Goal: Task Accomplishment & Management: Manage account settings

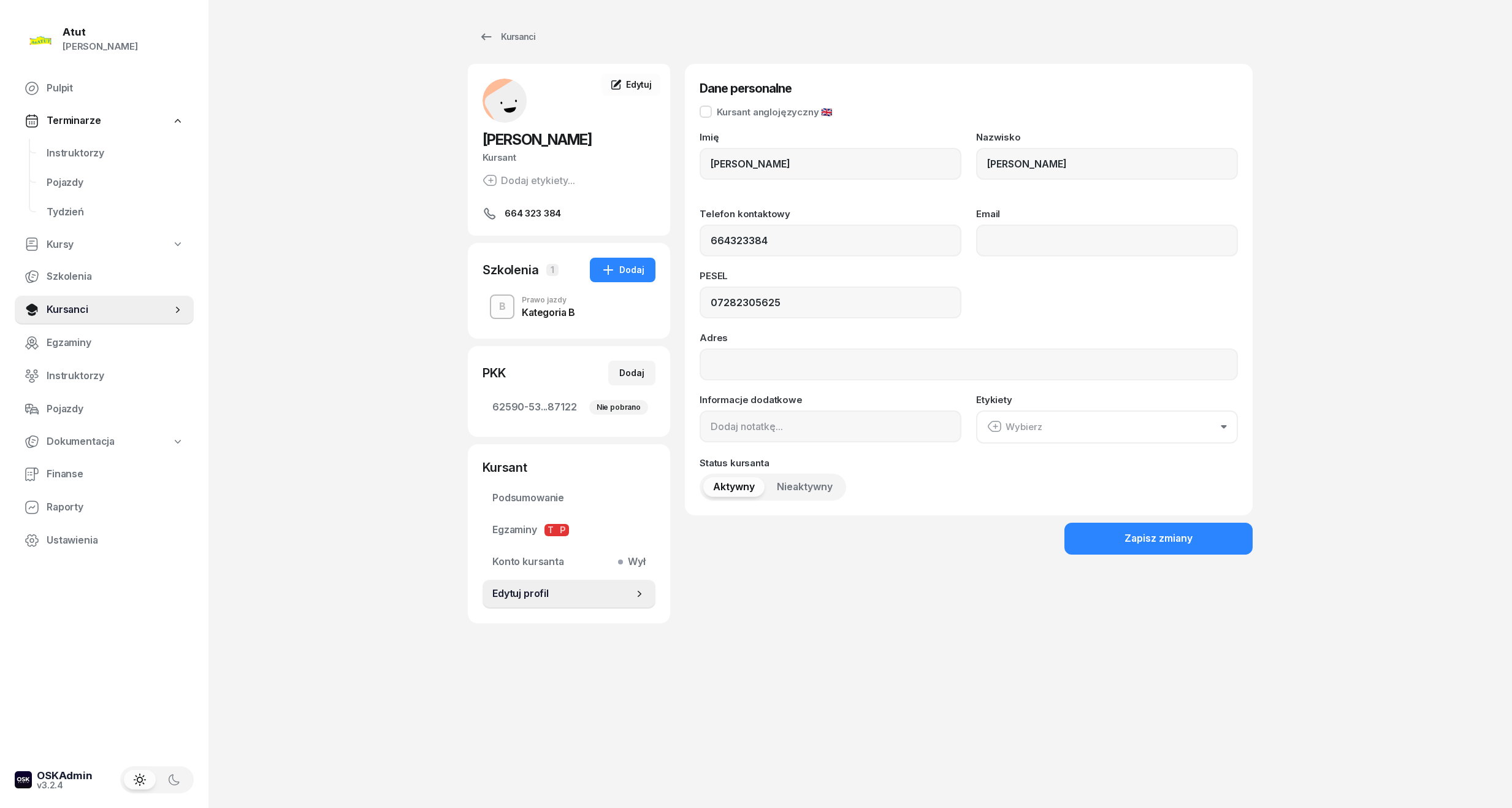
click at [37, 153] on link "Instruktorzy" at bounding box center [116, 153] width 157 height 30
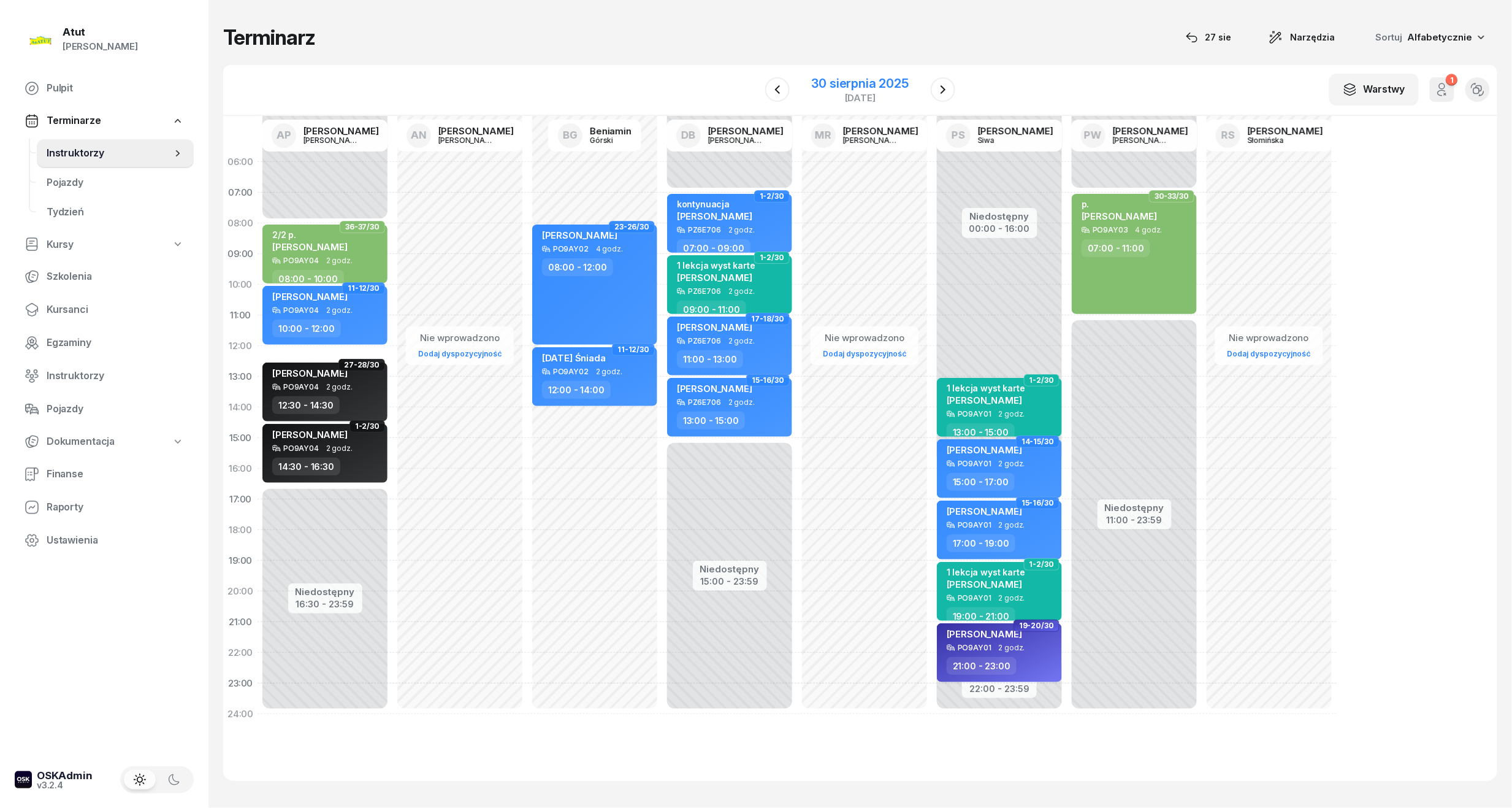
click at [901, 78] on div "30 sierpnia 2025" at bounding box center [860, 83] width 97 height 12
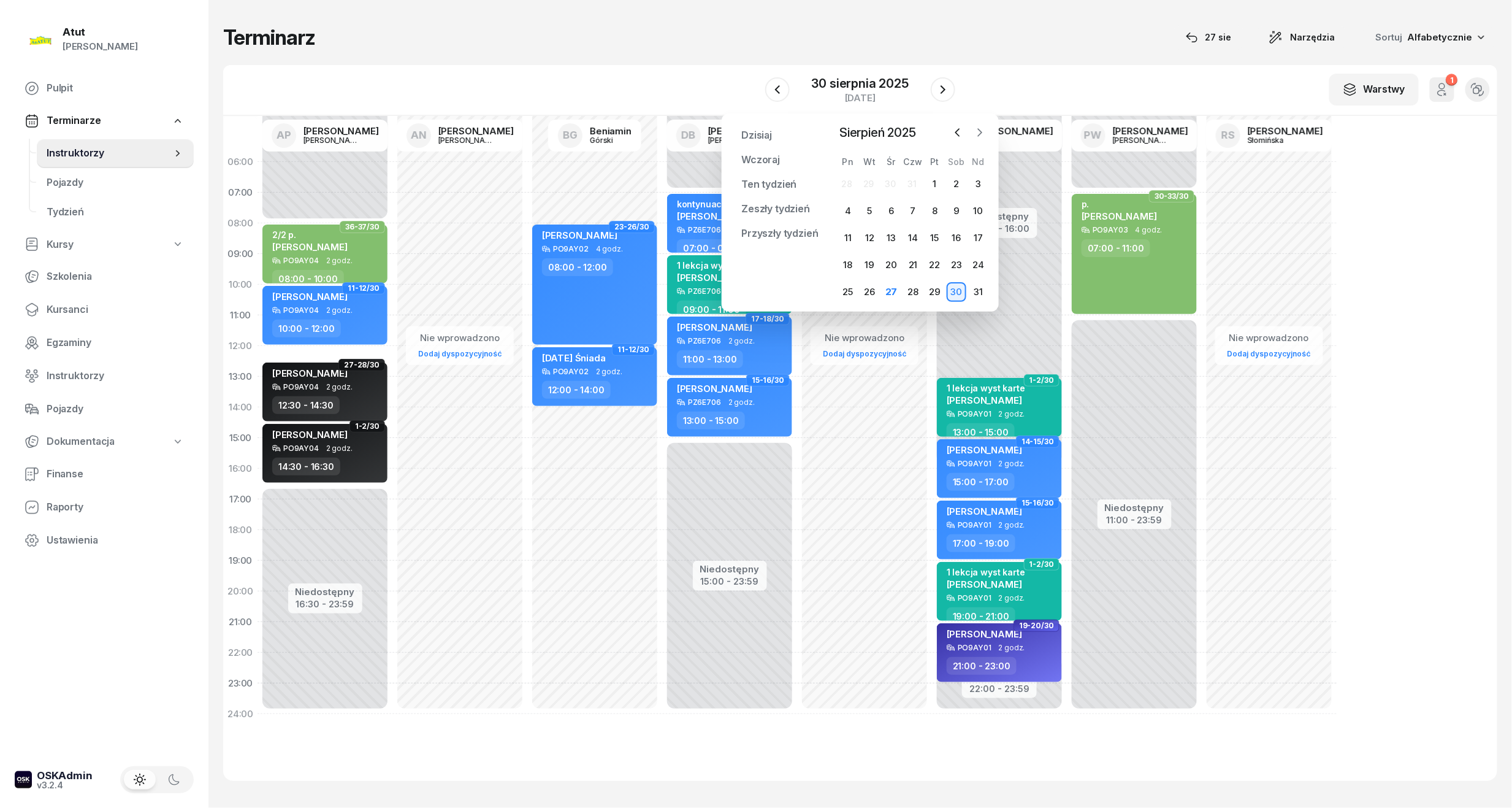
click at [975, 131] on icon "button" at bounding box center [980, 133] width 12 height 12
click at [842, 175] on div "1" at bounding box center [848, 184] width 20 height 20
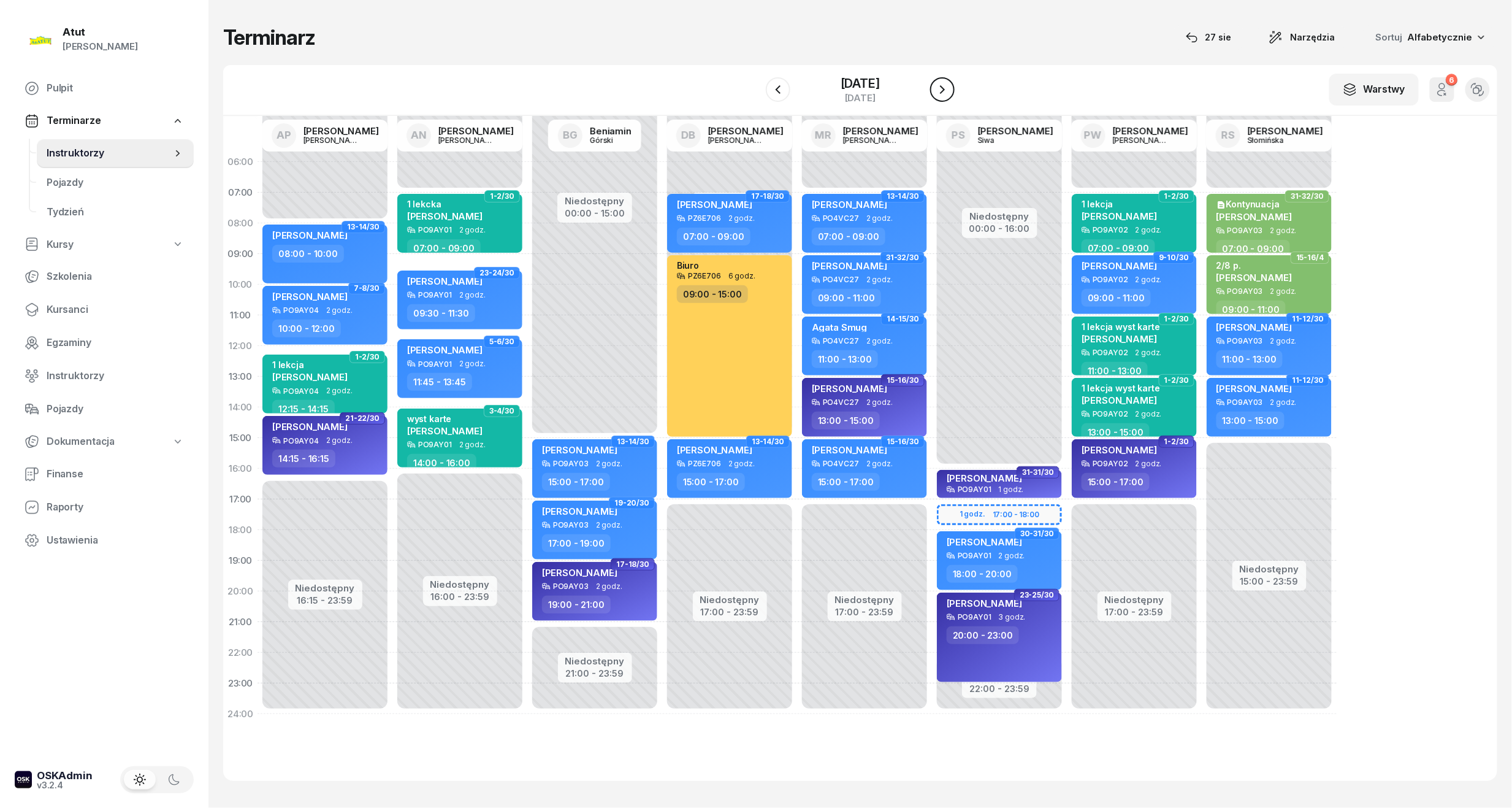
click at [949, 82] on icon "button" at bounding box center [943, 90] width 15 height 15
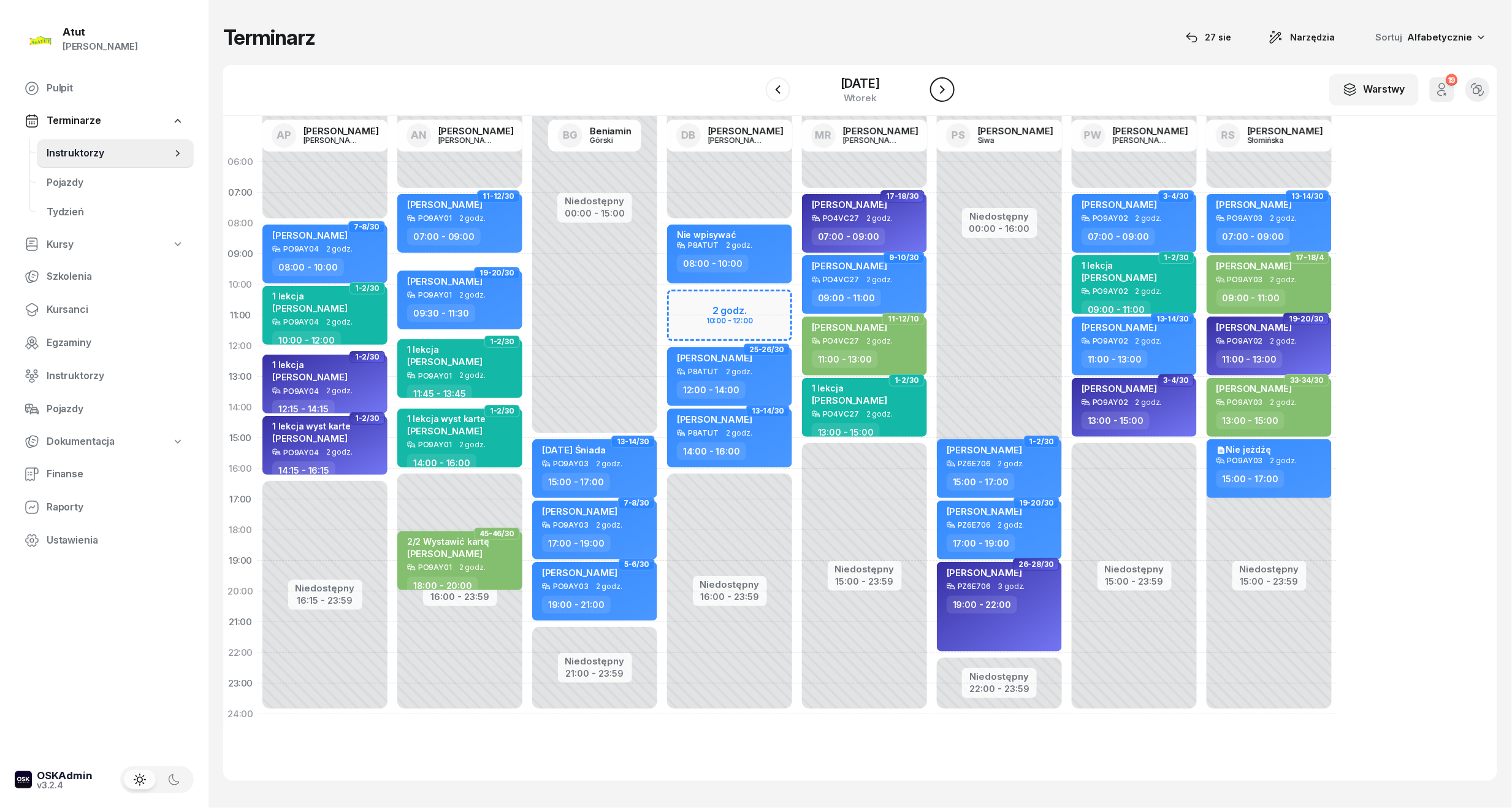
click at [949, 82] on icon "button" at bounding box center [943, 90] width 15 height 15
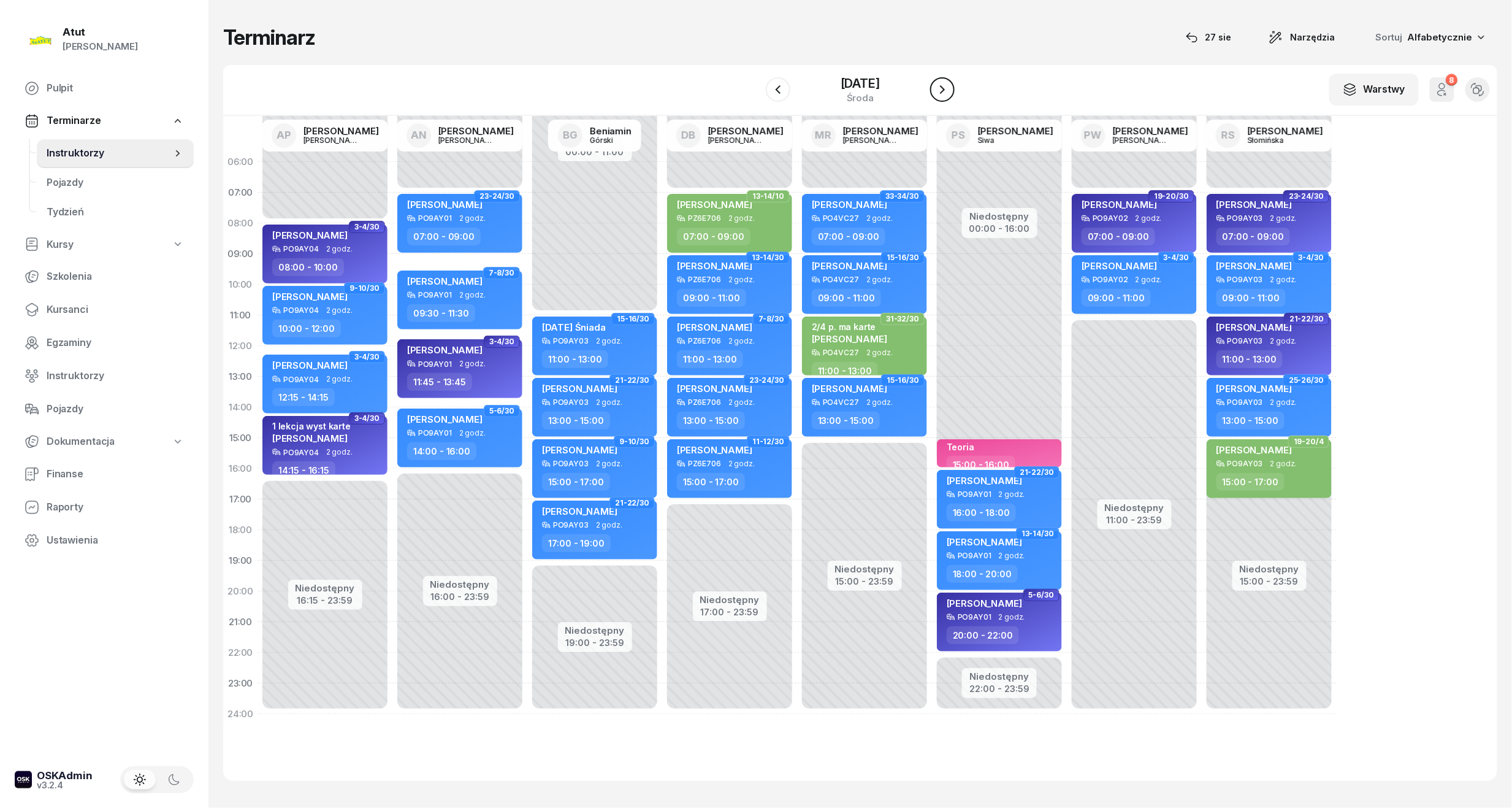
click at [949, 82] on icon "button" at bounding box center [943, 90] width 15 height 15
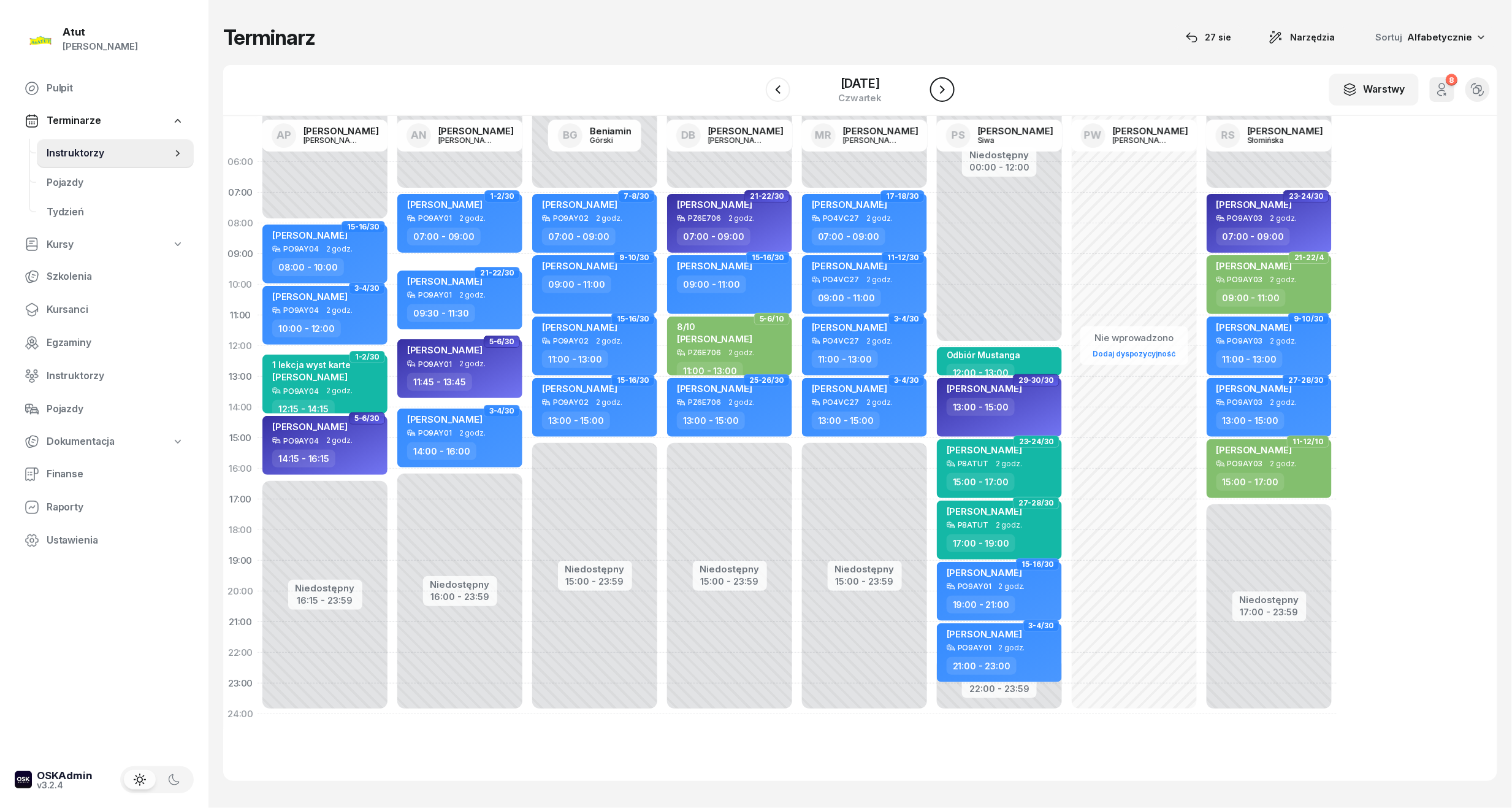
click at [949, 82] on icon "button" at bounding box center [943, 90] width 15 height 15
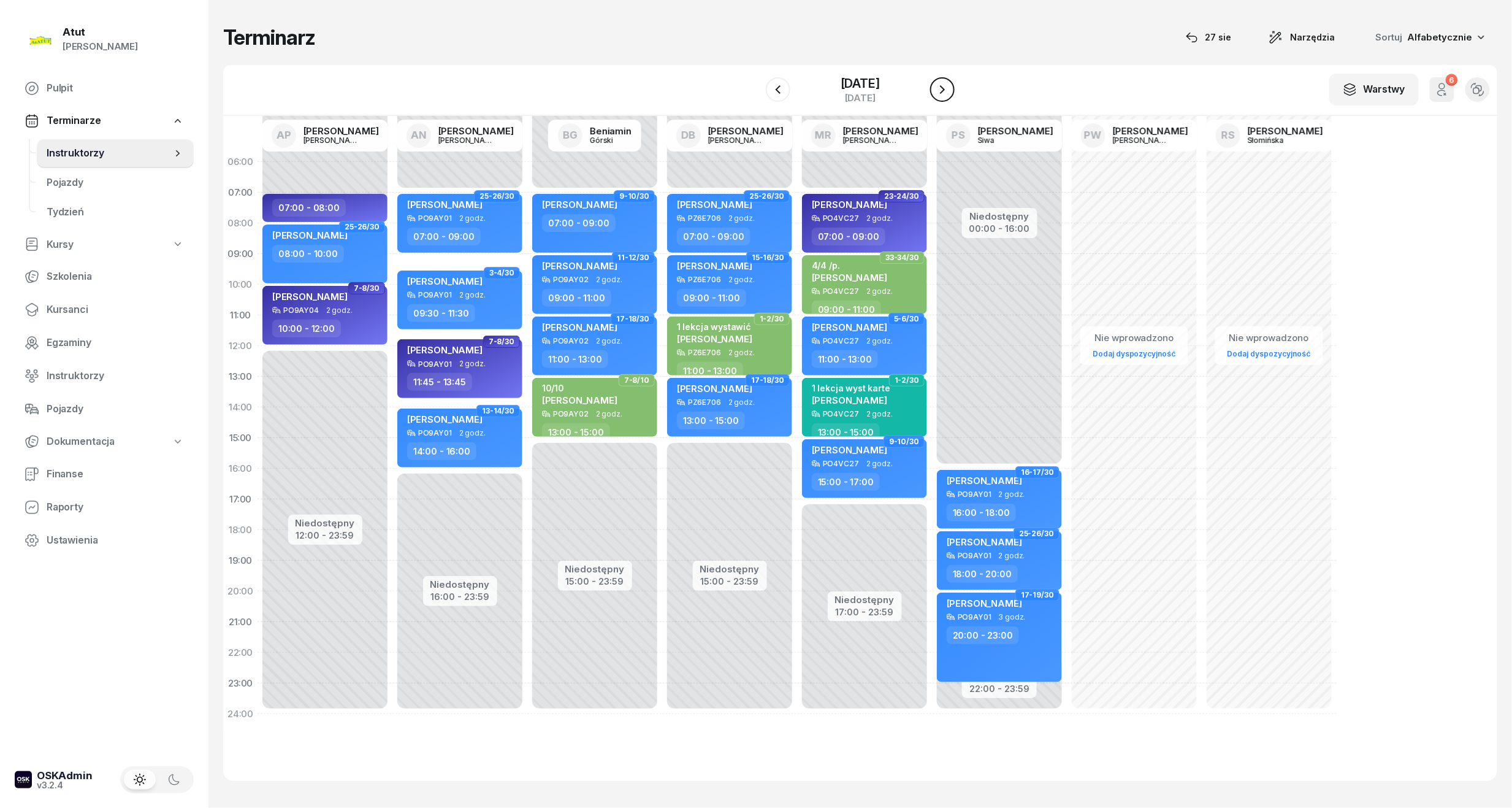
click at [949, 82] on icon "button" at bounding box center [943, 90] width 15 height 15
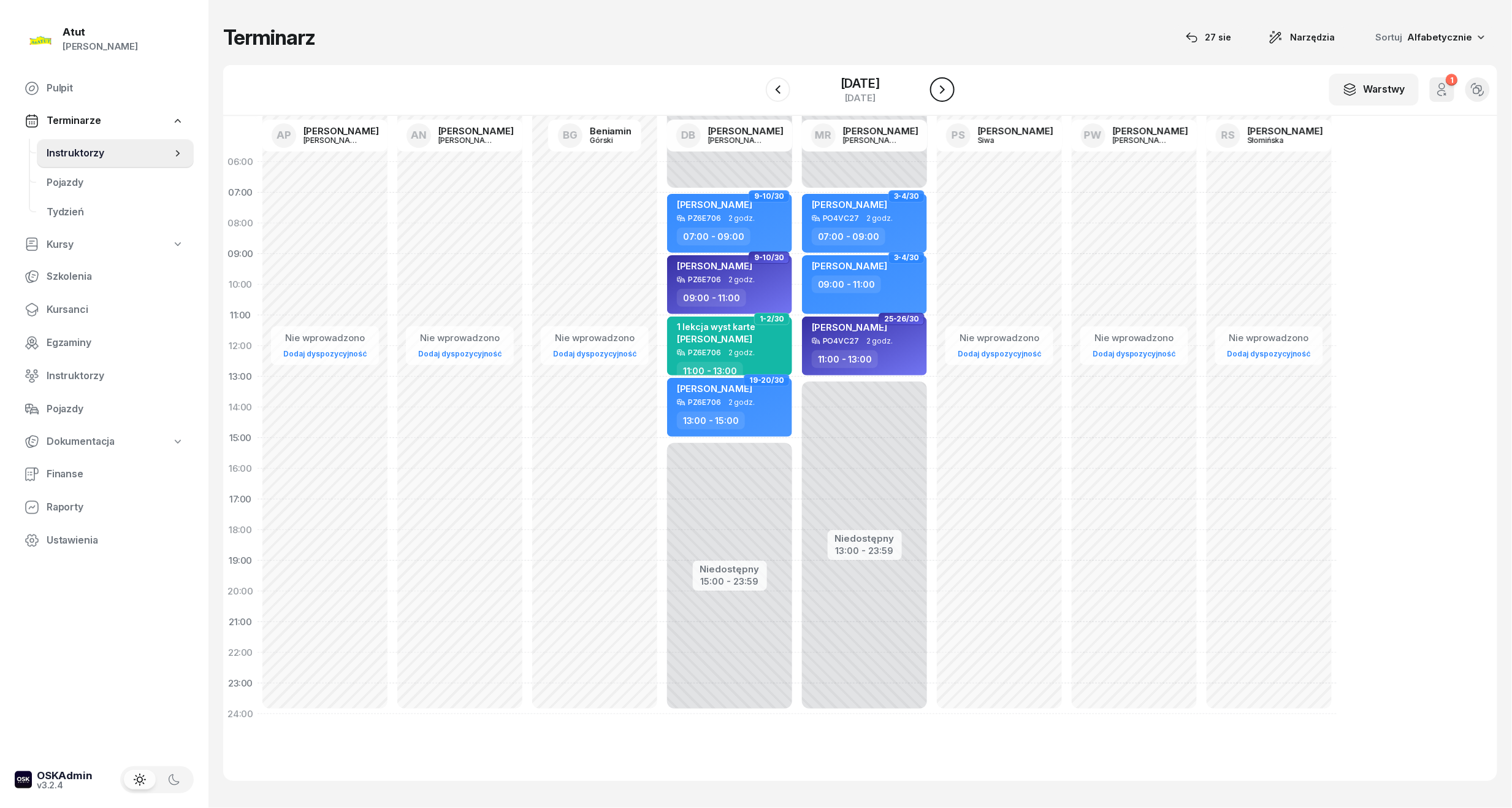
click at [949, 82] on icon "button" at bounding box center [943, 90] width 15 height 15
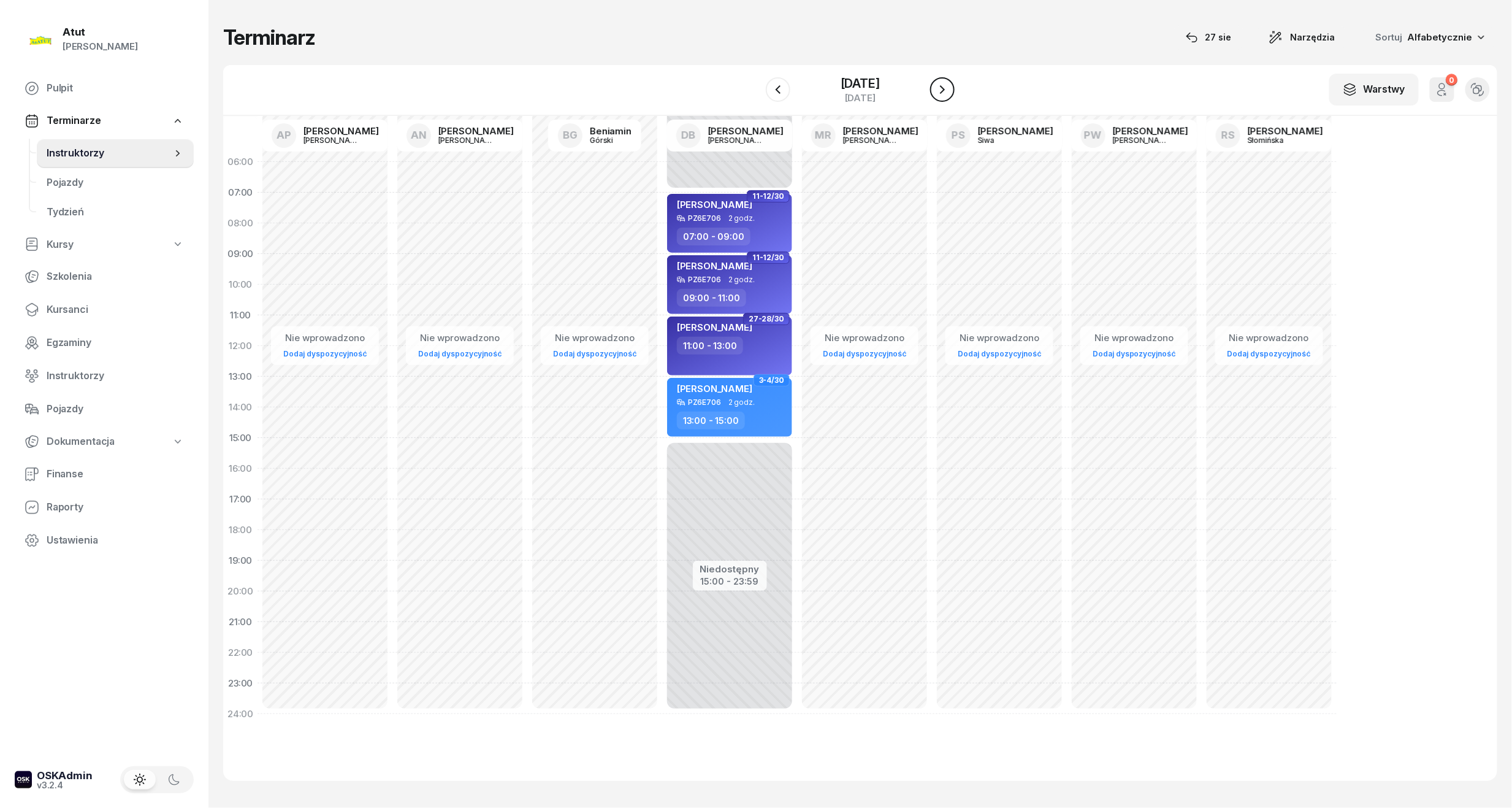
click at [949, 82] on icon "button" at bounding box center [943, 90] width 15 height 15
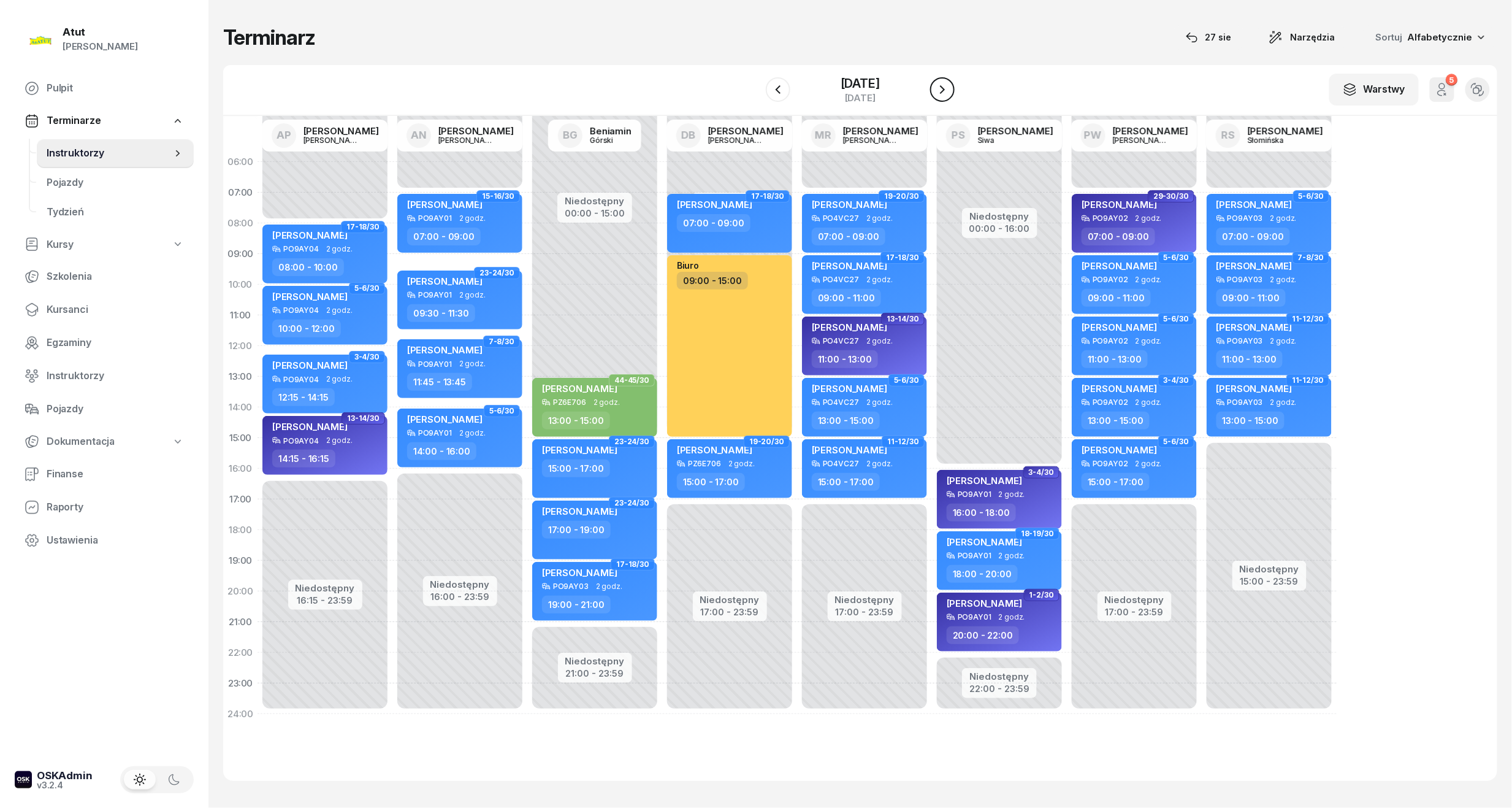
click at [949, 82] on icon "button" at bounding box center [943, 90] width 15 height 15
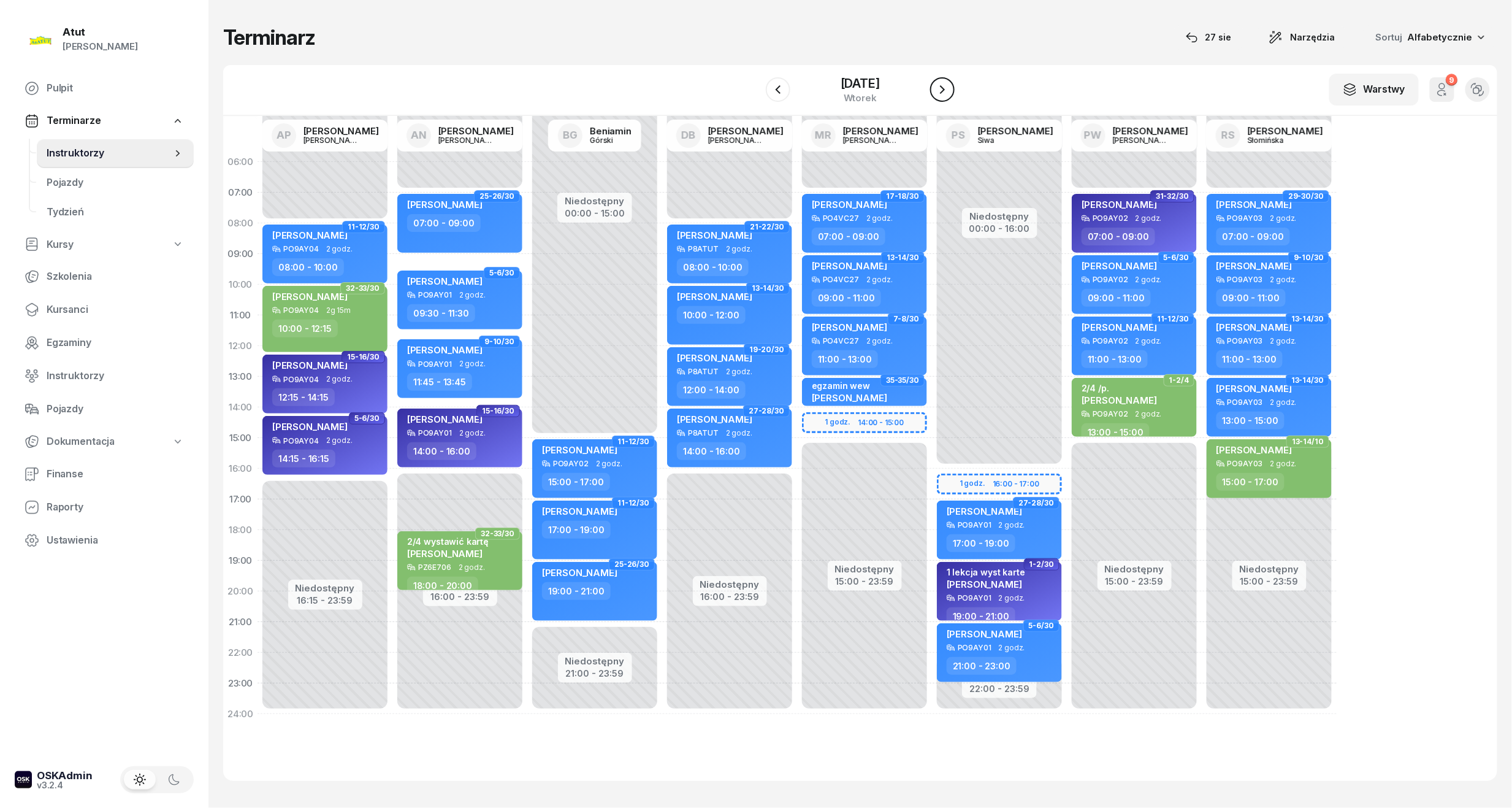
click at [949, 82] on icon "button" at bounding box center [943, 90] width 15 height 15
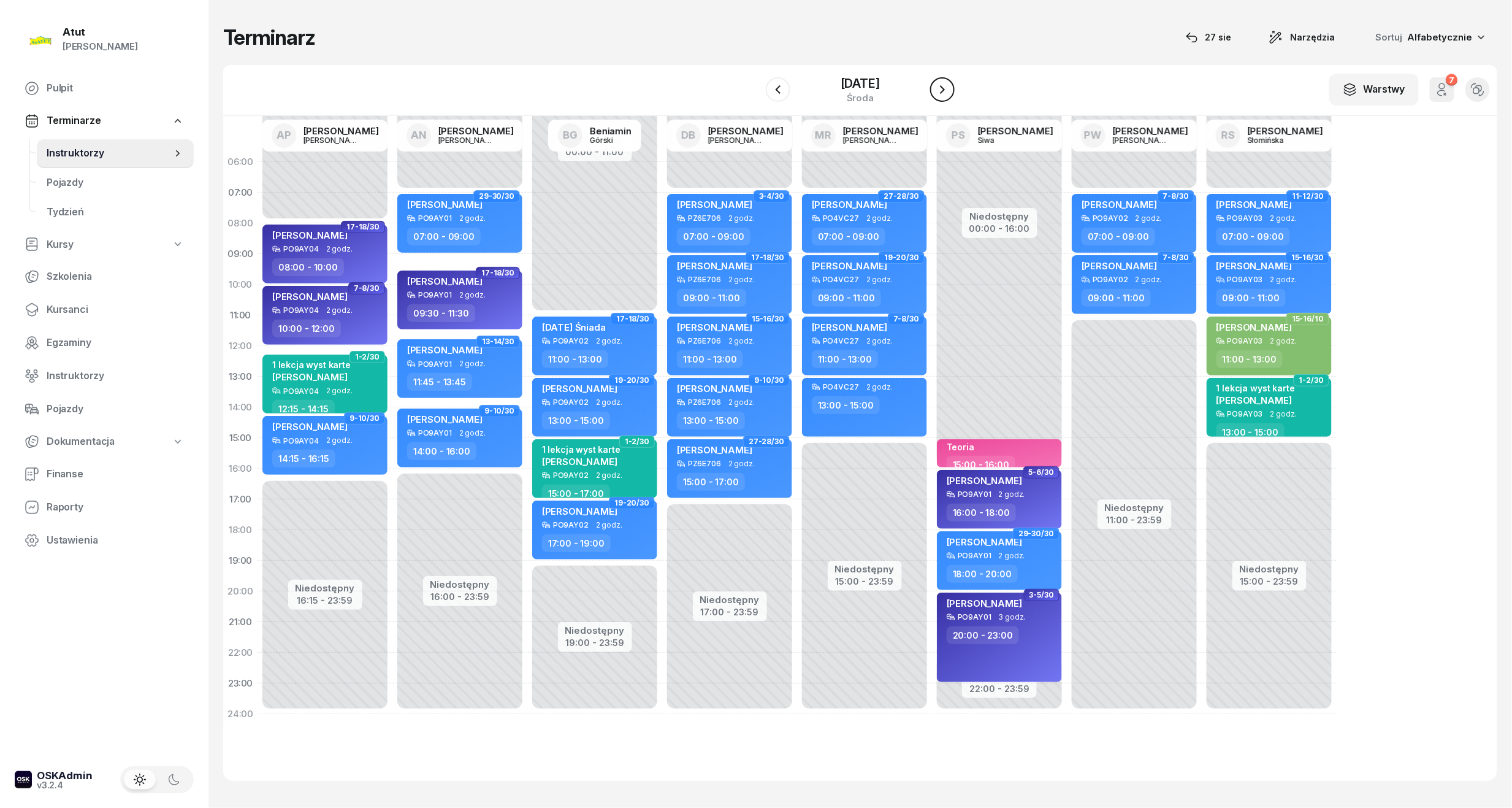
click at [949, 82] on icon "button" at bounding box center [943, 90] width 15 height 15
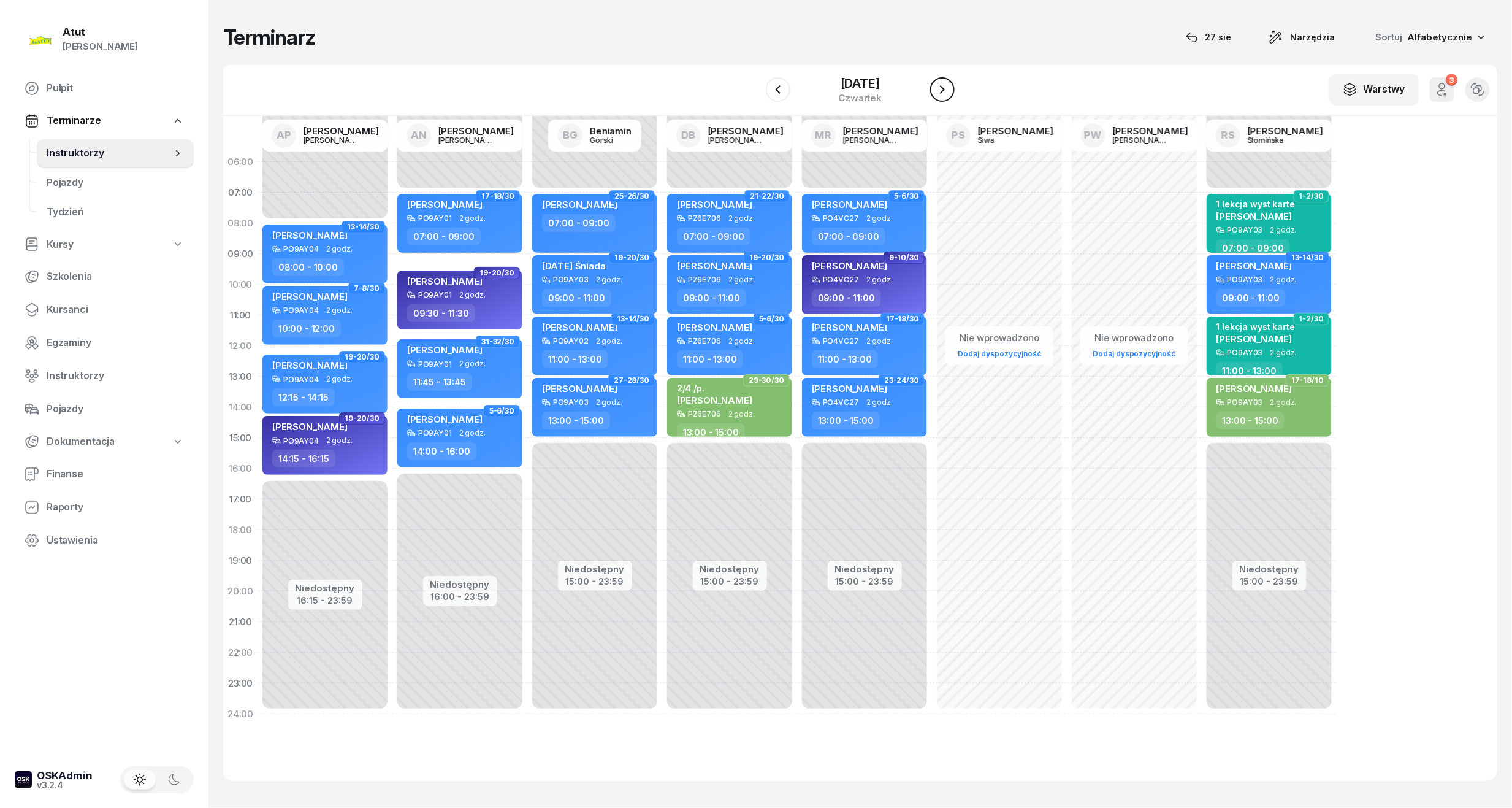
click at [949, 82] on icon "button" at bounding box center [943, 90] width 15 height 15
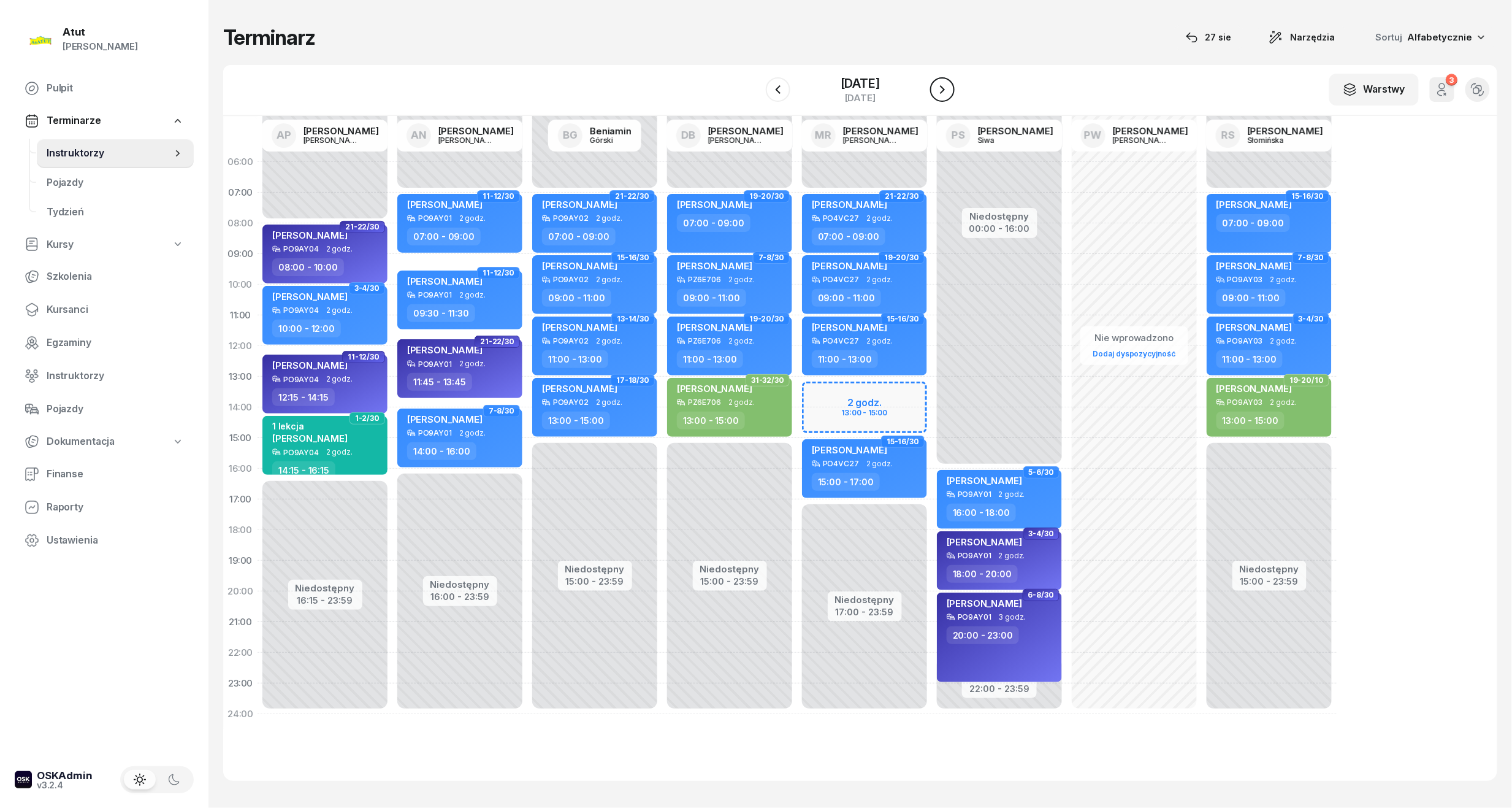
click at [949, 82] on icon "button" at bounding box center [943, 90] width 15 height 15
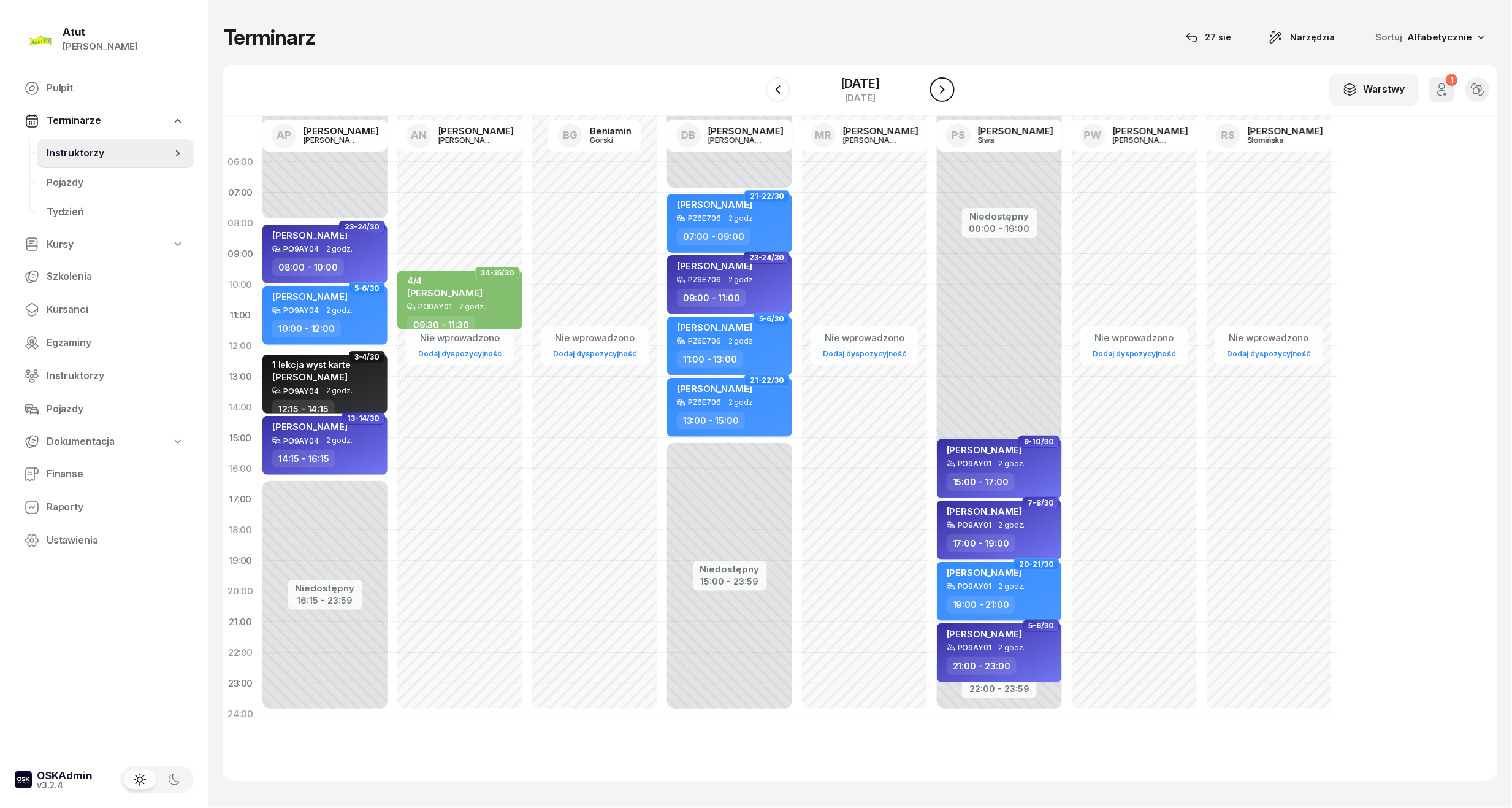
click at [950, 87] on icon "button" at bounding box center [943, 90] width 15 height 15
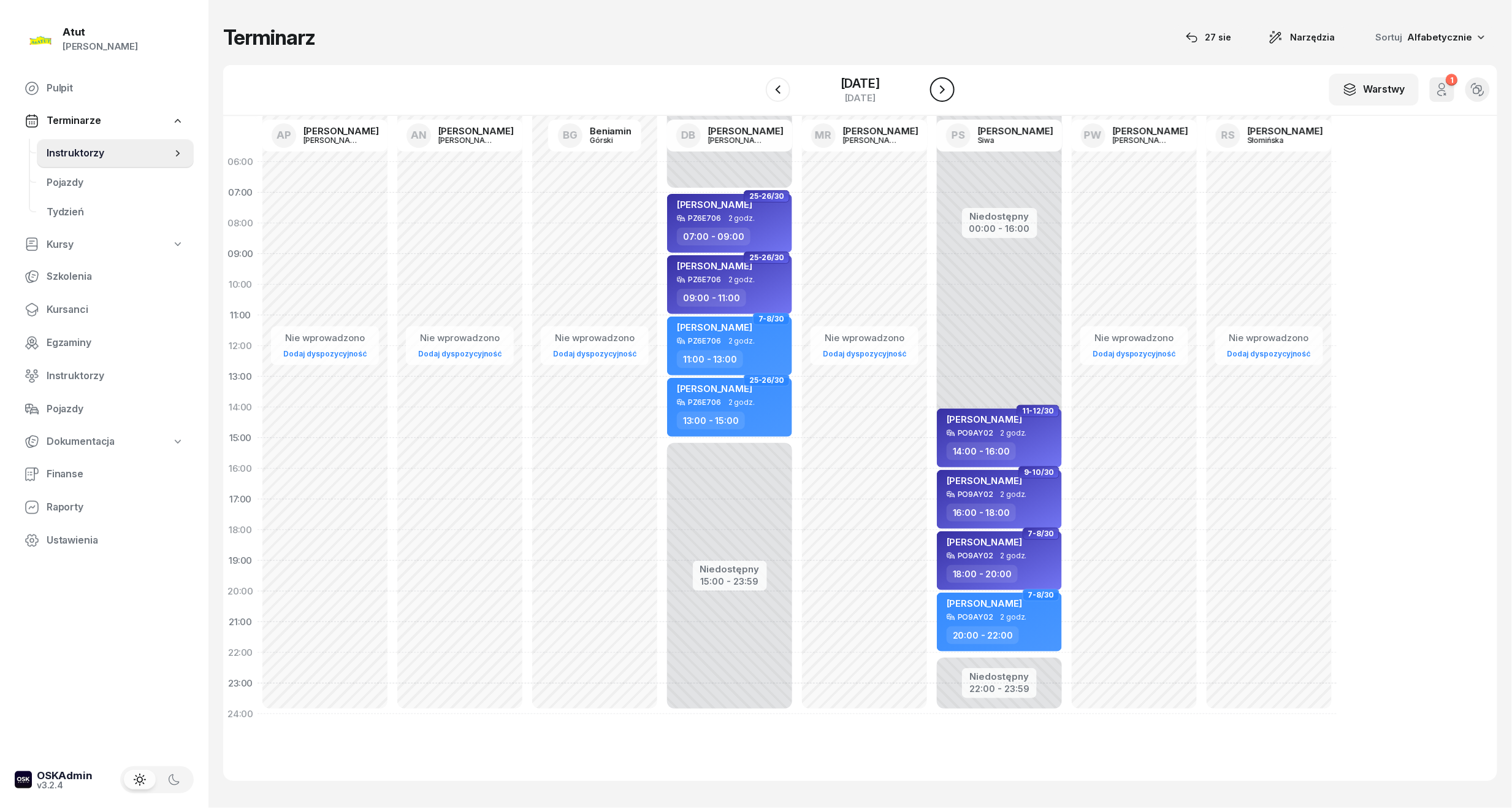
click at [950, 87] on icon "button" at bounding box center [943, 90] width 15 height 15
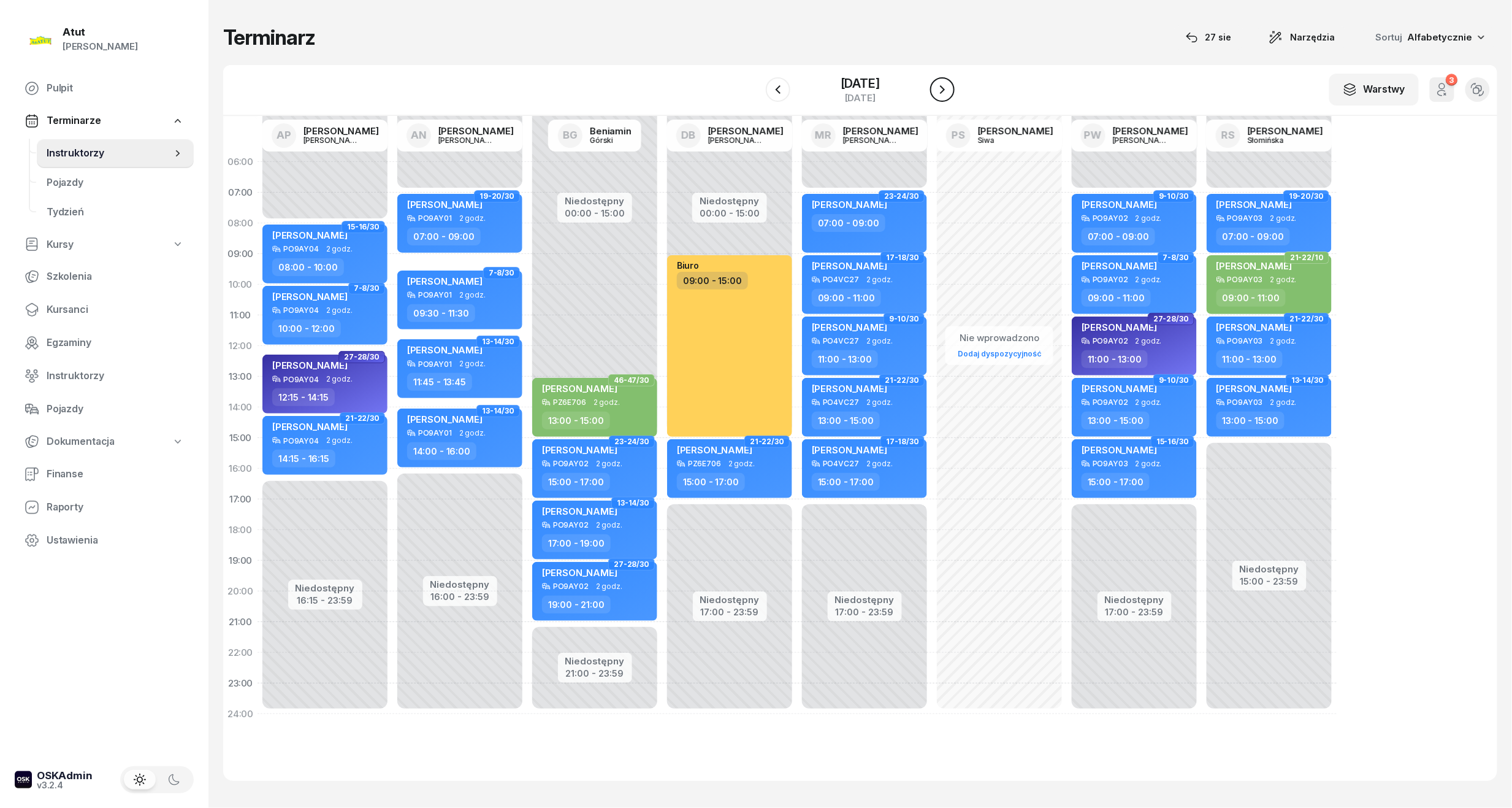
click at [950, 87] on icon "button" at bounding box center [943, 90] width 15 height 15
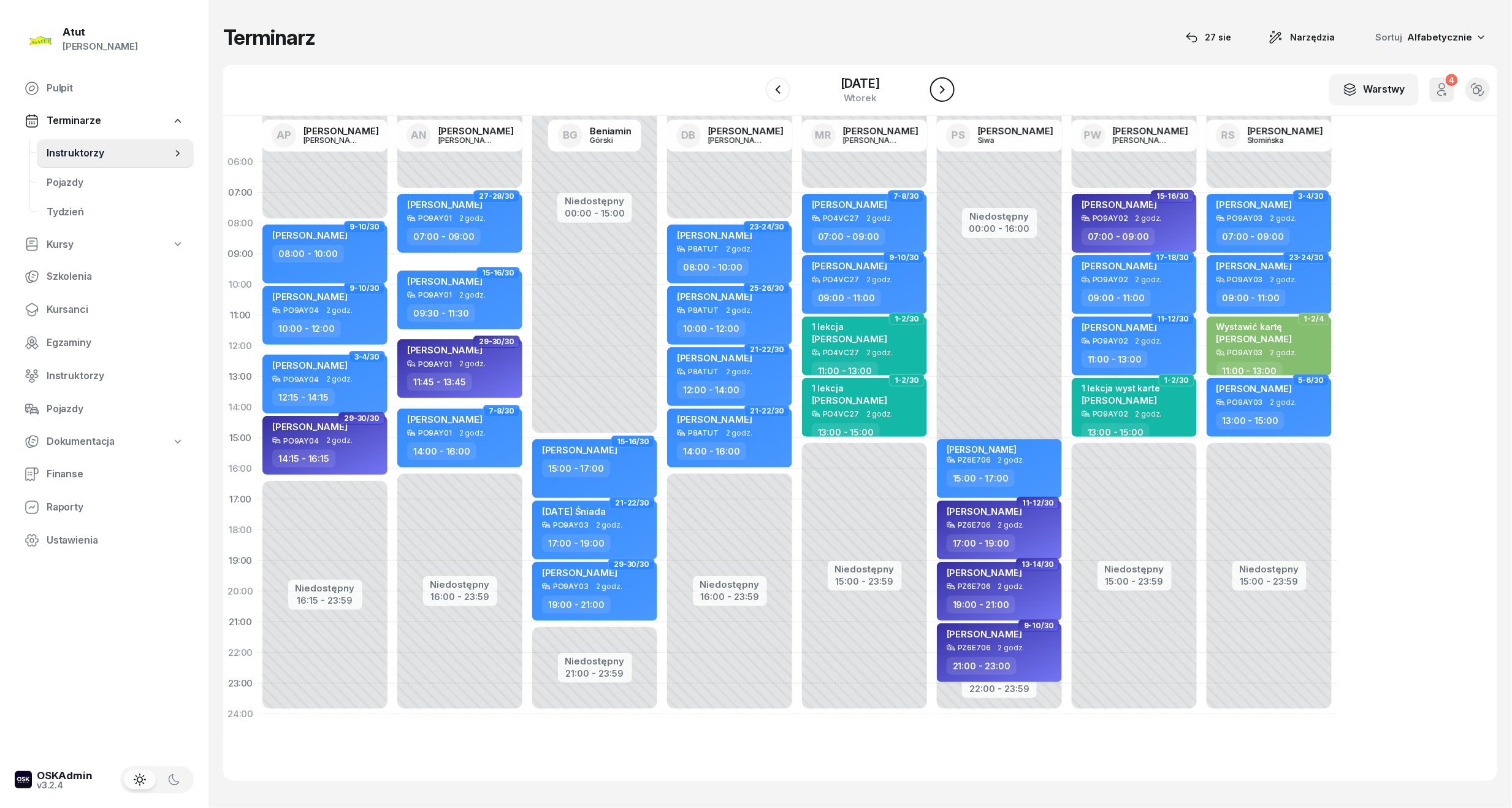
click at [950, 87] on icon "button" at bounding box center [943, 90] width 15 height 15
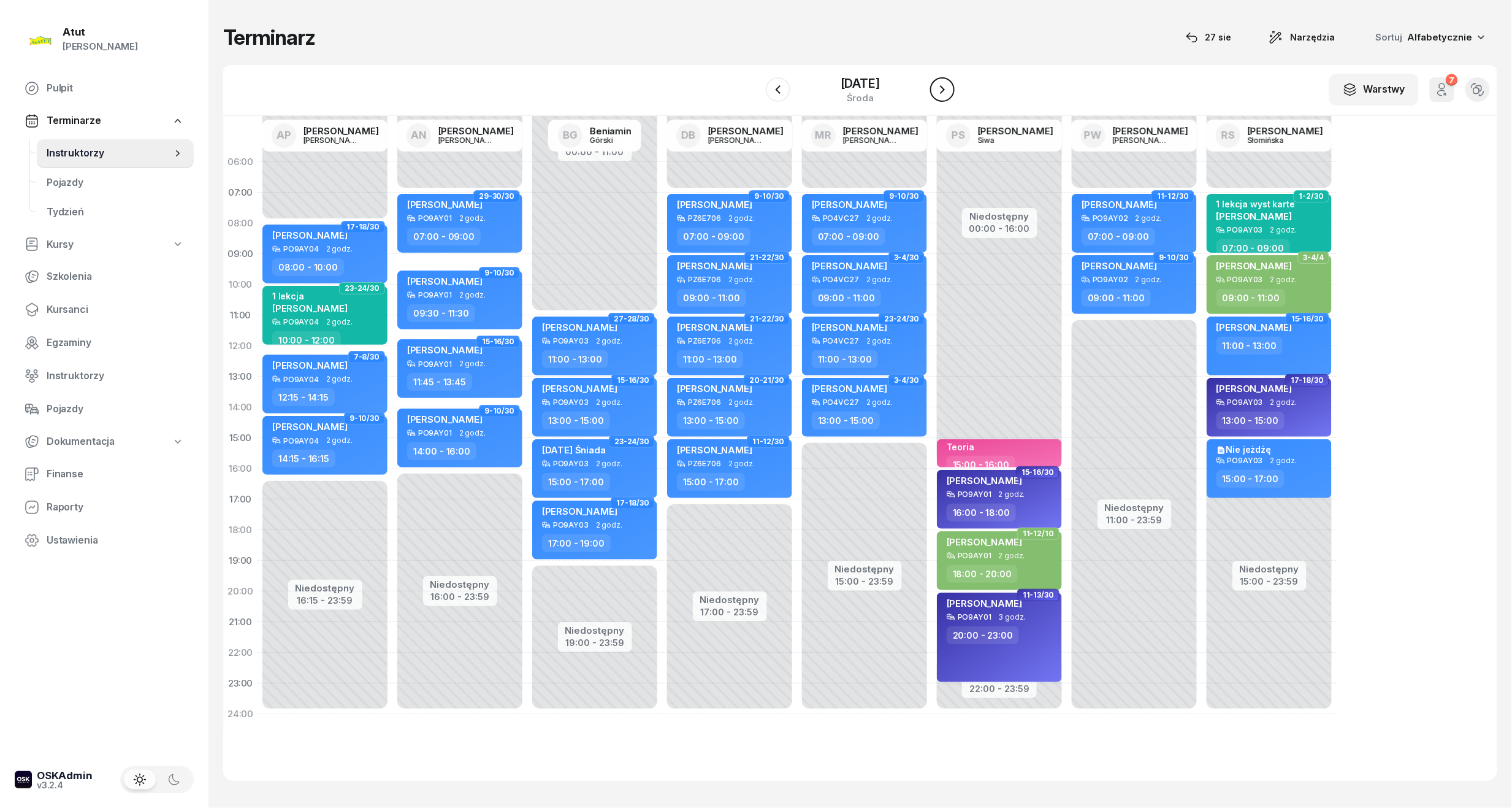
click at [950, 87] on icon "button" at bounding box center [943, 90] width 15 height 15
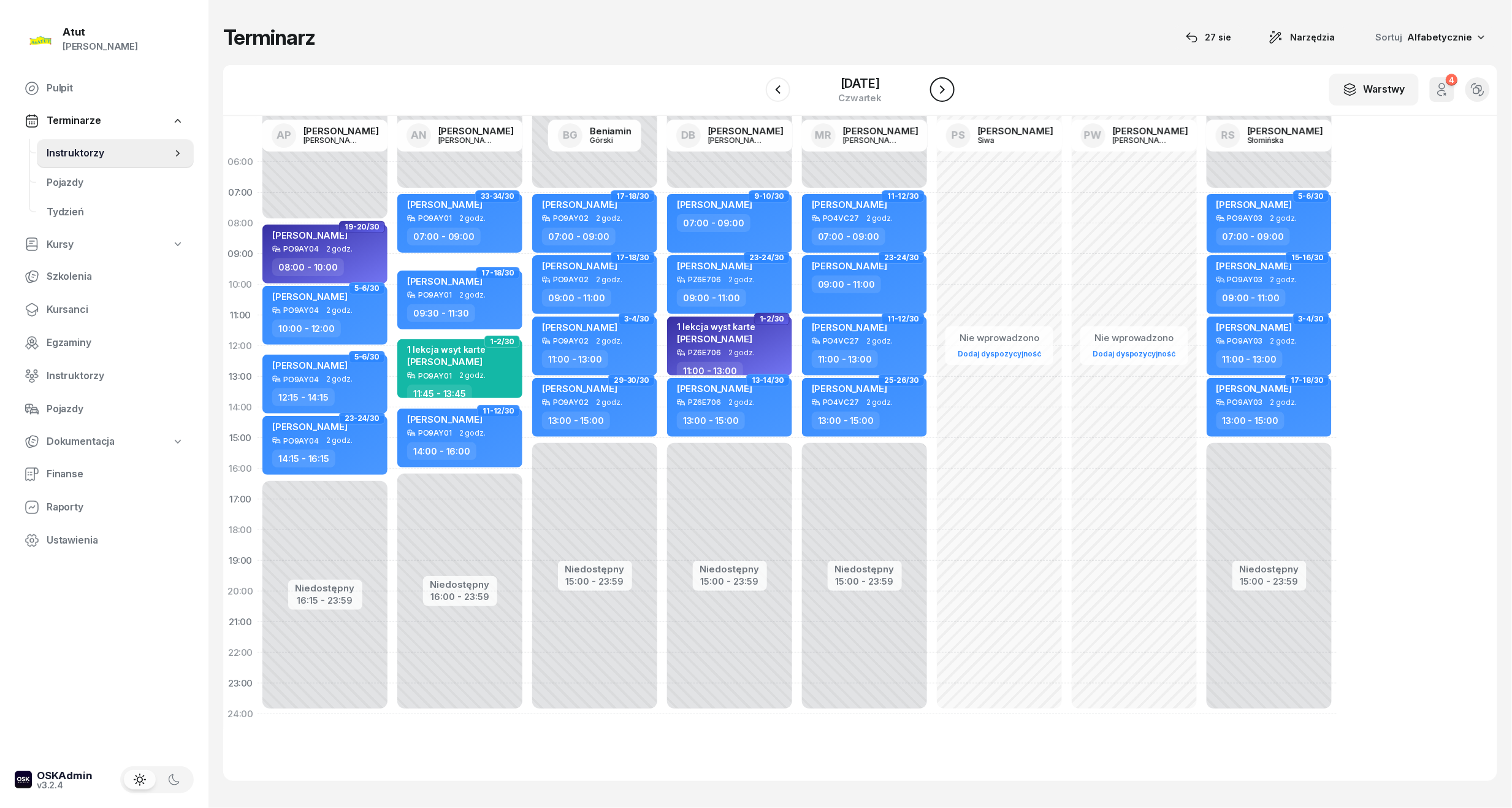
click at [950, 87] on icon "button" at bounding box center [943, 90] width 15 height 15
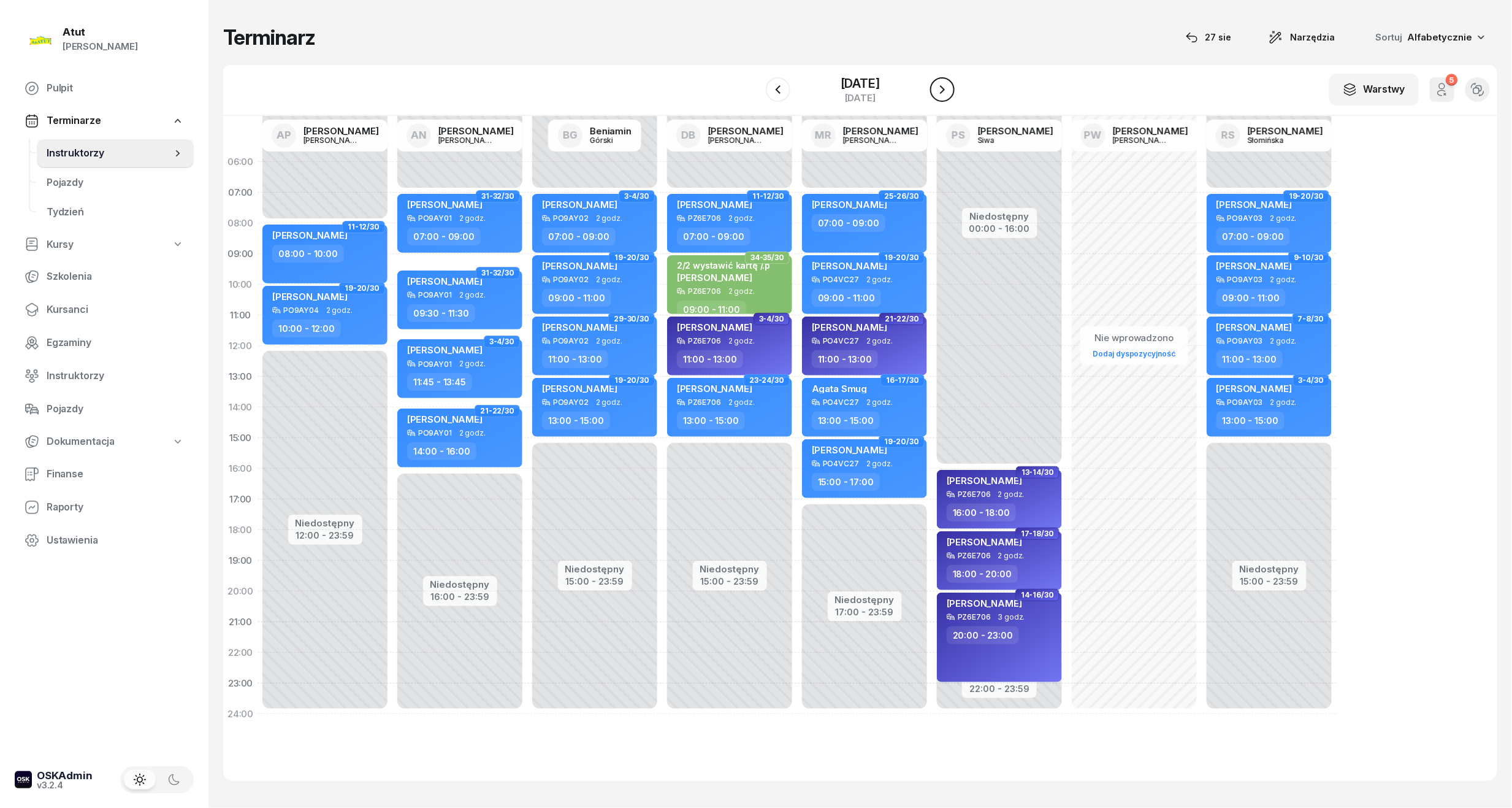
click at [950, 87] on icon "button" at bounding box center [943, 90] width 15 height 15
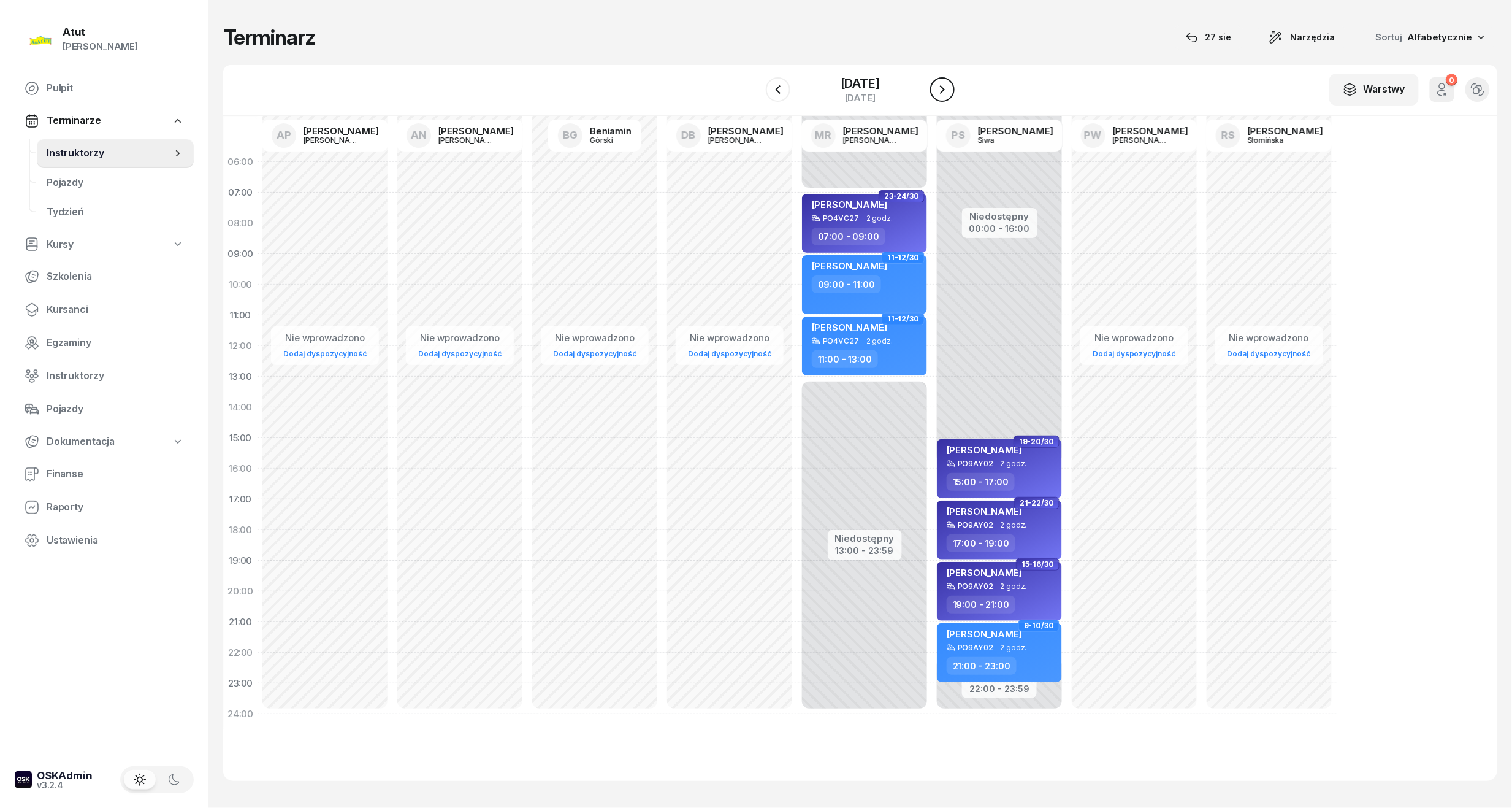
click at [950, 87] on icon "button" at bounding box center [943, 90] width 15 height 15
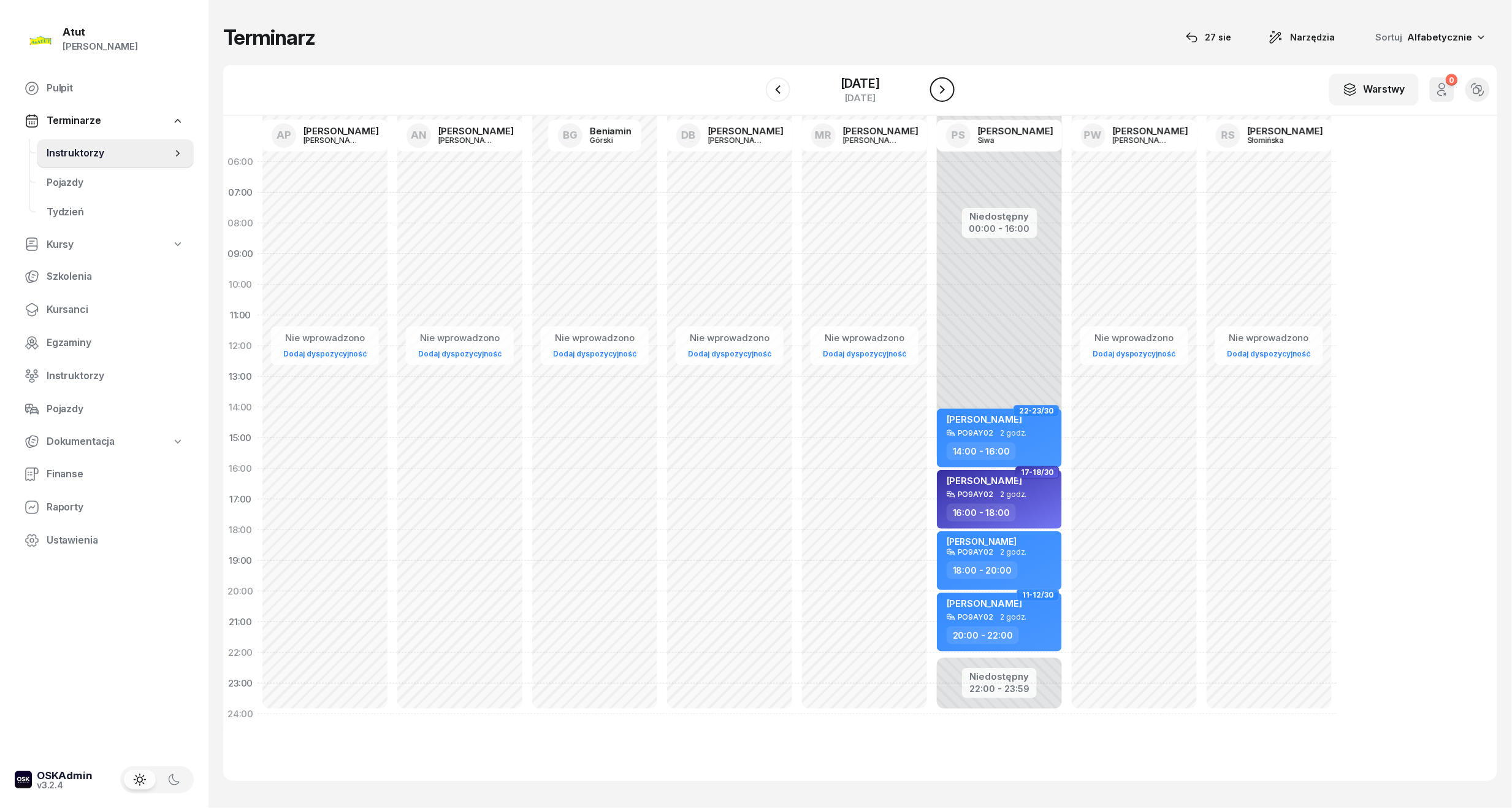
click at [950, 87] on icon "button" at bounding box center [943, 90] width 15 height 15
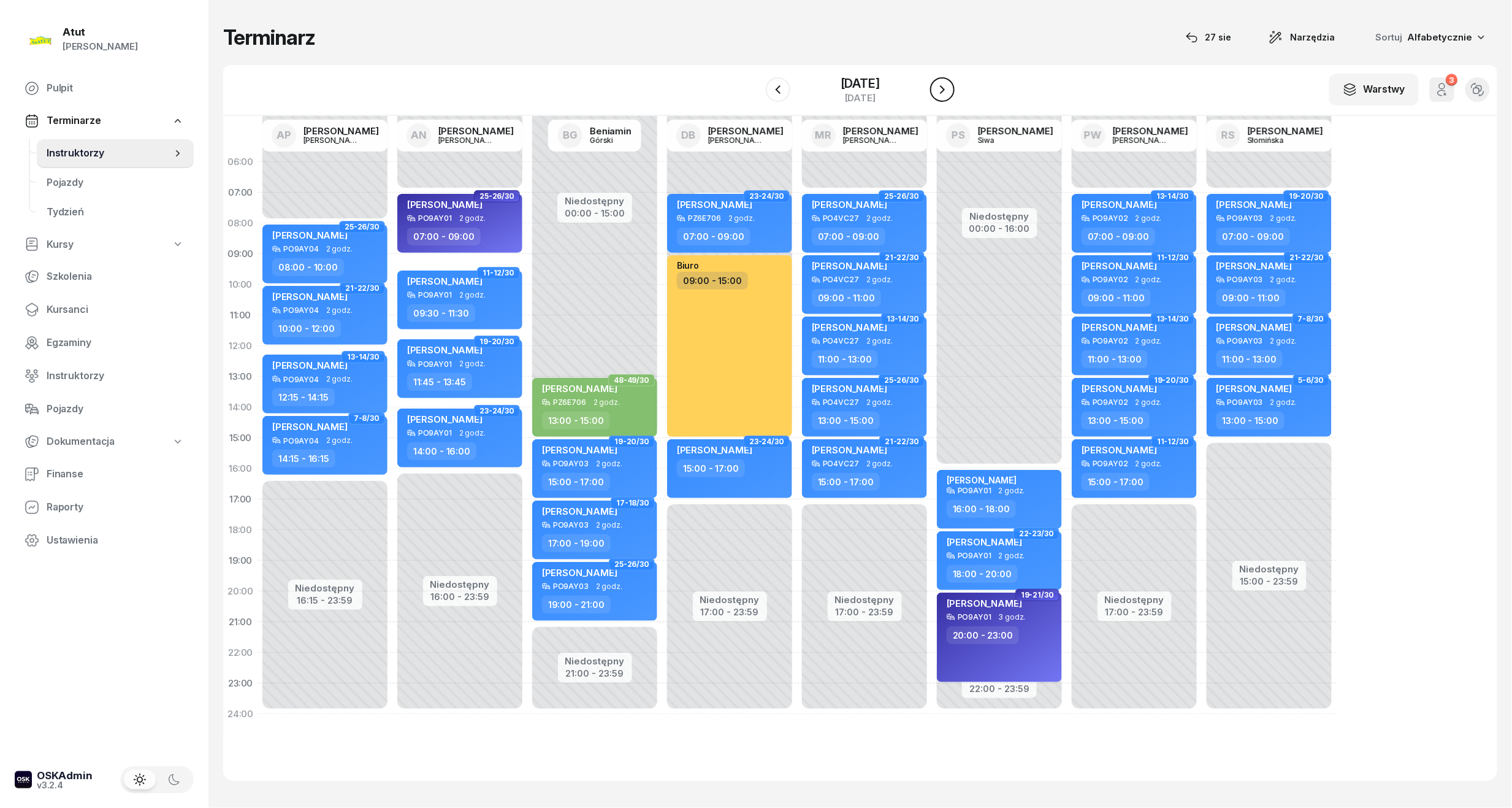
click at [950, 87] on icon "button" at bounding box center [943, 90] width 15 height 15
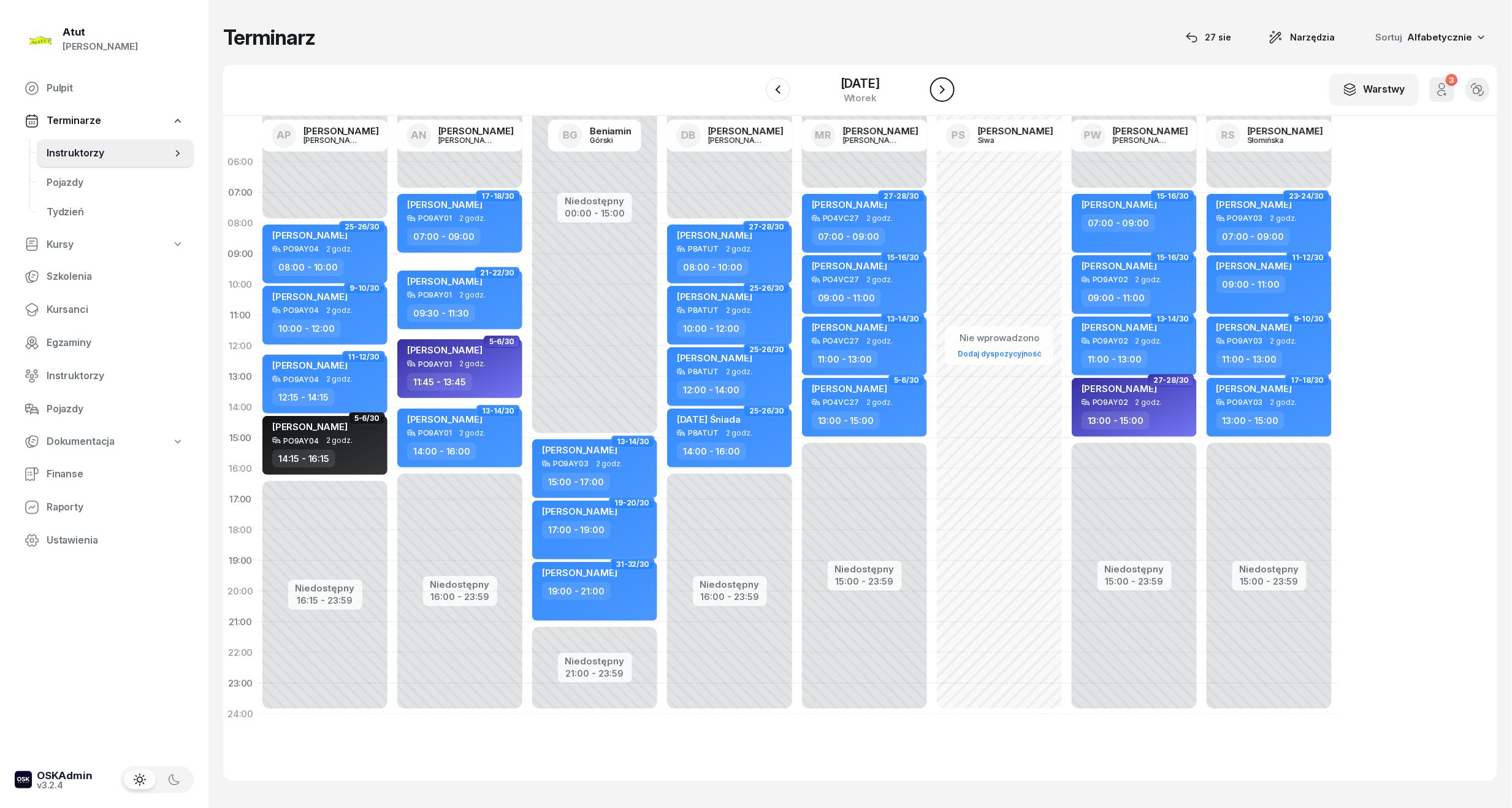
click at [950, 87] on icon "button" at bounding box center [943, 90] width 15 height 15
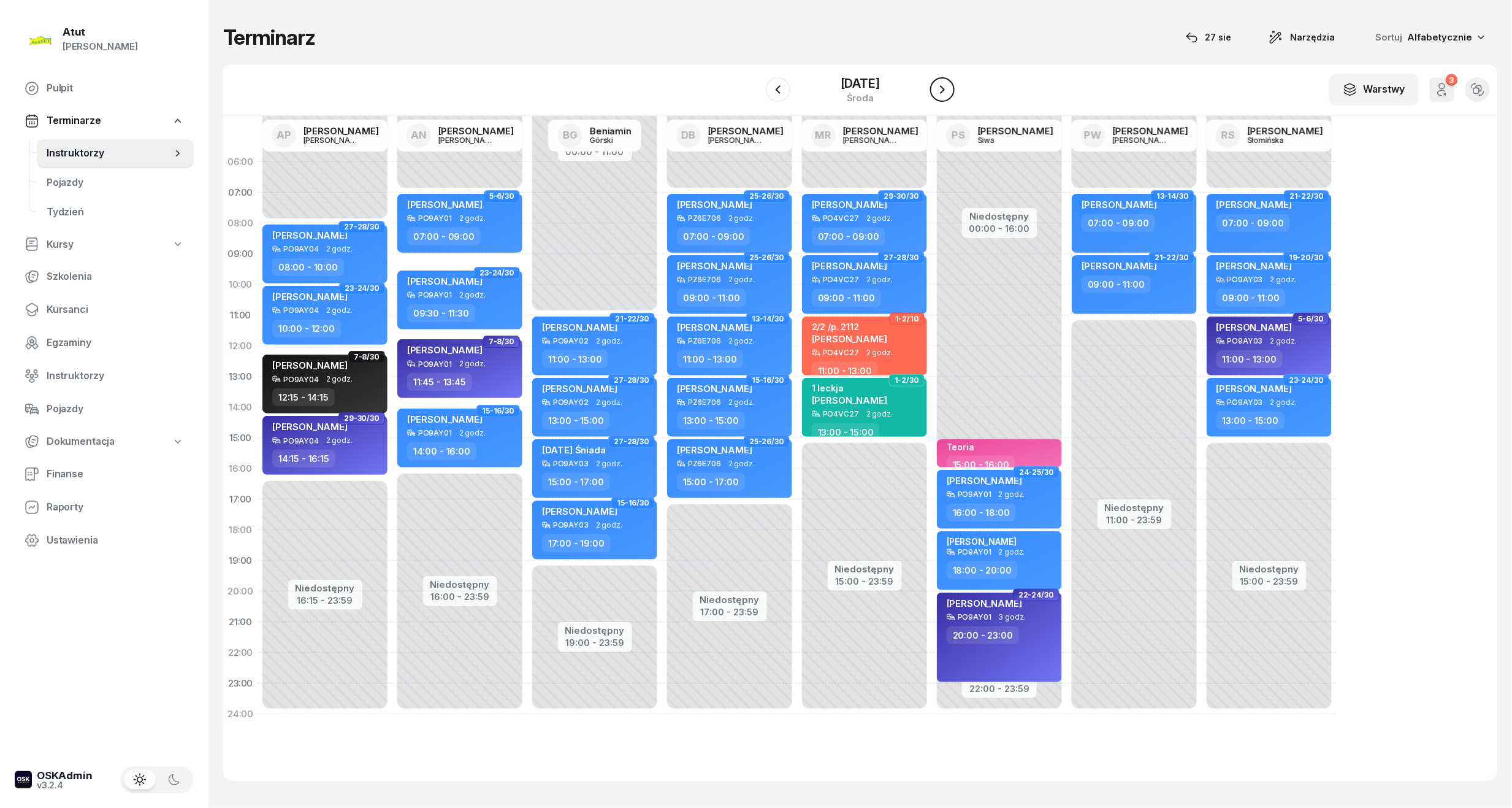
click at [950, 87] on icon "button" at bounding box center [943, 90] width 15 height 15
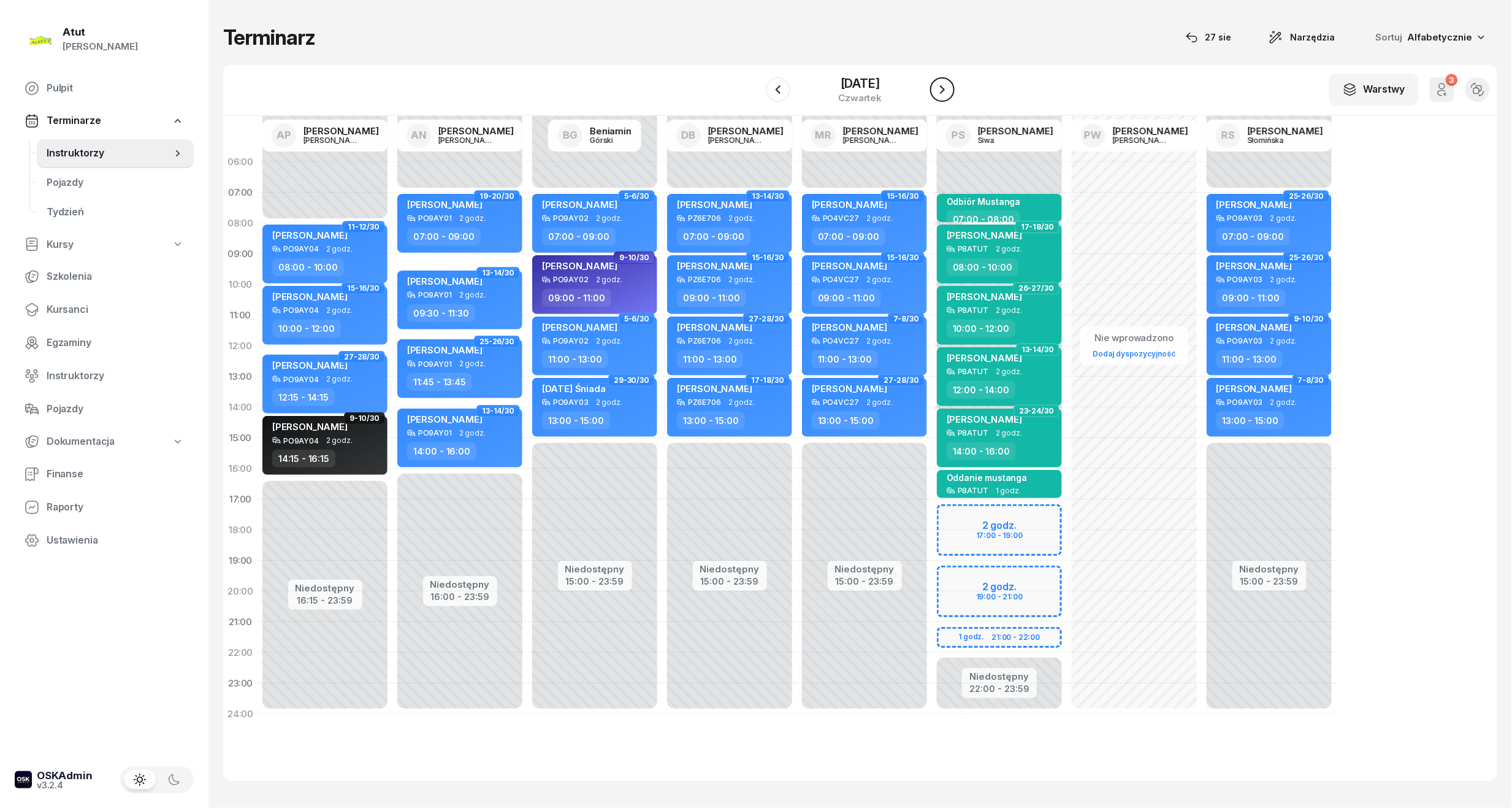
click at [950, 87] on icon "button" at bounding box center [943, 90] width 15 height 15
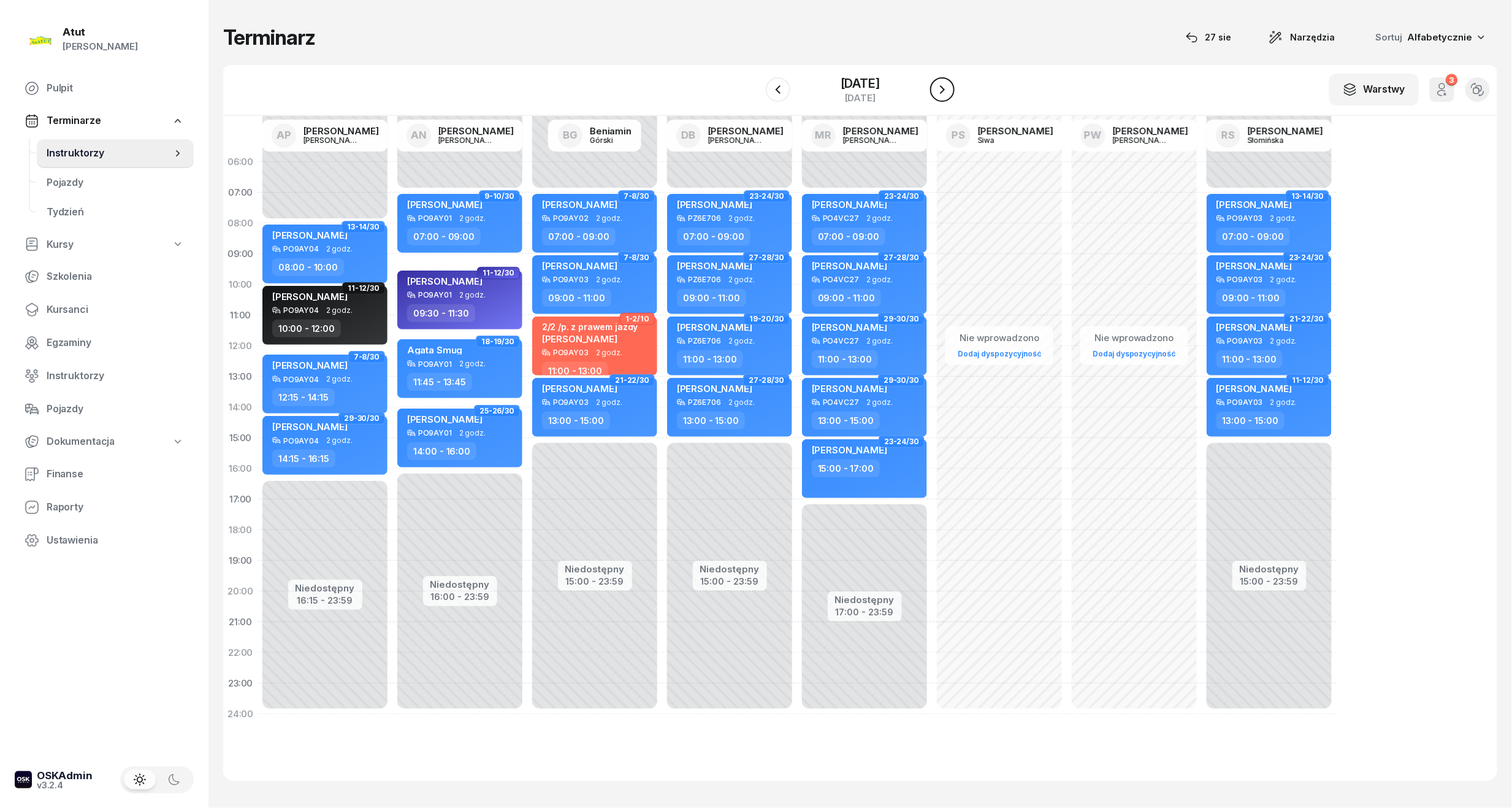
click at [950, 87] on icon "button" at bounding box center [943, 90] width 15 height 15
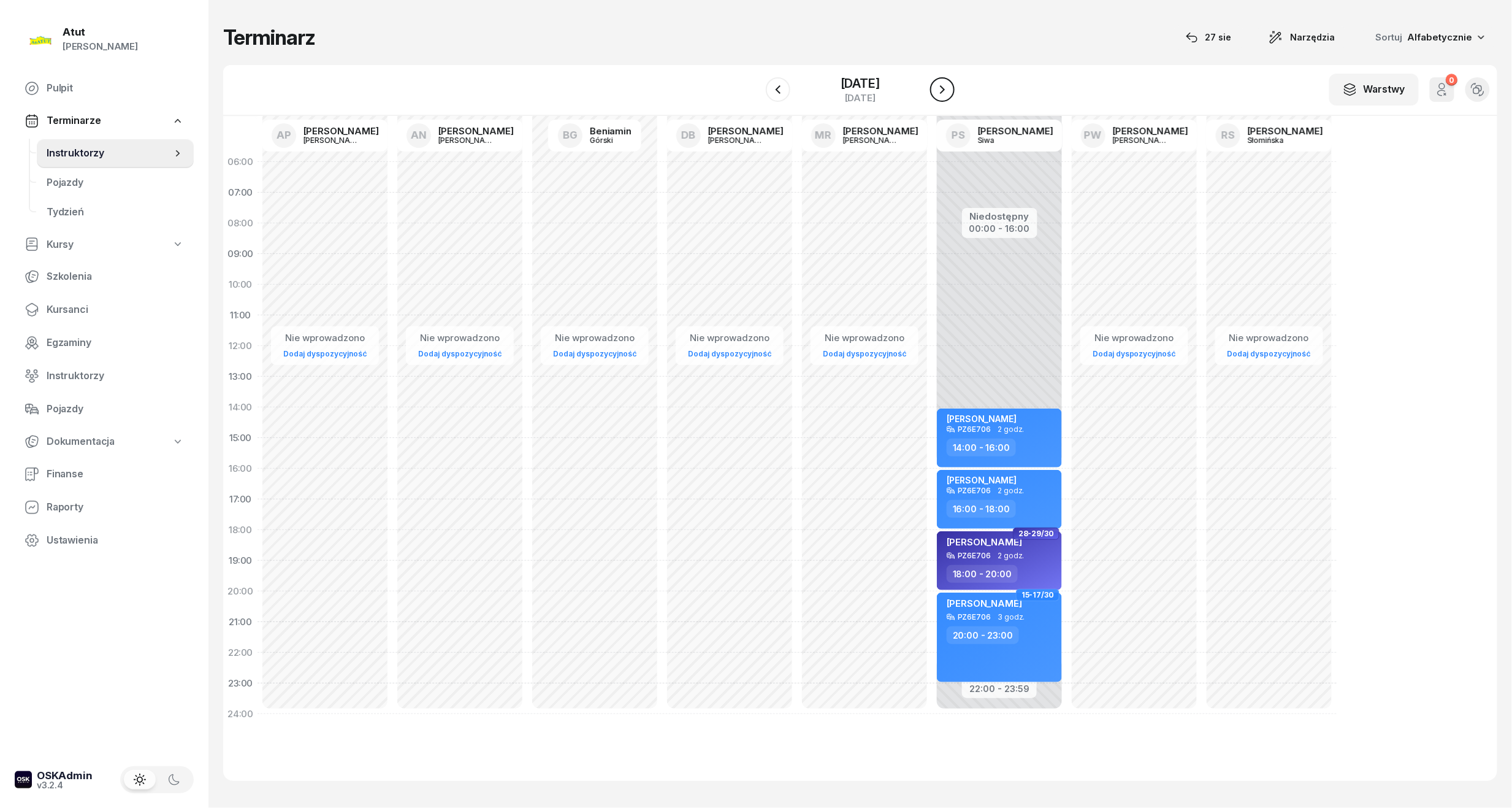
click at [950, 87] on icon "button" at bounding box center [943, 90] width 15 height 15
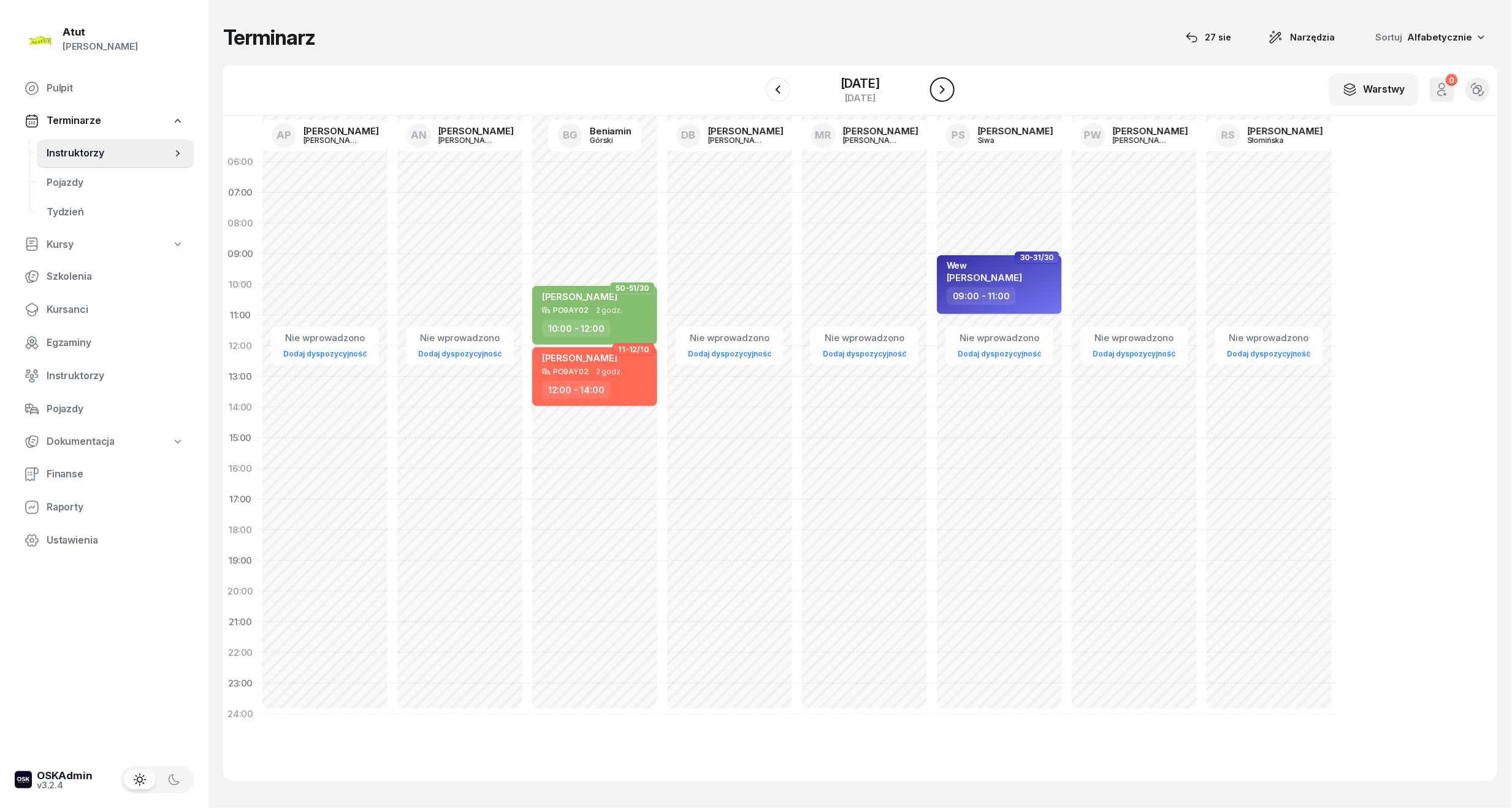
click at [950, 87] on icon "button" at bounding box center [943, 90] width 15 height 15
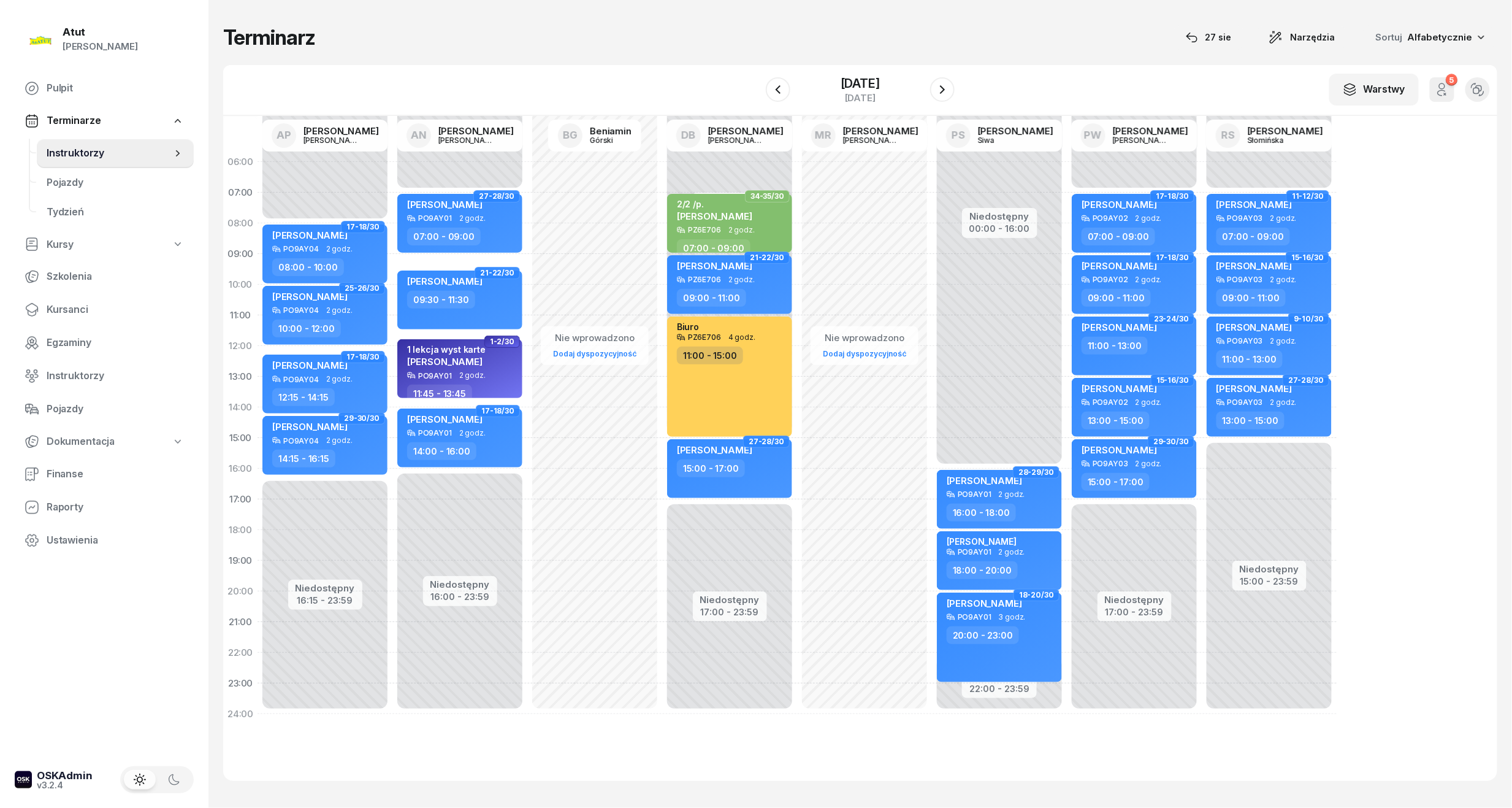
click at [918, 109] on div "W Wybierz AP [PERSON_NAME] AN [PERSON_NAME] BG [PERSON_NAME] DB [PERSON_NAME] M…" at bounding box center [860, 90] width 1274 height 51
click at [945, 91] on icon "button" at bounding box center [943, 90] width 5 height 9
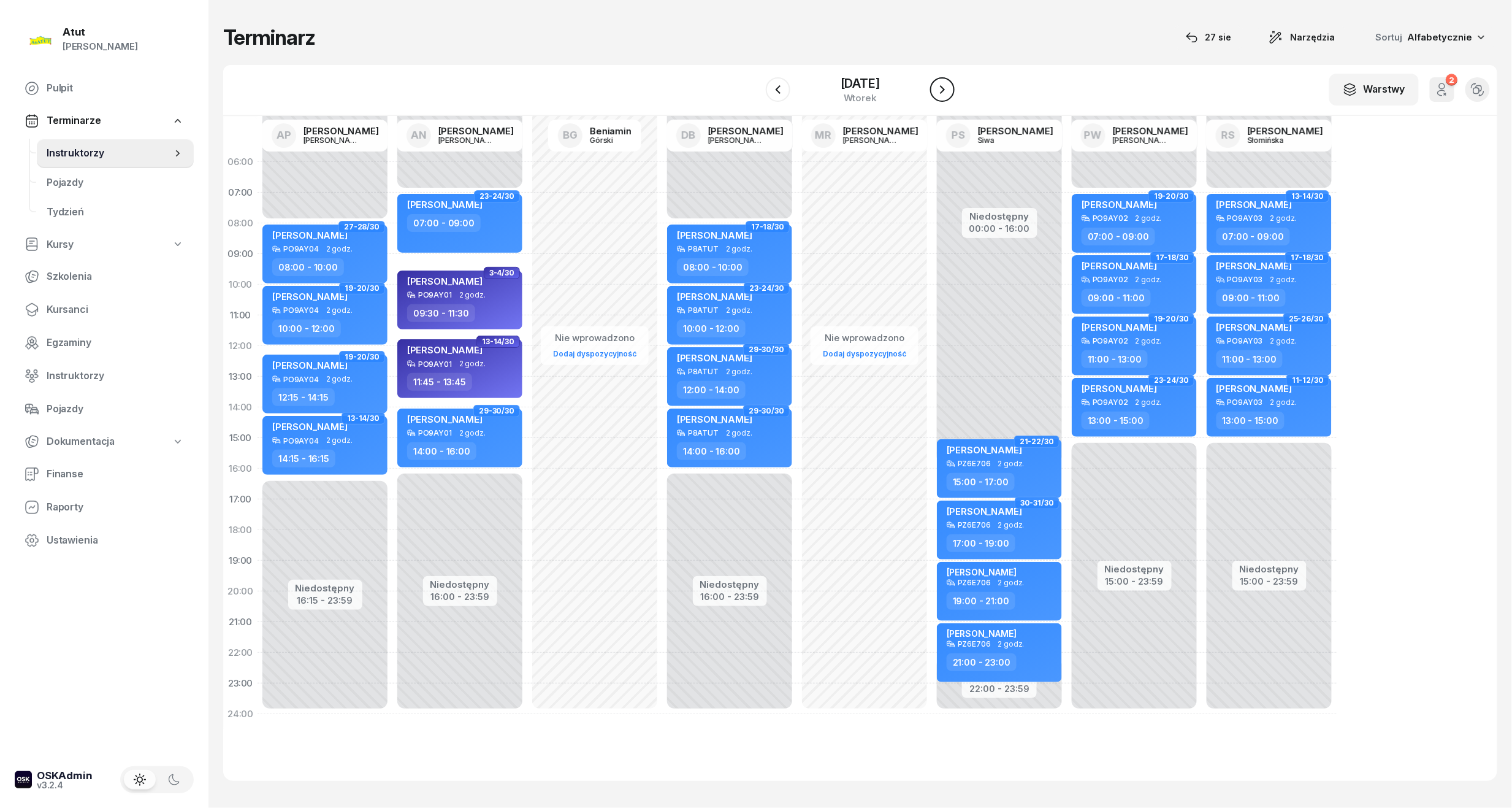
click at [946, 91] on icon "button" at bounding box center [943, 90] width 15 height 15
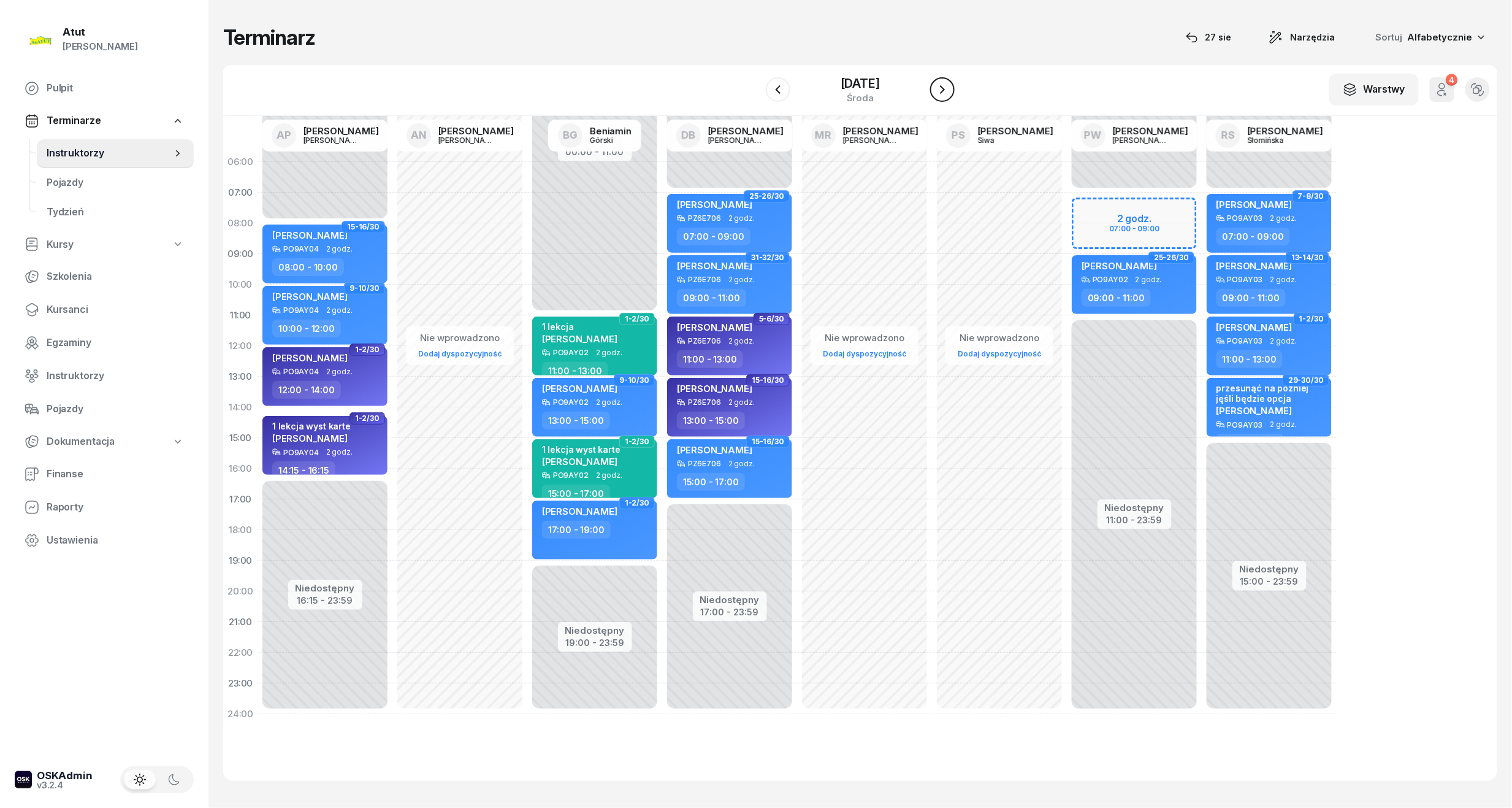
click at [950, 89] on icon "button" at bounding box center [943, 90] width 15 height 15
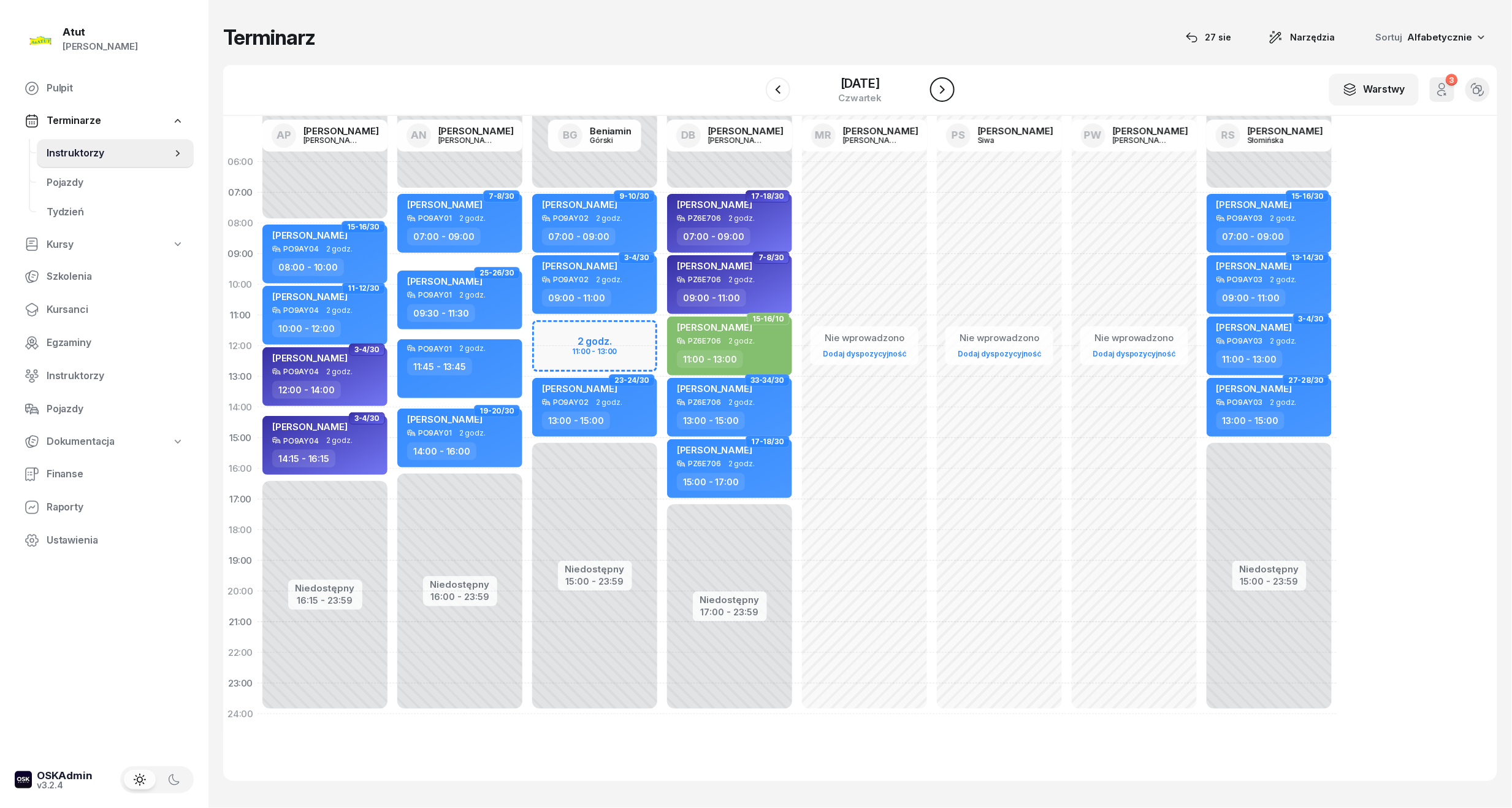
click at [950, 89] on icon "button" at bounding box center [943, 90] width 15 height 15
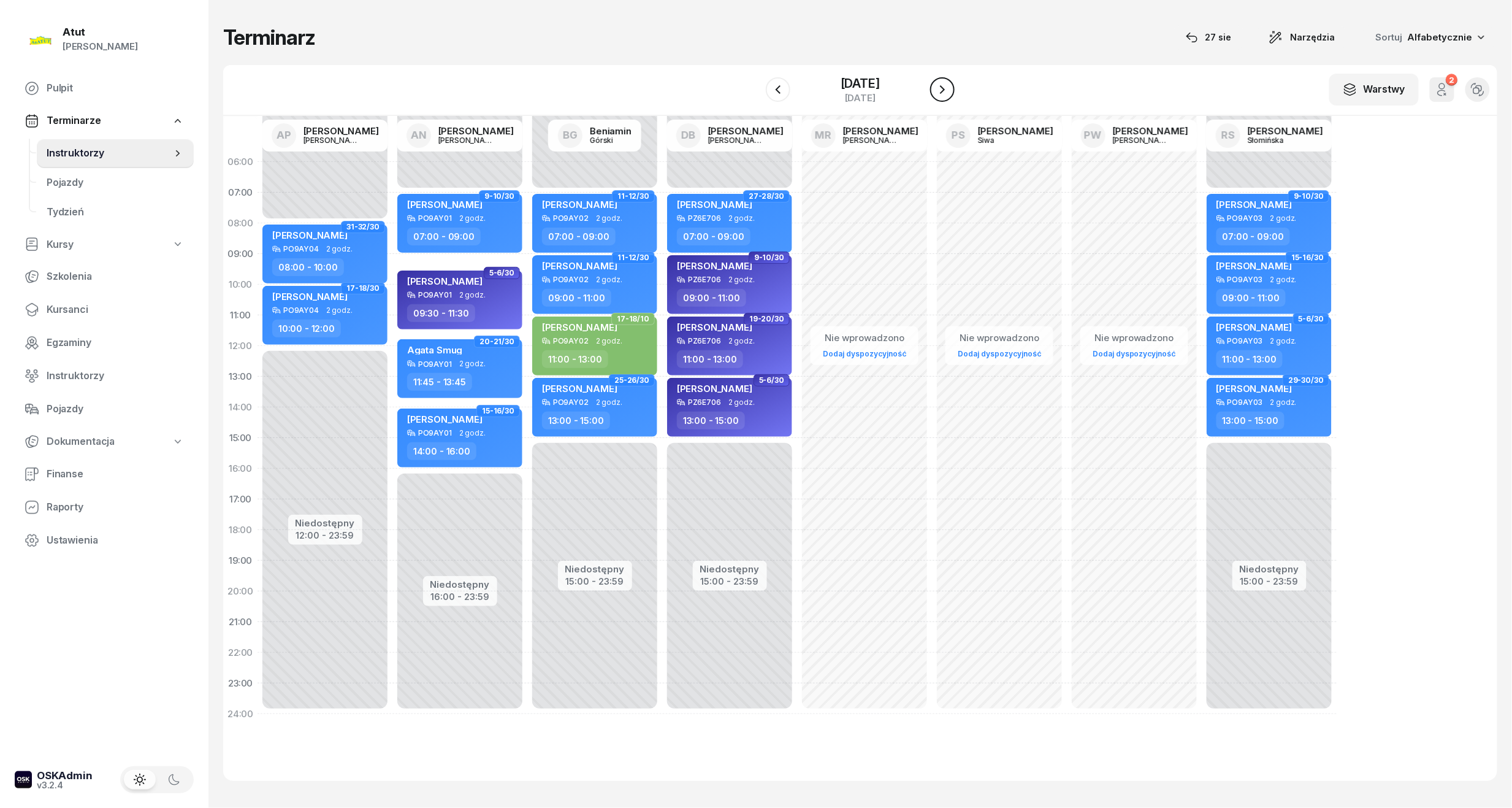
click at [950, 89] on icon "button" at bounding box center [943, 90] width 15 height 15
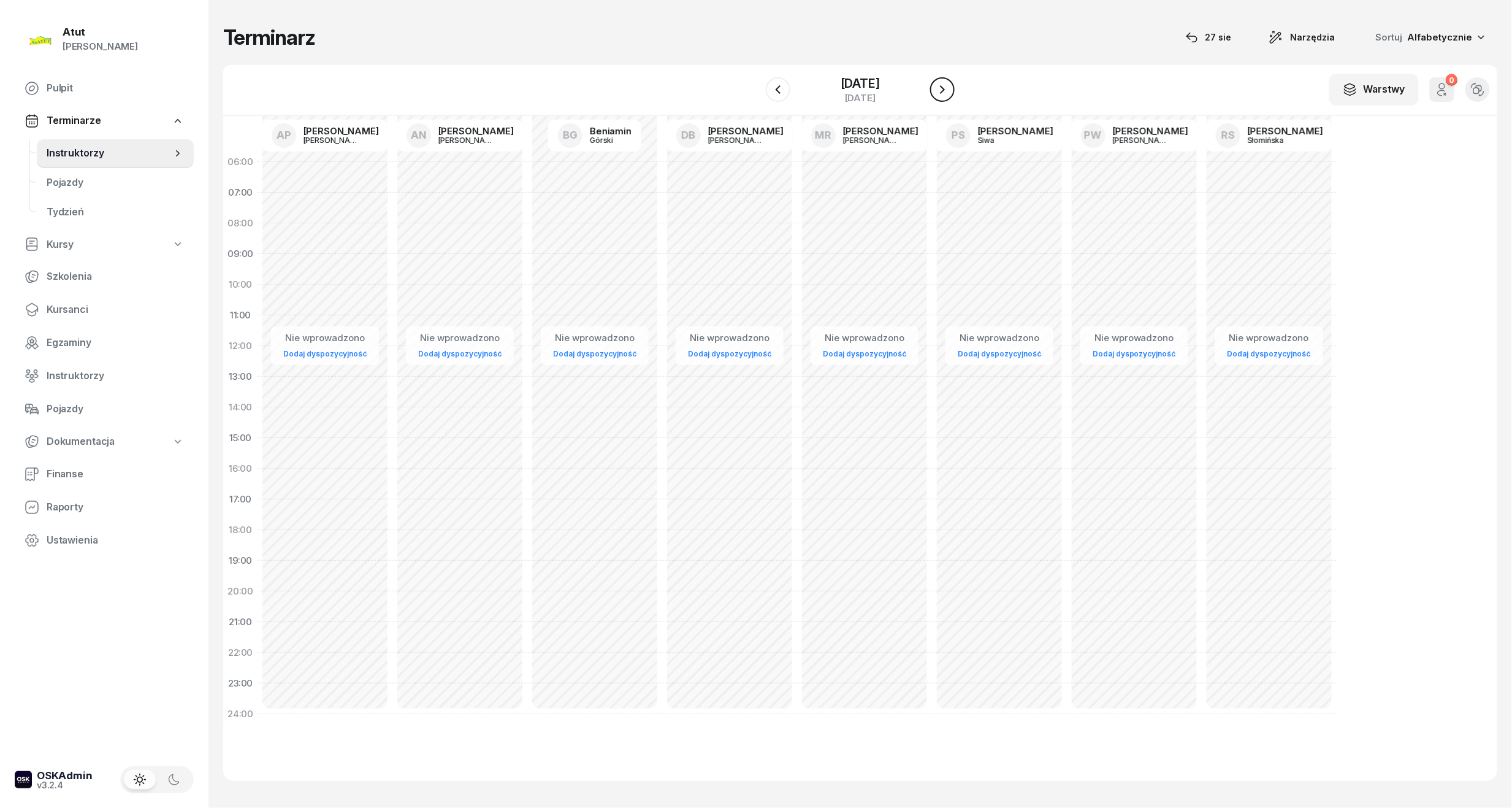
click at [950, 89] on icon "button" at bounding box center [943, 90] width 15 height 15
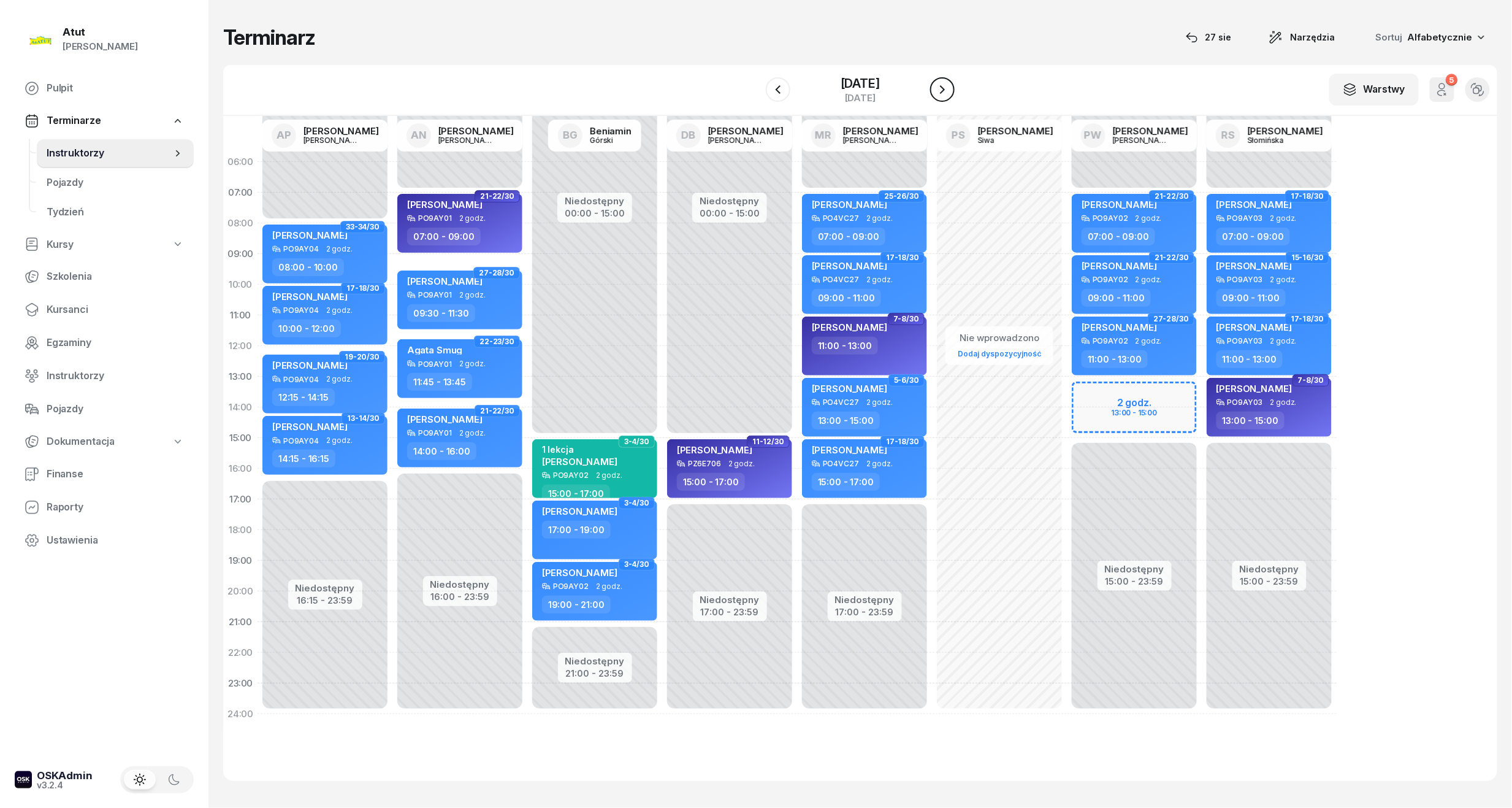
click at [950, 89] on icon "button" at bounding box center [943, 90] width 15 height 15
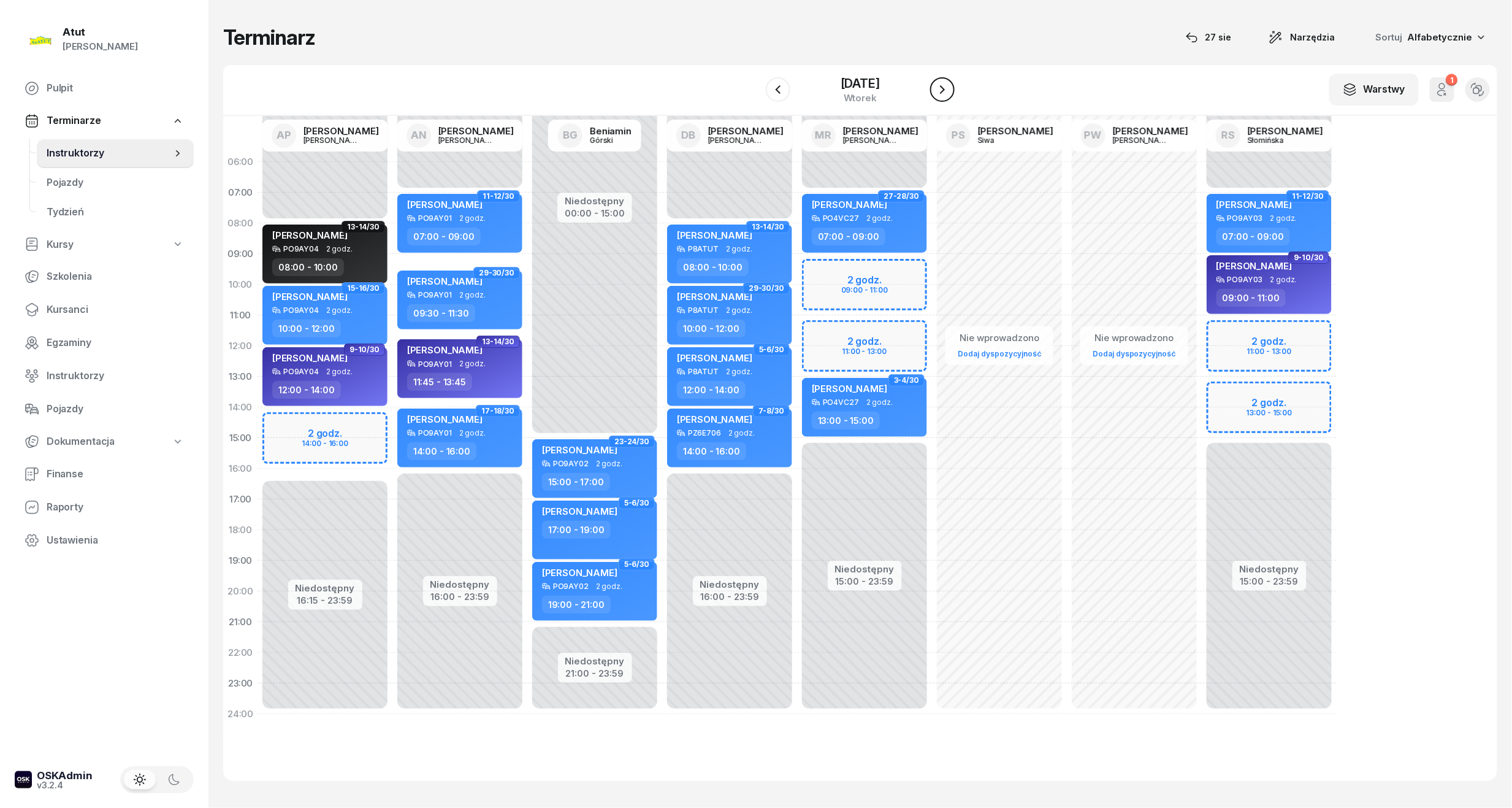
click at [950, 89] on icon "button" at bounding box center [943, 90] width 15 height 15
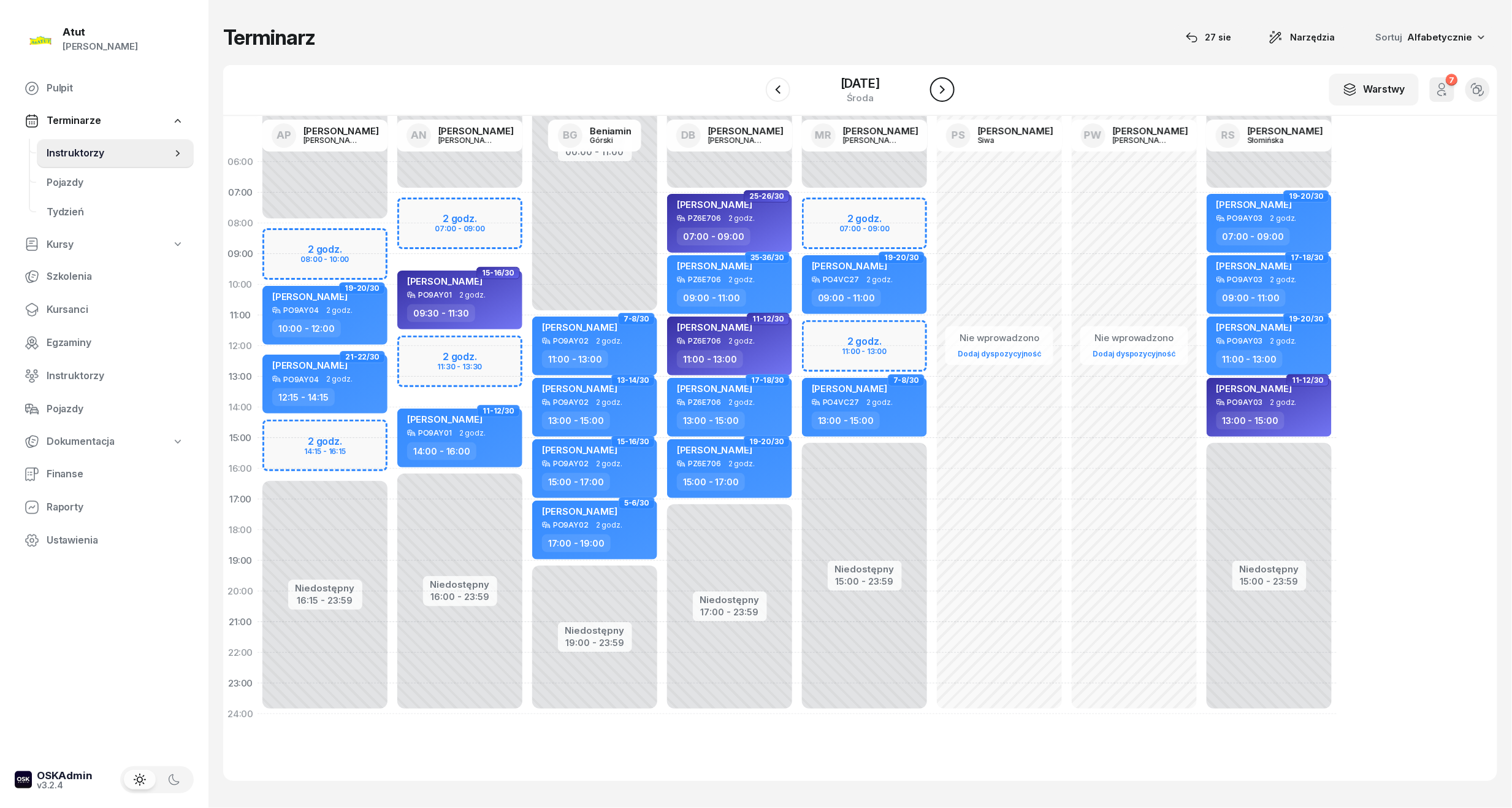
click at [950, 89] on icon "button" at bounding box center [943, 90] width 15 height 15
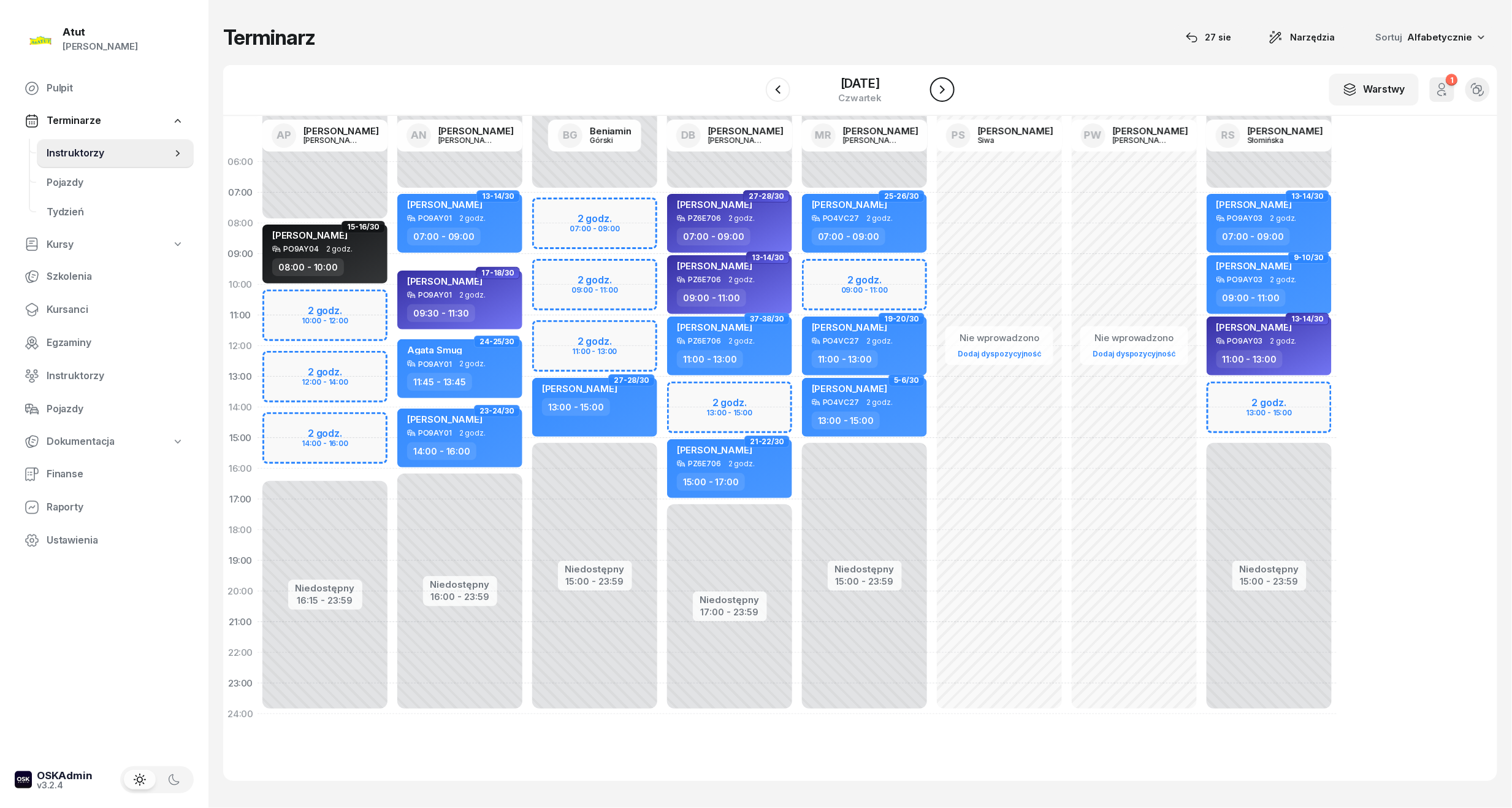
click at [950, 89] on icon "button" at bounding box center [943, 90] width 15 height 15
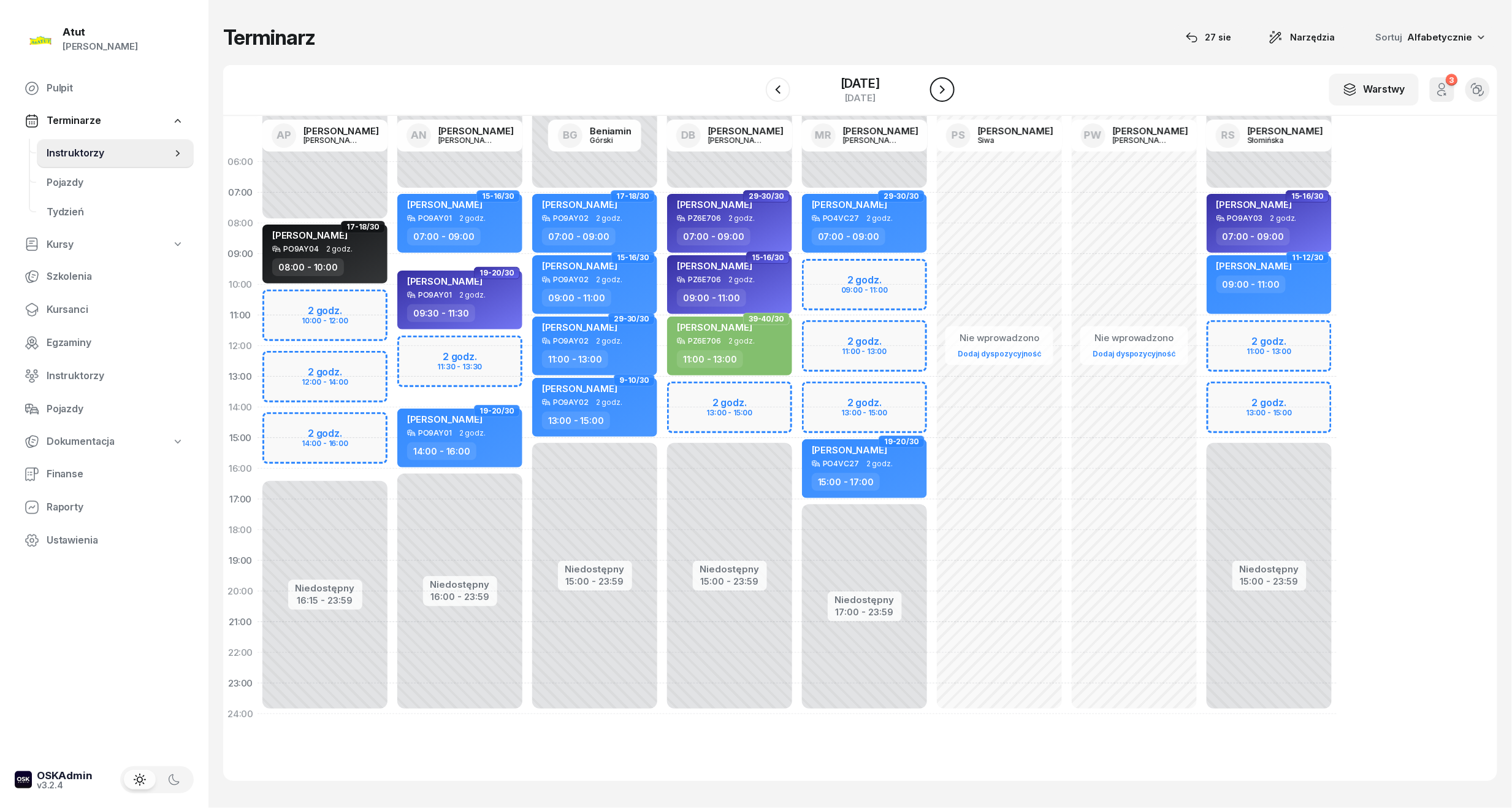
click at [950, 89] on icon "button" at bounding box center [943, 90] width 15 height 15
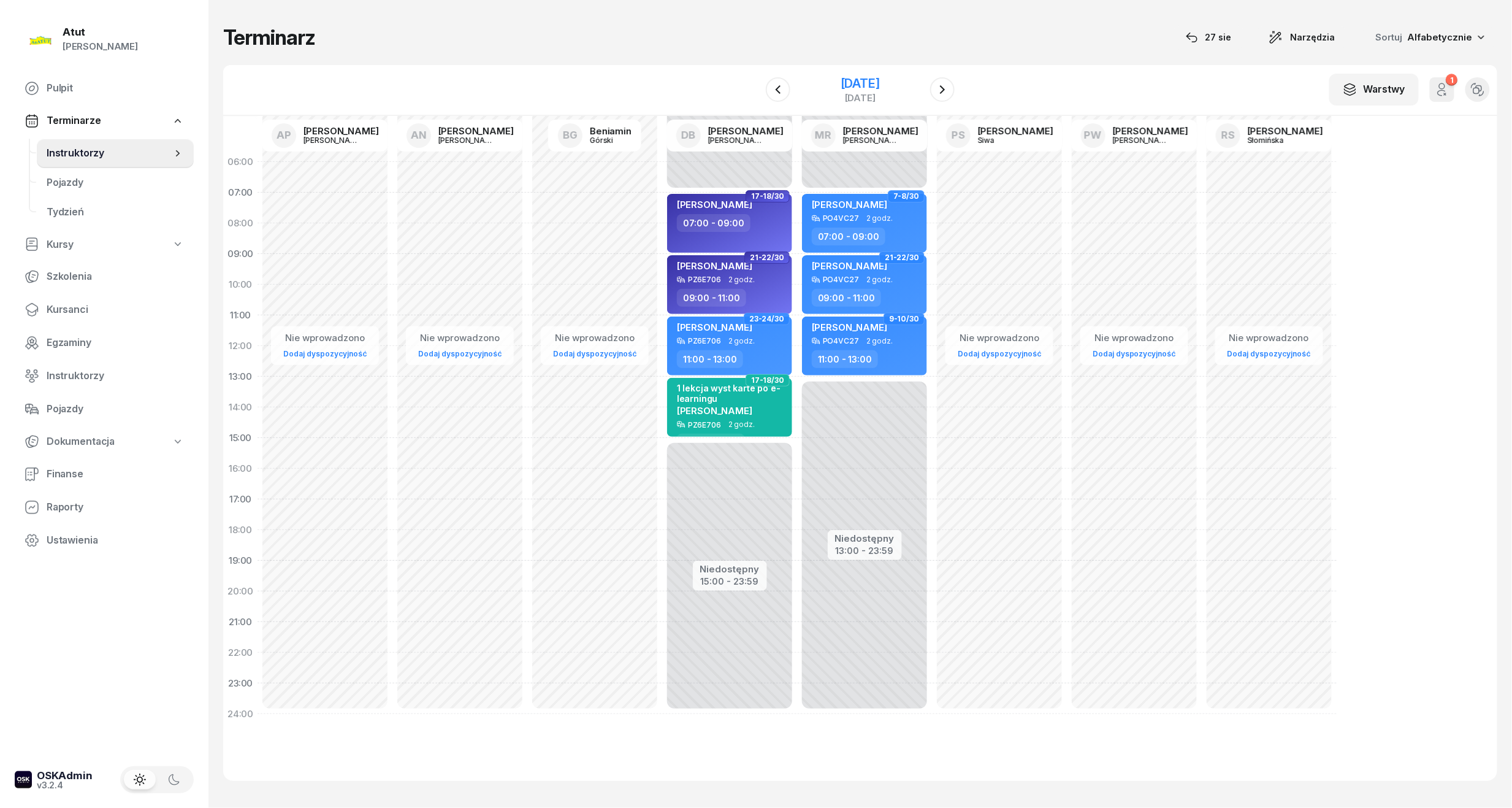
click at [869, 85] on div "[DATE]" at bounding box center [860, 83] width 40 height 12
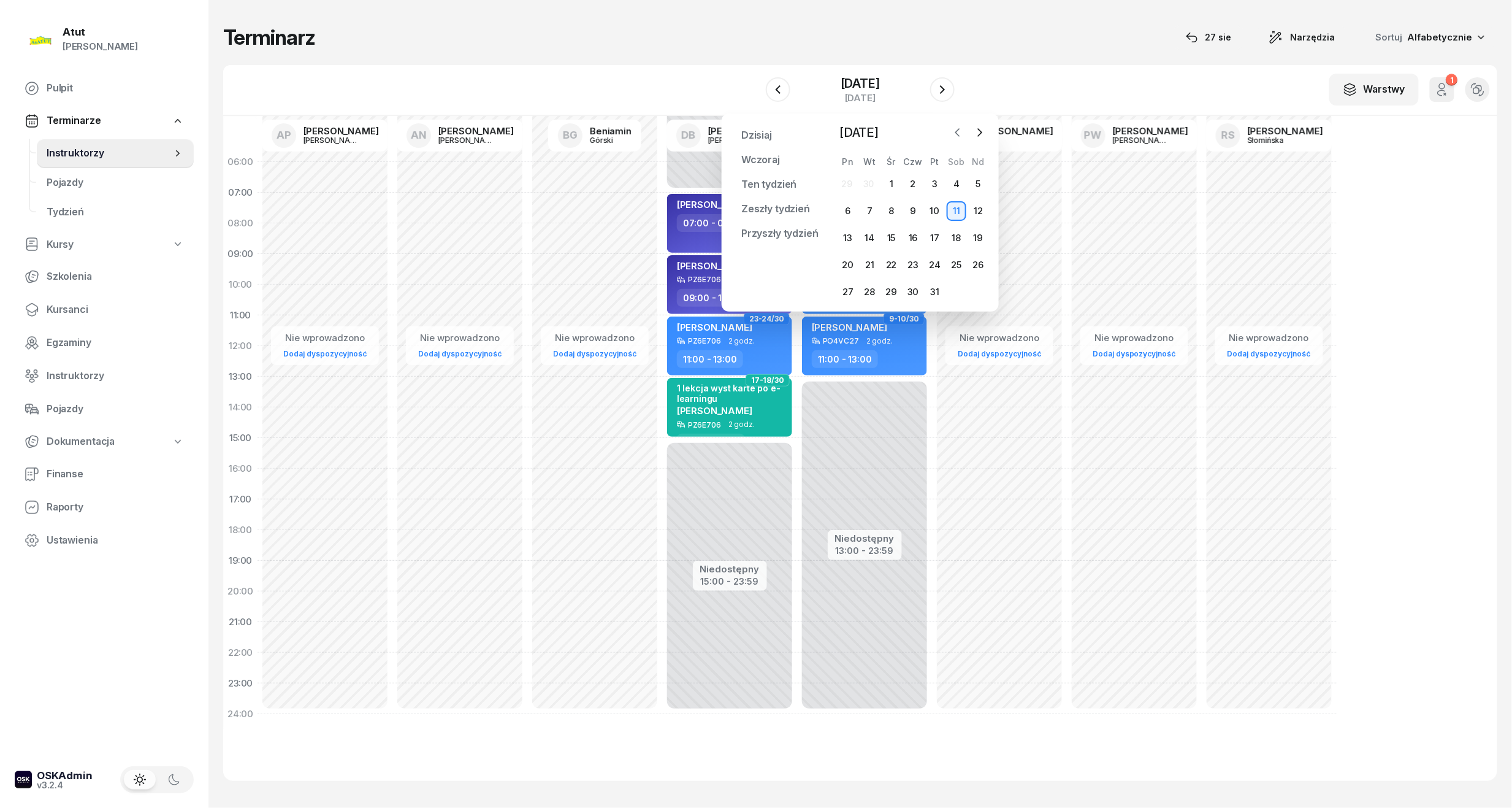
click at [960, 136] on icon "button" at bounding box center [958, 133] width 12 height 12
click at [899, 237] on div "17" at bounding box center [892, 238] width 20 height 20
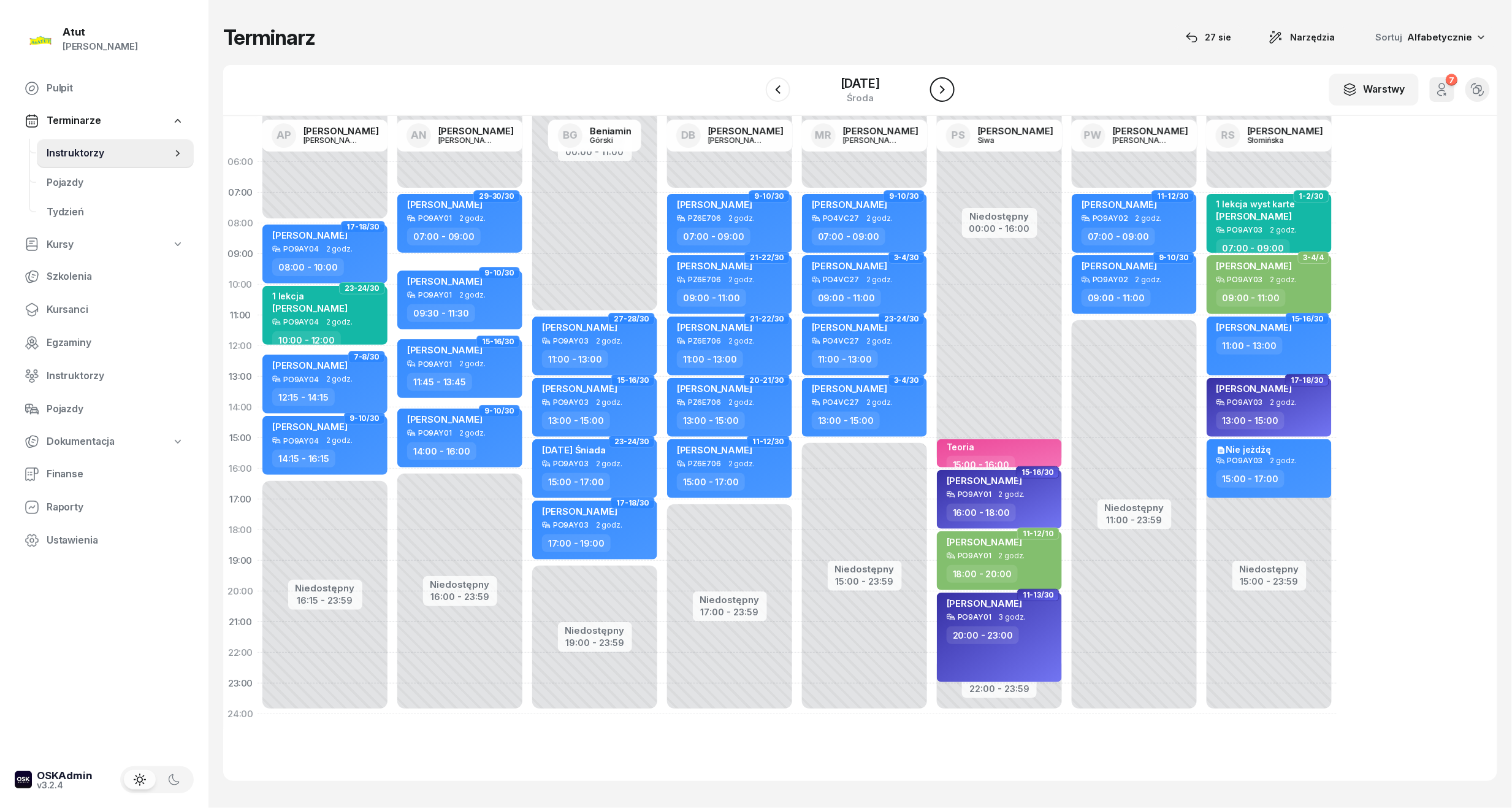
click at [945, 82] on icon "button" at bounding box center [943, 90] width 15 height 15
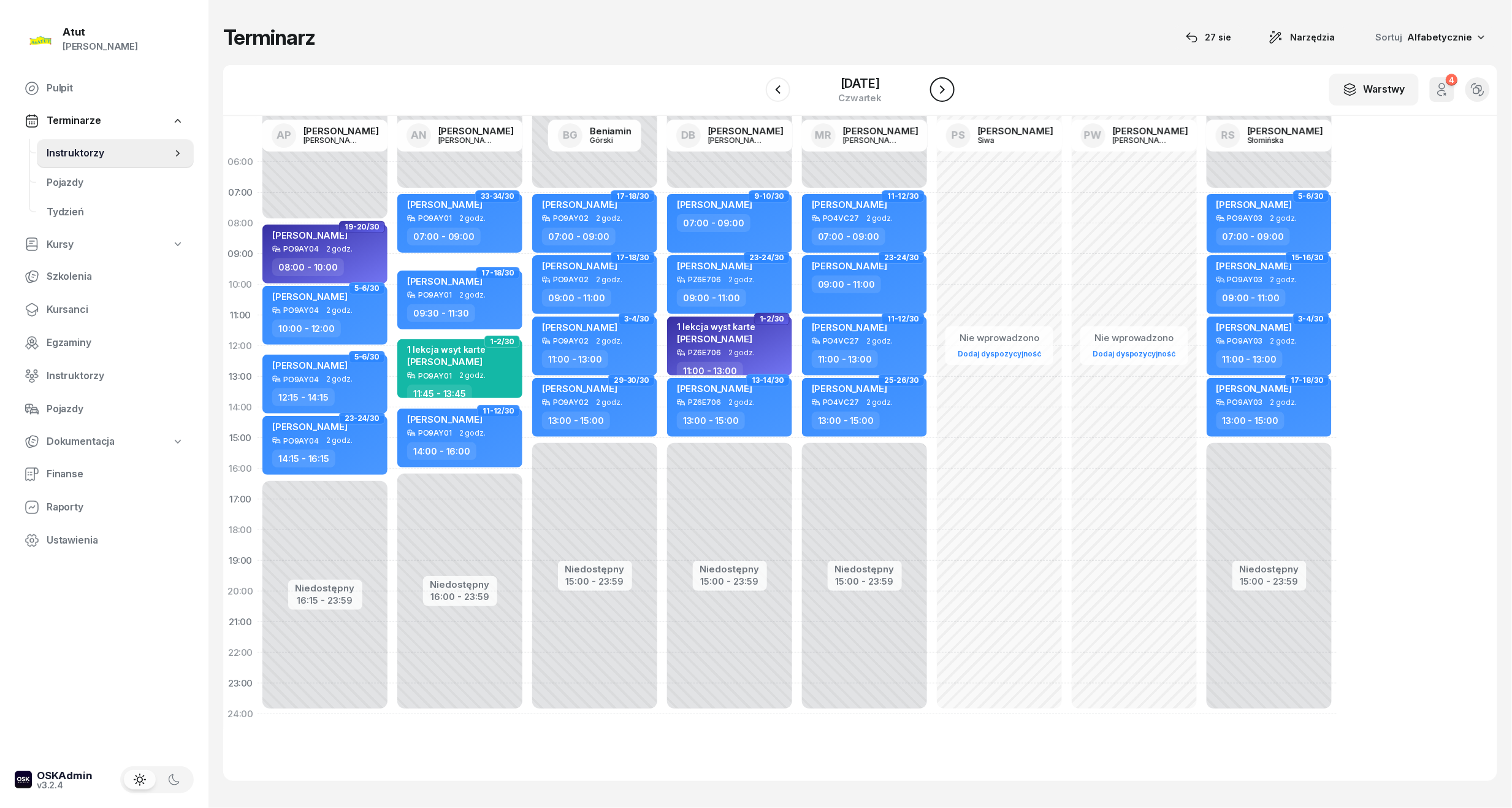
click at [945, 82] on icon "button" at bounding box center [943, 90] width 15 height 15
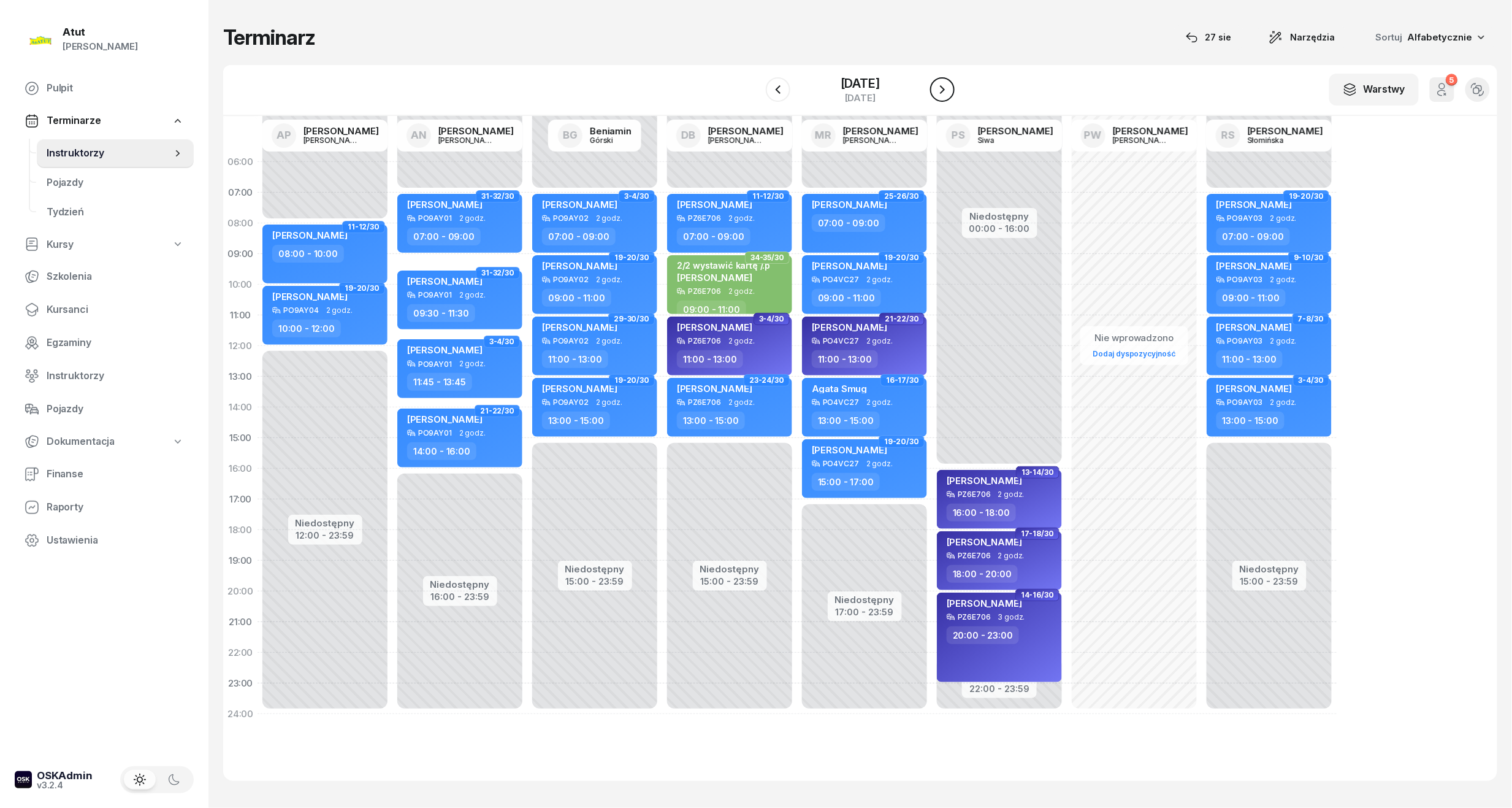
click at [945, 82] on icon "button" at bounding box center [943, 90] width 15 height 15
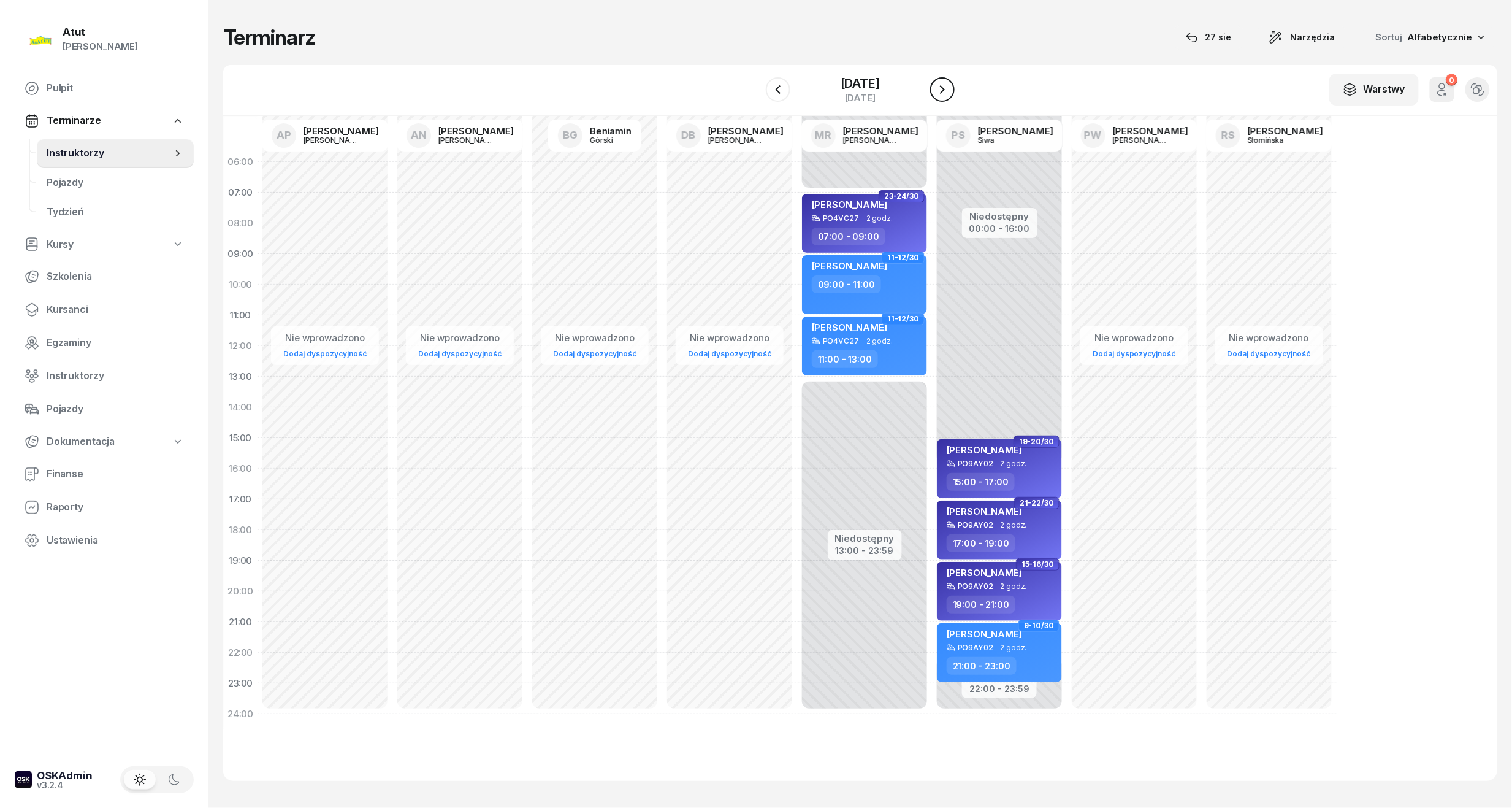
click at [945, 82] on icon "button" at bounding box center [943, 90] width 15 height 15
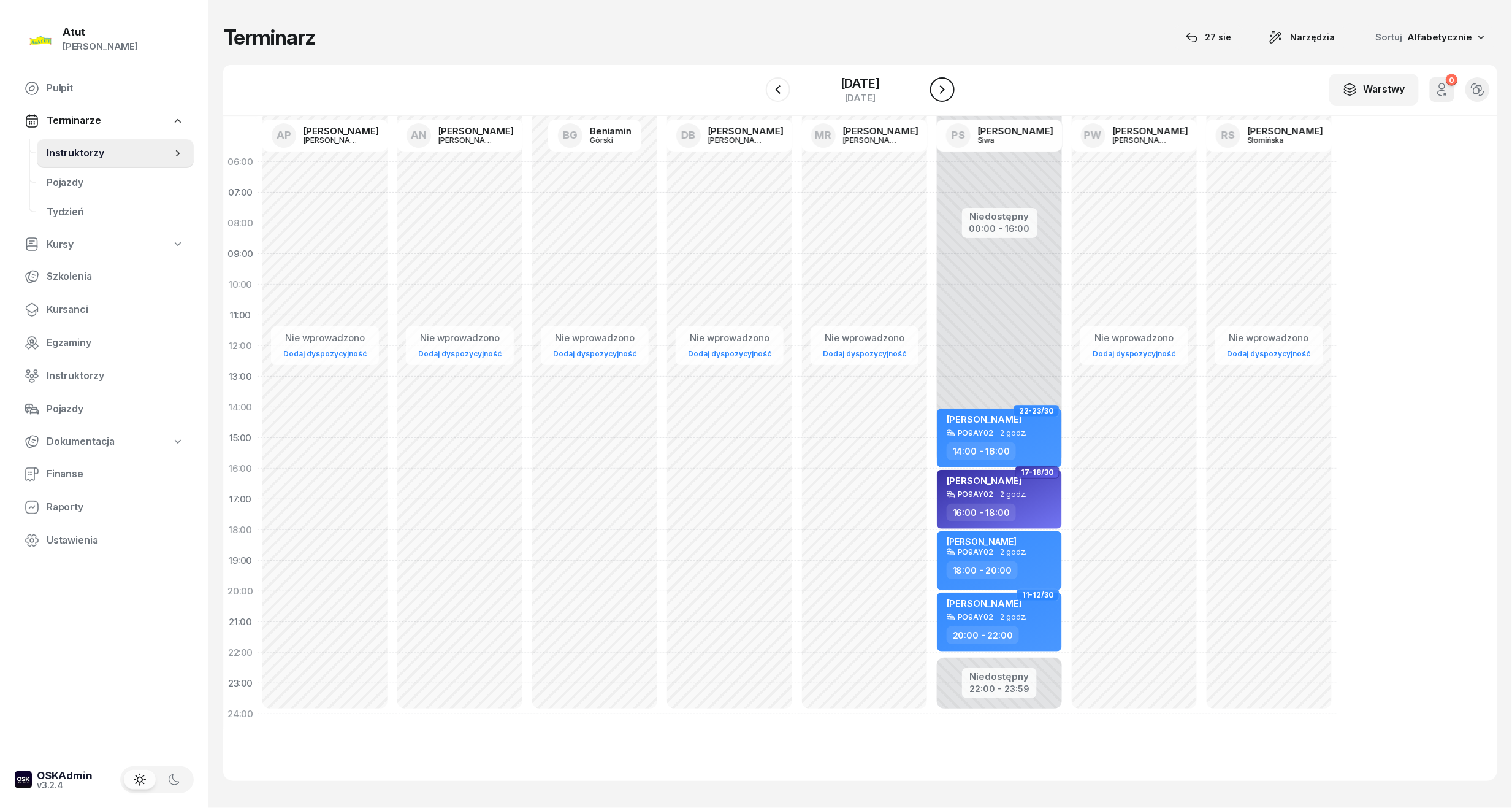
click at [945, 82] on icon "button" at bounding box center [943, 90] width 15 height 15
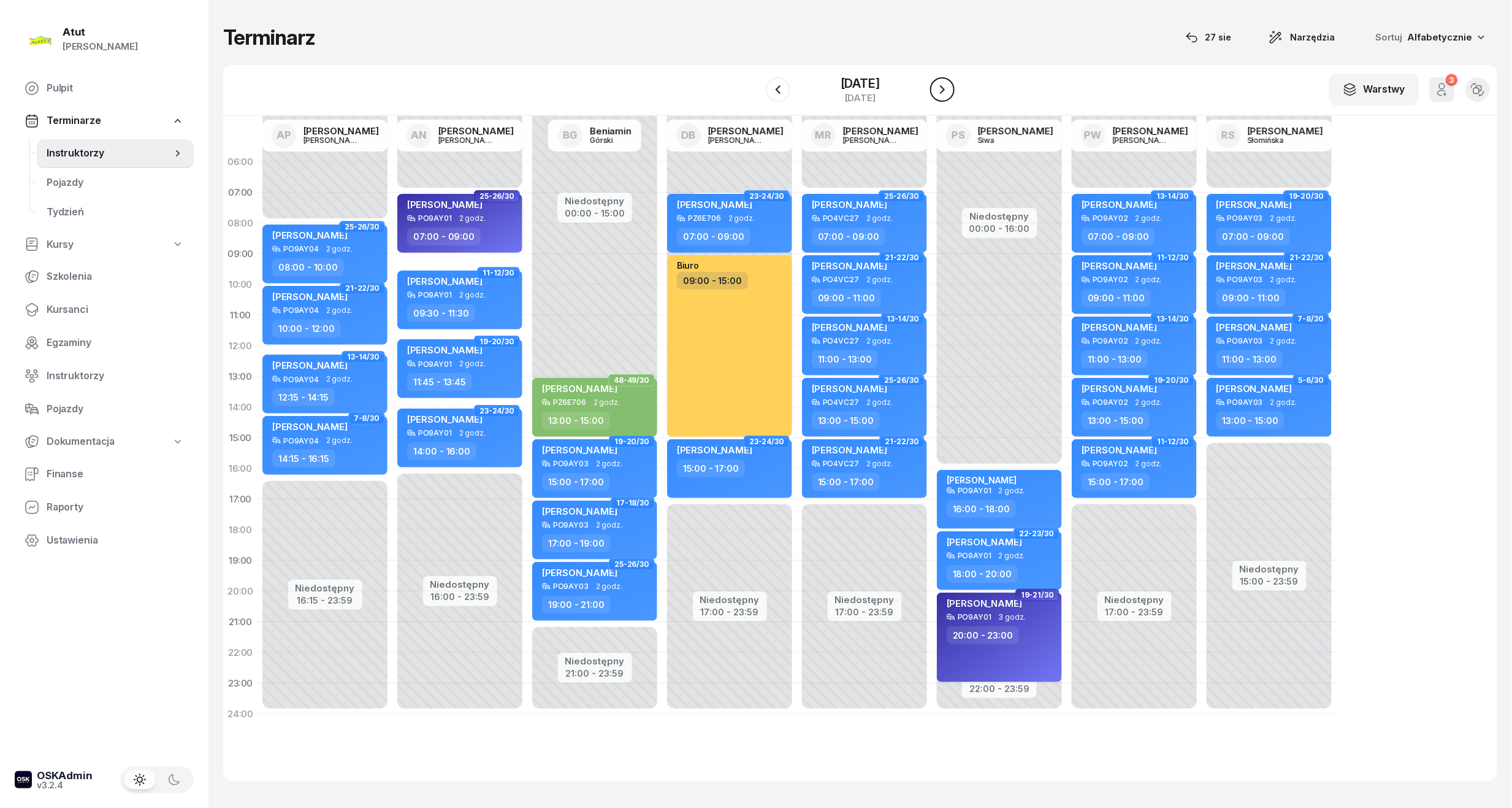
click at [945, 82] on icon "button" at bounding box center [943, 90] width 15 height 15
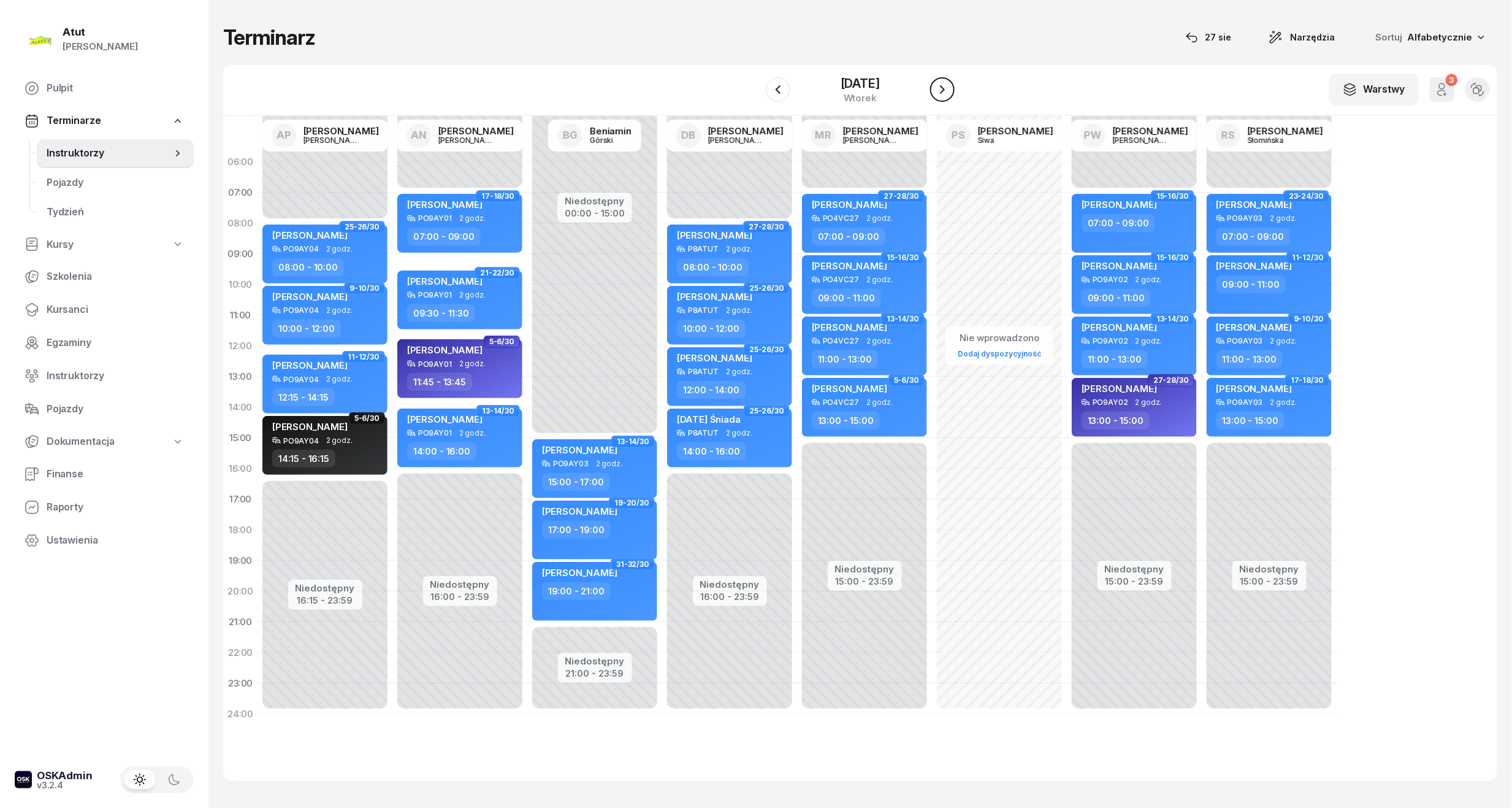
click at [950, 88] on icon "button" at bounding box center [943, 90] width 15 height 15
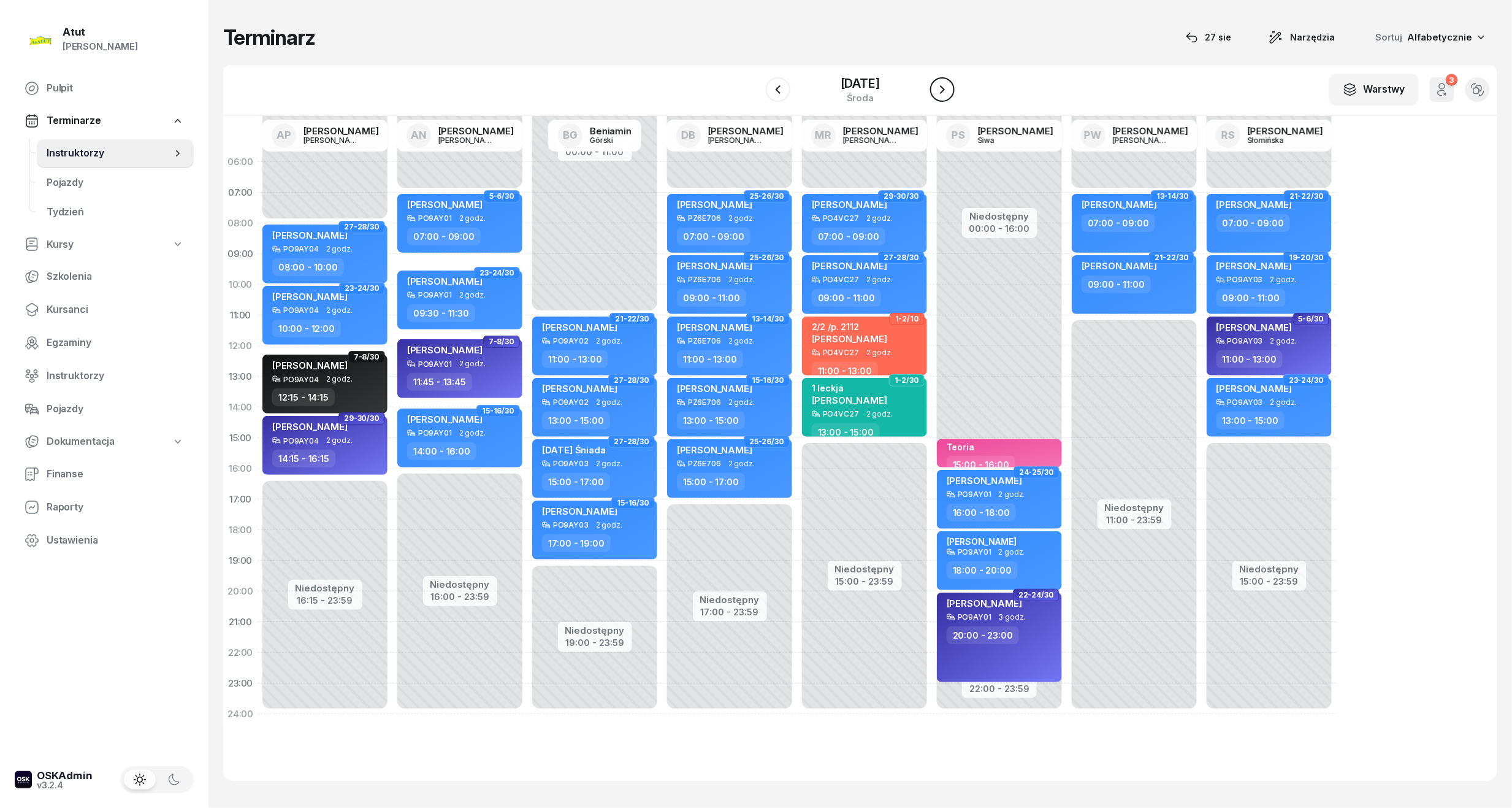
click at [950, 88] on icon "button" at bounding box center [943, 90] width 15 height 15
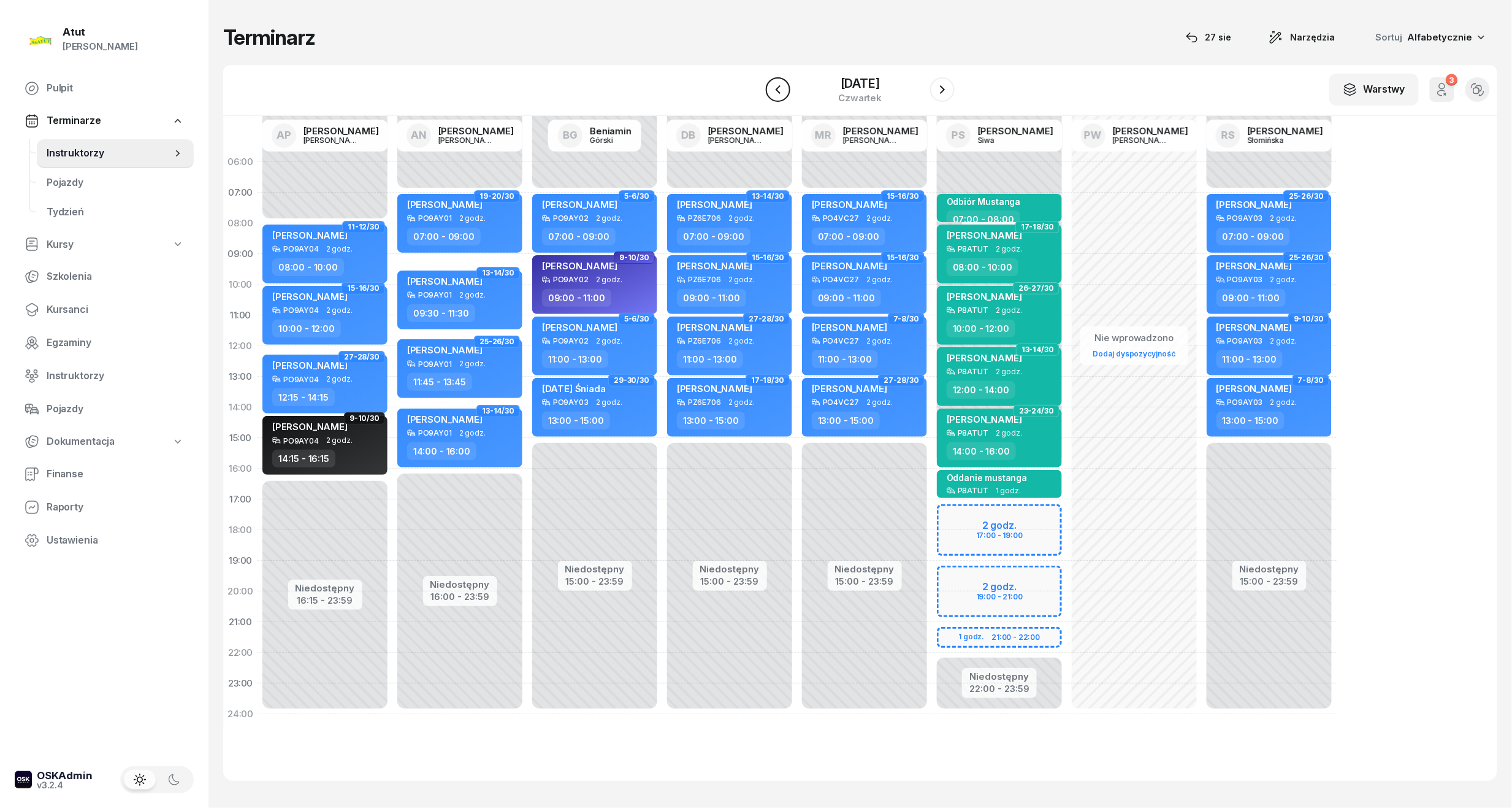
click at [780, 88] on icon "button" at bounding box center [778, 90] width 15 height 15
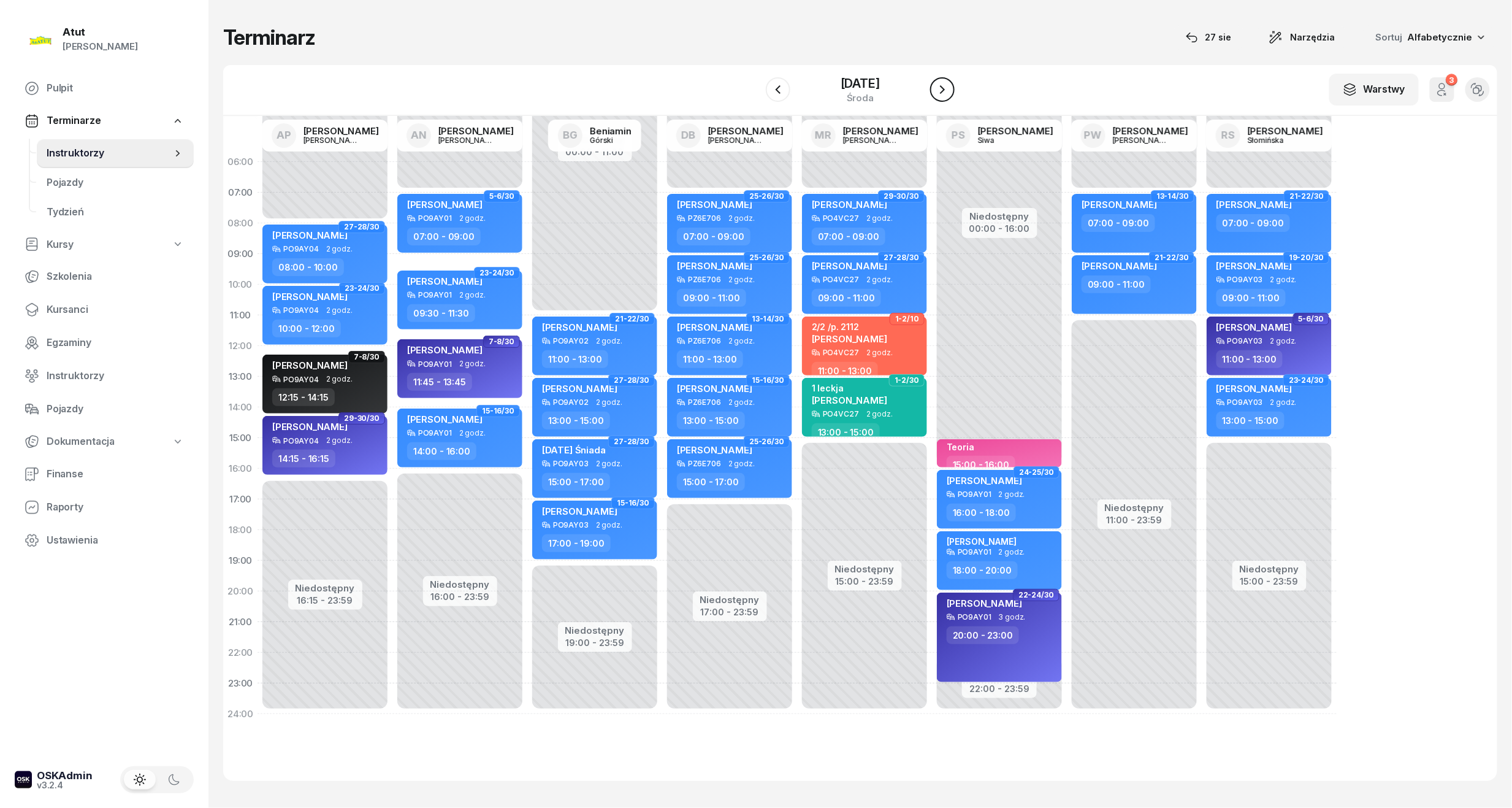
click at [945, 91] on icon "button" at bounding box center [943, 90] width 15 height 15
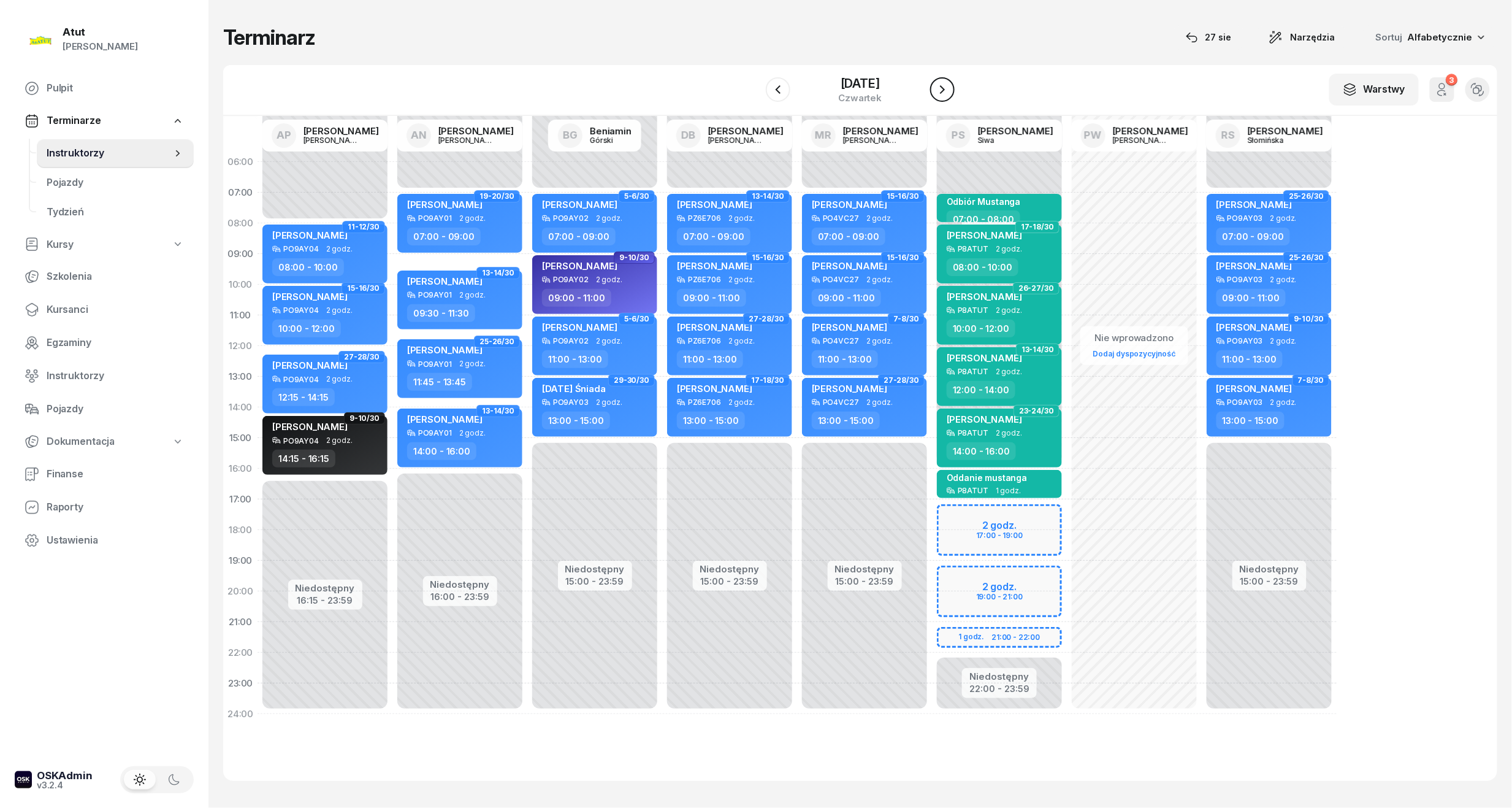
click at [945, 91] on icon "button" at bounding box center [943, 90] width 5 height 9
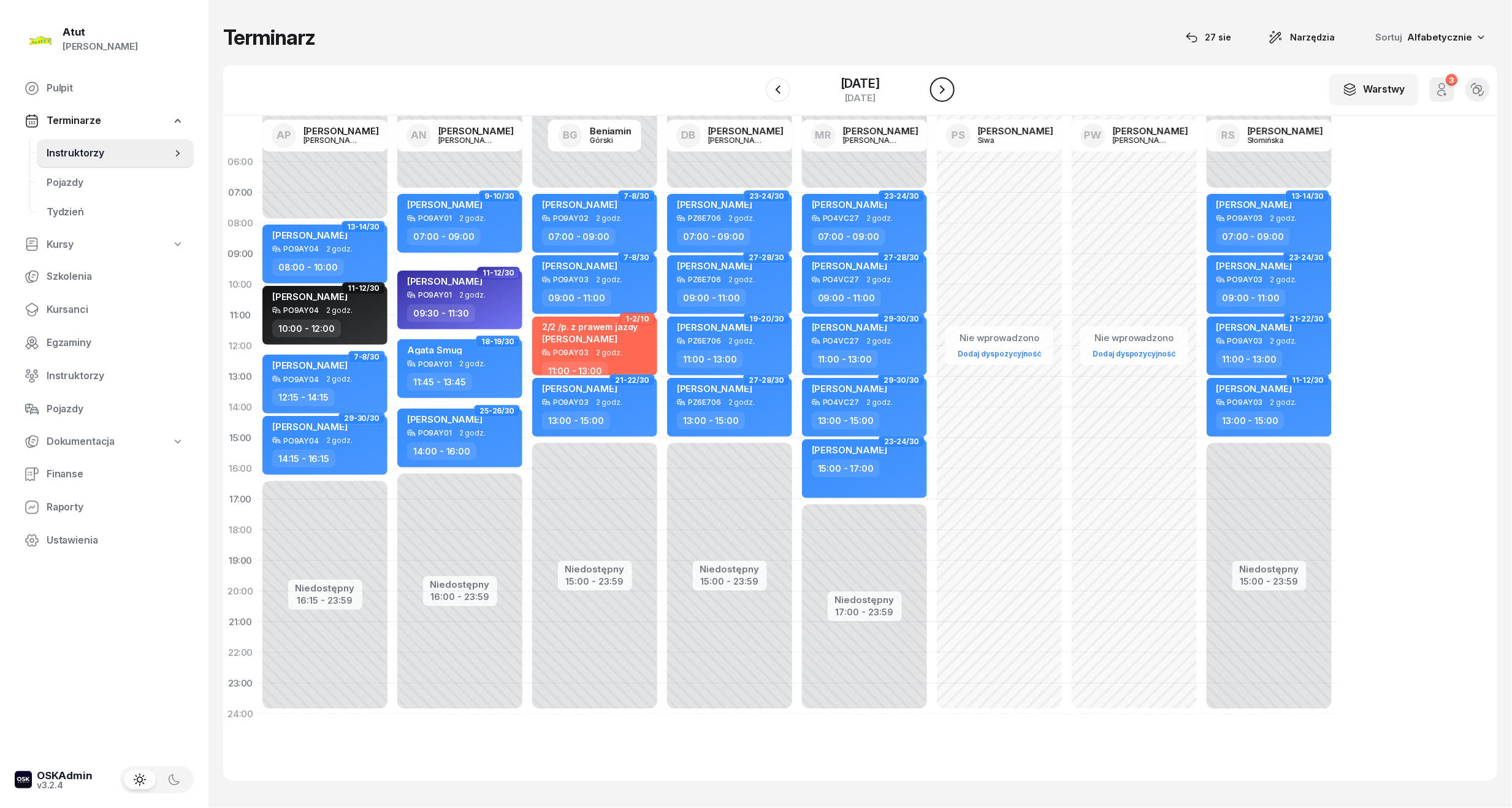
click at [945, 91] on icon "button" at bounding box center [943, 90] width 5 height 9
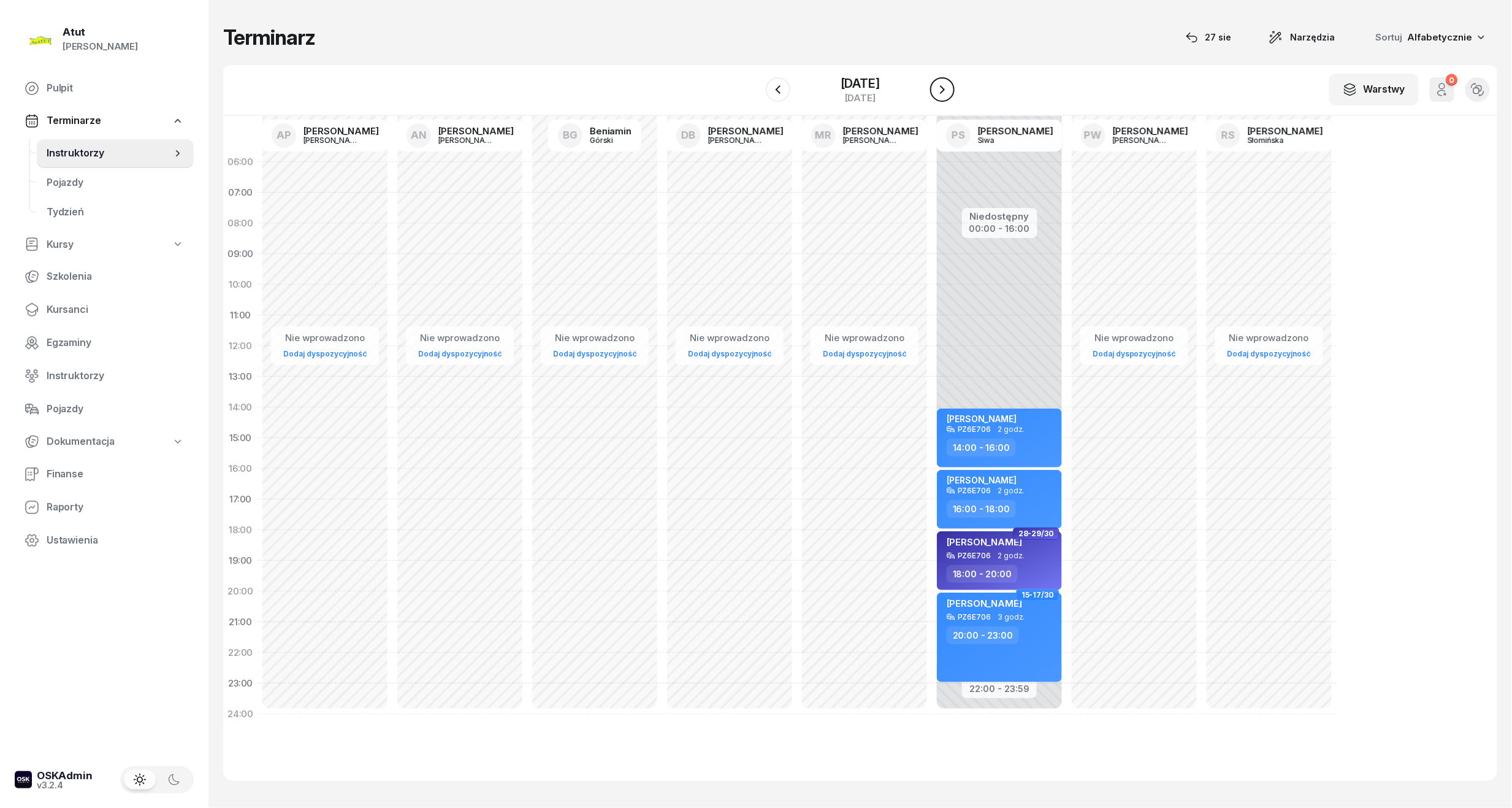
click at [945, 91] on icon "button" at bounding box center [943, 90] width 5 height 9
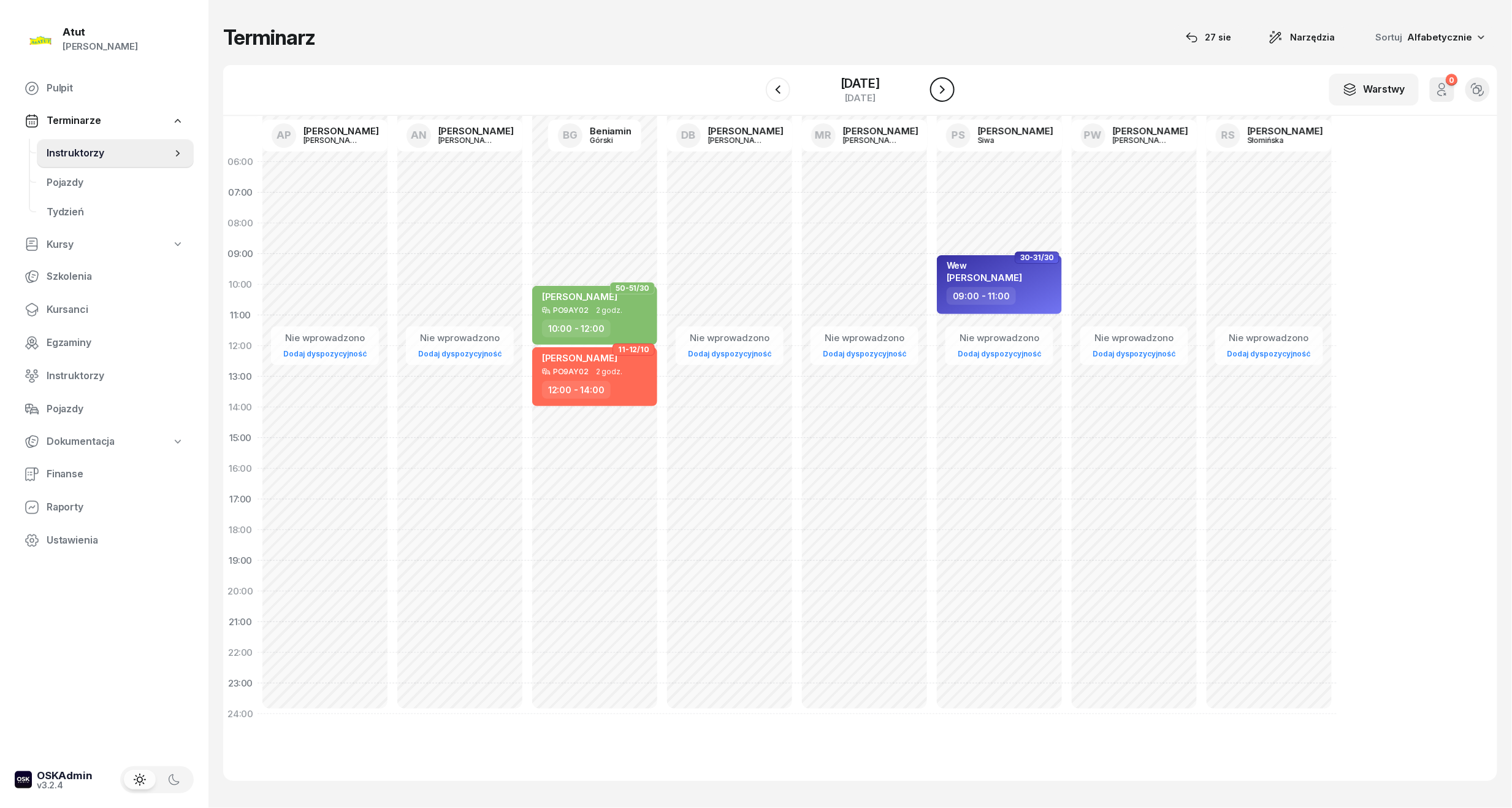
click at [945, 91] on icon "button" at bounding box center [943, 90] width 5 height 9
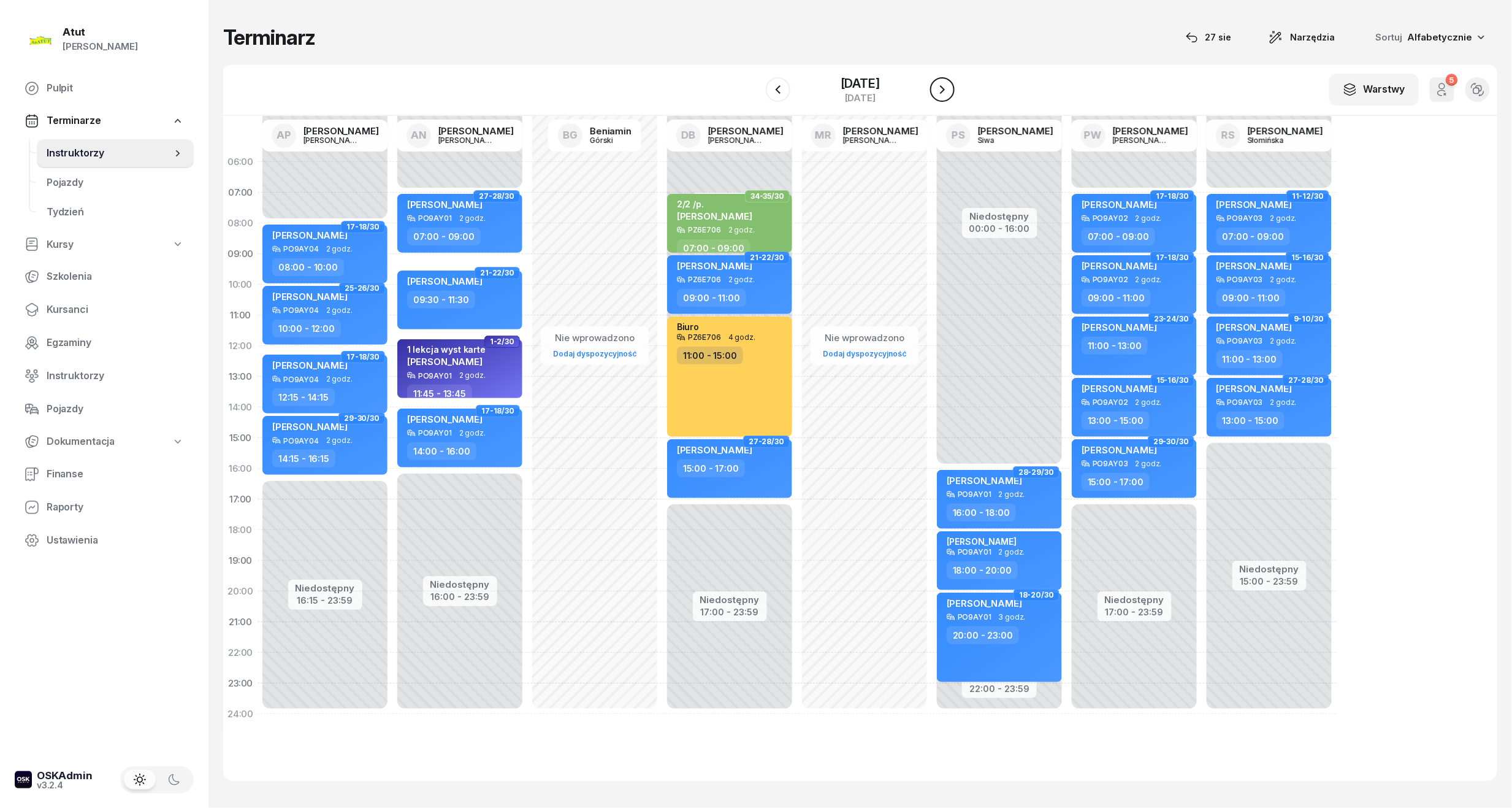
click at [945, 91] on icon "button" at bounding box center [943, 90] width 5 height 9
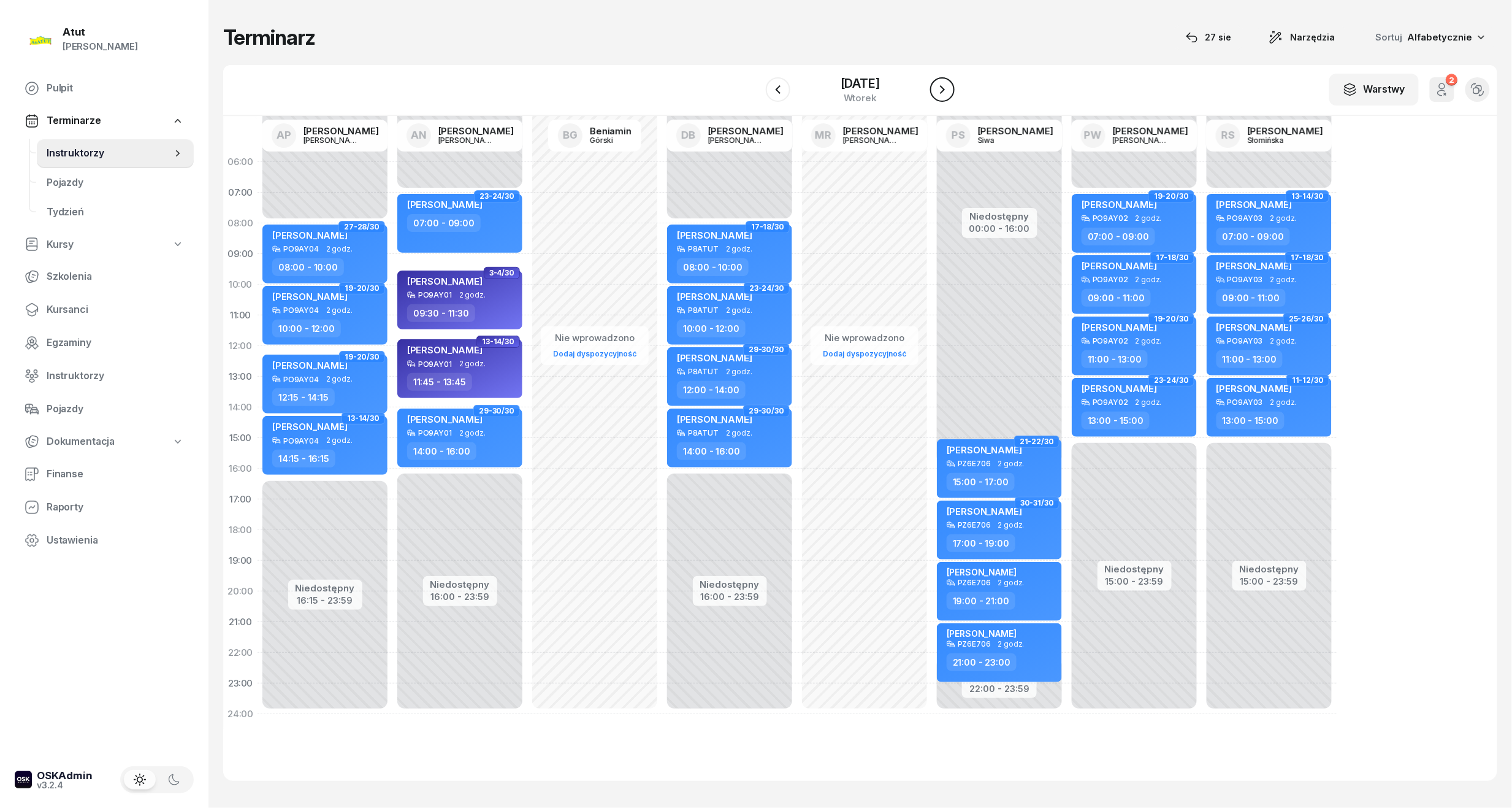
click at [945, 91] on icon "button" at bounding box center [943, 90] width 15 height 15
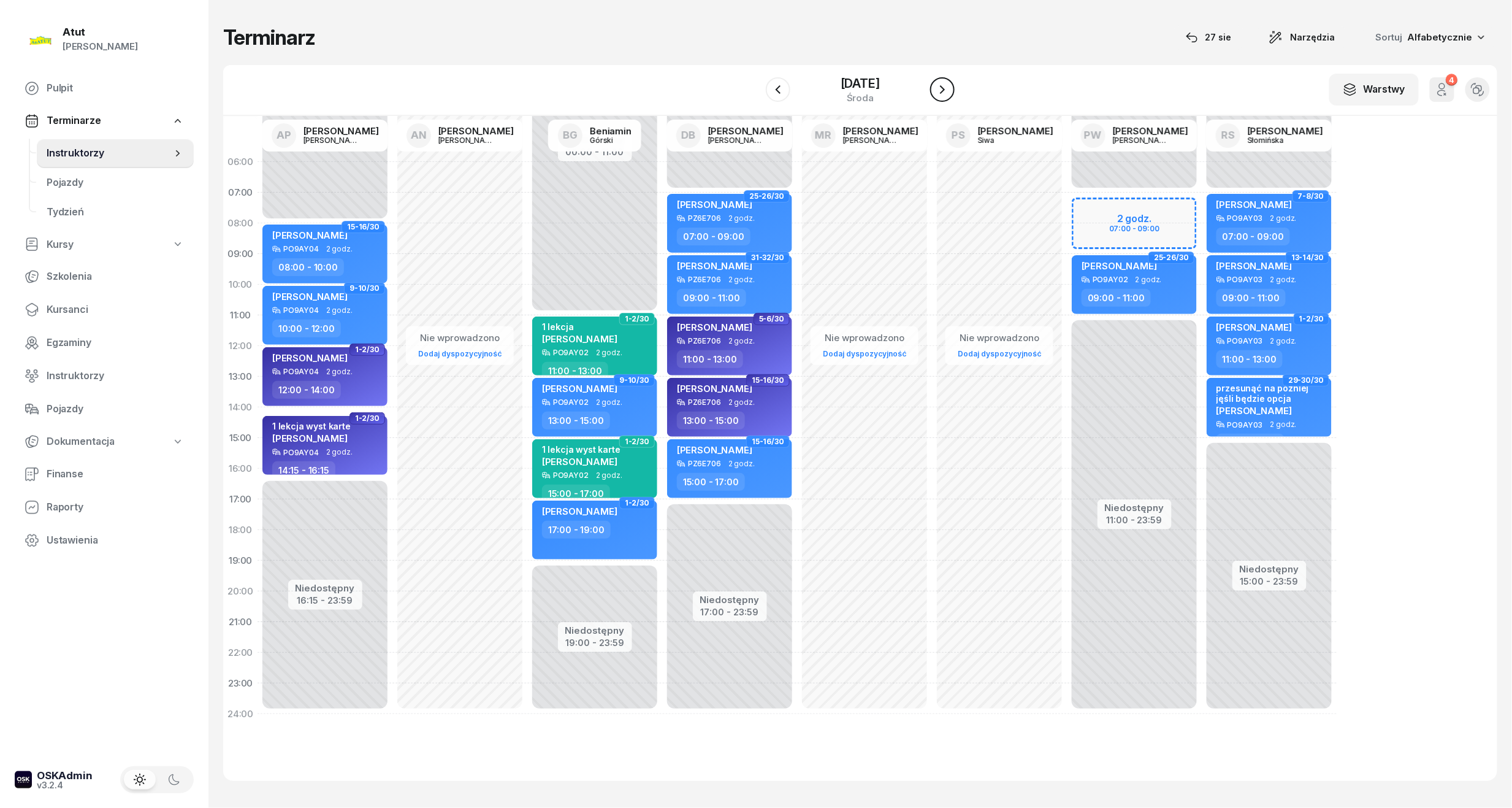
click at [950, 96] on icon "button" at bounding box center [943, 90] width 15 height 15
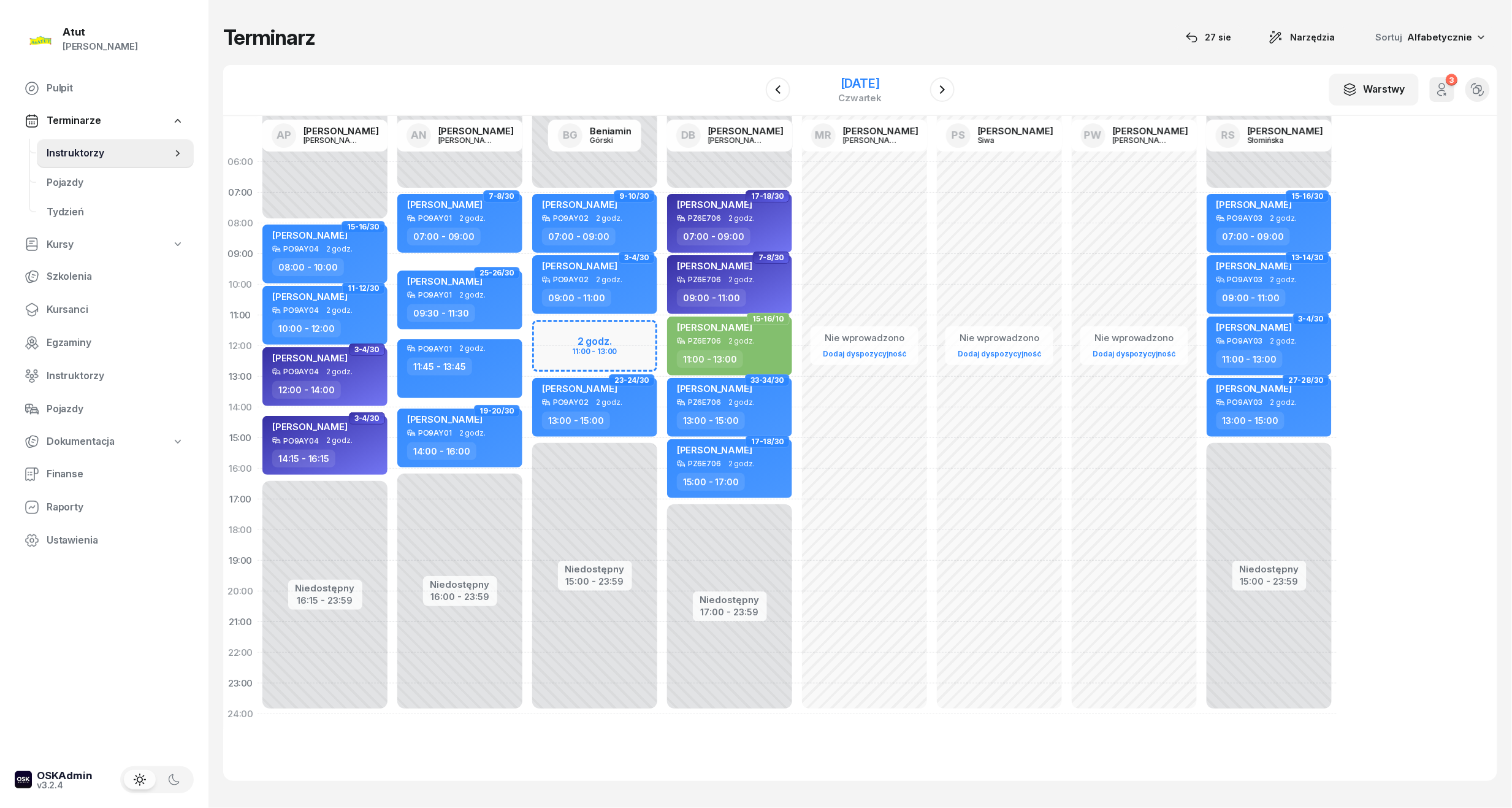
click at [838, 72] on div "[DATE]" at bounding box center [860, 90] width 125 height 35
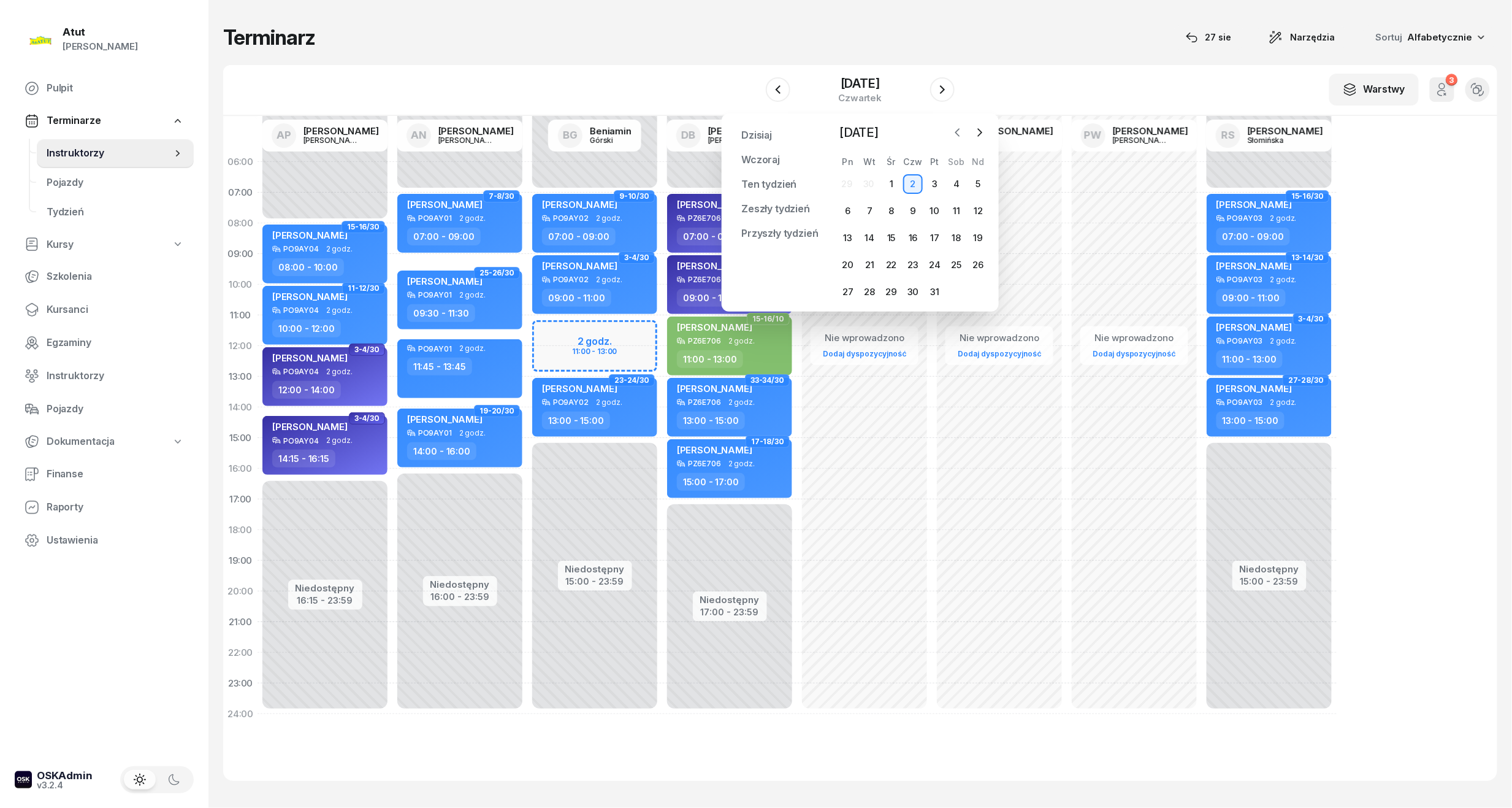
click at [956, 140] on button "button" at bounding box center [958, 133] width 19 height 19
click at [907, 287] on div "28" at bounding box center [913, 292] width 20 height 20
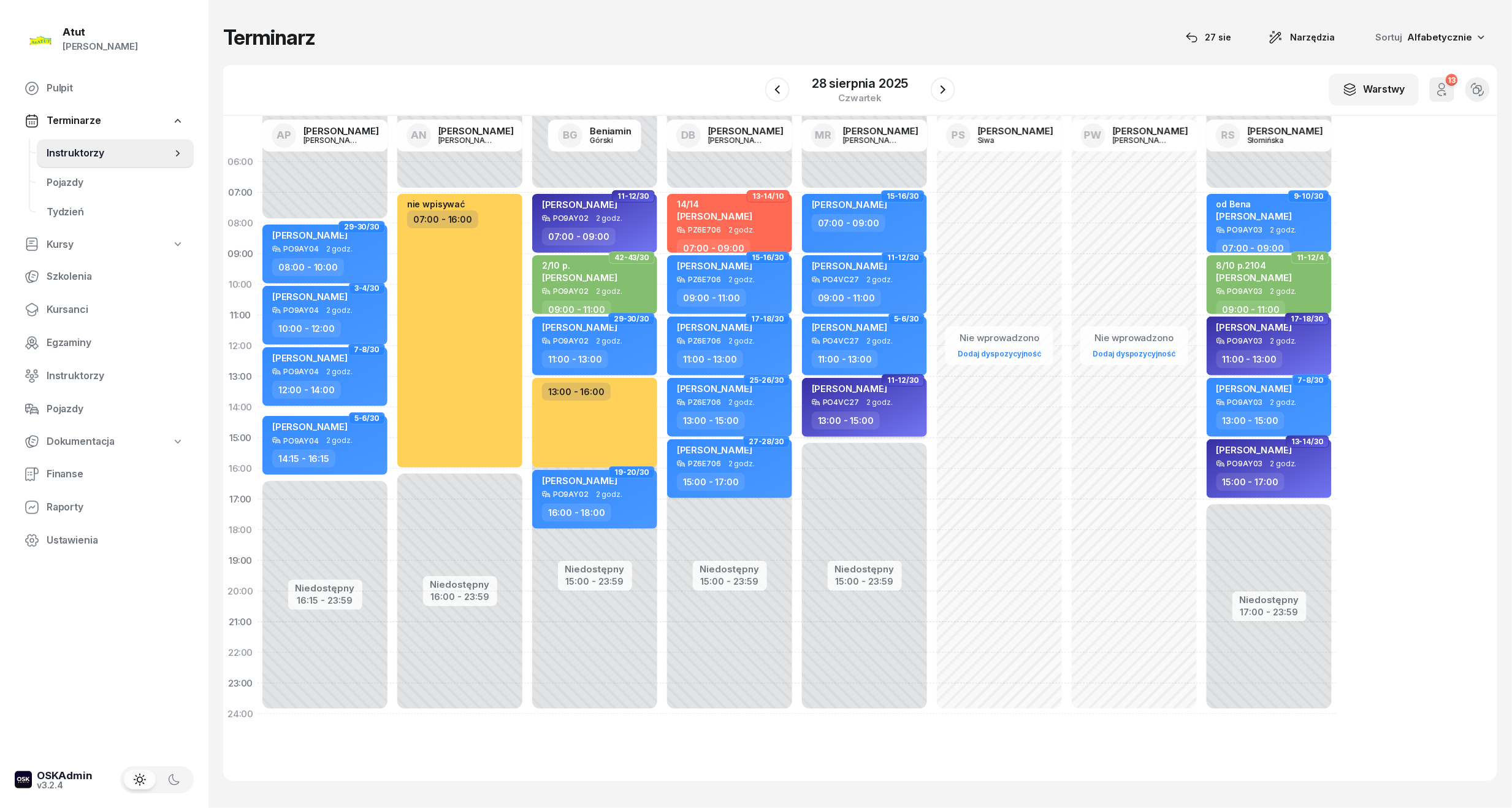
click at [894, 408] on div "Maksym Kruhlyk PO4VC27 2 godz. 13:00 - 15:00" at bounding box center [865, 407] width 125 height 59
select select "13"
select select "15"
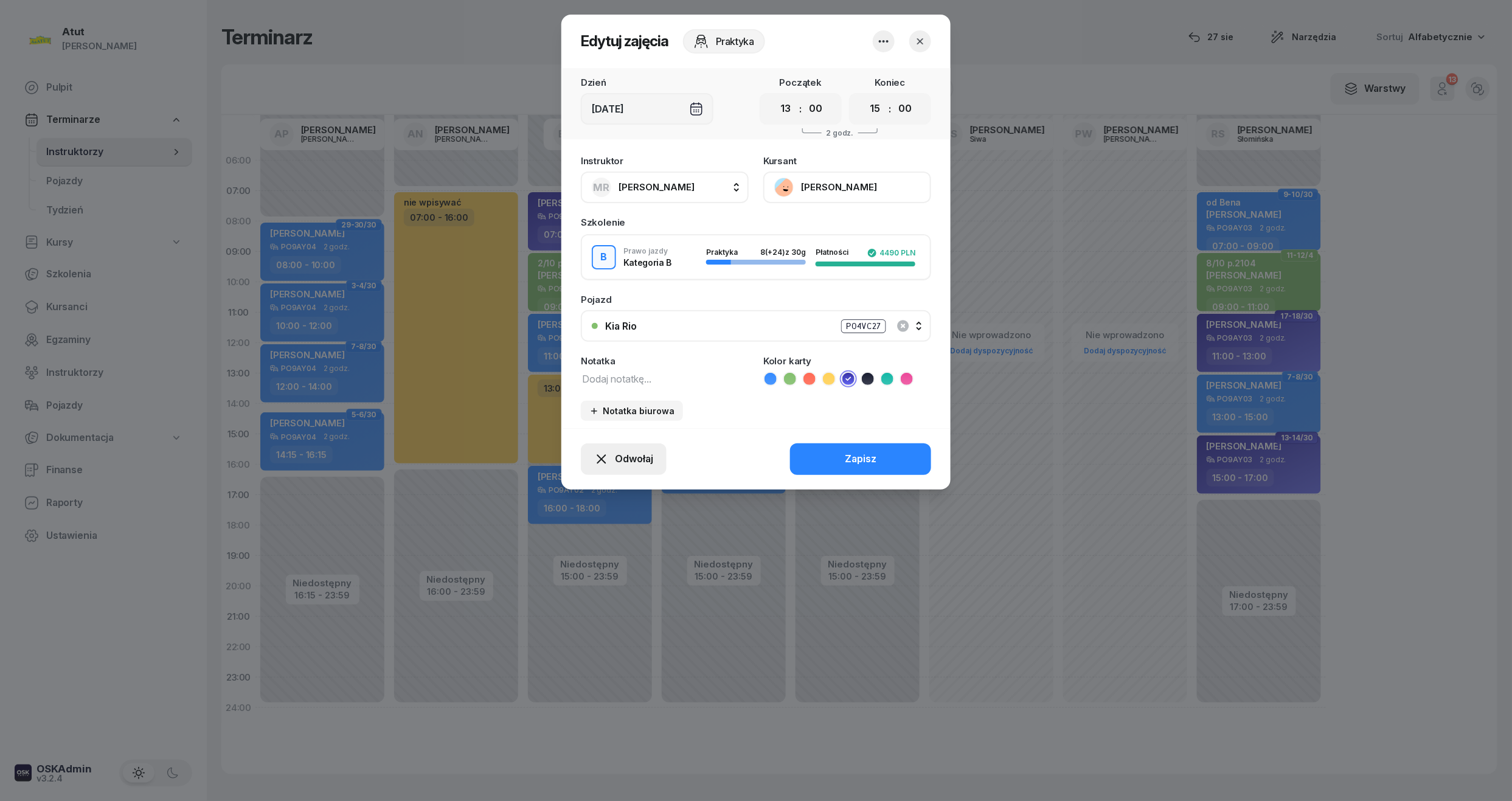
click at [647, 461] on span "Odwołaj" at bounding box center [634, 459] width 39 height 16
click at [635, 352] on div "My odwołaliśmy" at bounding box center [603, 355] width 74 height 16
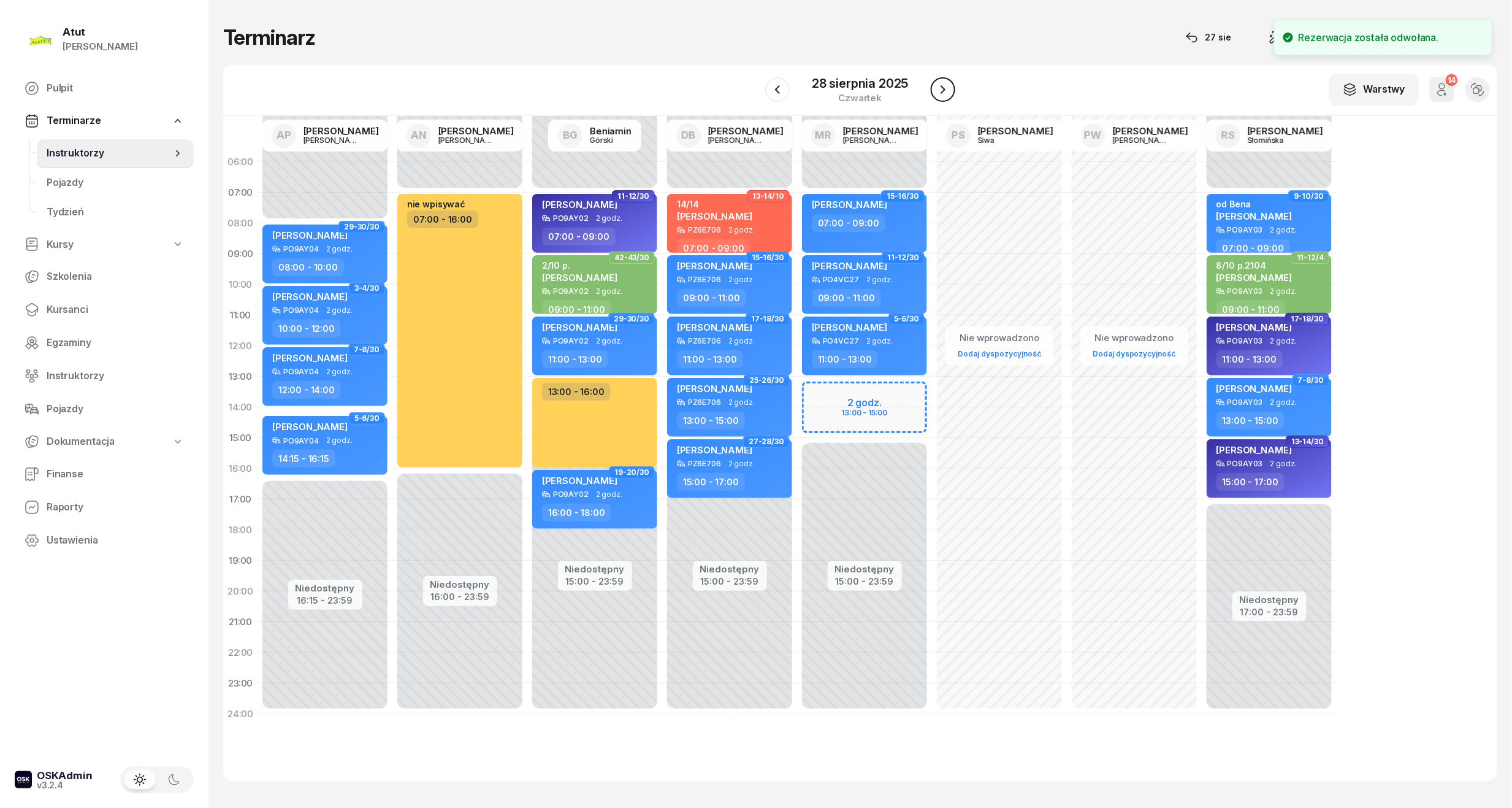
click at [931, 91] on button "button" at bounding box center [943, 90] width 25 height 25
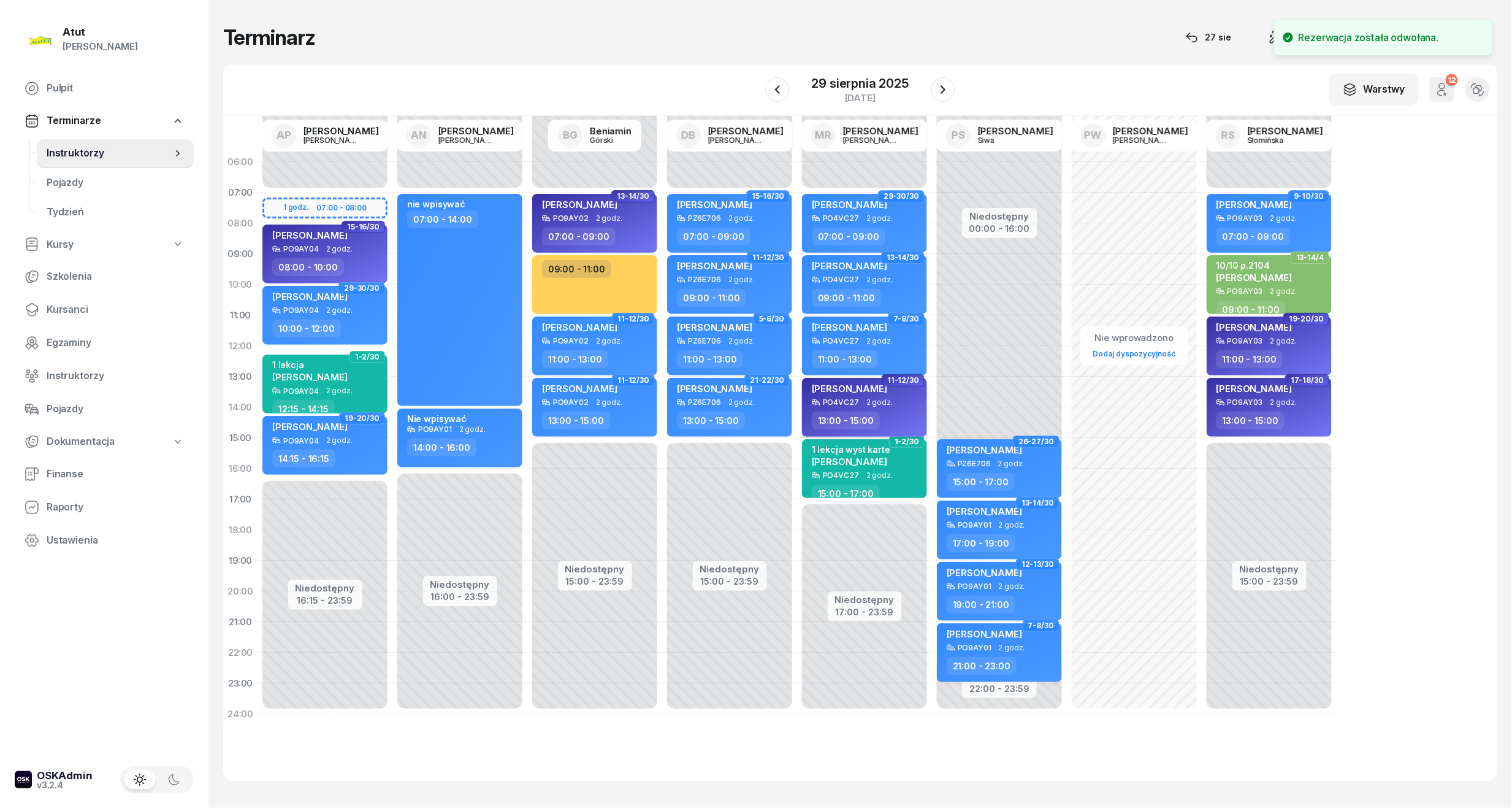
click at [836, 386] on span "[PERSON_NAME]" at bounding box center [850, 389] width 75 height 12
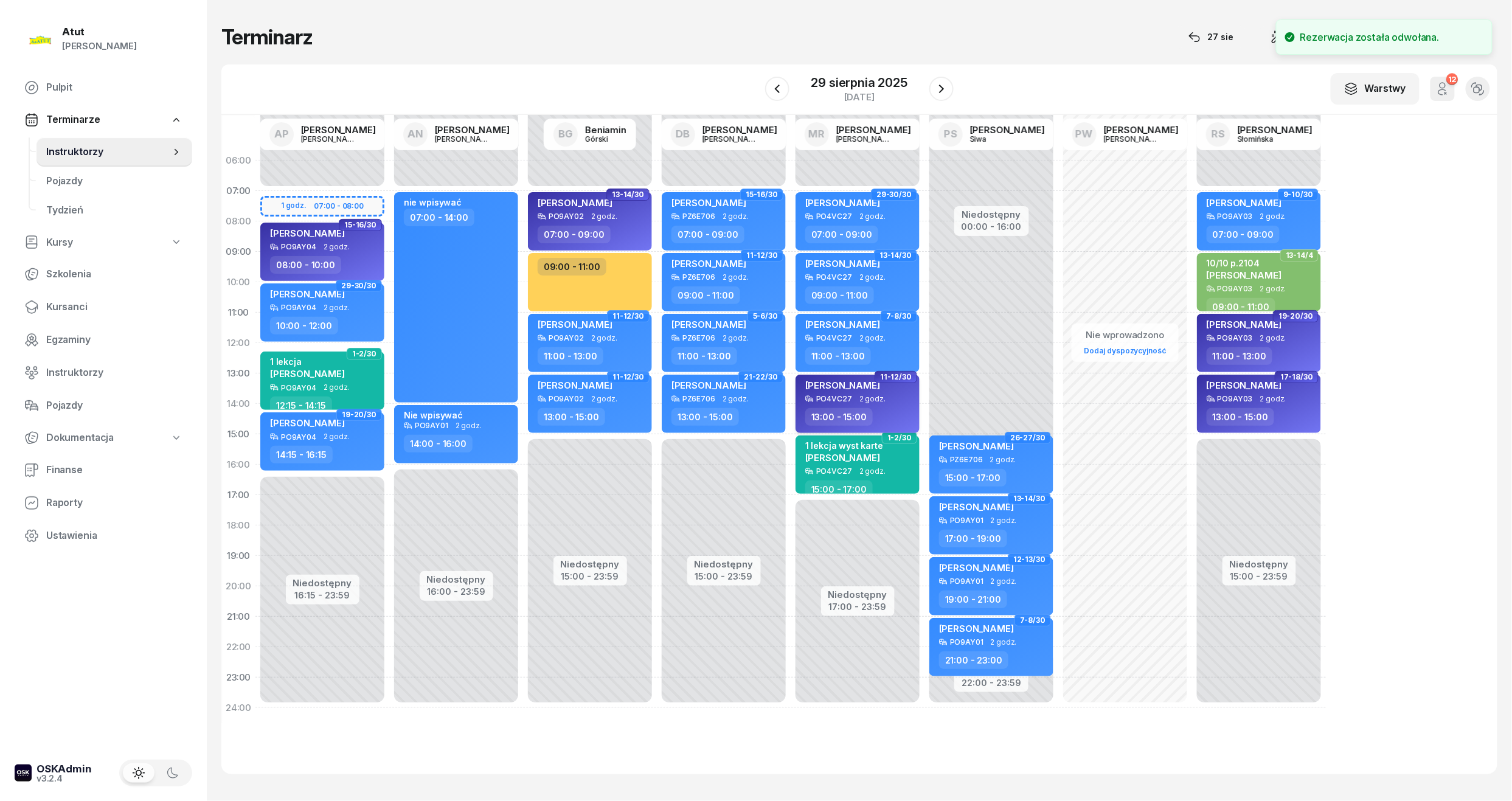
select select "13"
select select "15"
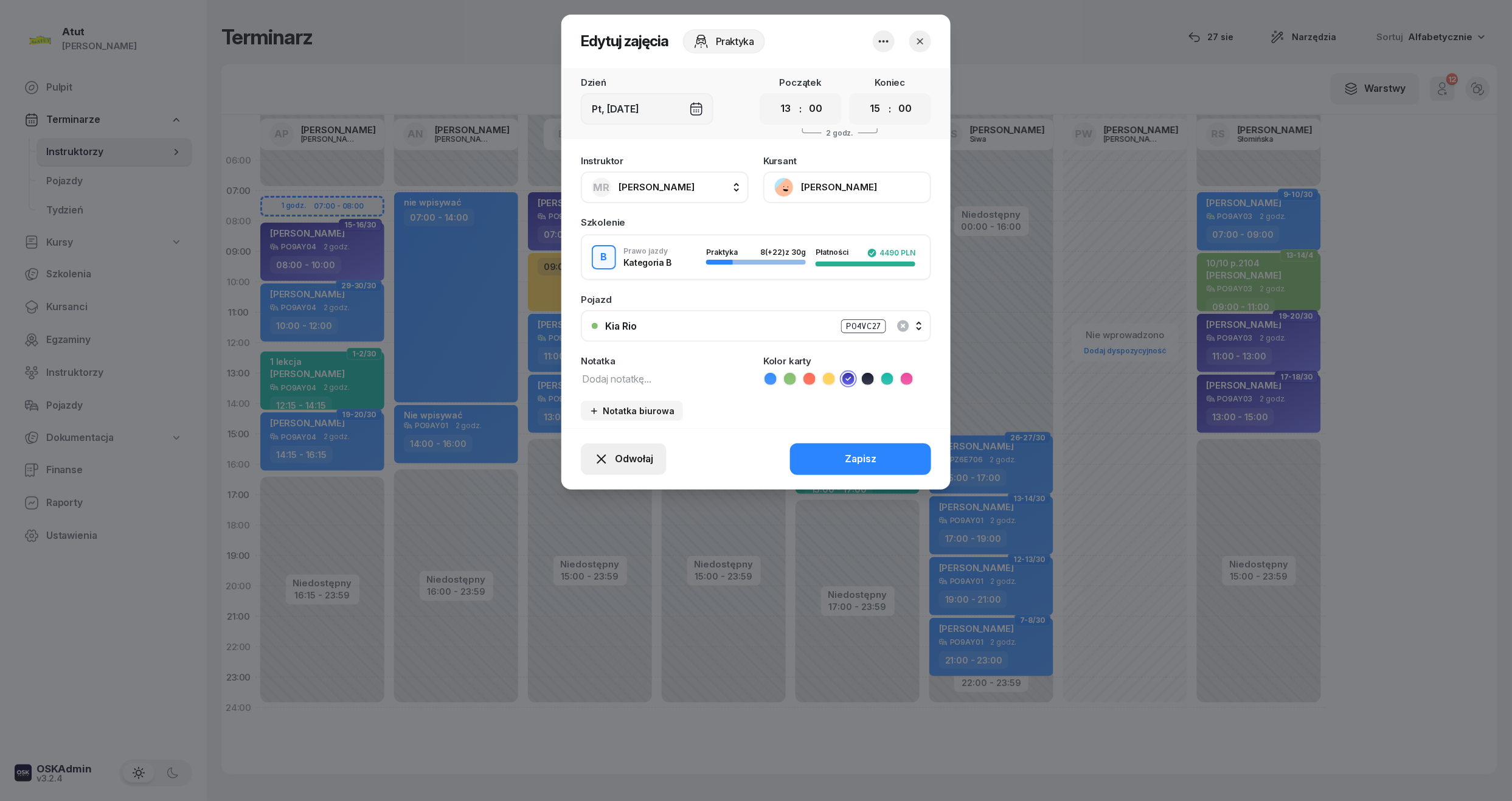
click at [607, 461] on icon "button" at bounding box center [602, 459] width 15 height 15
click at [567, 373] on link "Kursant odwołał" at bounding box center [618, 385] width 161 height 31
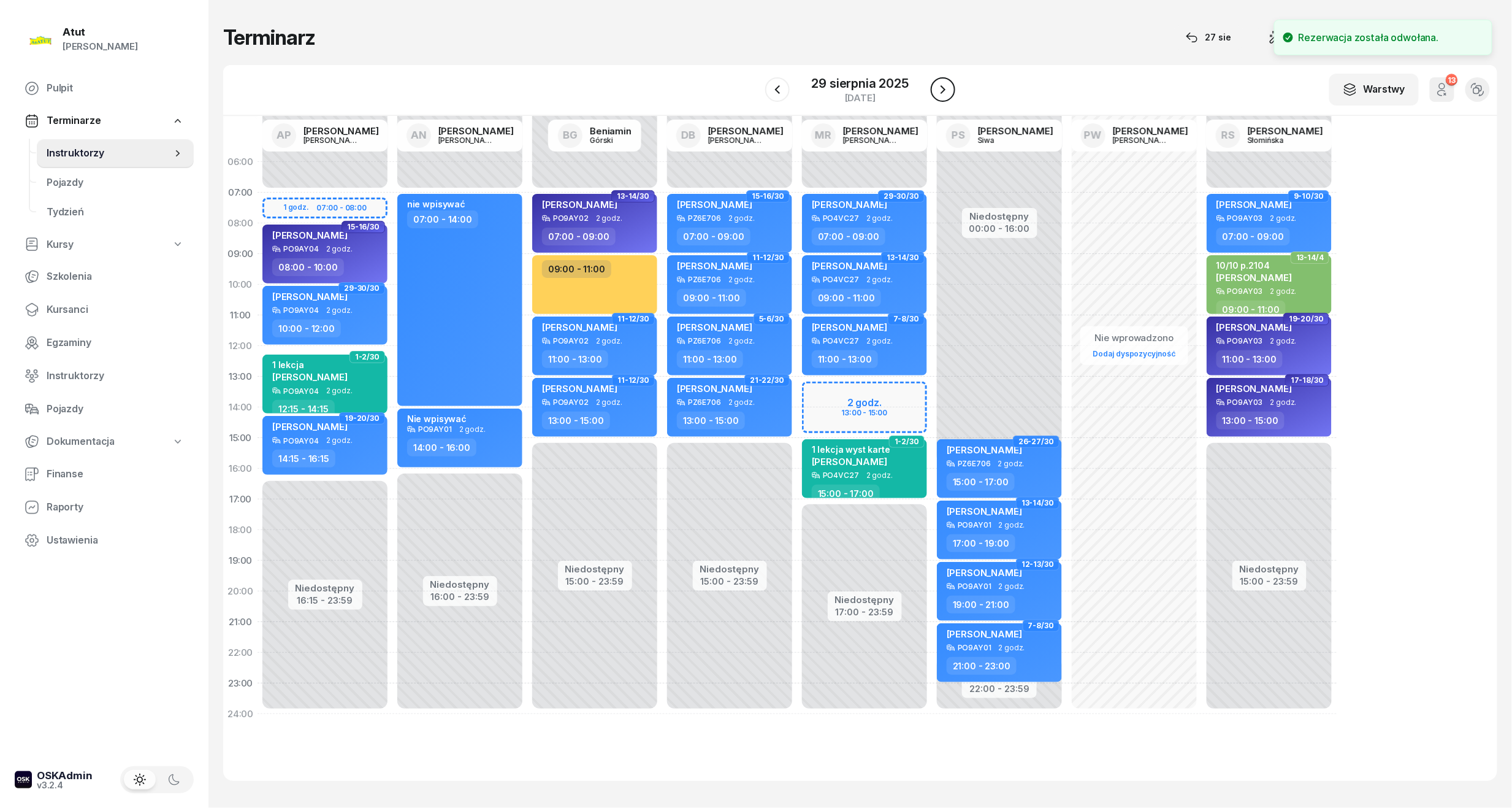
click at [942, 96] on icon "button" at bounding box center [943, 90] width 15 height 15
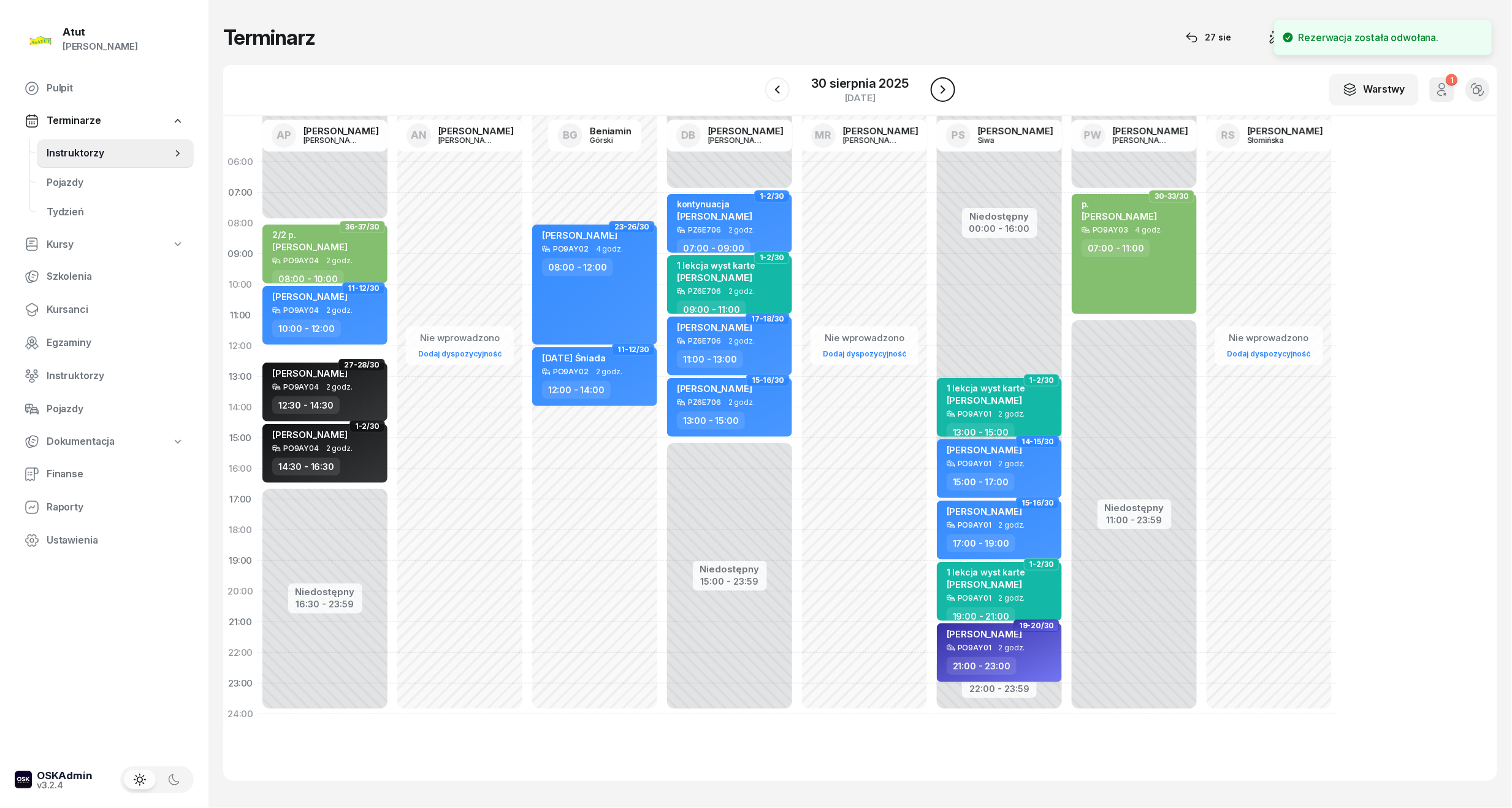
click at [942, 96] on icon "button" at bounding box center [943, 90] width 15 height 15
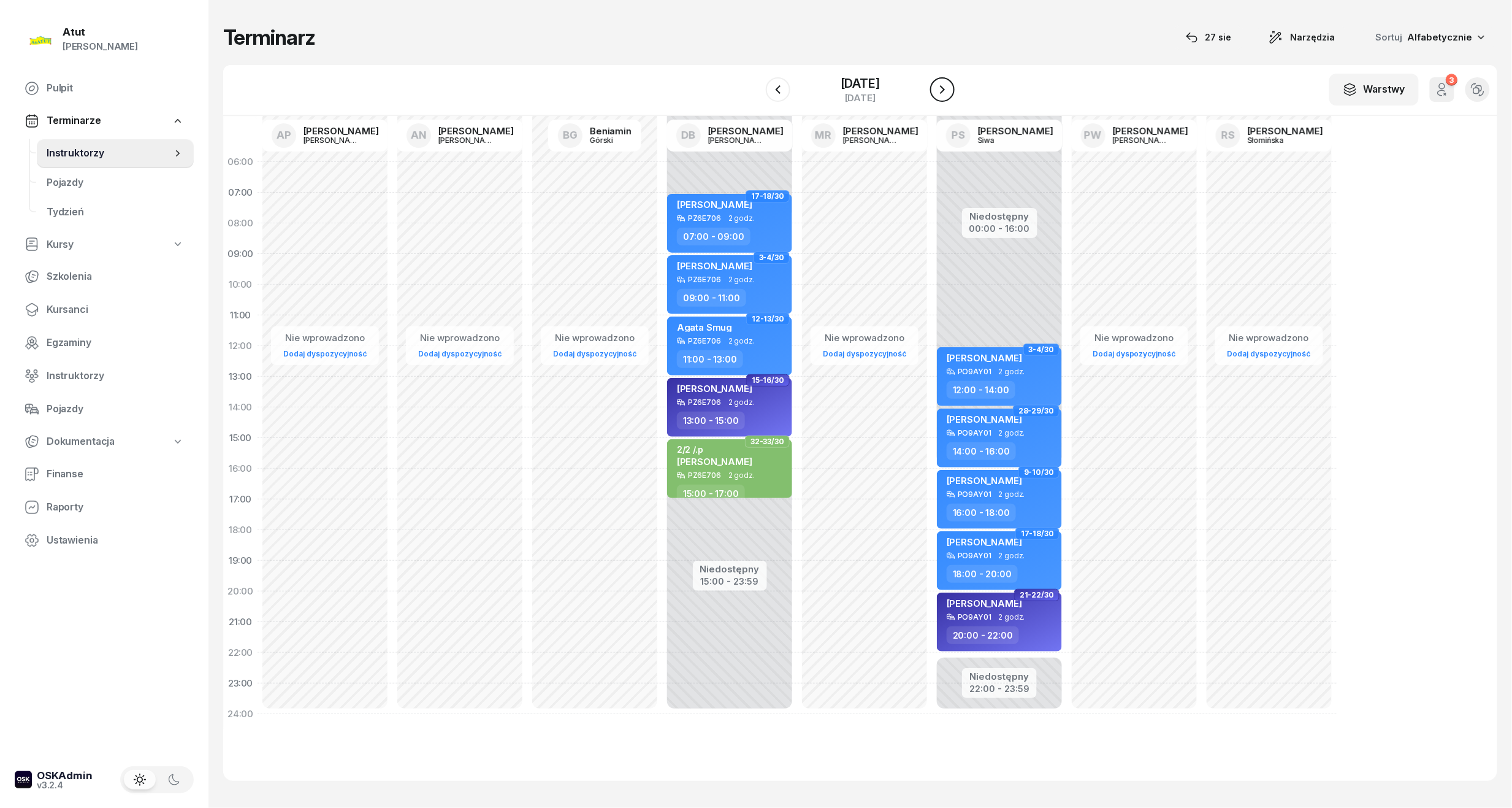
click at [942, 96] on icon "button" at bounding box center [943, 90] width 15 height 15
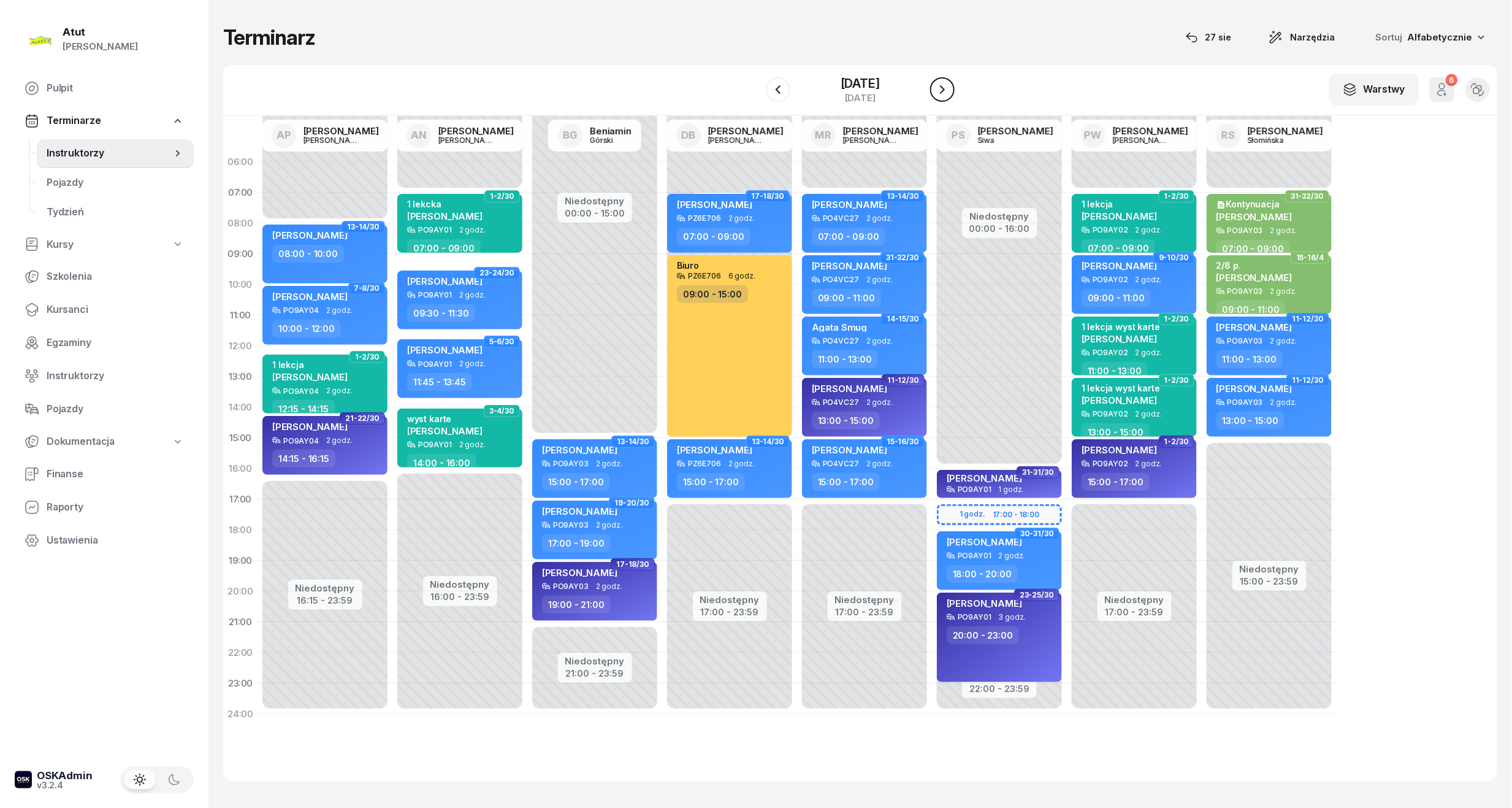
click at [942, 96] on icon "button" at bounding box center [943, 90] width 15 height 15
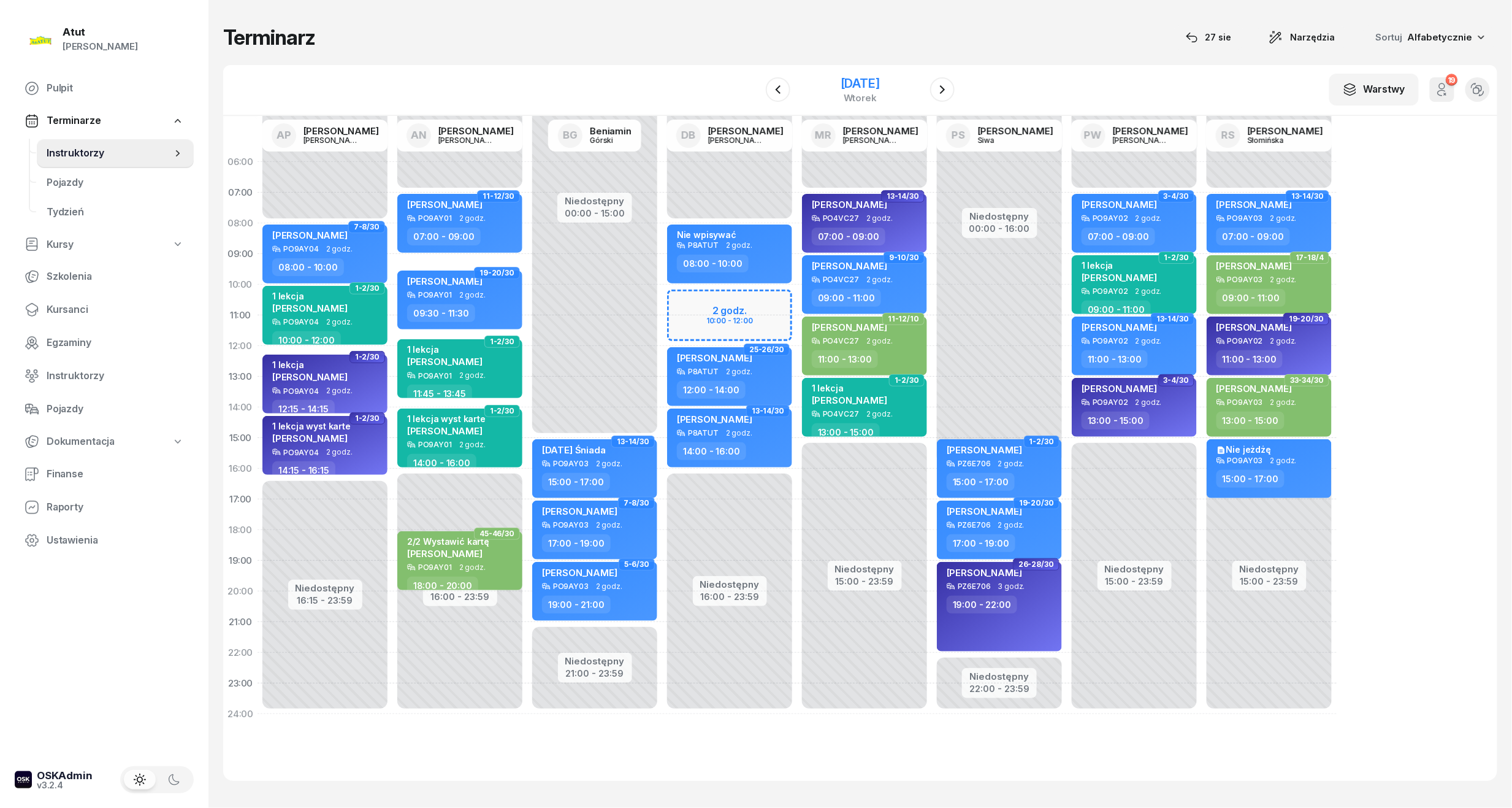
click at [880, 85] on div "[DATE]" at bounding box center [860, 83] width 40 height 12
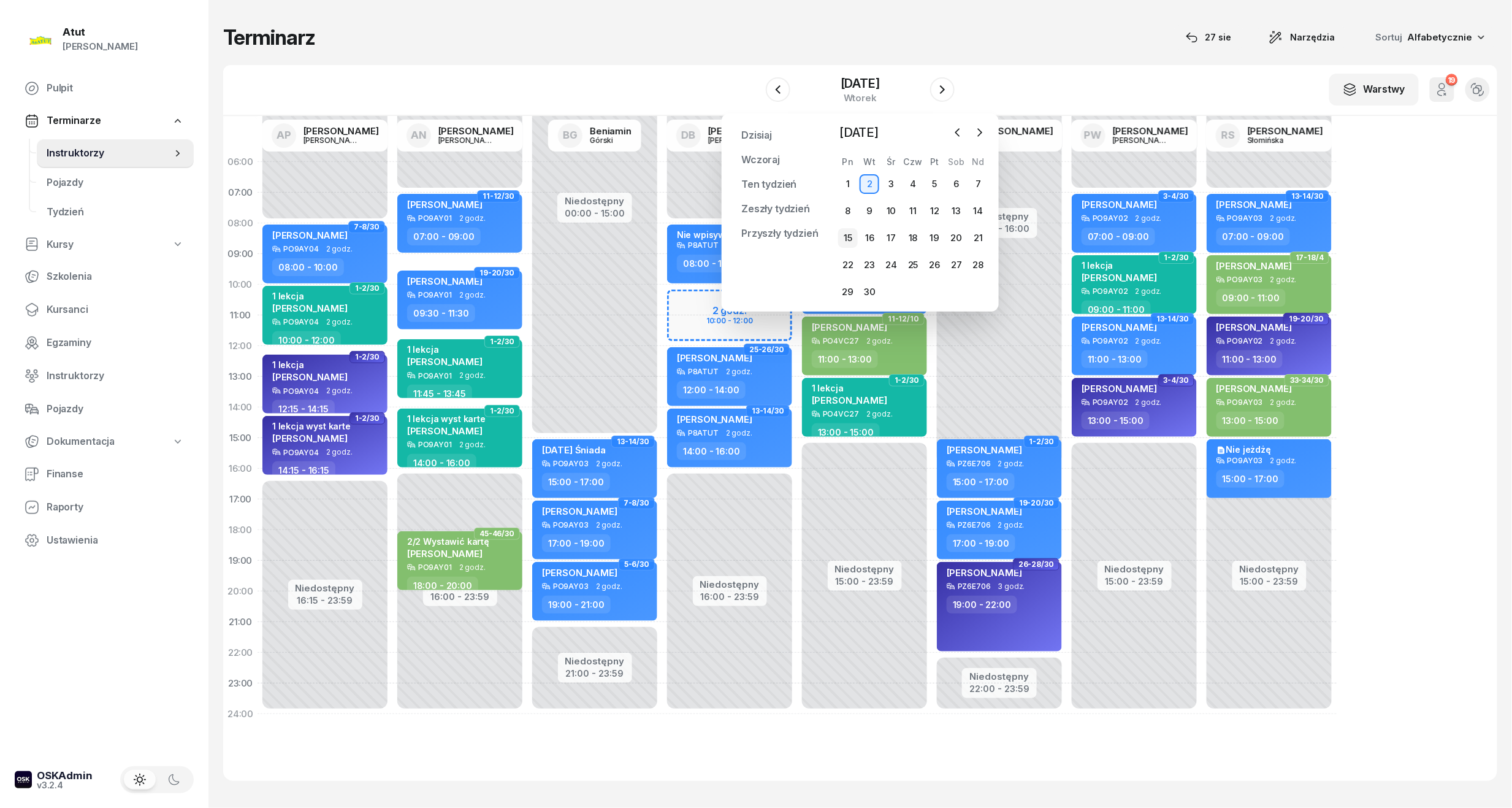
click at [849, 232] on div "15" at bounding box center [848, 238] width 20 height 20
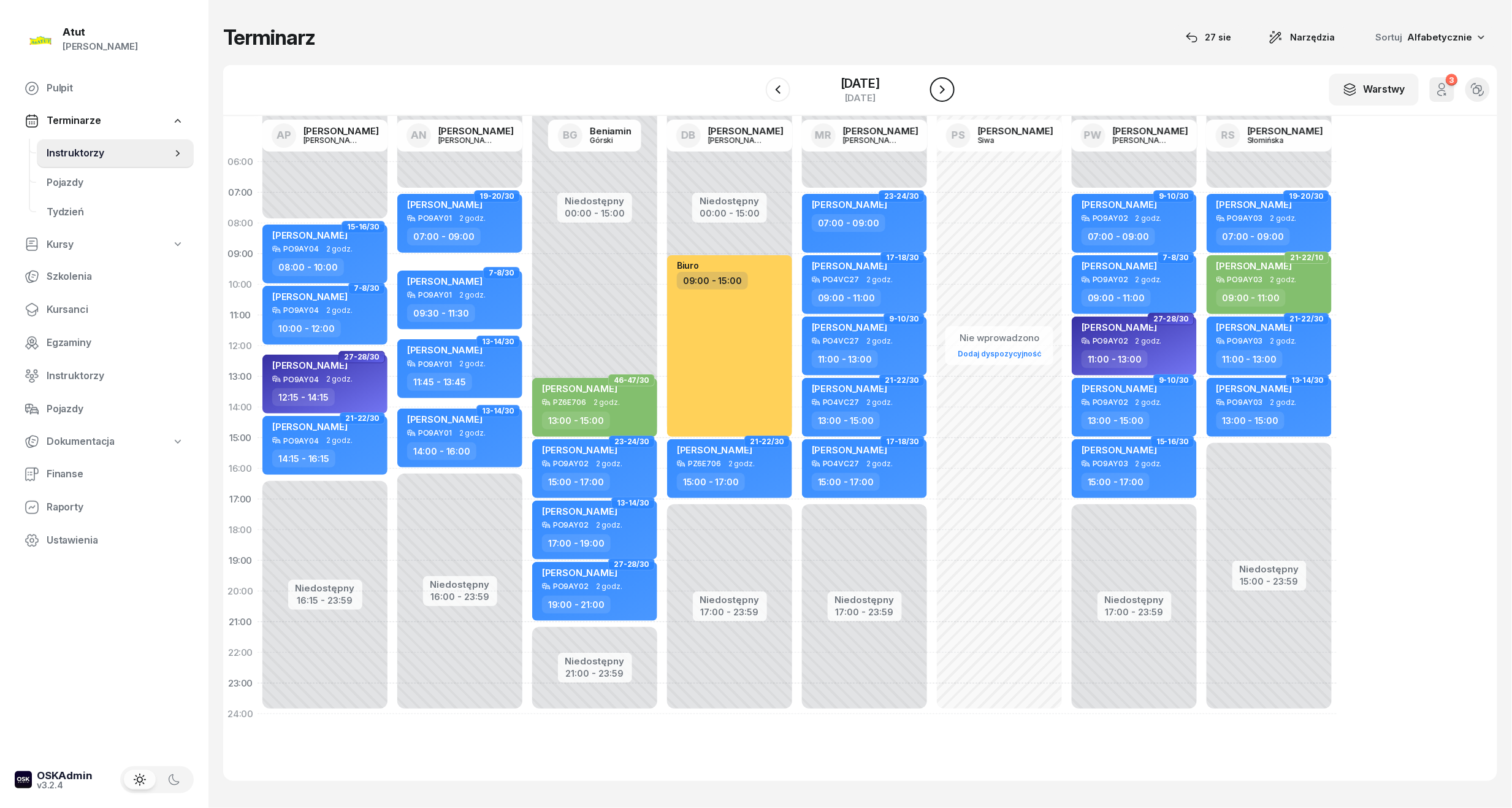
click at [938, 88] on icon "button" at bounding box center [943, 90] width 15 height 15
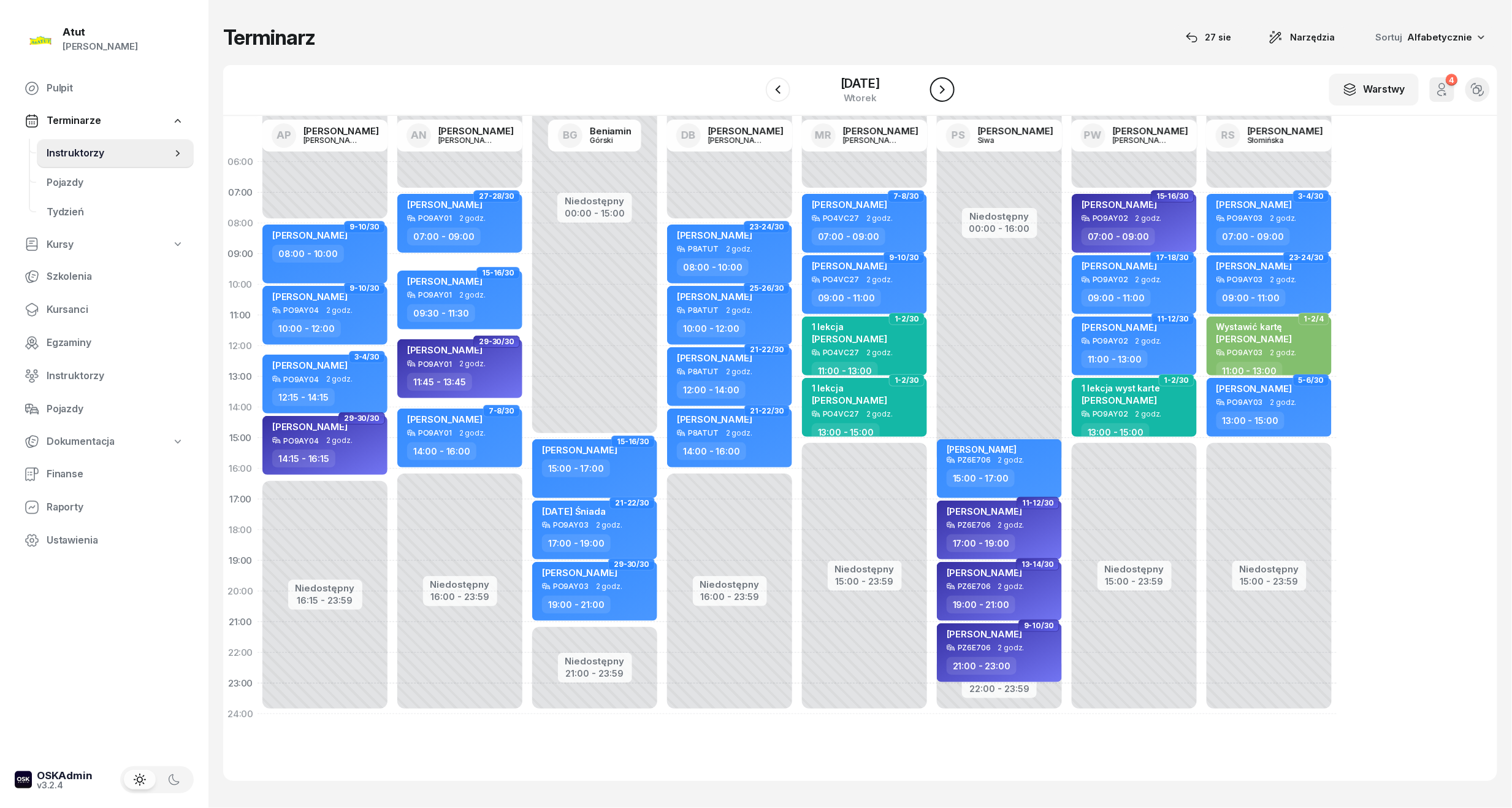
click at [938, 88] on icon "button" at bounding box center [943, 90] width 15 height 15
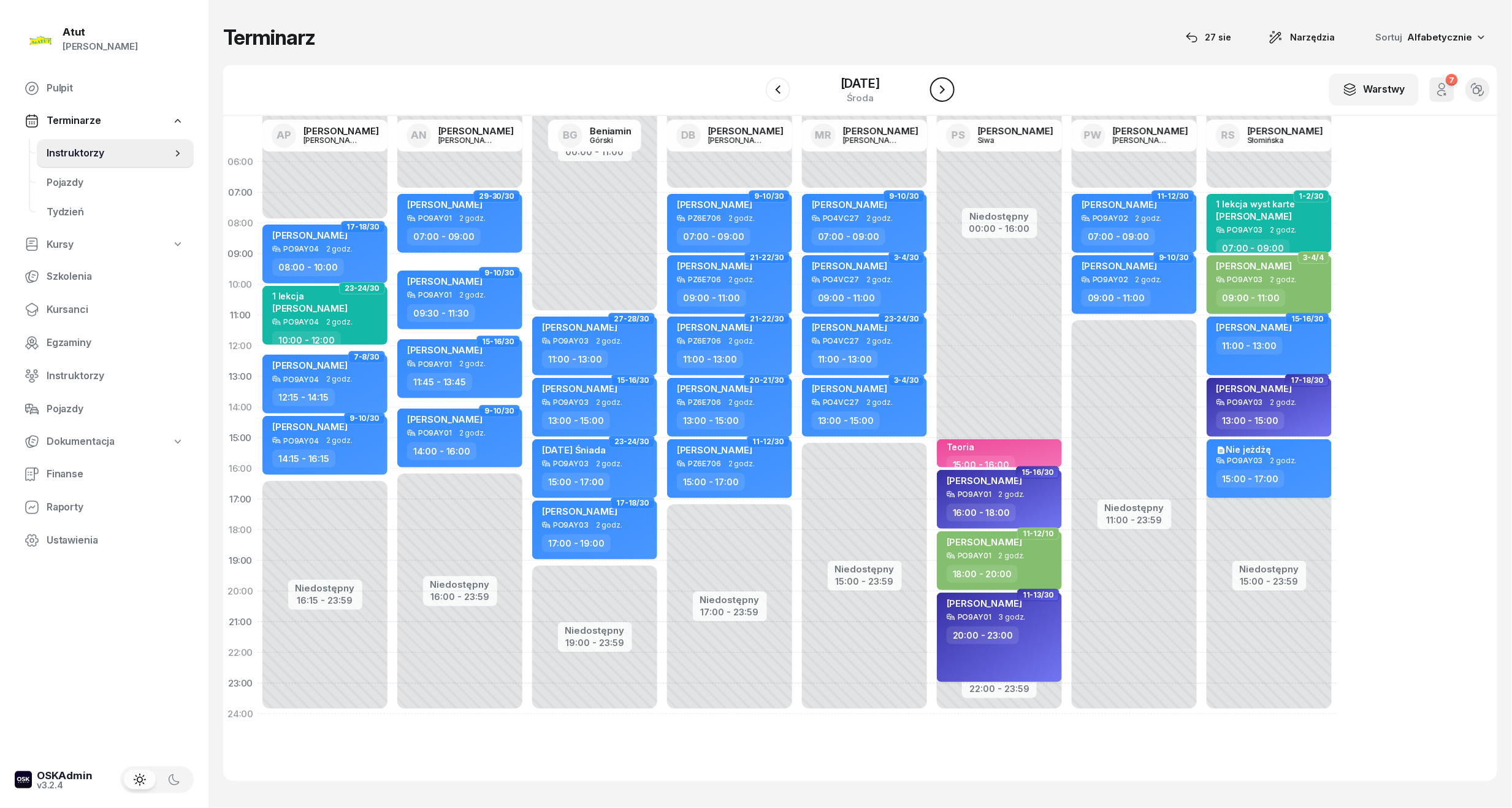
click at [938, 88] on icon "button" at bounding box center [943, 90] width 15 height 15
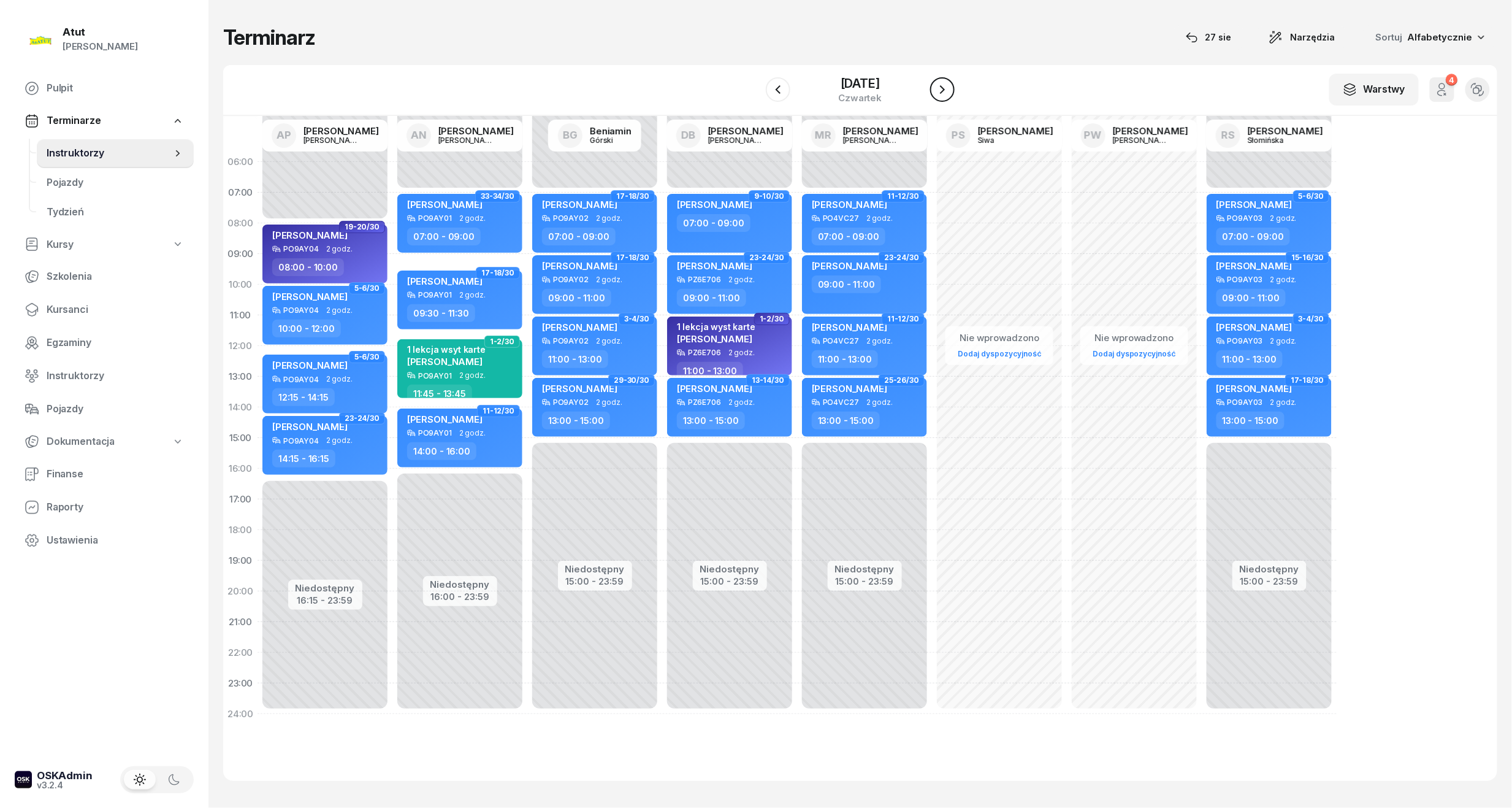
click at [938, 88] on icon "button" at bounding box center [943, 90] width 15 height 15
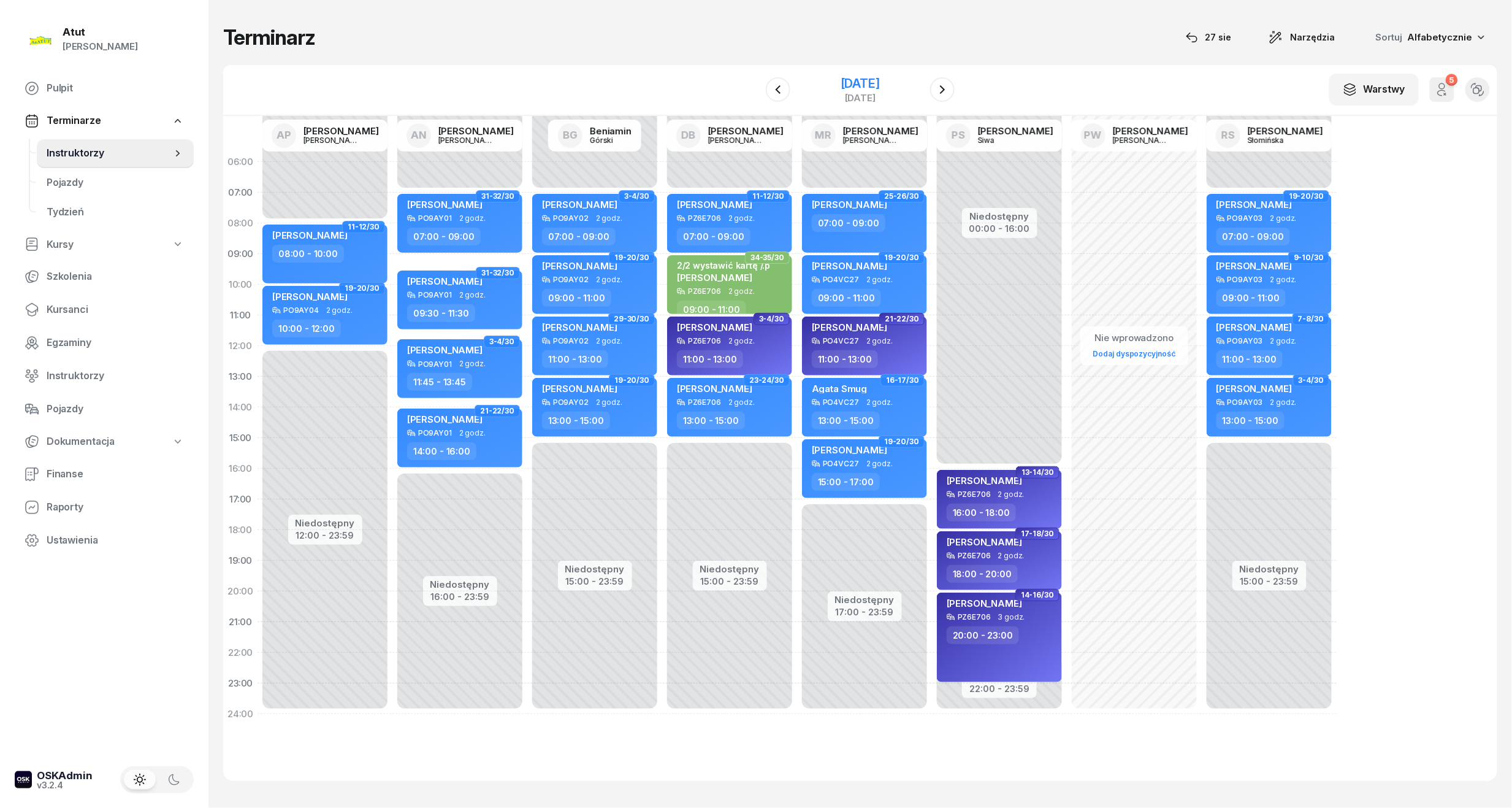
click at [857, 86] on div "[DATE]" at bounding box center [860, 83] width 40 height 12
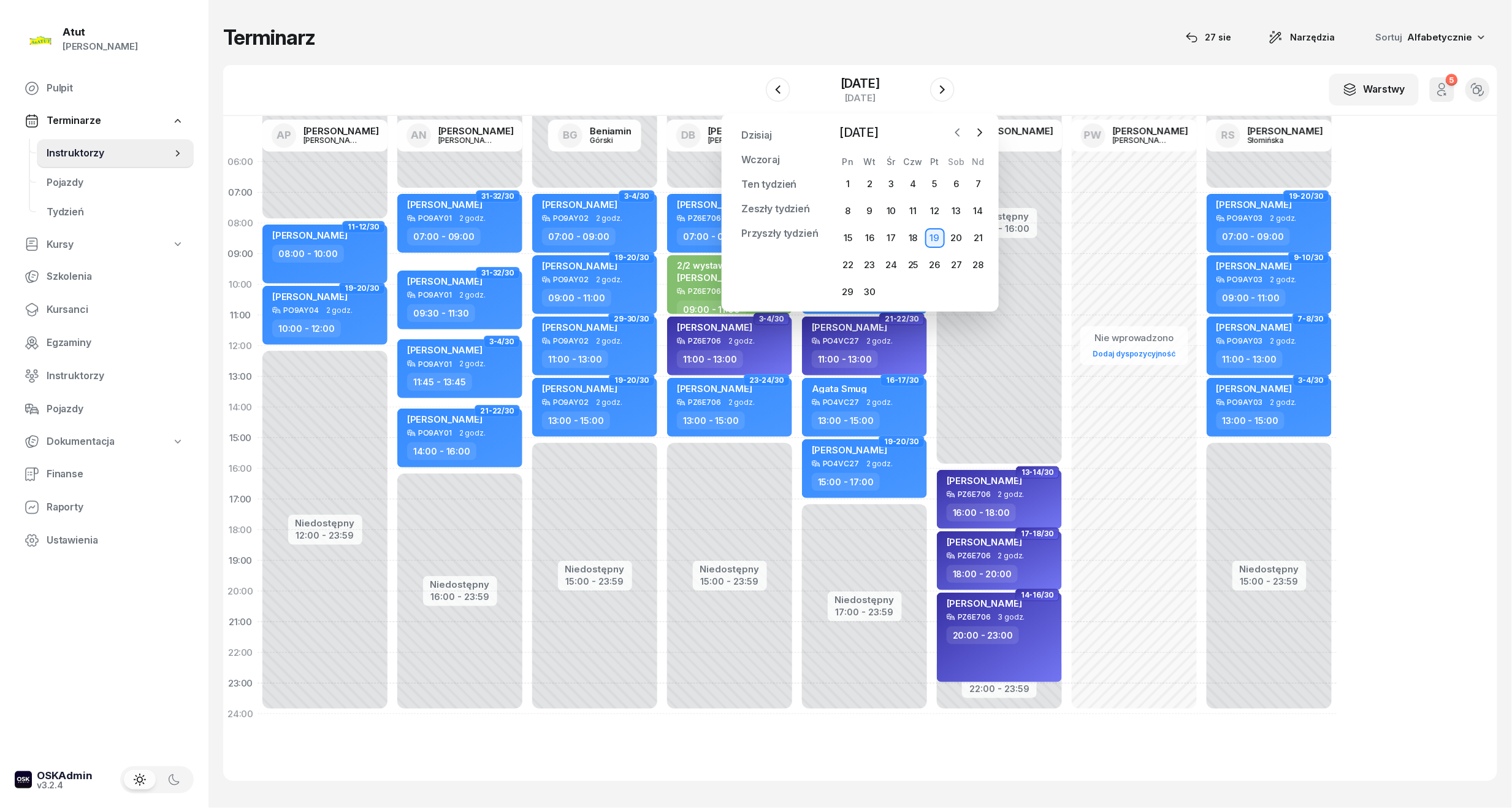
click at [959, 138] on icon "button" at bounding box center [958, 133] width 12 height 12
click at [917, 300] on div "28" at bounding box center [913, 292] width 20 height 20
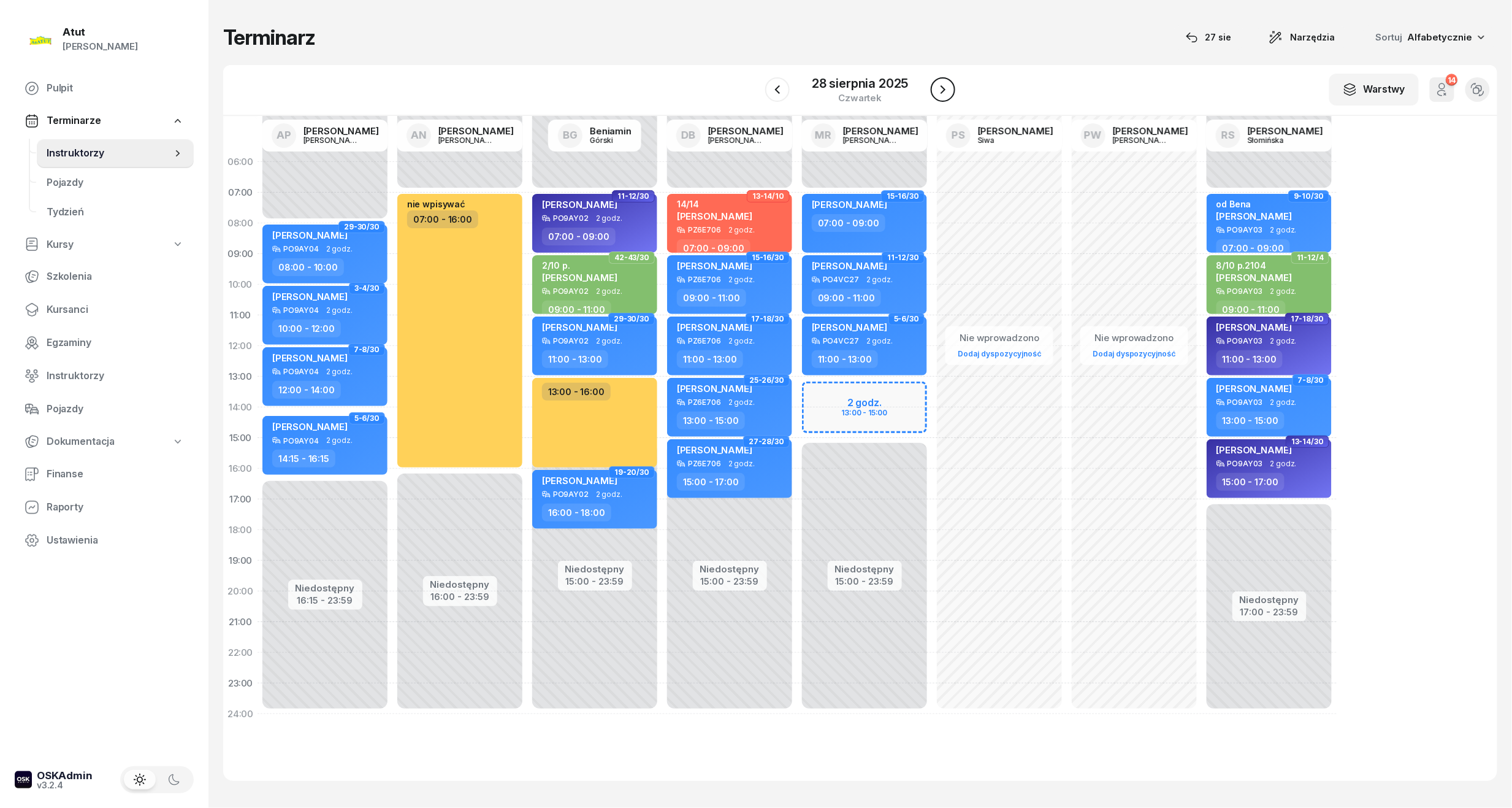
click at [945, 95] on icon "button" at bounding box center [943, 90] width 15 height 15
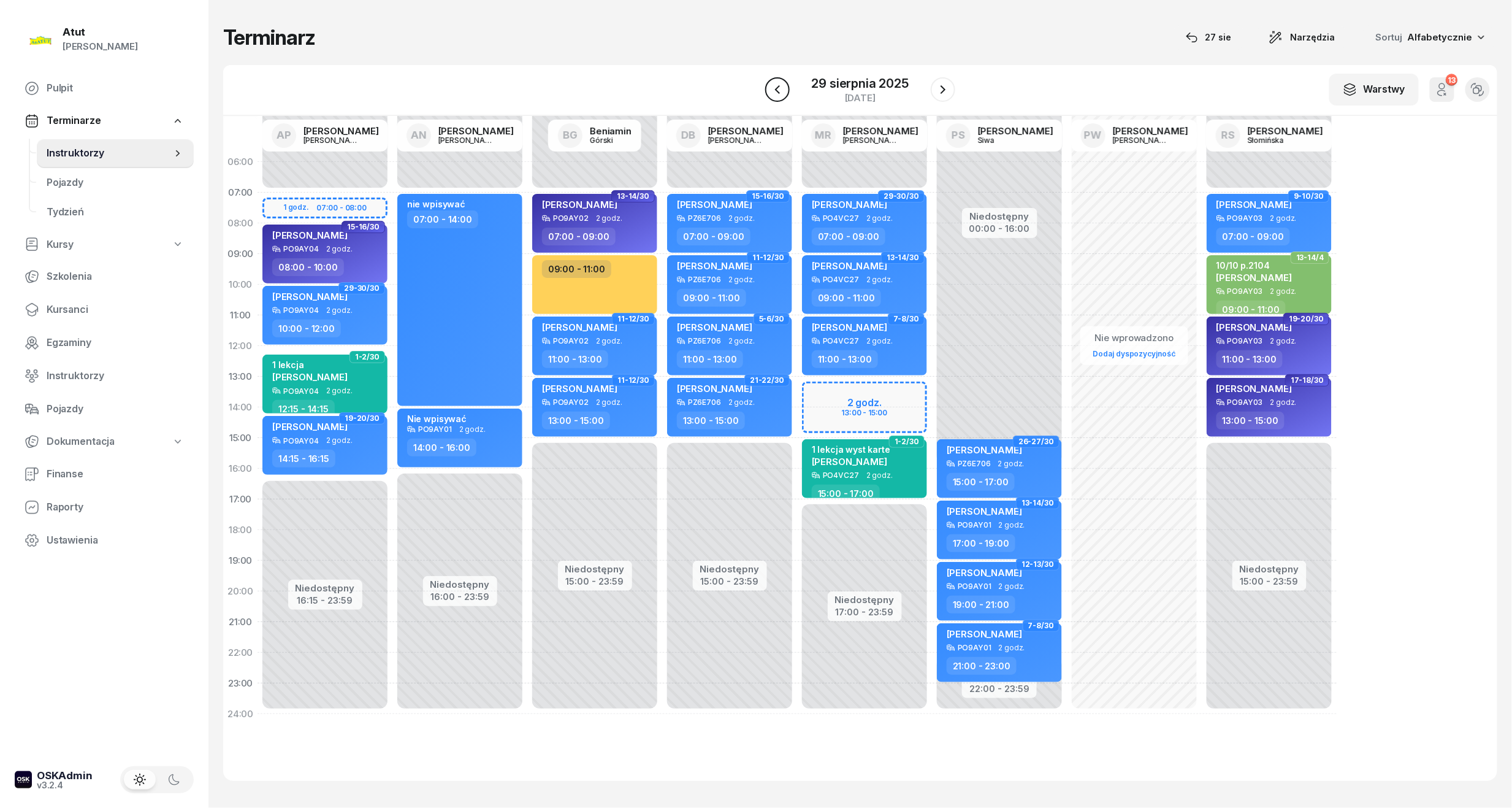
click at [784, 80] on button "button" at bounding box center [778, 90] width 25 height 25
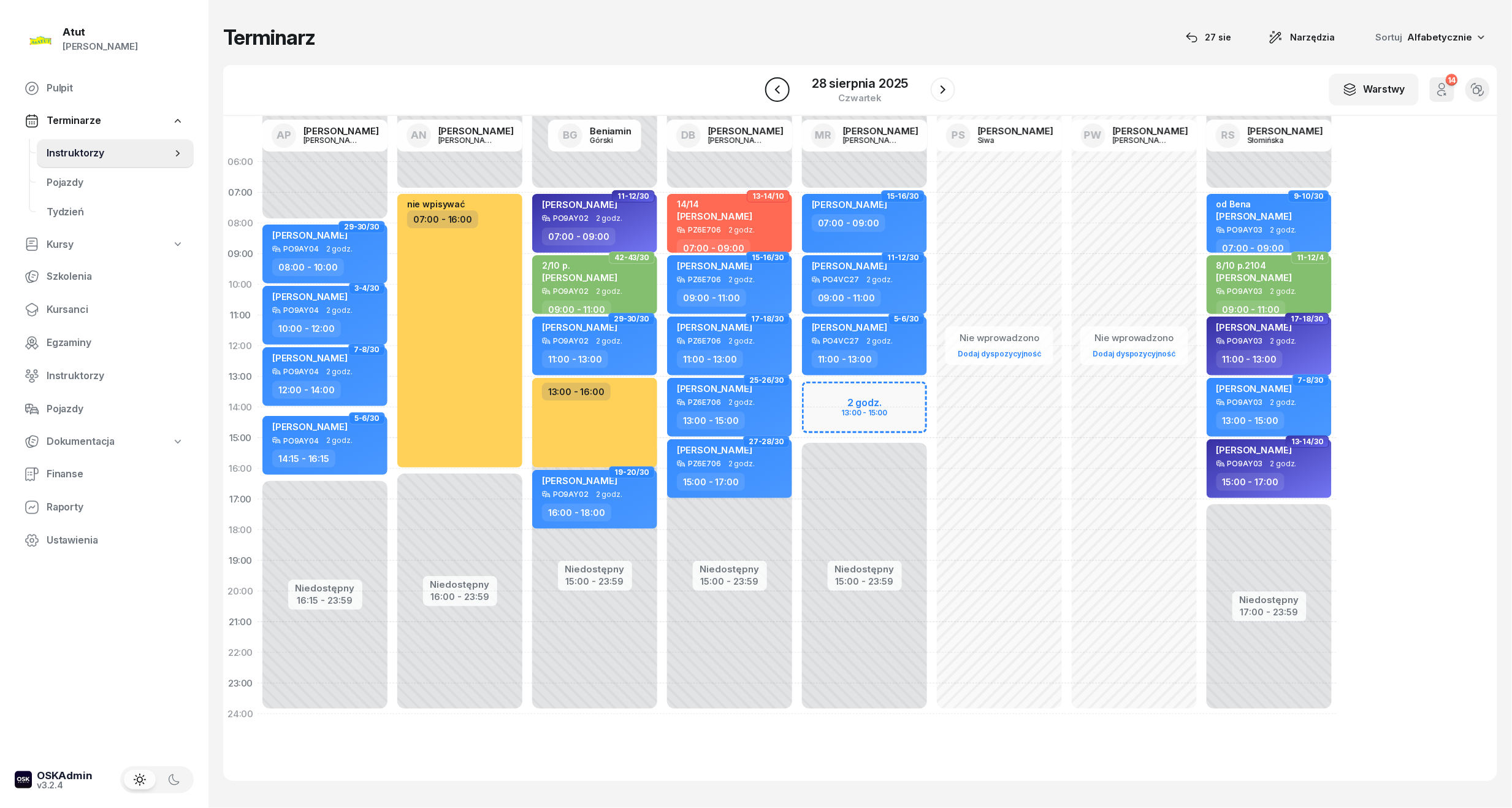
click at [778, 88] on icon "button" at bounding box center [778, 90] width 5 height 9
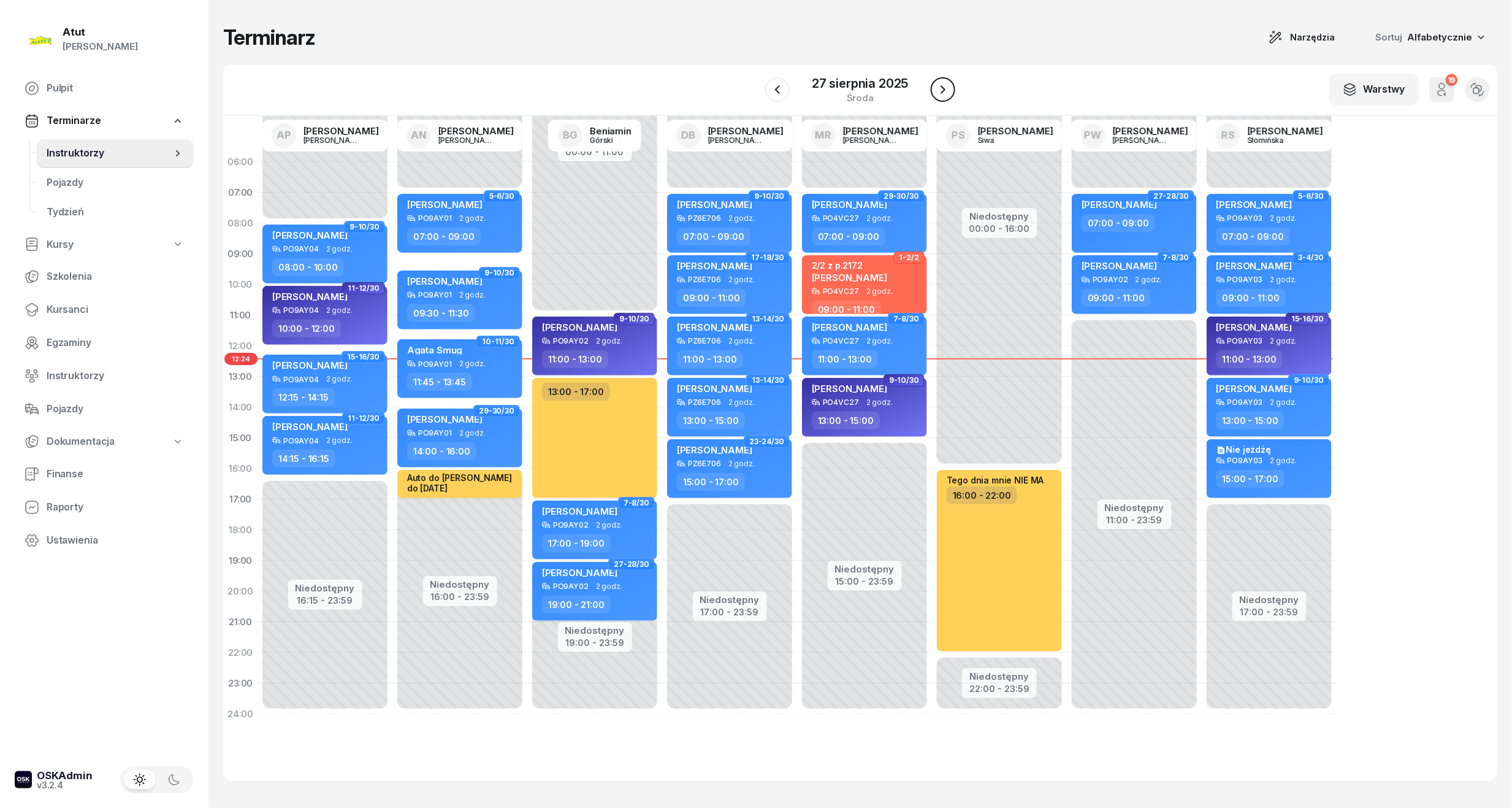
click at [943, 91] on icon "button" at bounding box center [943, 90] width 5 height 9
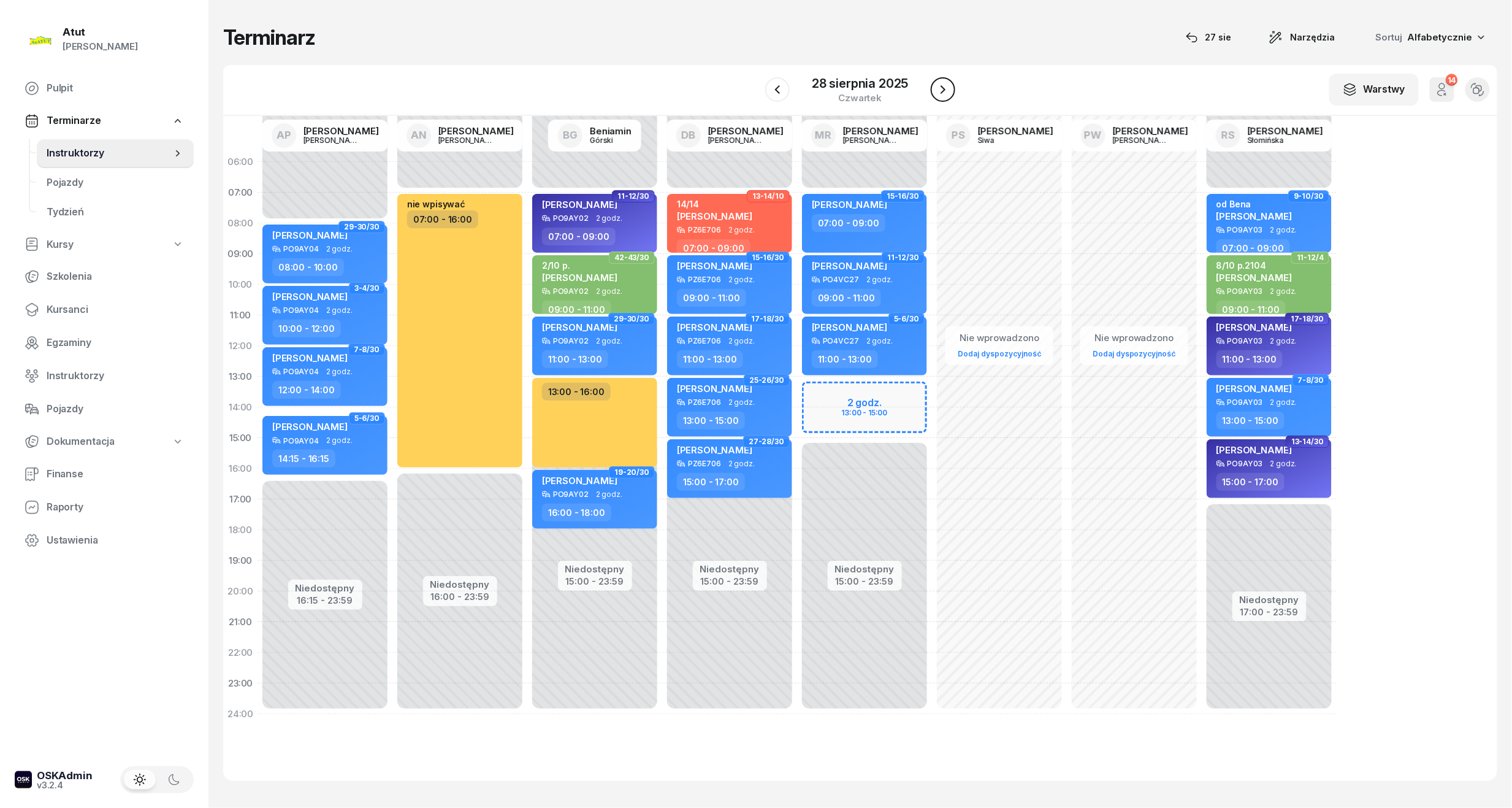
click at [937, 96] on icon "button" at bounding box center [943, 90] width 15 height 15
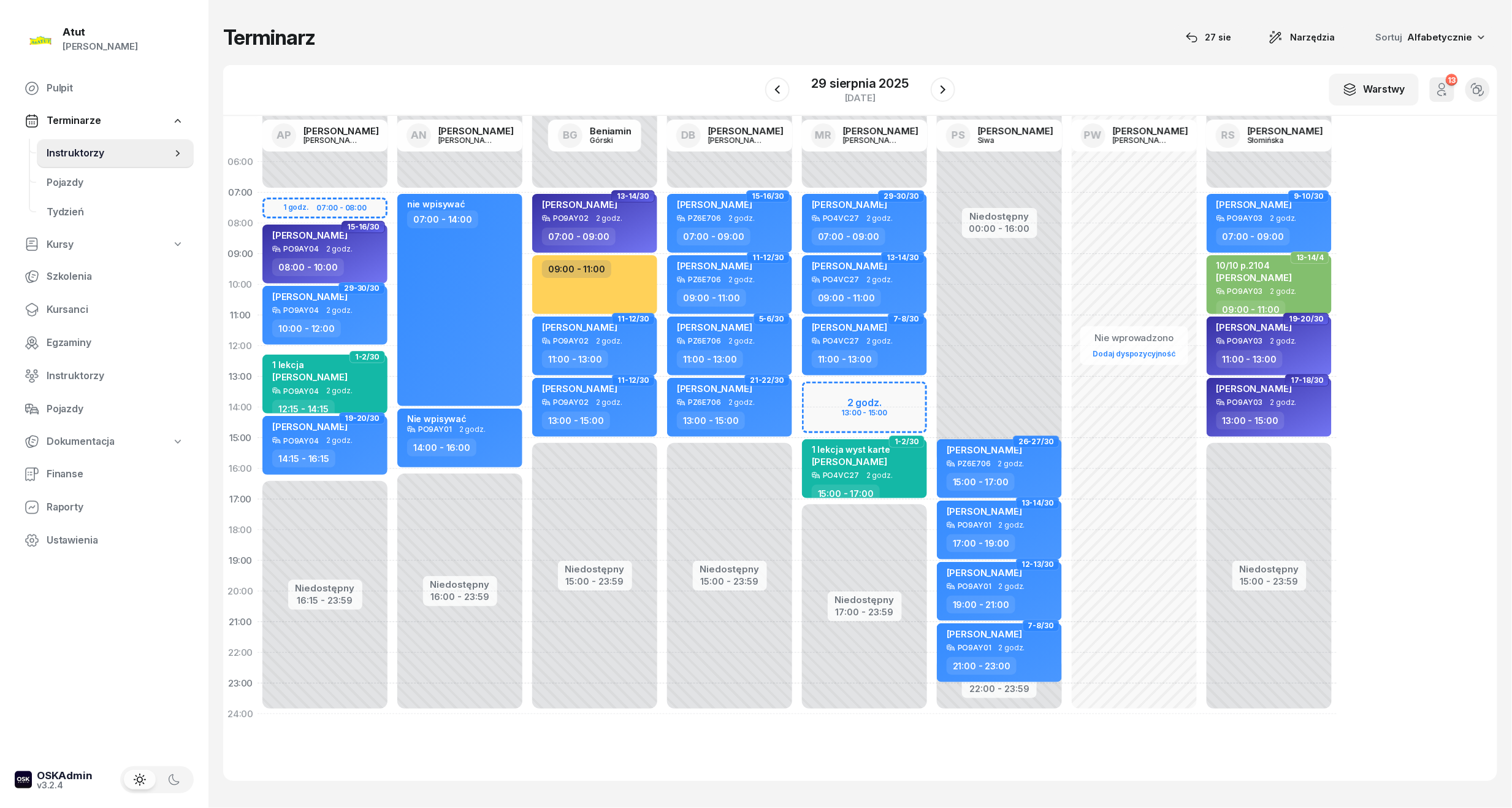
click at [80, 118] on span "Terminarze" at bounding box center [73, 121] width 54 height 16
click at [91, 118] on span "Terminarze" at bounding box center [73, 121] width 54 height 16
click at [833, 81] on div "29 sierpnia 2025" at bounding box center [860, 83] width 97 height 12
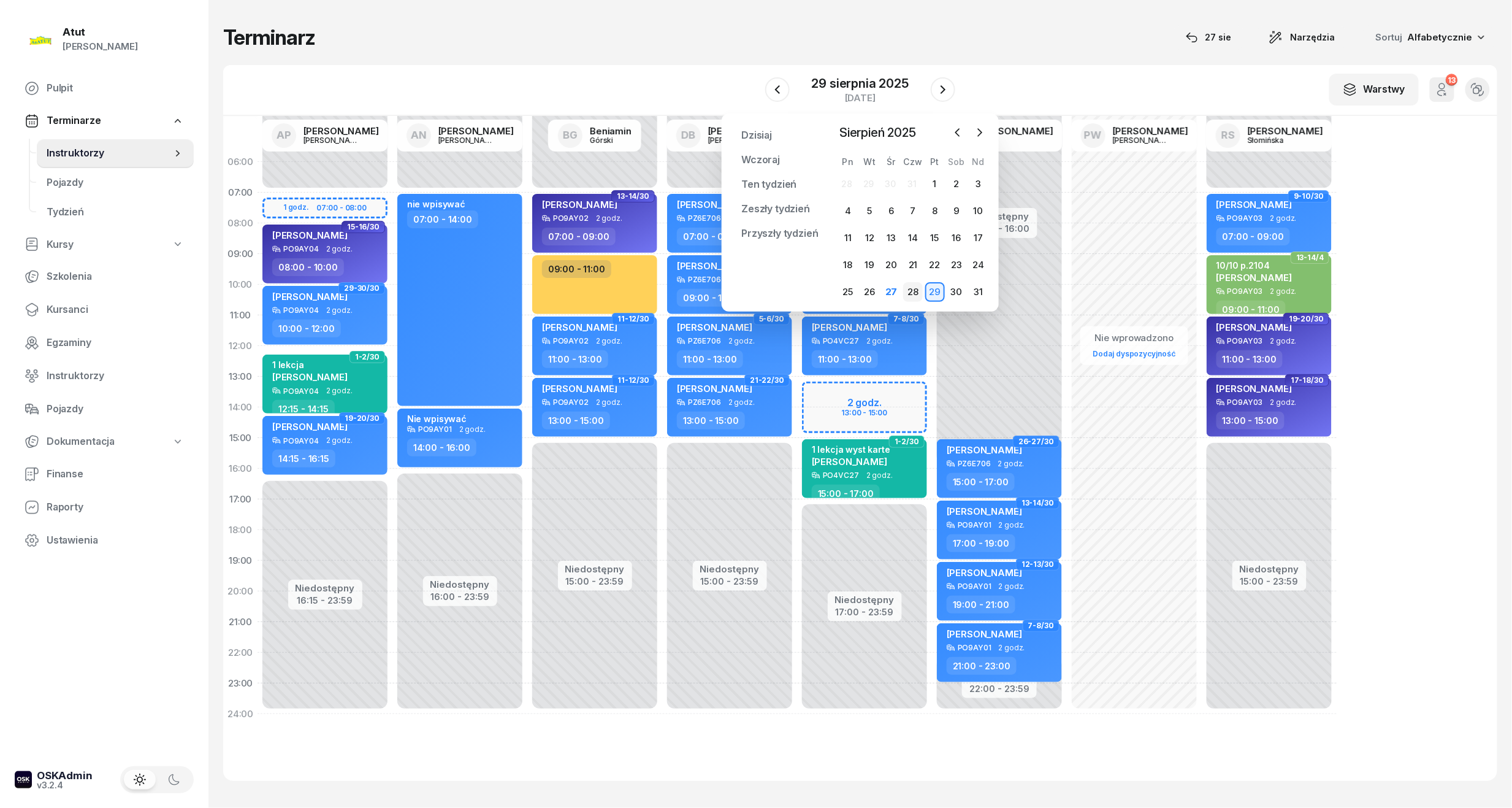
click at [915, 290] on div "28" at bounding box center [913, 292] width 20 height 20
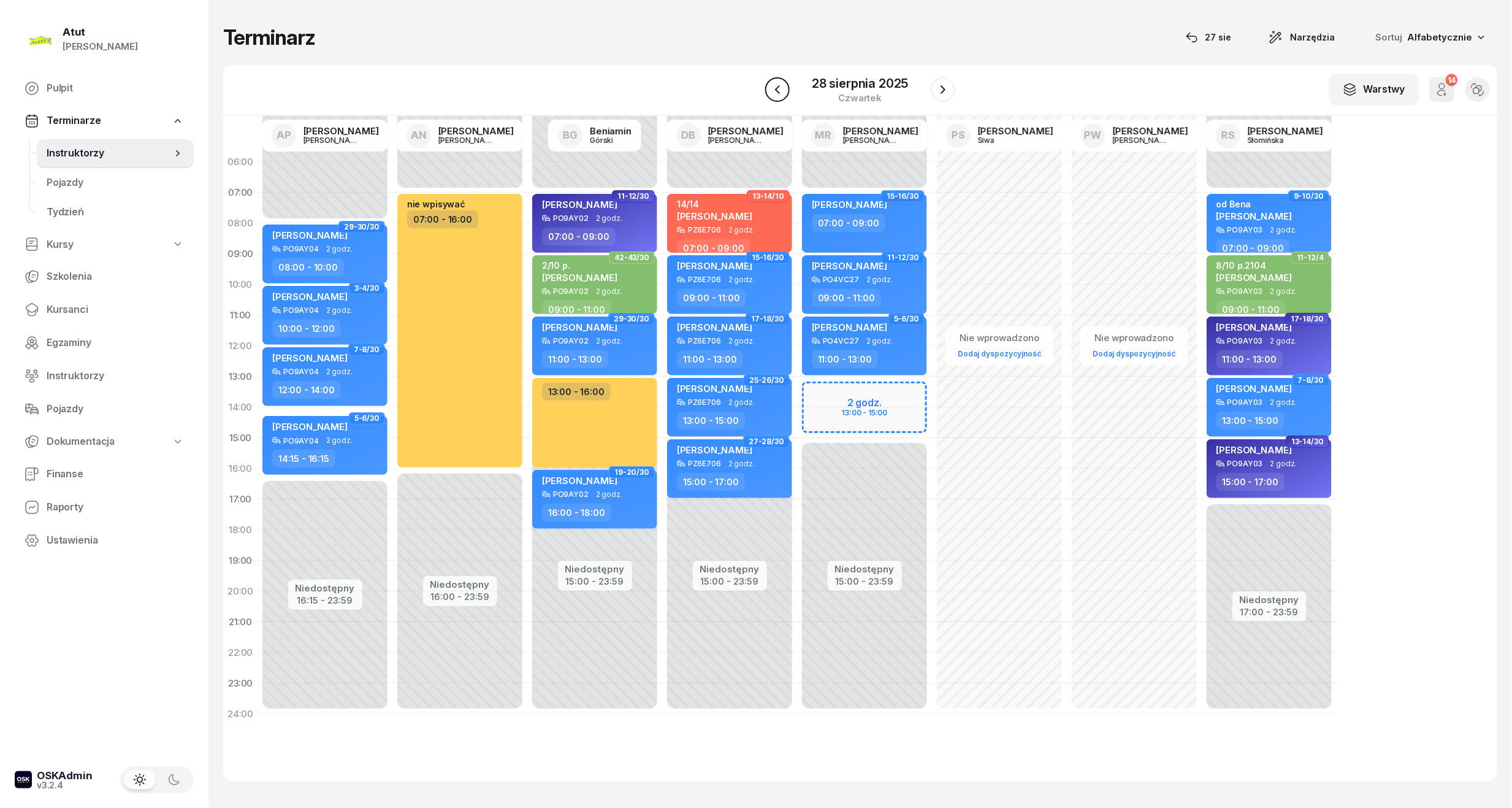
click at [779, 84] on icon "button" at bounding box center [778, 90] width 15 height 15
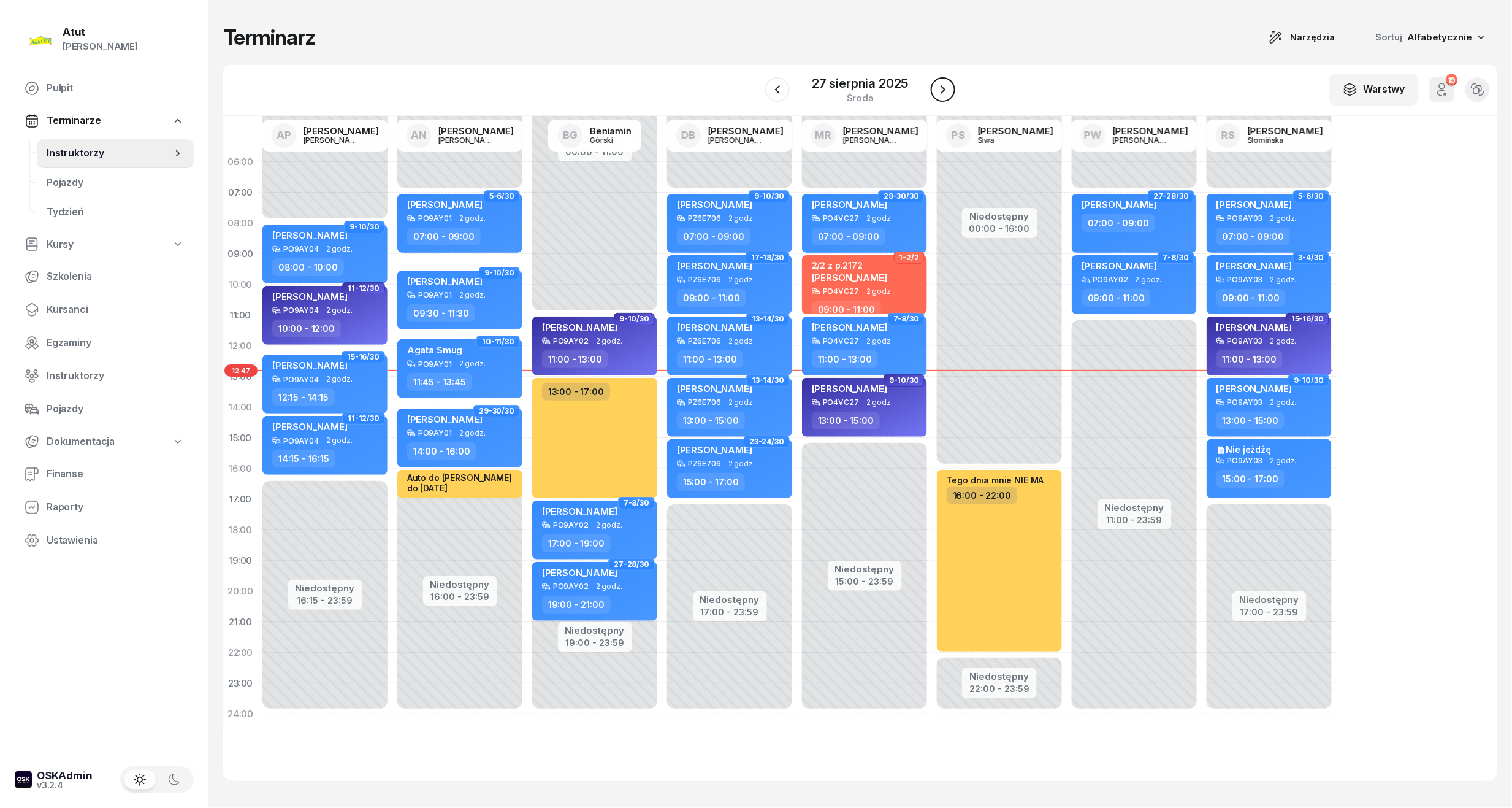
click at [933, 91] on button "button" at bounding box center [943, 90] width 25 height 25
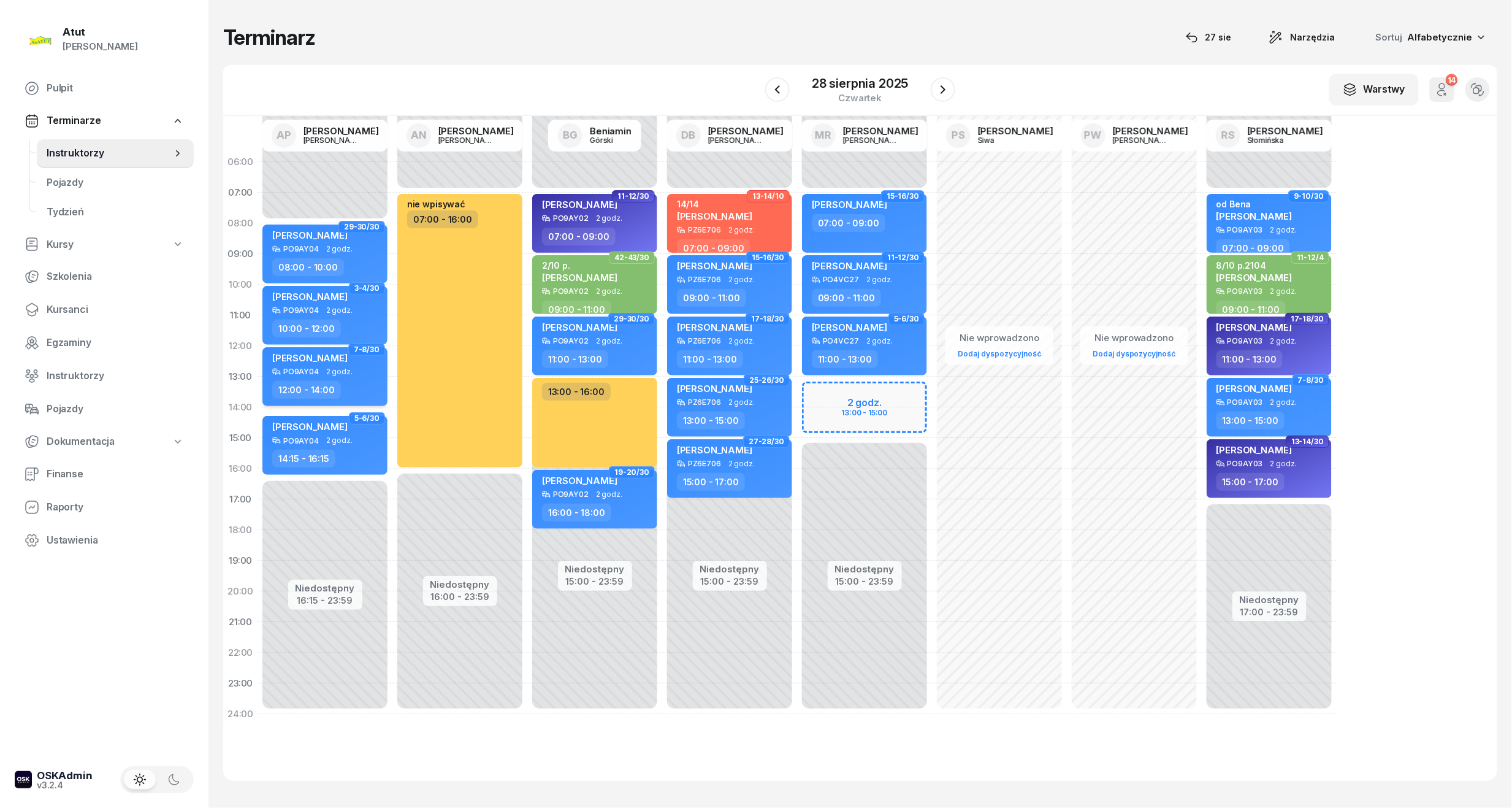
click at [341, 366] on div "[PERSON_NAME]" at bounding box center [326, 360] width 108 height 15
select select "12"
select select "14"
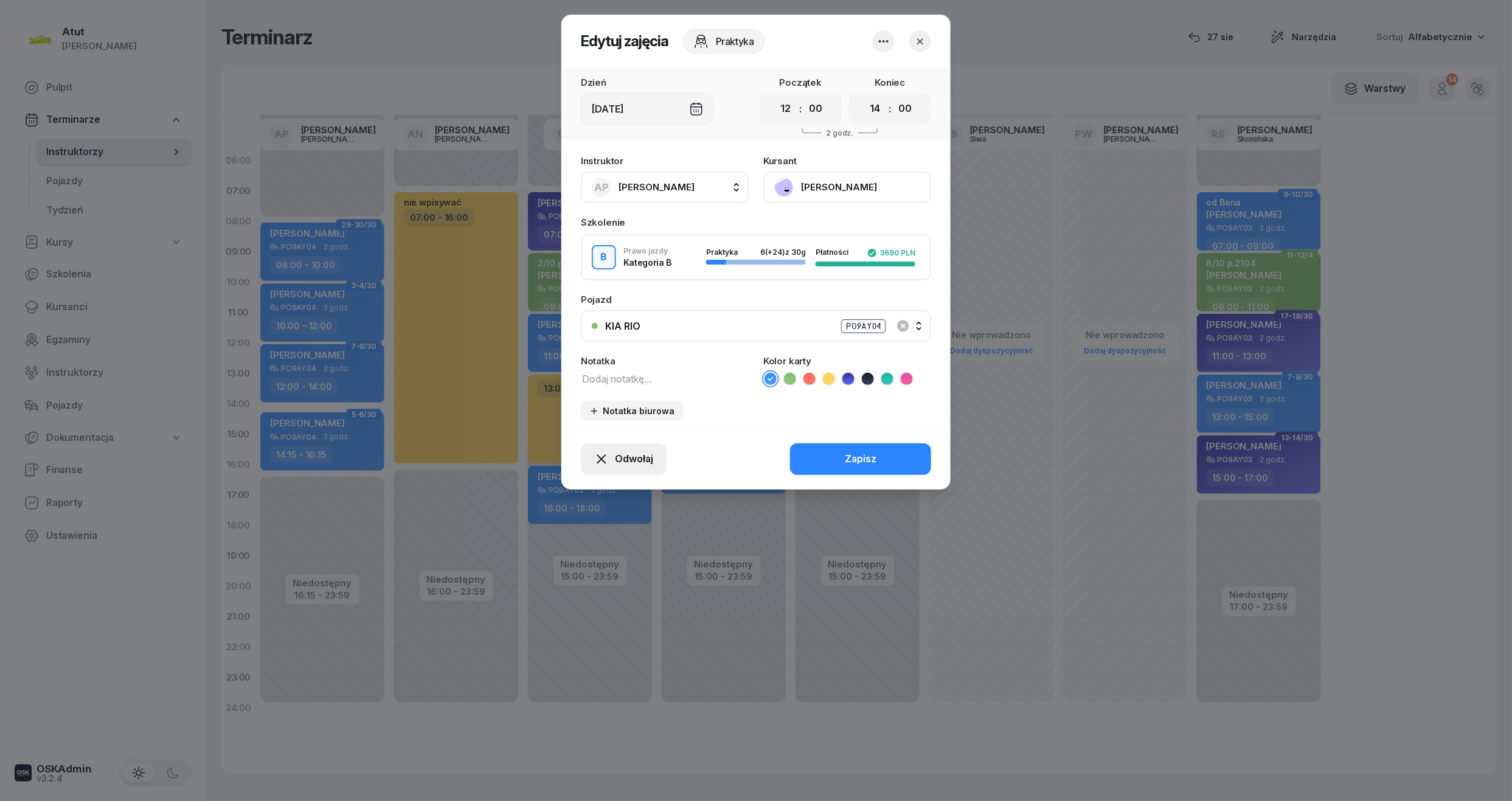
click at [619, 456] on span "Odwołaj" at bounding box center [634, 459] width 39 height 16
click at [630, 383] on div "Kursant odwołał" at bounding box center [602, 385] width 72 height 16
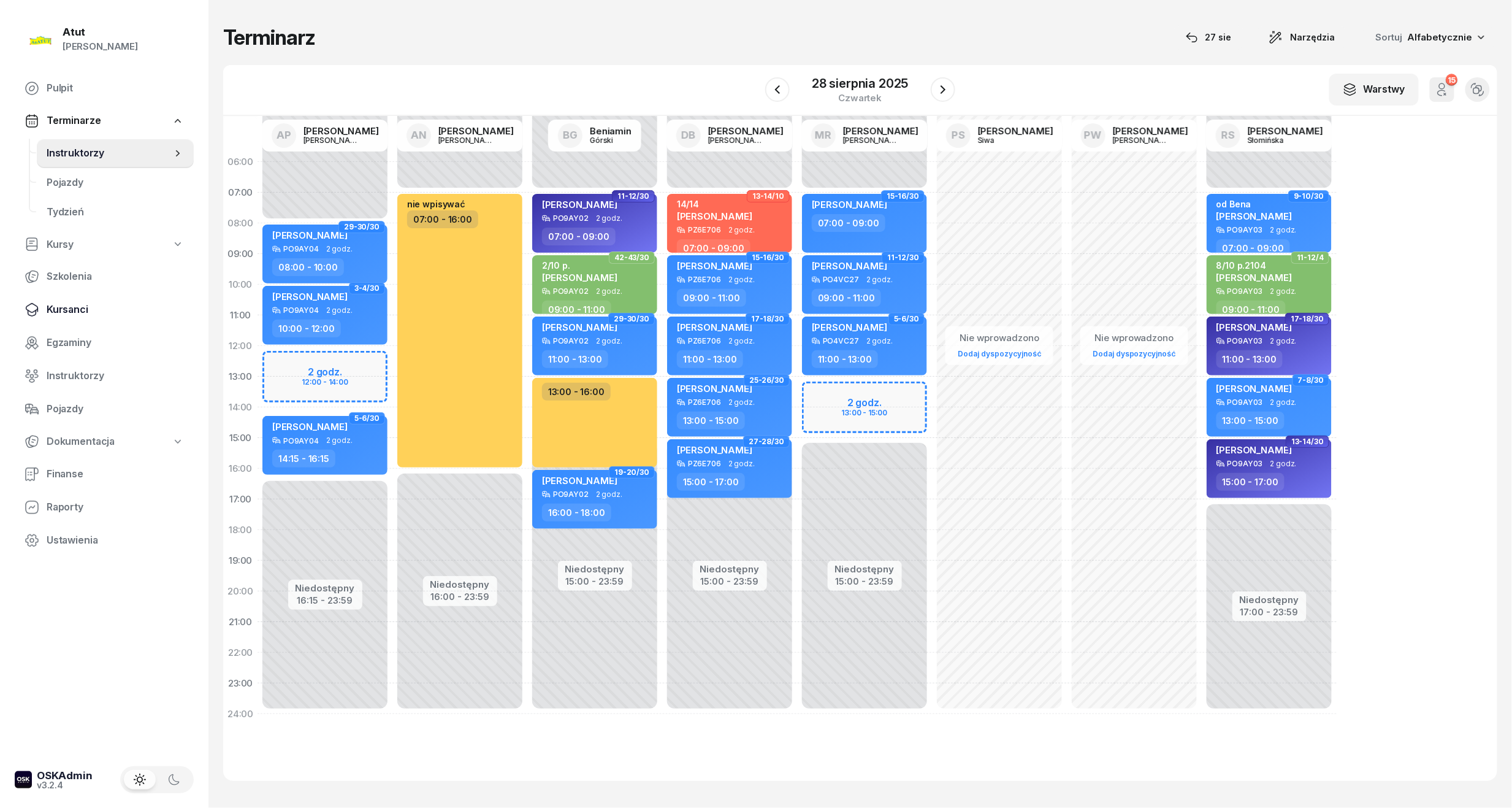
click at [69, 308] on span "Kursanci" at bounding box center [115, 309] width 137 height 16
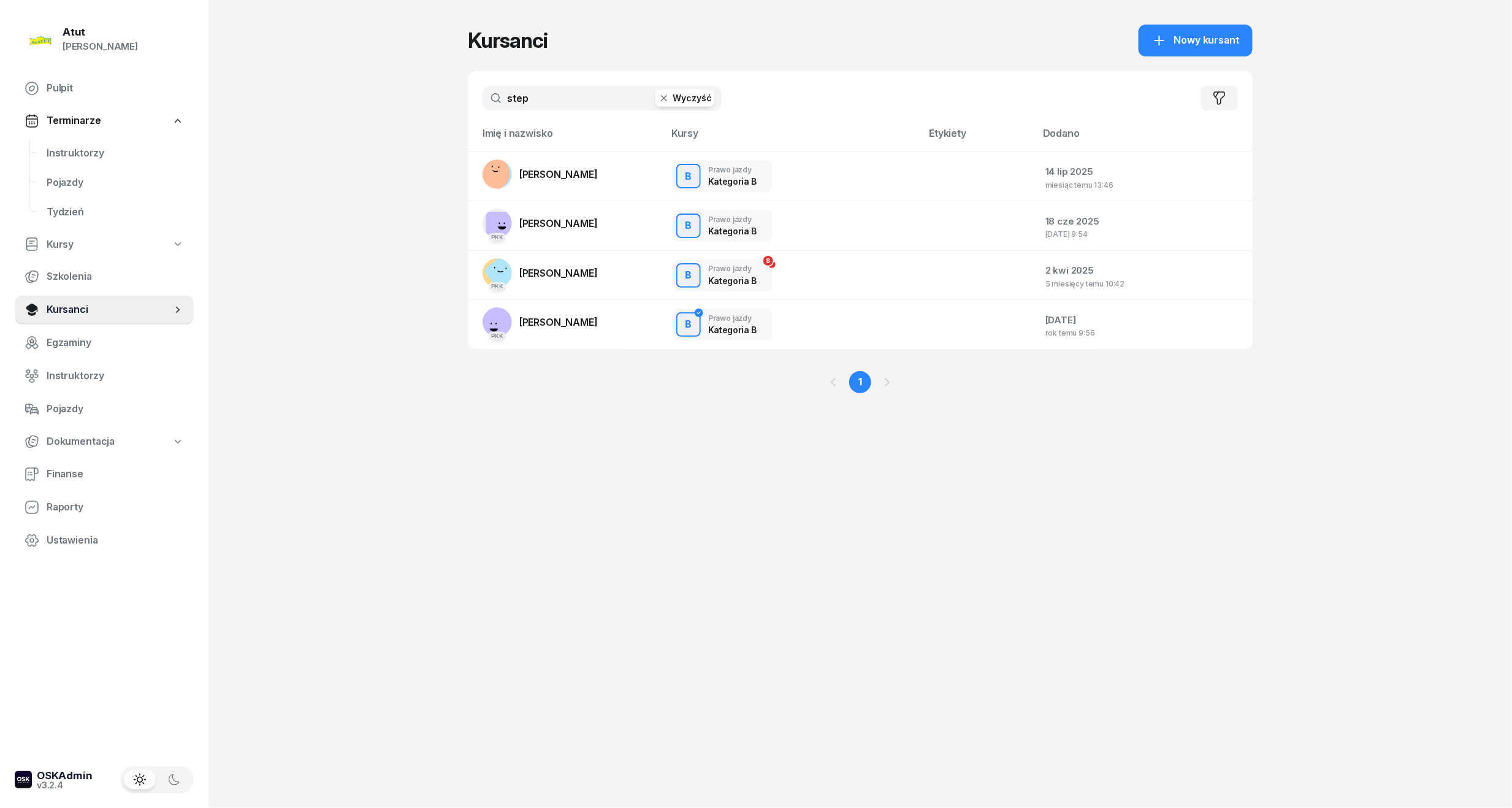
drag, startPoint x: 550, startPoint y: 96, endPoint x: 262, endPoint y: 80, distance: 288.4
click at [262, 80] on div "Atut [PERSON_NAME] Pulpit Terminarze Instruktorzy Pojazdy Tydzień Kursy Szkolen…" at bounding box center [756, 404] width 1512 height 808
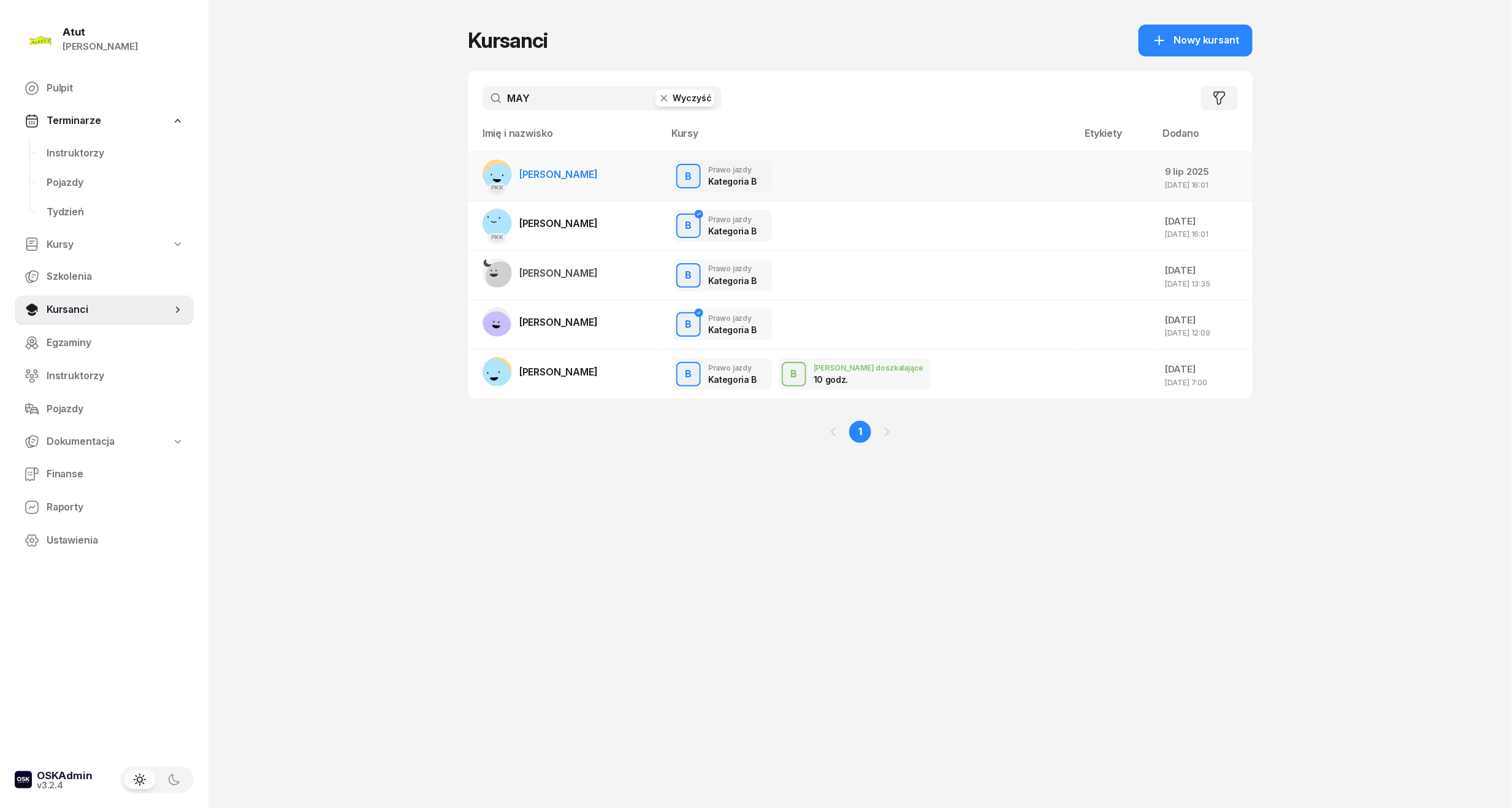
type input "MAY"
click at [540, 174] on span "[PERSON_NAME]" at bounding box center [558, 174] width 78 height 12
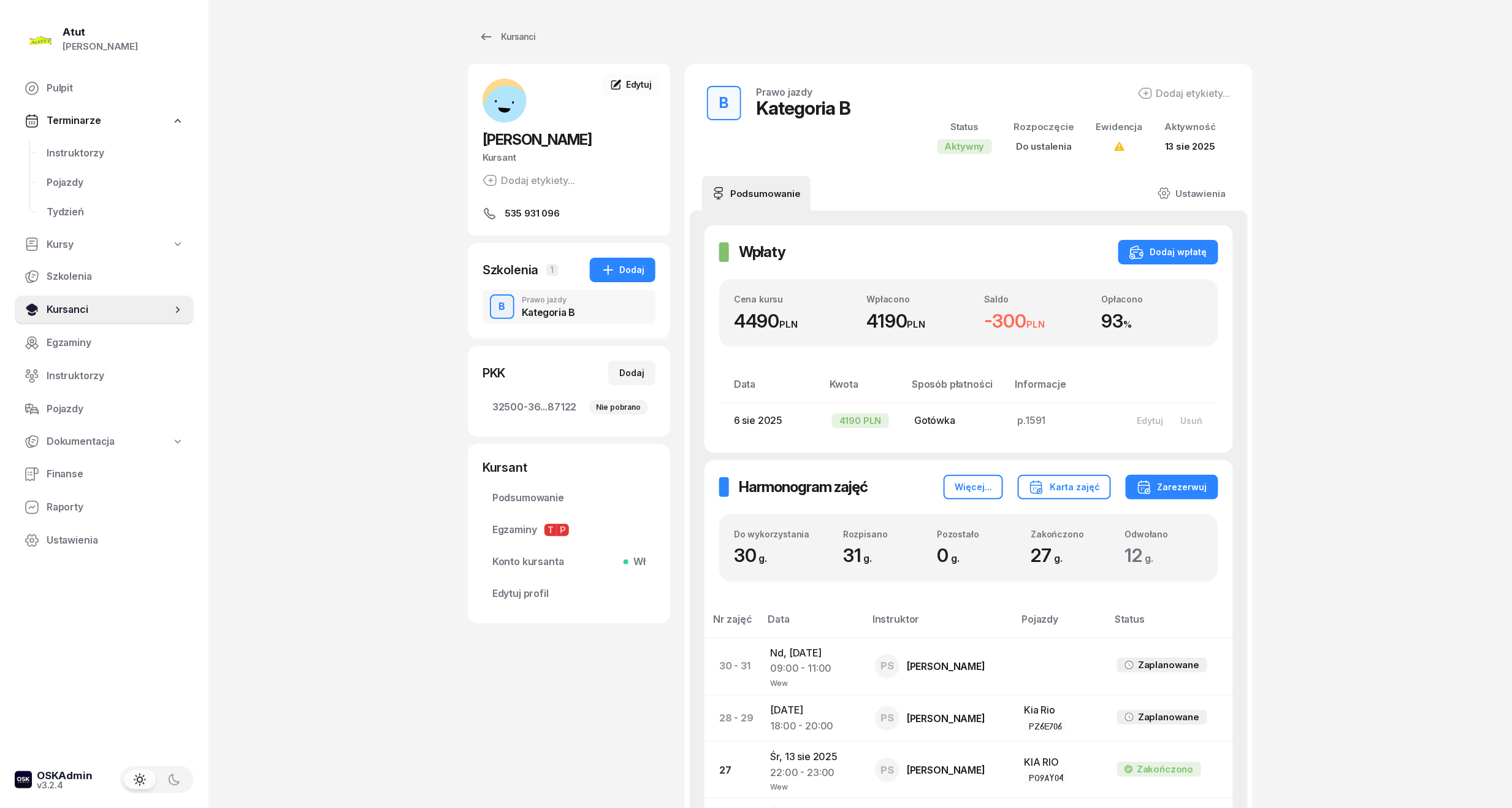
drag, startPoint x: 67, startPoint y: 309, endPoint x: 76, endPoint y: 303, distance: 10.8
click at [67, 309] on span "Kursanci" at bounding box center [109, 309] width 125 height 16
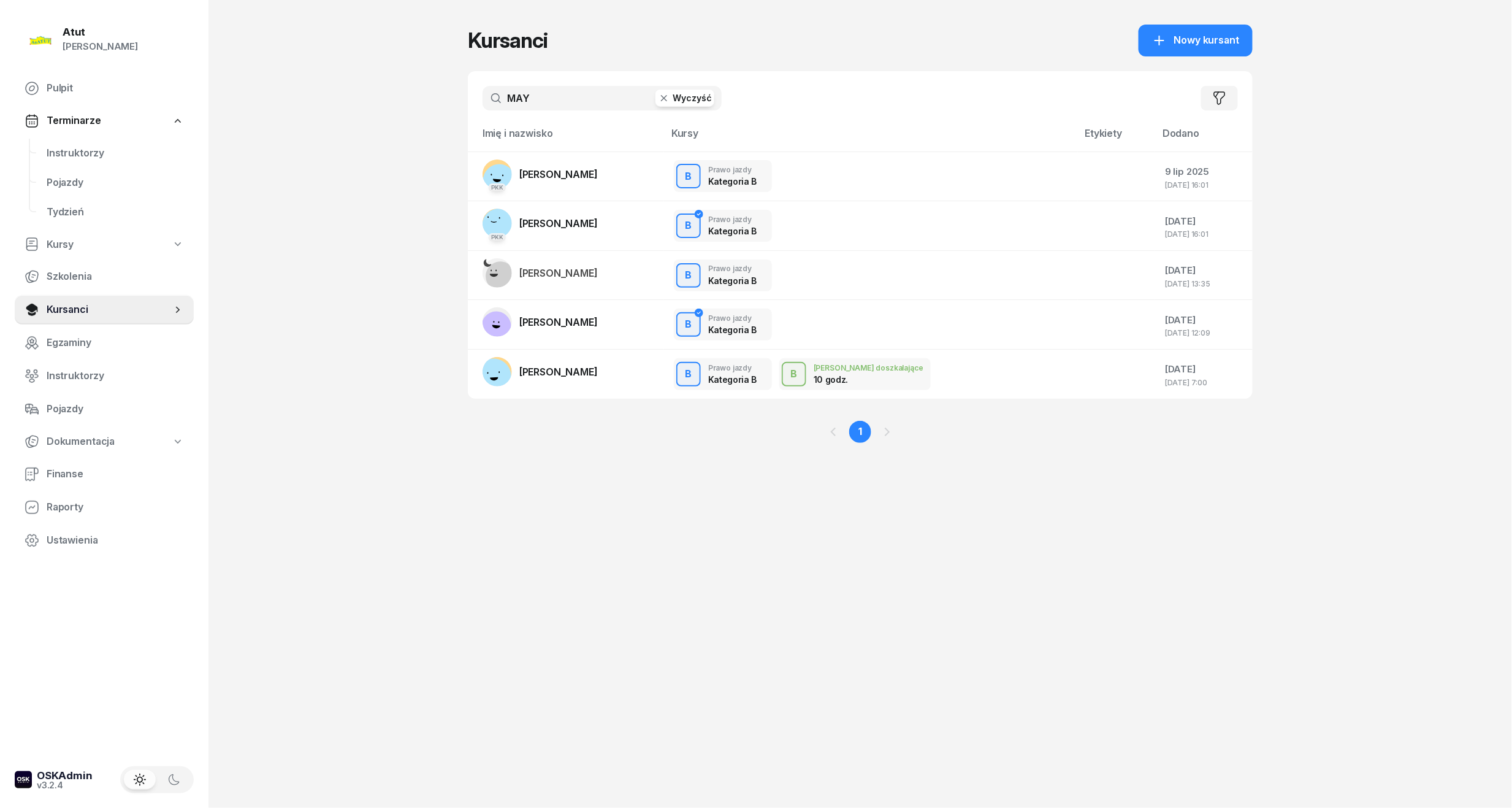
drag, startPoint x: 570, startPoint y: 98, endPoint x: -42, endPoint y: 150, distance: 614.2
click at [0, 150] on html "[PERSON_NAME] [PERSON_NAME] Pulpit Terminarze Instruktorzy Pojazdy Tydzień Kurs…" at bounding box center [756, 404] width 1512 height 808
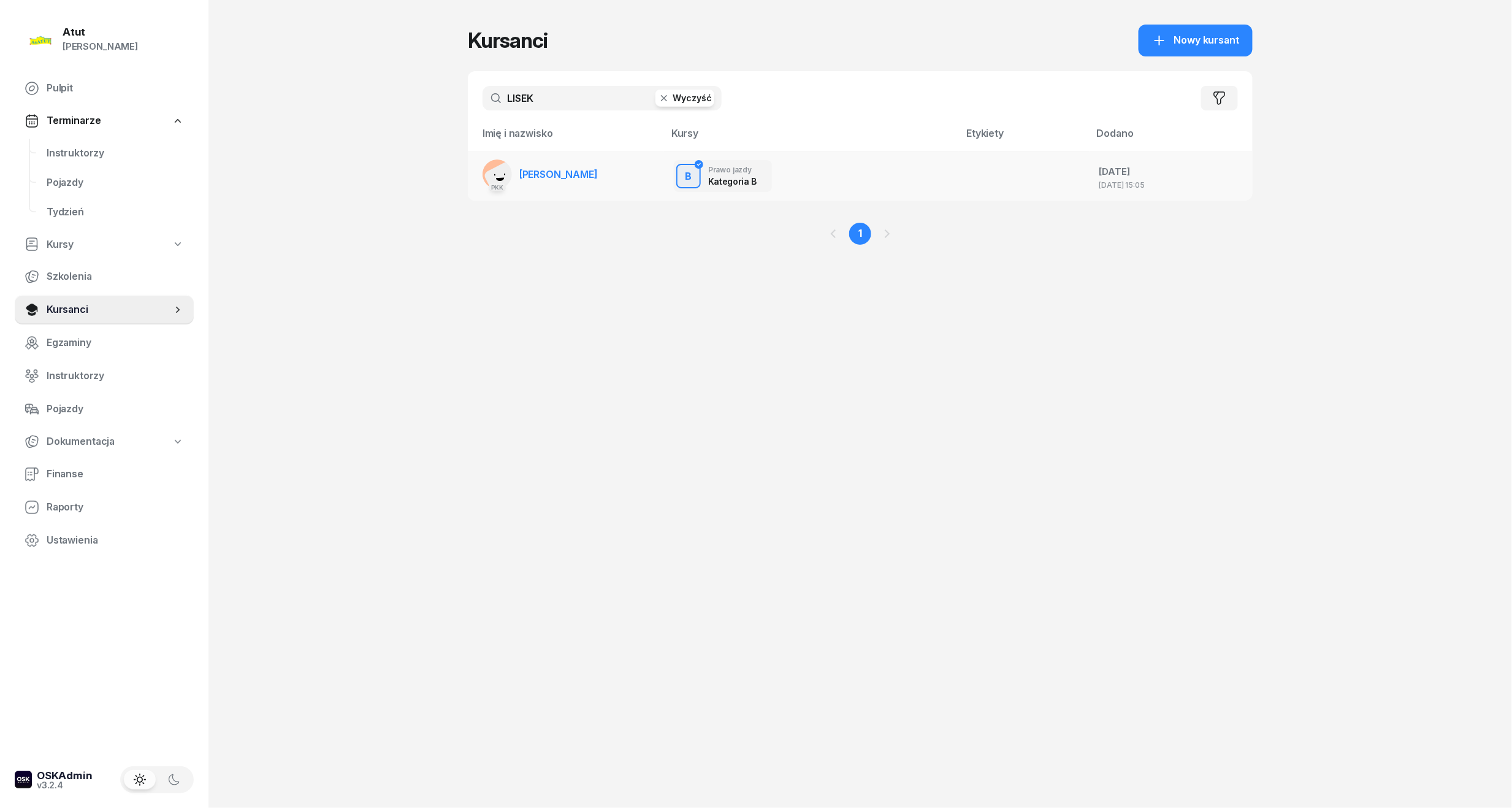
type input "LISEK"
click at [560, 177] on span "[PERSON_NAME]" at bounding box center [558, 174] width 78 height 12
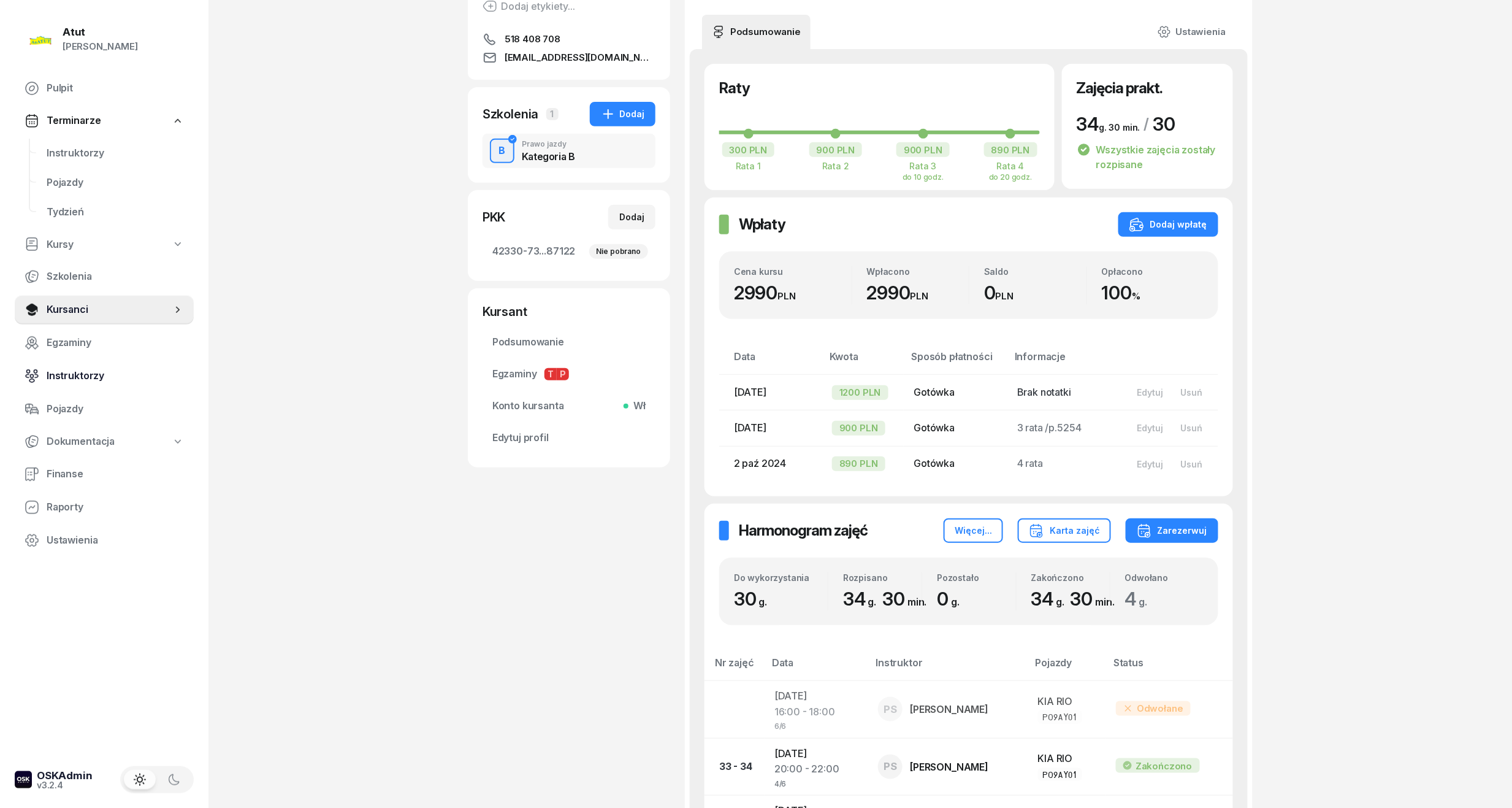
scroll to position [163, 0]
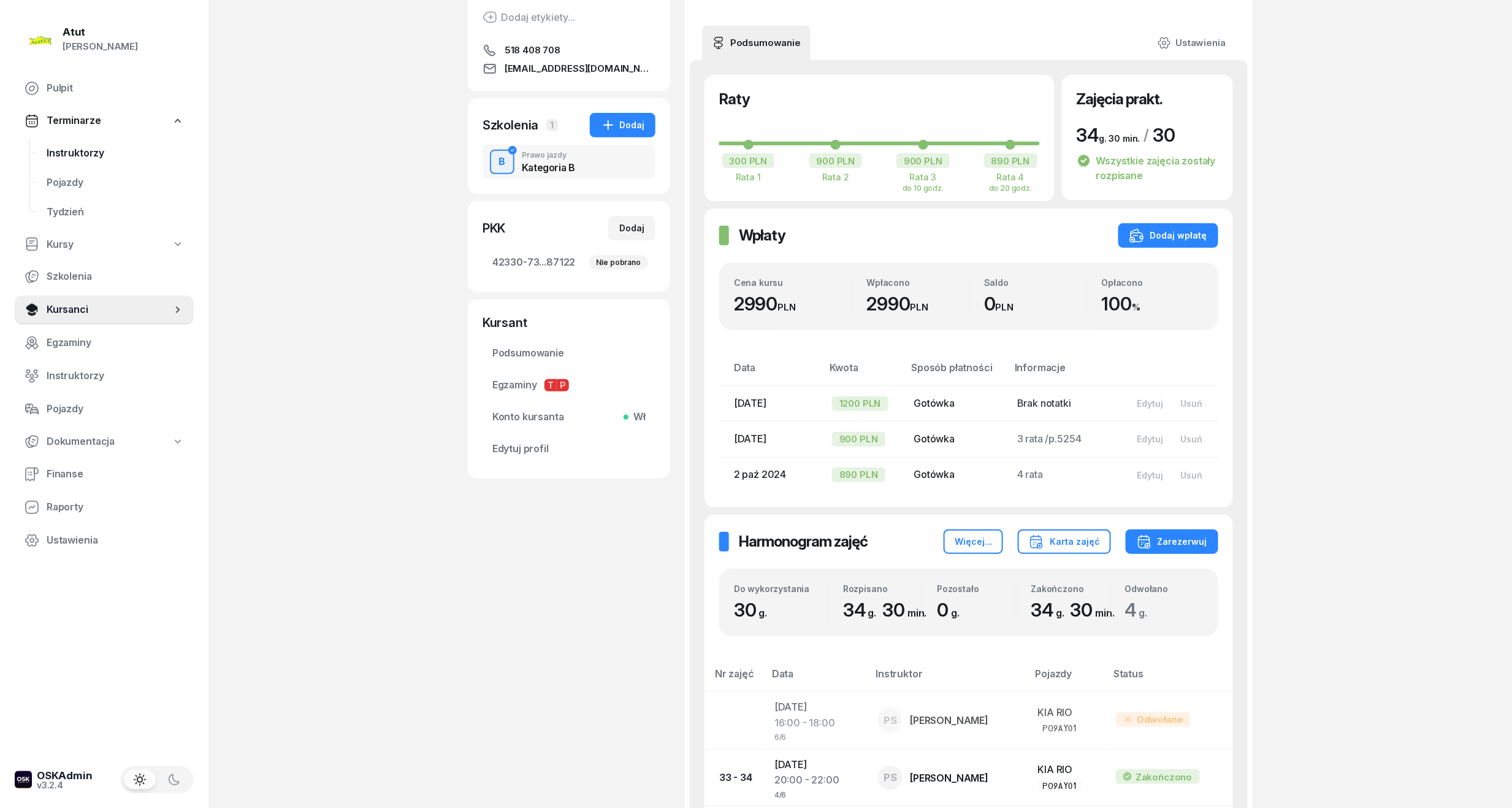
click at [65, 154] on span "Instruktorzy" at bounding box center [115, 153] width 137 height 16
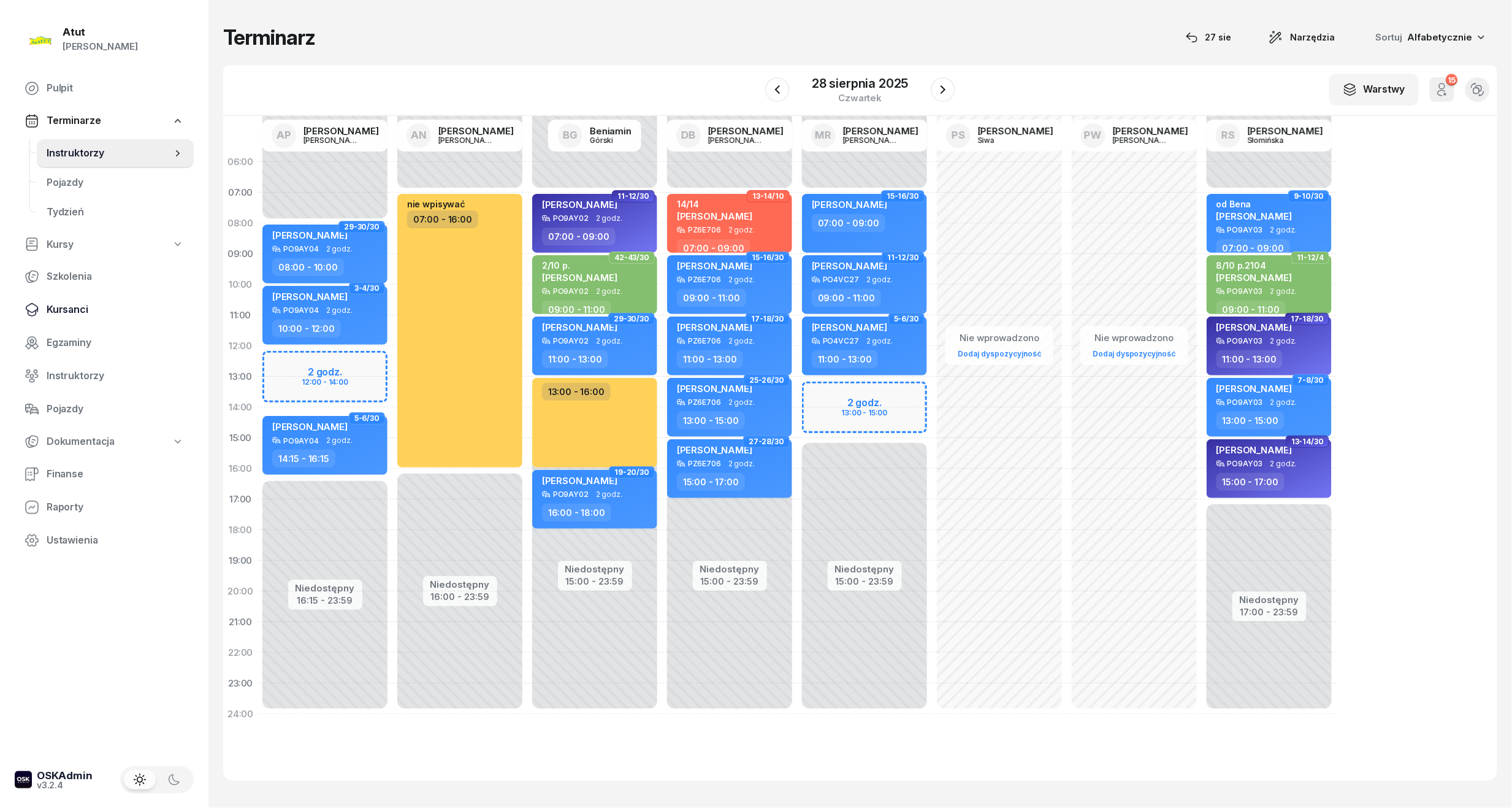
click at [67, 309] on span "Kursanci" at bounding box center [115, 309] width 137 height 16
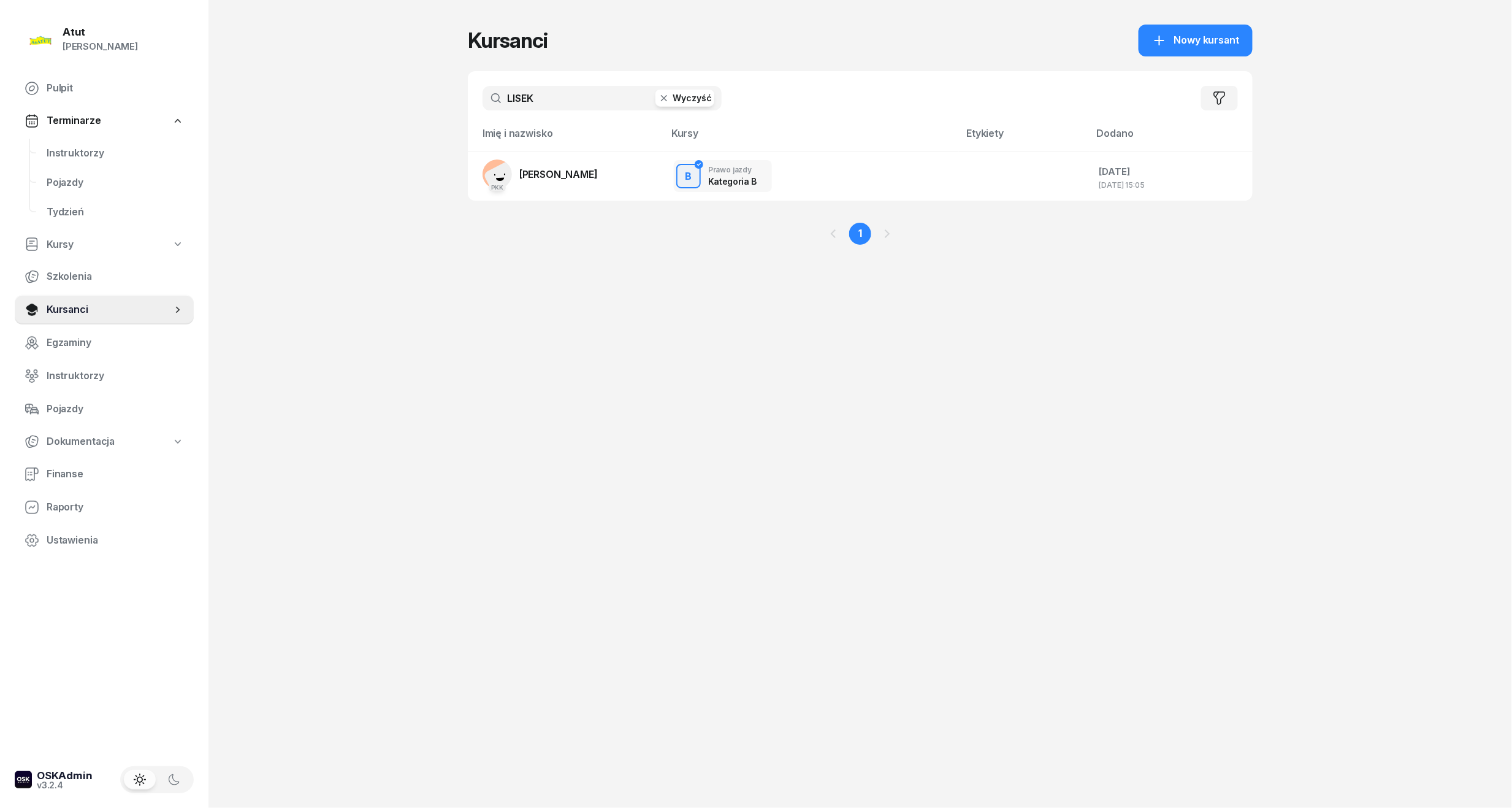
drag, startPoint x: 550, startPoint y: 101, endPoint x: -27, endPoint y: 153, distance: 579.3
click at [0, 153] on html "[PERSON_NAME] [PERSON_NAME] Pulpit Terminarze Instruktorzy Pojazdy Tydzień Kurs…" at bounding box center [756, 404] width 1512 height 808
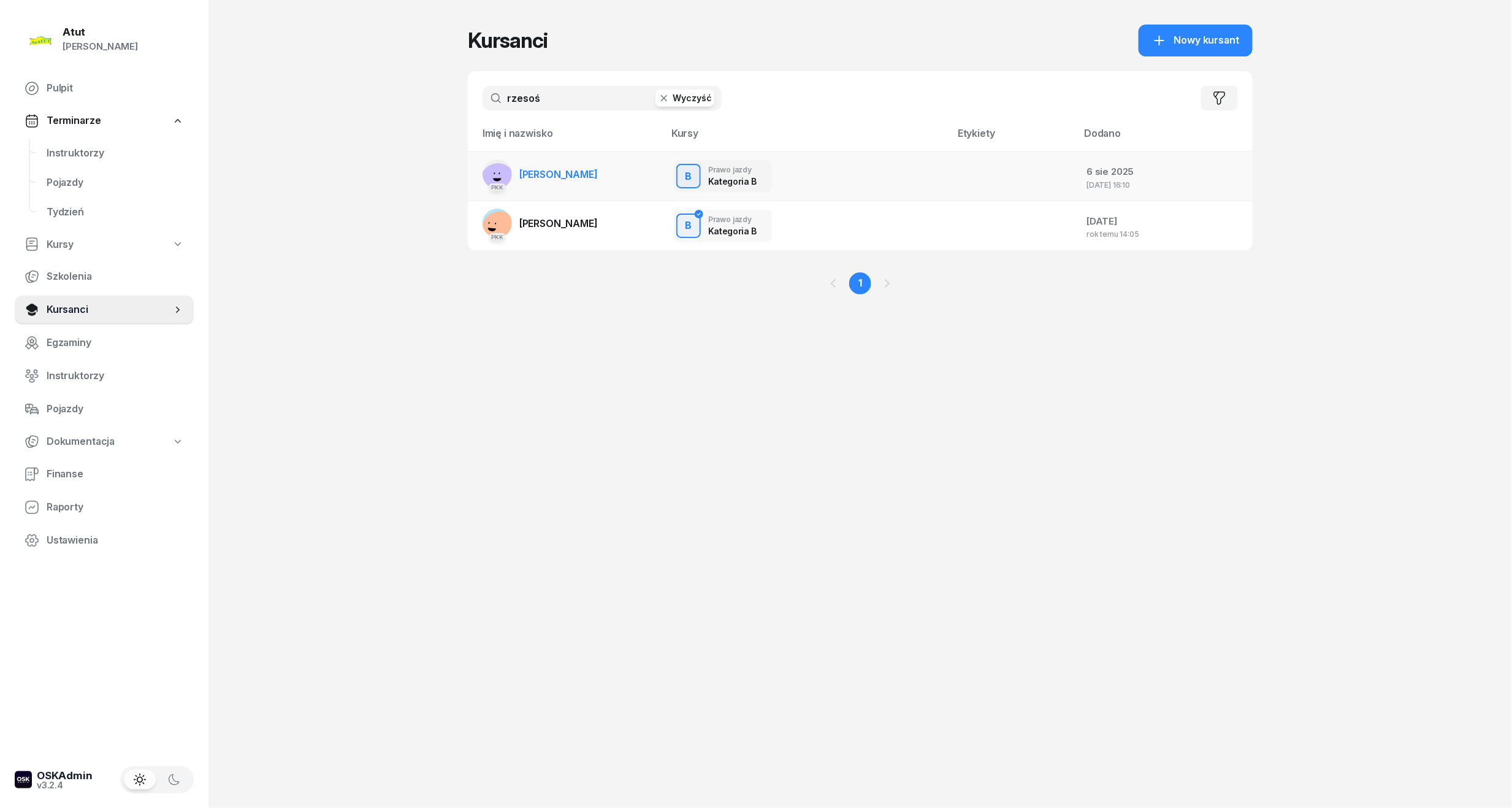
type input "rzesoś"
click at [605, 172] on td "PKK [PERSON_NAME]" at bounding box center [566, 176] width 196 height 49
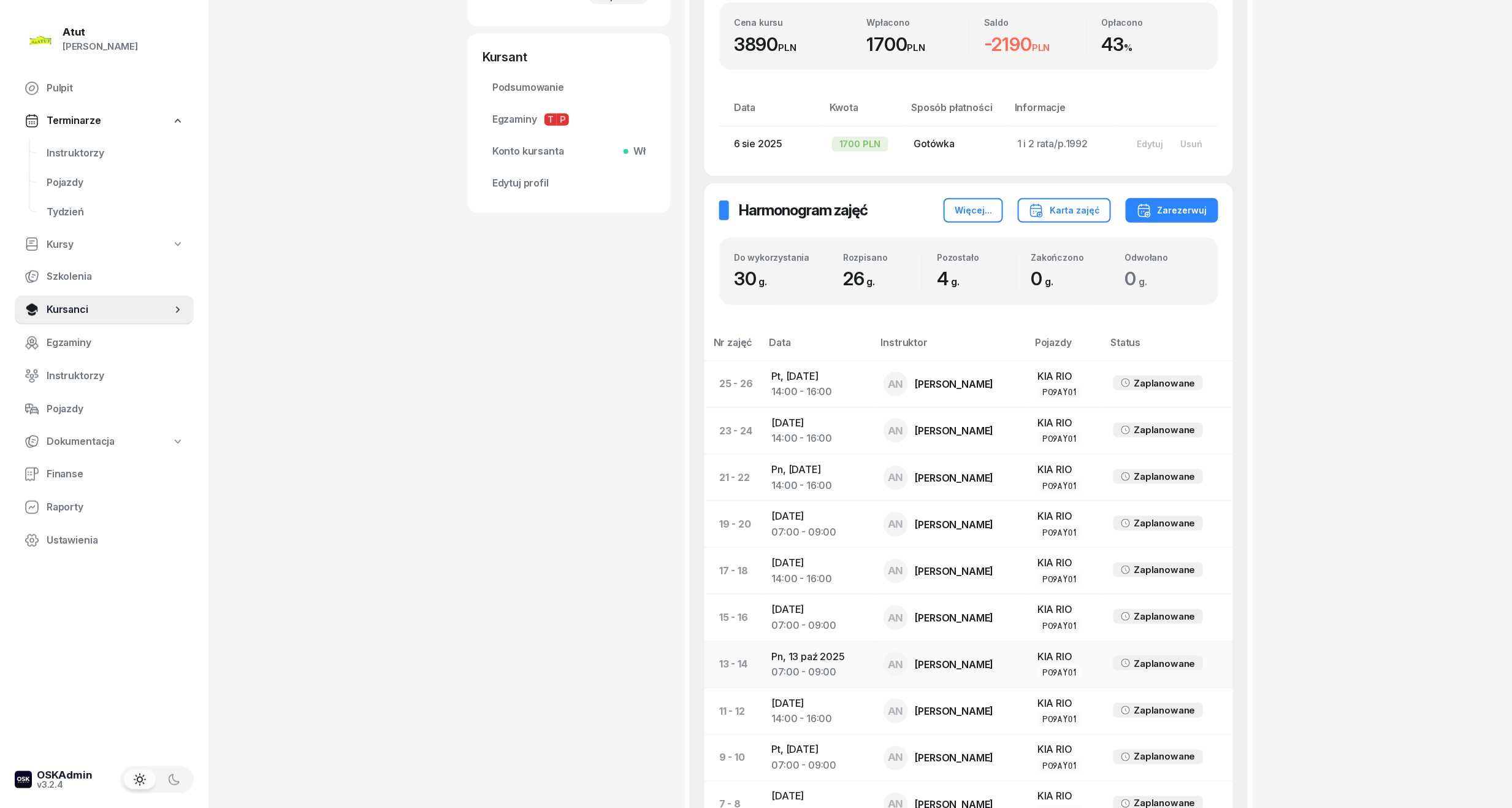
scroll to position [1, 0]
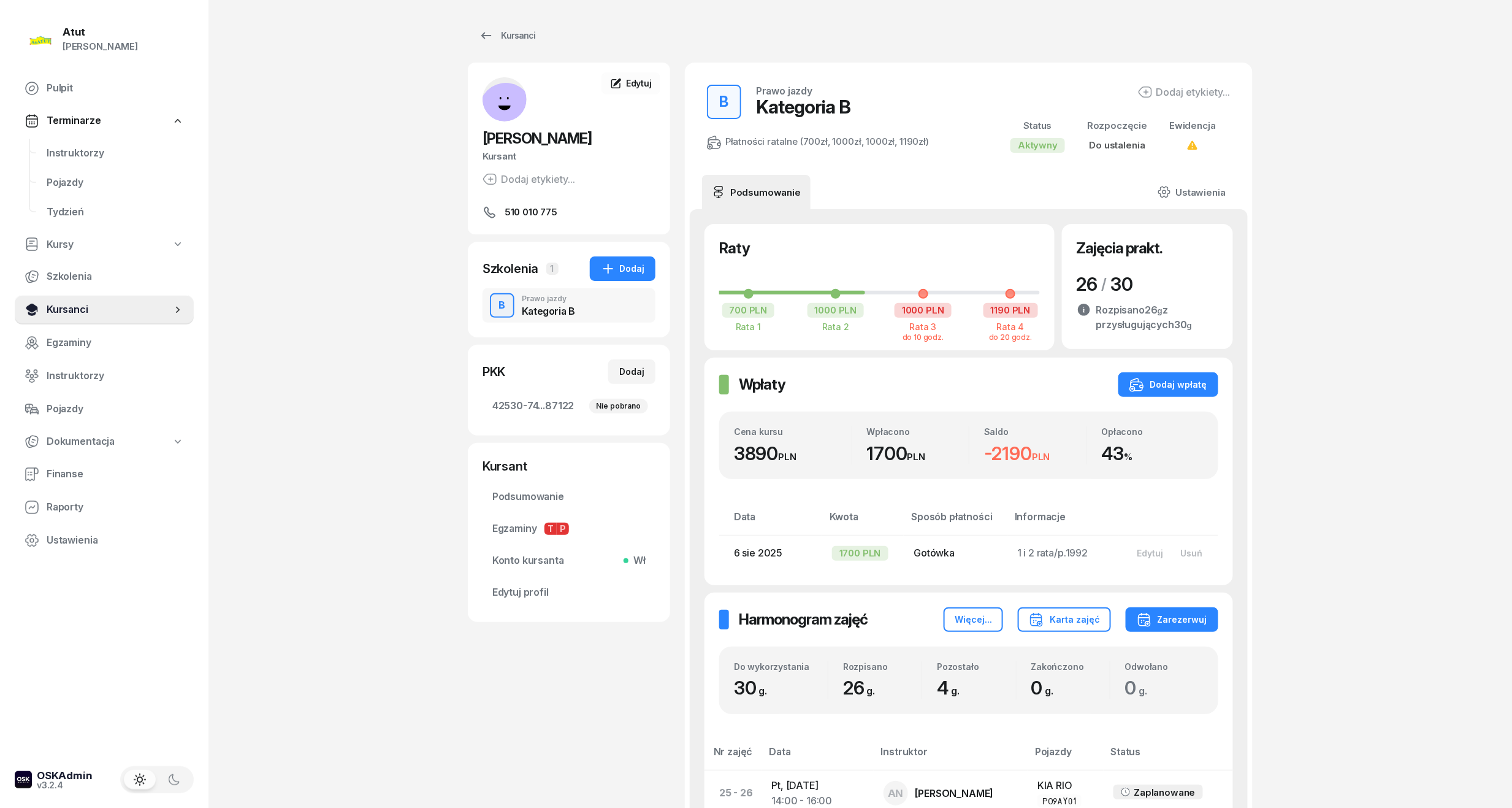
click at [69, 304] on span "Kursanci" at bounding box center [109, 309] width 125 height 16
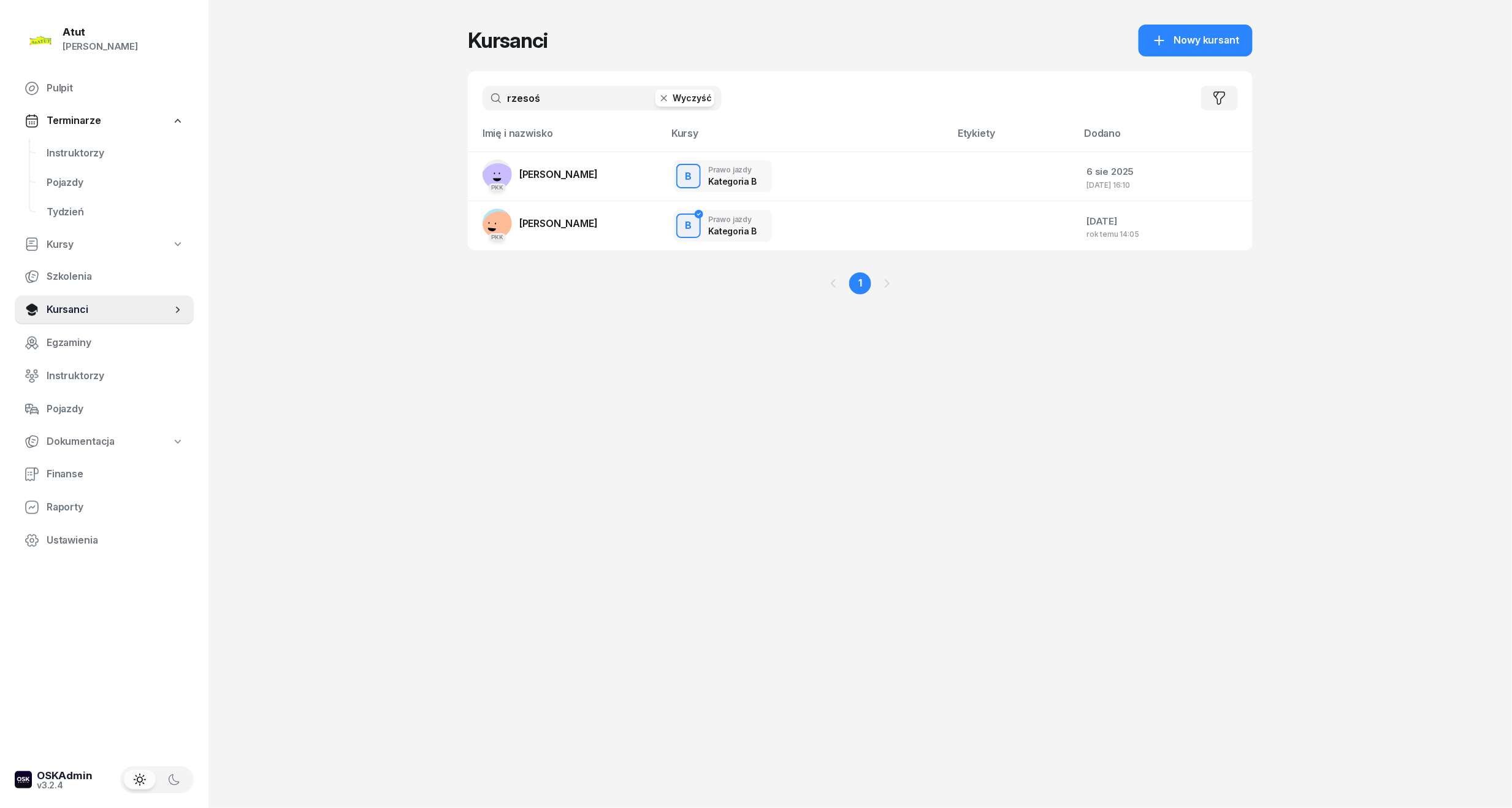
drag, startPoint x: 481, startPoint y: 96, endPoint x: 260, endPoint y: 102, distance: 221.1
click at [260, 102] on div "Atut [PERSON_NAME] Pulpit Terminarze Instruktorzy Pojazdy Tydzień Kursy Szkolen…" at bounding box center [756, 404] width 1512 height 808
drag, startPoint x: 602, startPoint y: 94, endPoint x: 187, endPoint y: 138, distance: 417.3
click at [187, 138] on div "Atut [PERSON_NAME] Pulpit Terminarze Instruktorzy Pojazdy Tydzień Kursy Szkolen…" at bounding box center [756, 404] width 1512 height 808
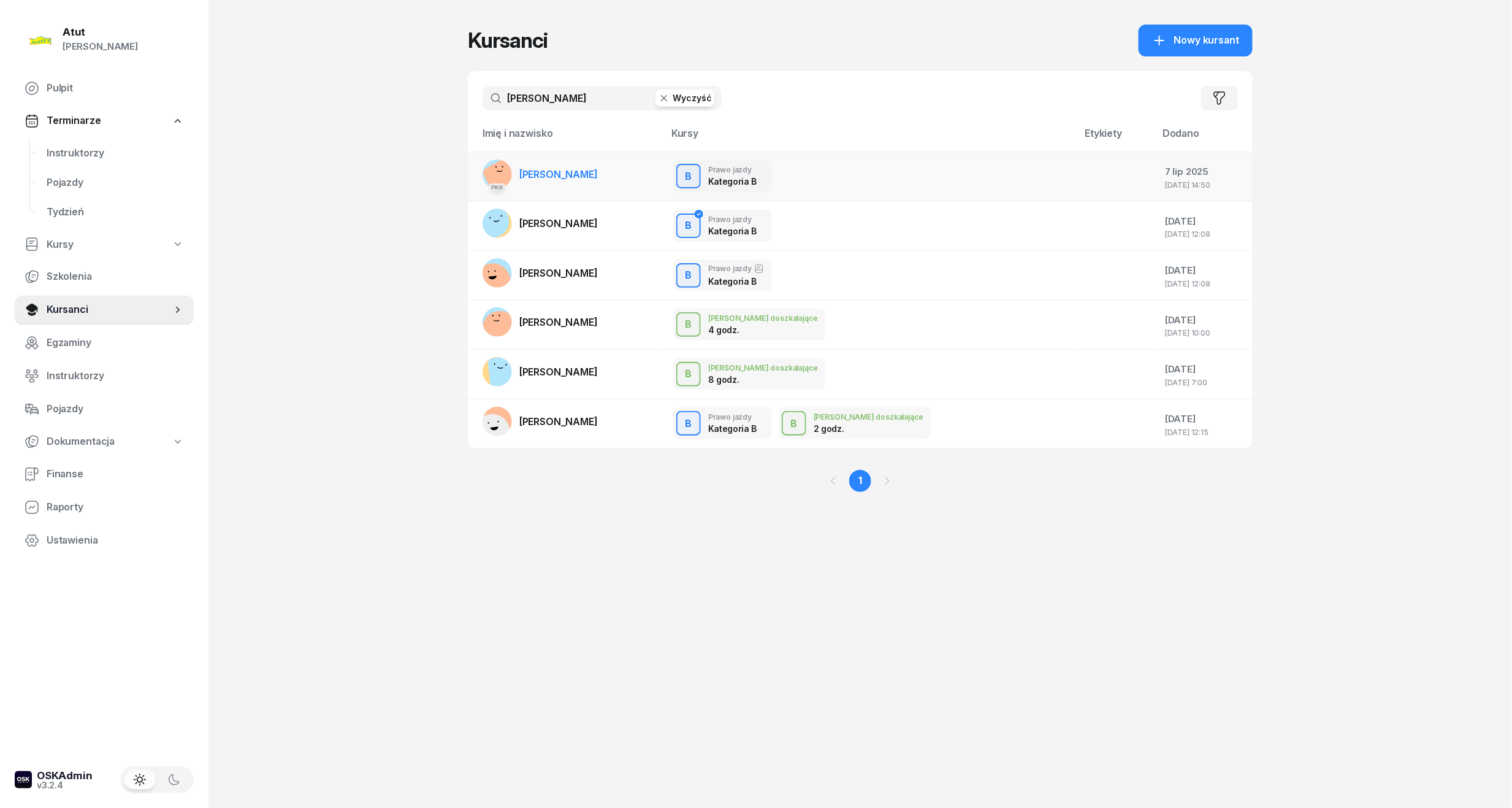
type input "[PERSON_NAME]"
click at [565, 175] on span "[PERSON_NAME]" at bounding box center [558, 174] width 78 height 12
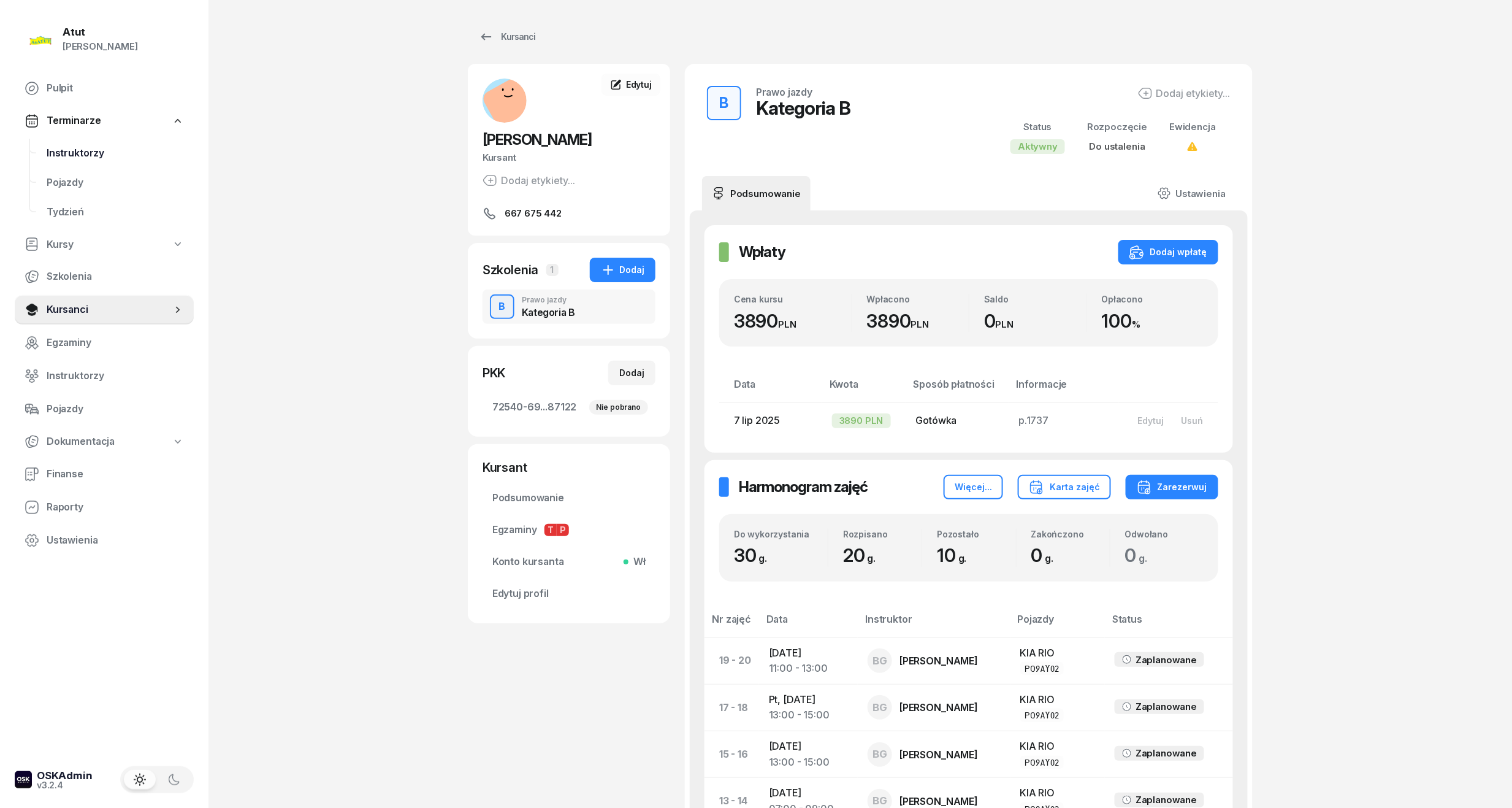
click at [88, 151] on span "Instruktorzy" at bounding box center [115, 153] width 137 height 16
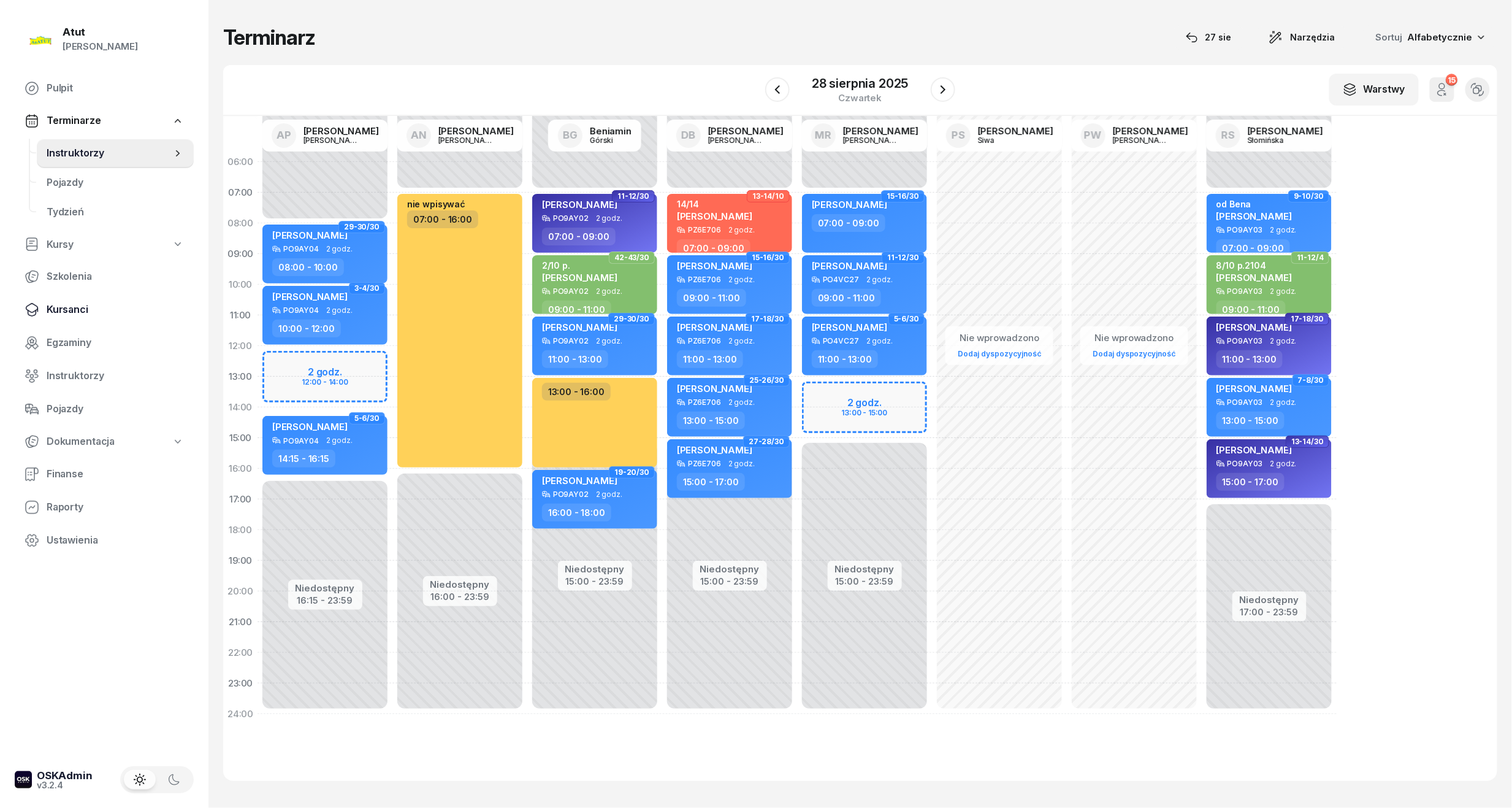
click at [74, 300] on link "Kursanci" at bounding box center [104, 310] width 179 height 30
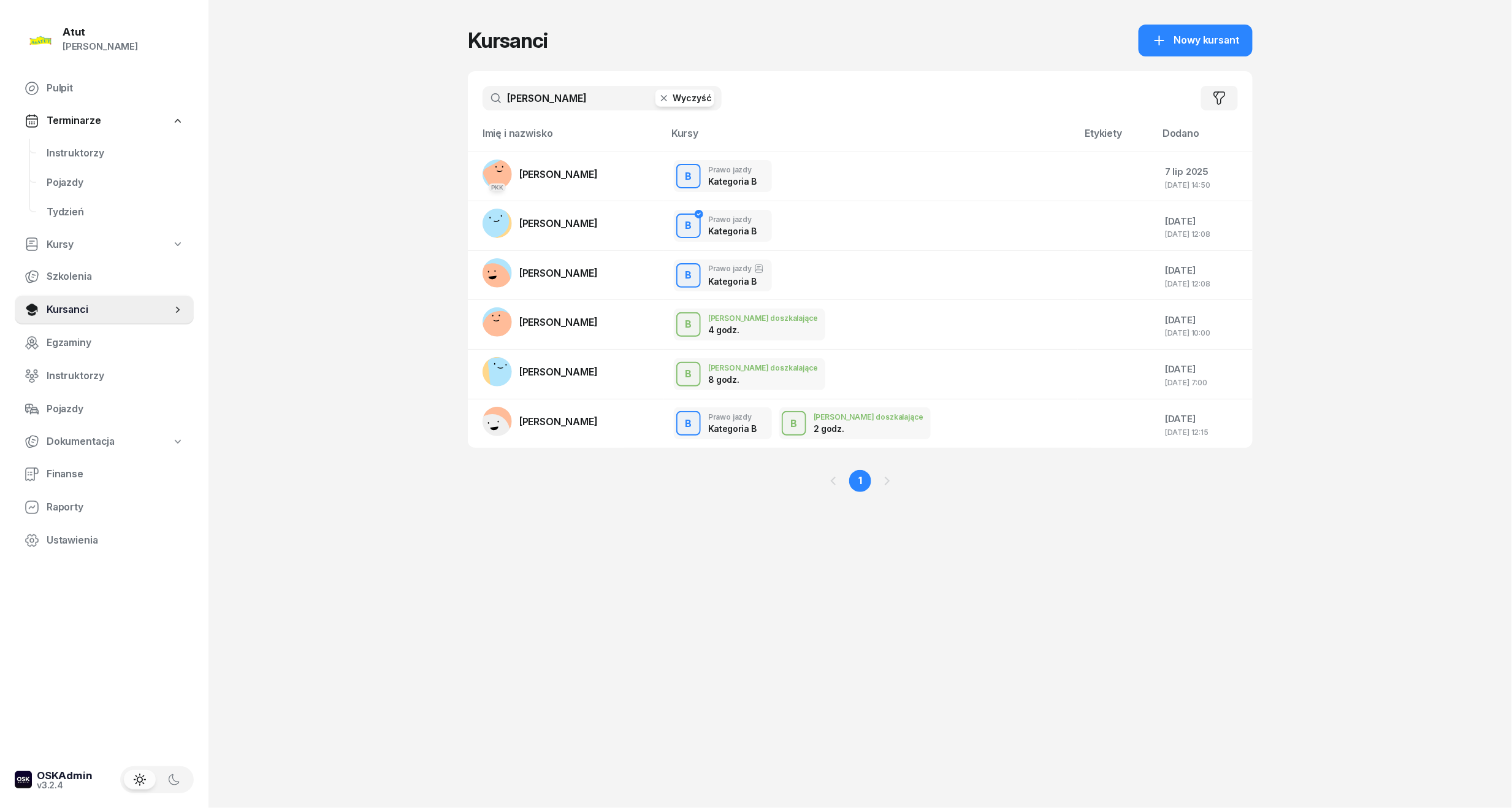
drag, startPoint x: 359, startPoint y: 96, endPoint x: -2, endPoint y: 132, distance: 362.8
click at [0, 132] on html "[PERSON_NAME] [PERSON_NAME] Pulpit Terminarze Instruktorzy Pojazdy Tydzień Kurs…" at bounding box center [756, 404] width 1512 height 808
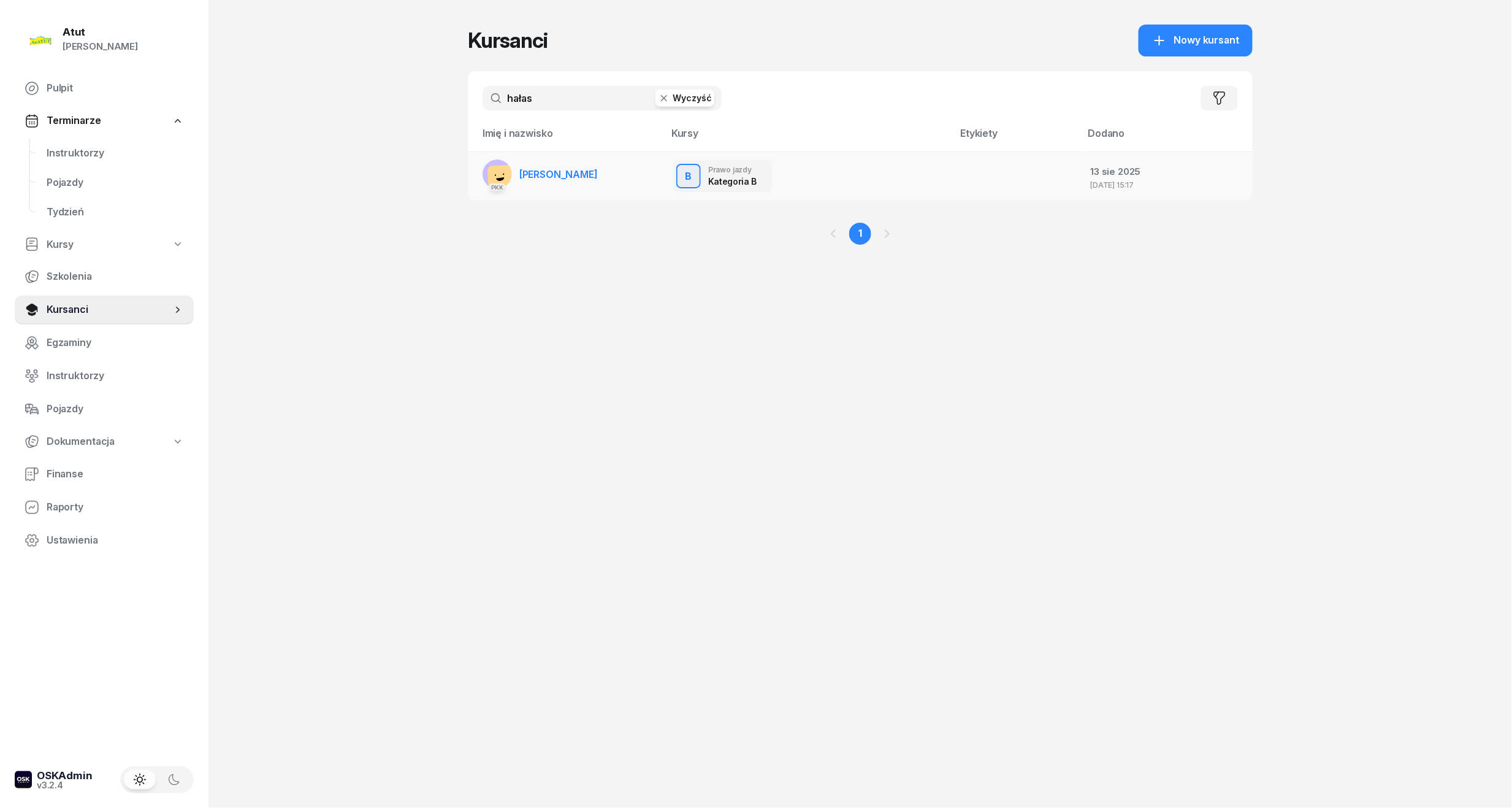
type input "hałas"
click at [527, 169] on span "[PERSON_NAME]" at bounding box center [558, 174] width 78 height 12
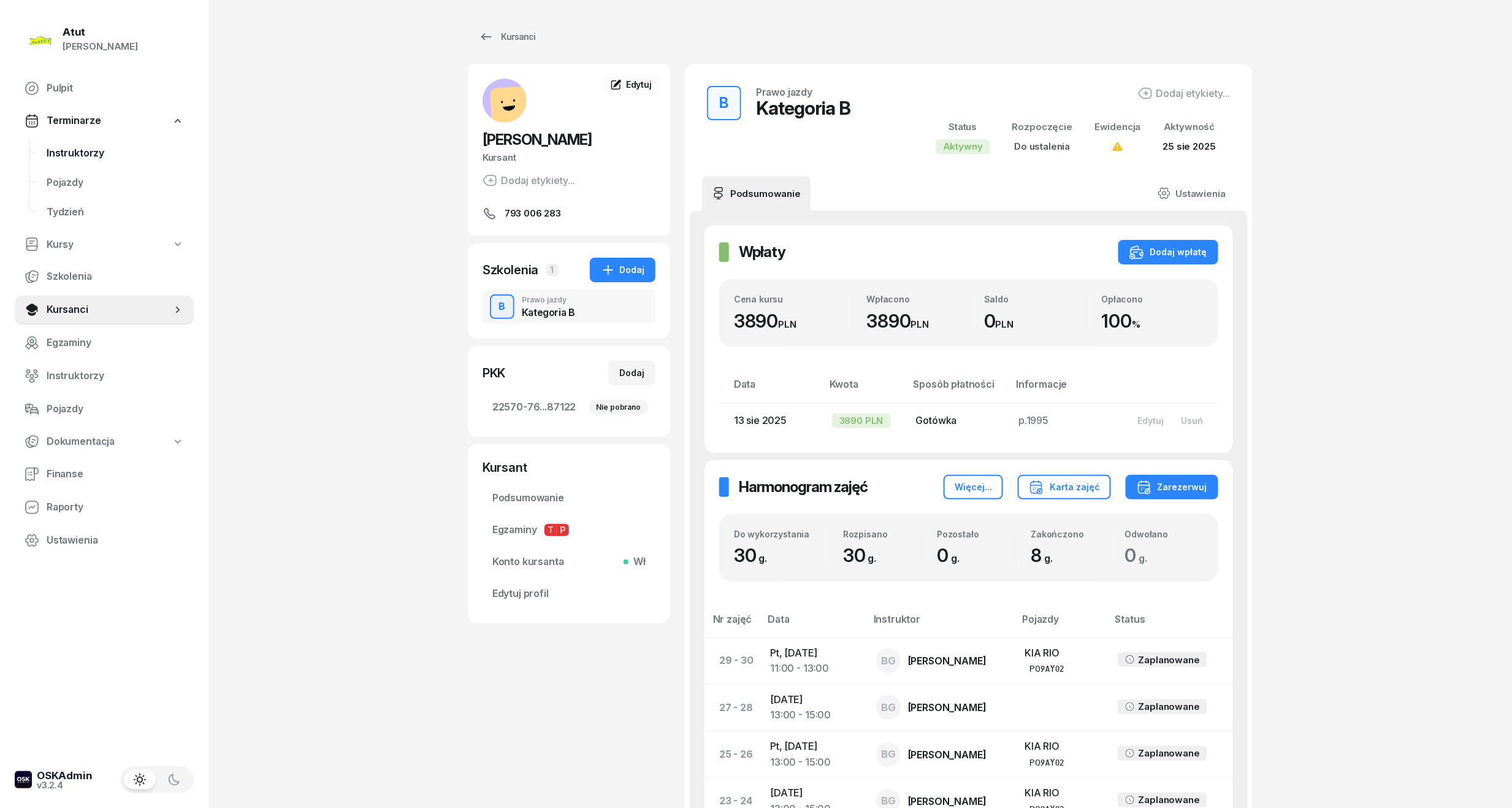
click at [67, 157] on span "Instruktorzy" at bounding box center [115, 153] width 137 height 16
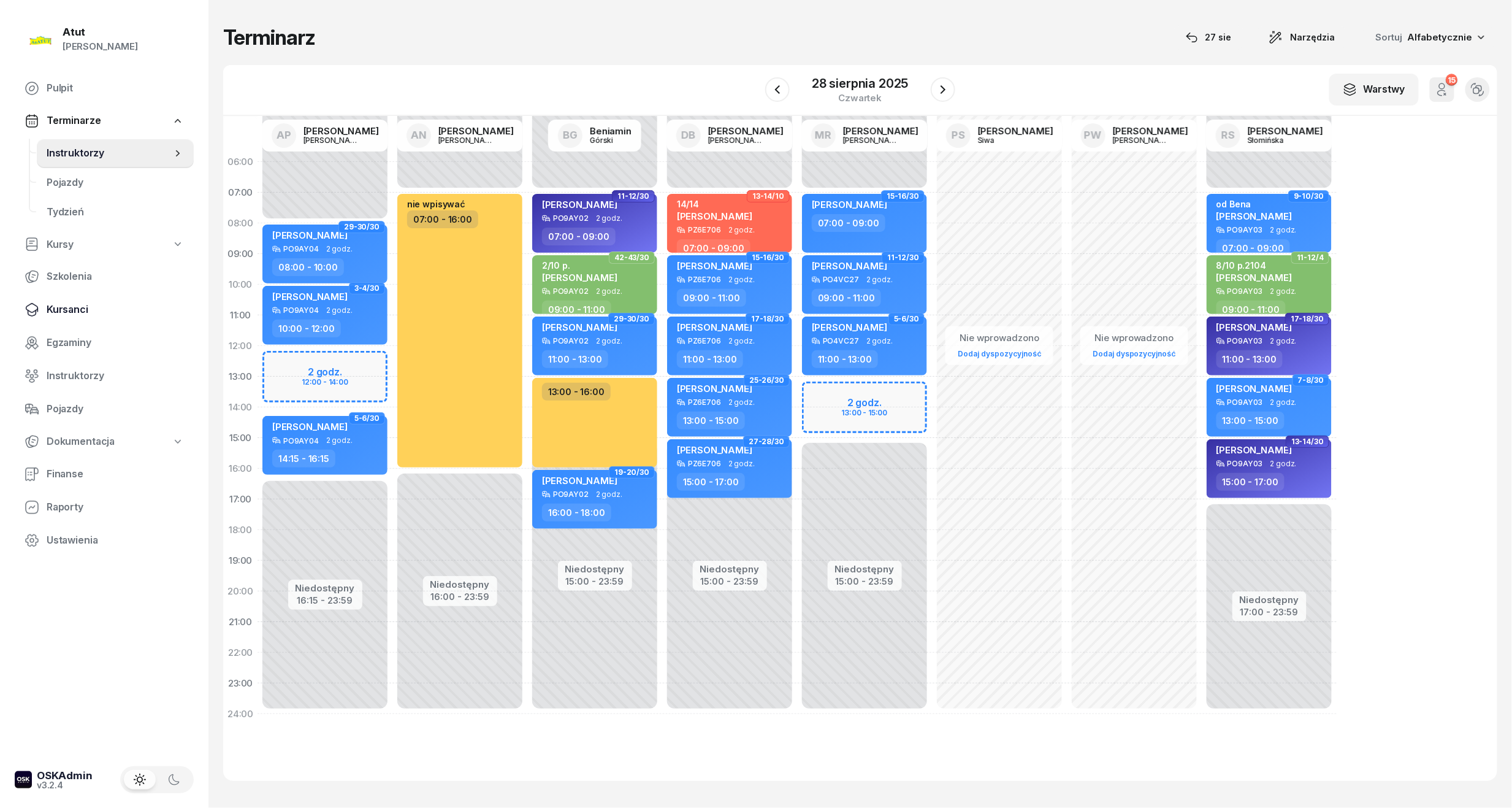
click at [72, 300] on link "Kursanci" at bounding box center [104, 310] width 179 height 30
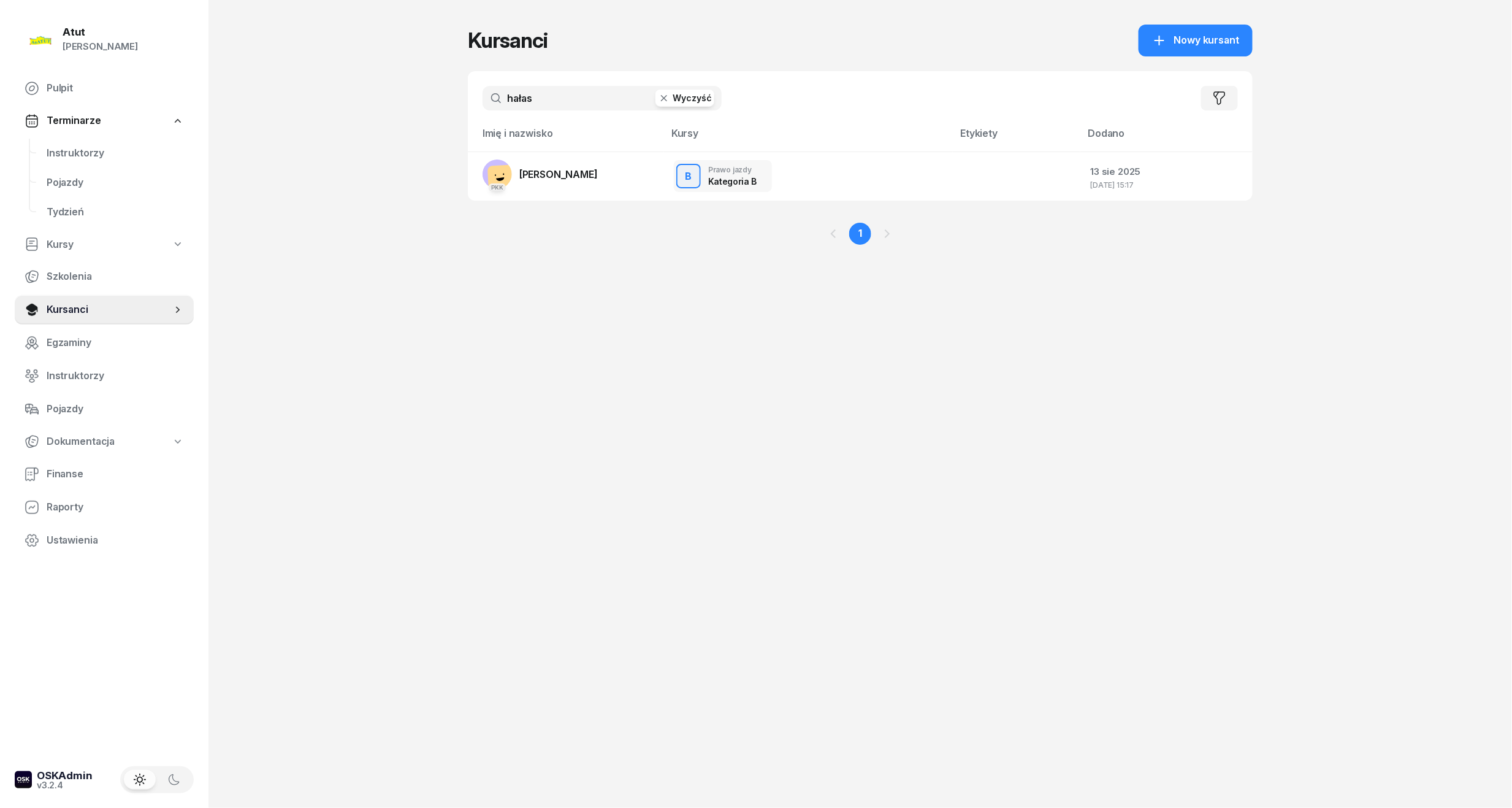
drag, startPoint x: 553, startPoint y: 101, endPoint x: -22, endPoint y: 126, distance: 575.5
click at [0, 126] on html "[PERSON_NAME] [PERSON_NAME] Pulpit Terminarze Instruktorzy Pojazdy Tydzień Kurs…" at bounding box center [756, 404] width 1512 height 808
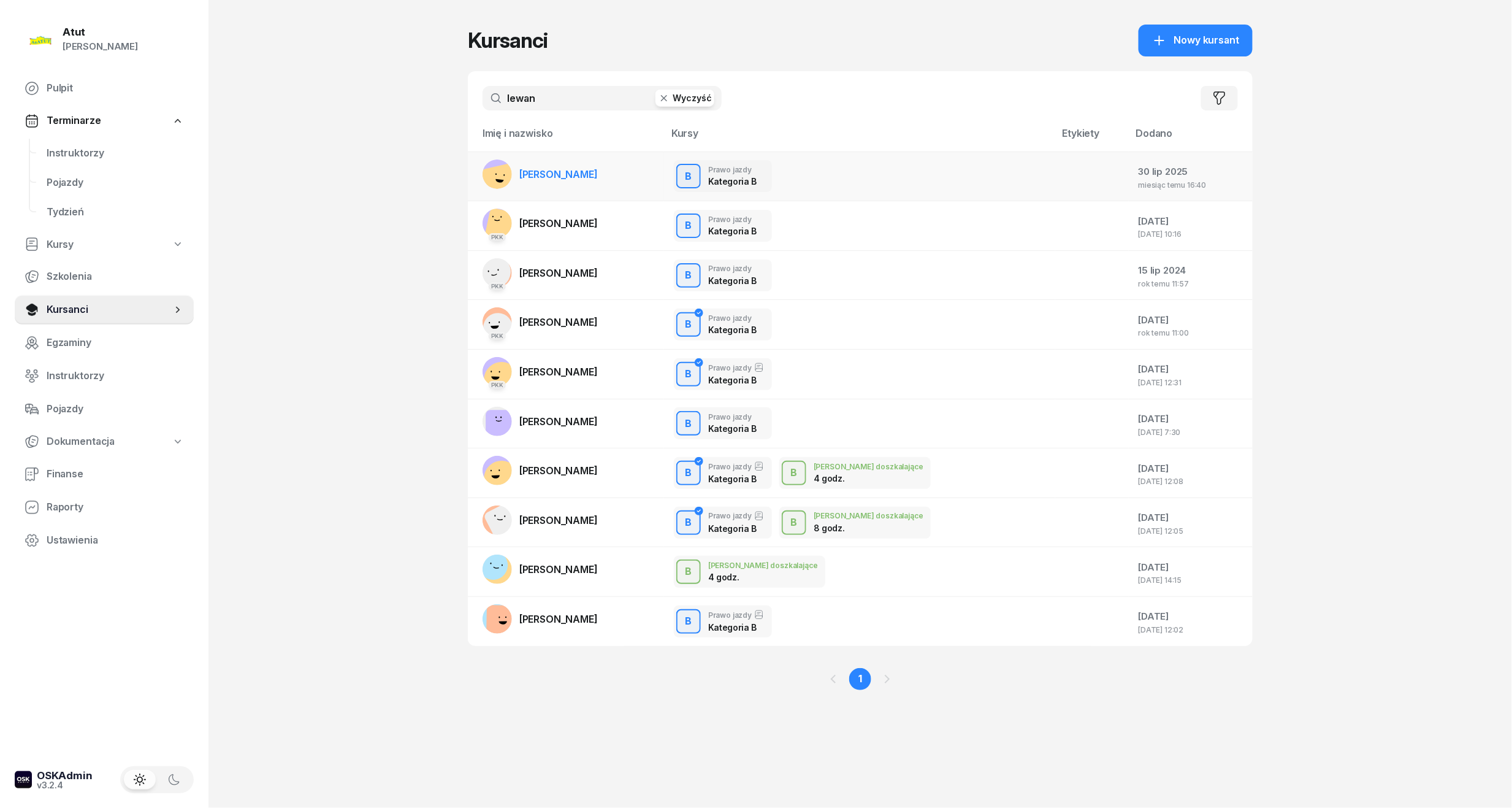
type input "lewan"
click at [598, 175] on span "[PERSON_NAME]" at bounding box center [558, 174] width 78 height 12
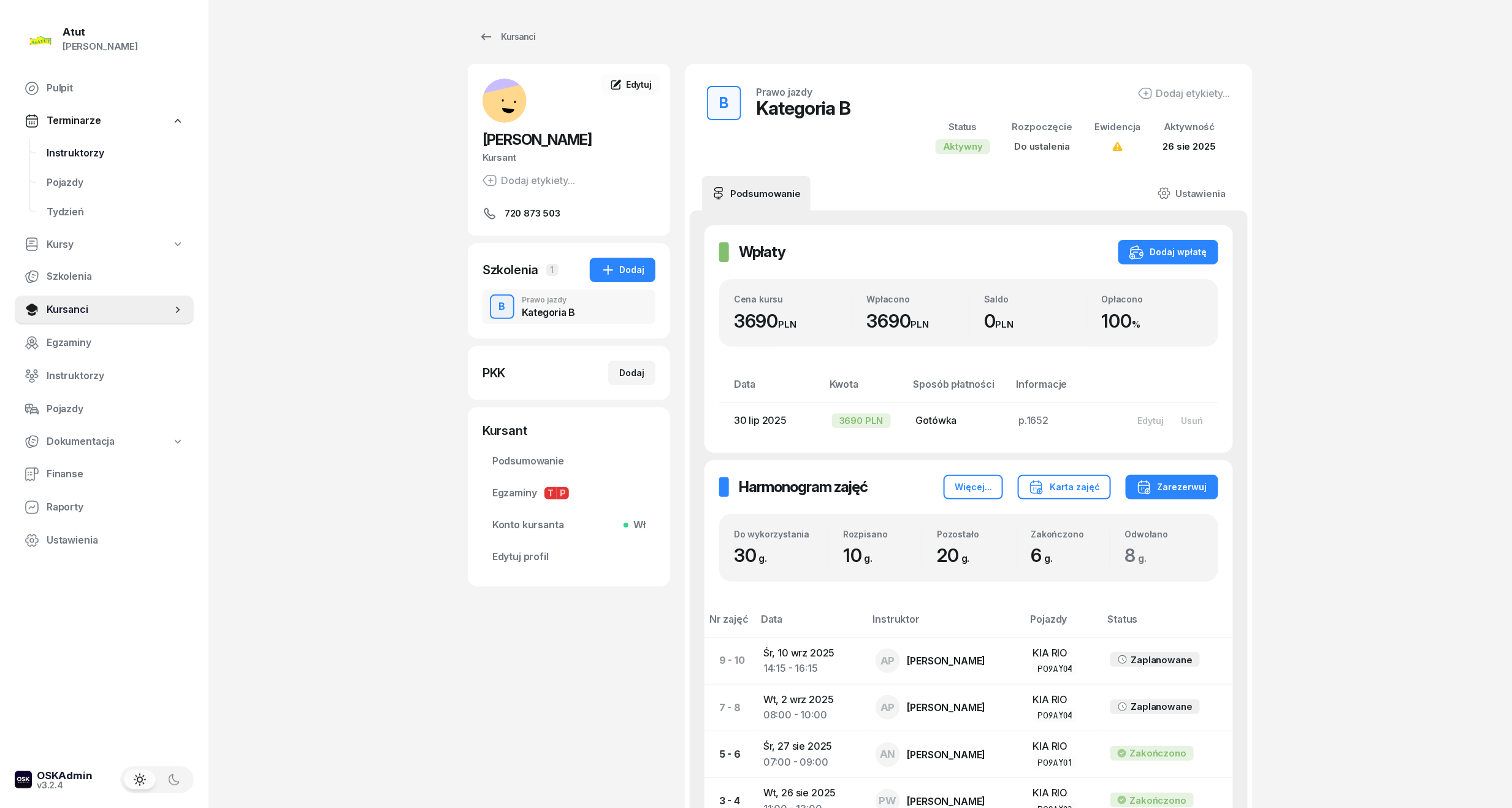
click at [70, 143] on link "Instruktorzy" at bounding box center [116, 153] width 157 height 30
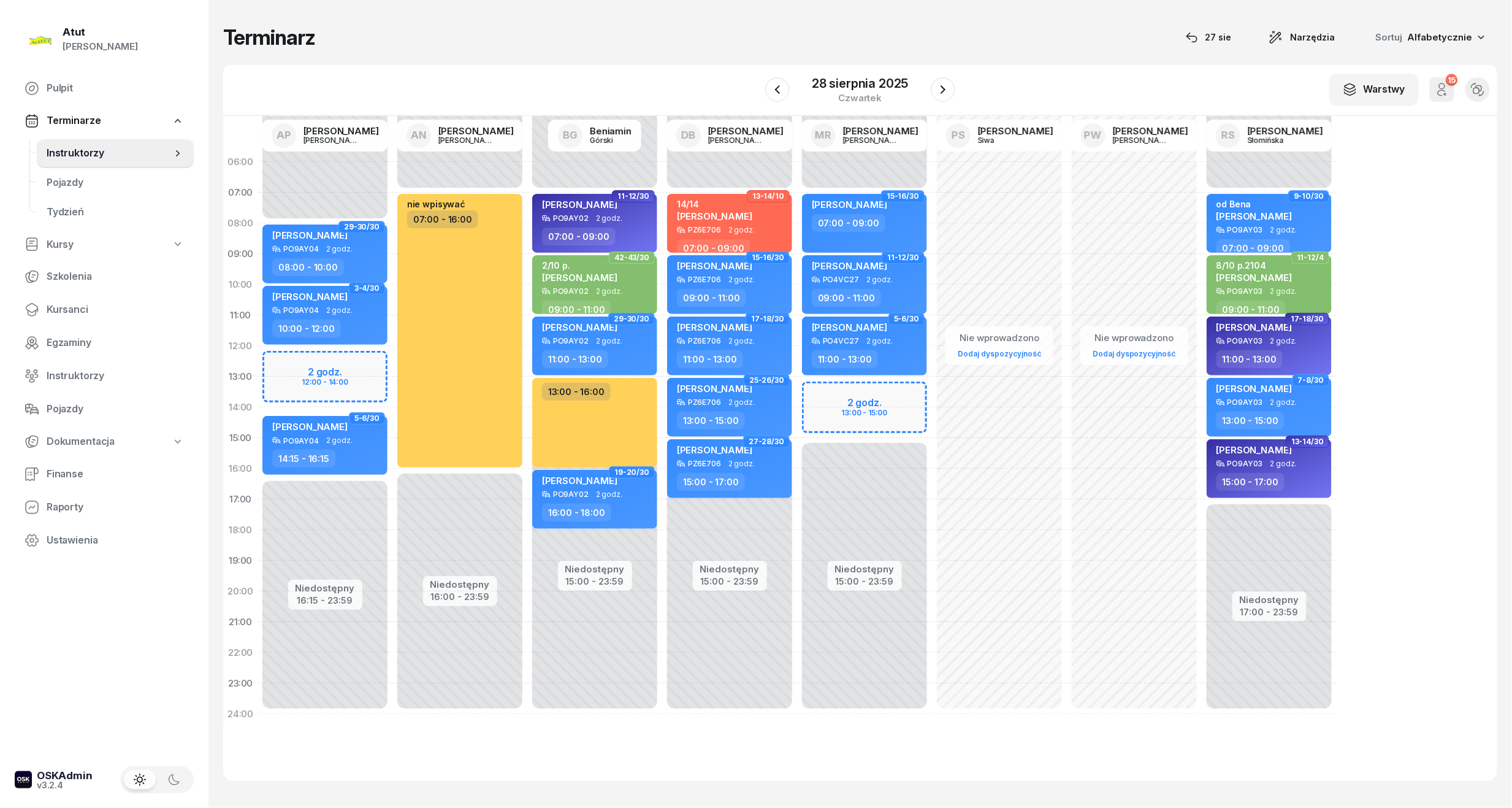
click at [967, 87] on div "W Wybierz AP [PERSON_NAME] AN [PERSON_NAME] BG [PERSON_NAME] DB [PERSON_NAME] M…" at bounding box center [860, 90] width 1274 height 51
click at [938, 86] on icon "button" at bounding box center [943, 90] width 15 height 15
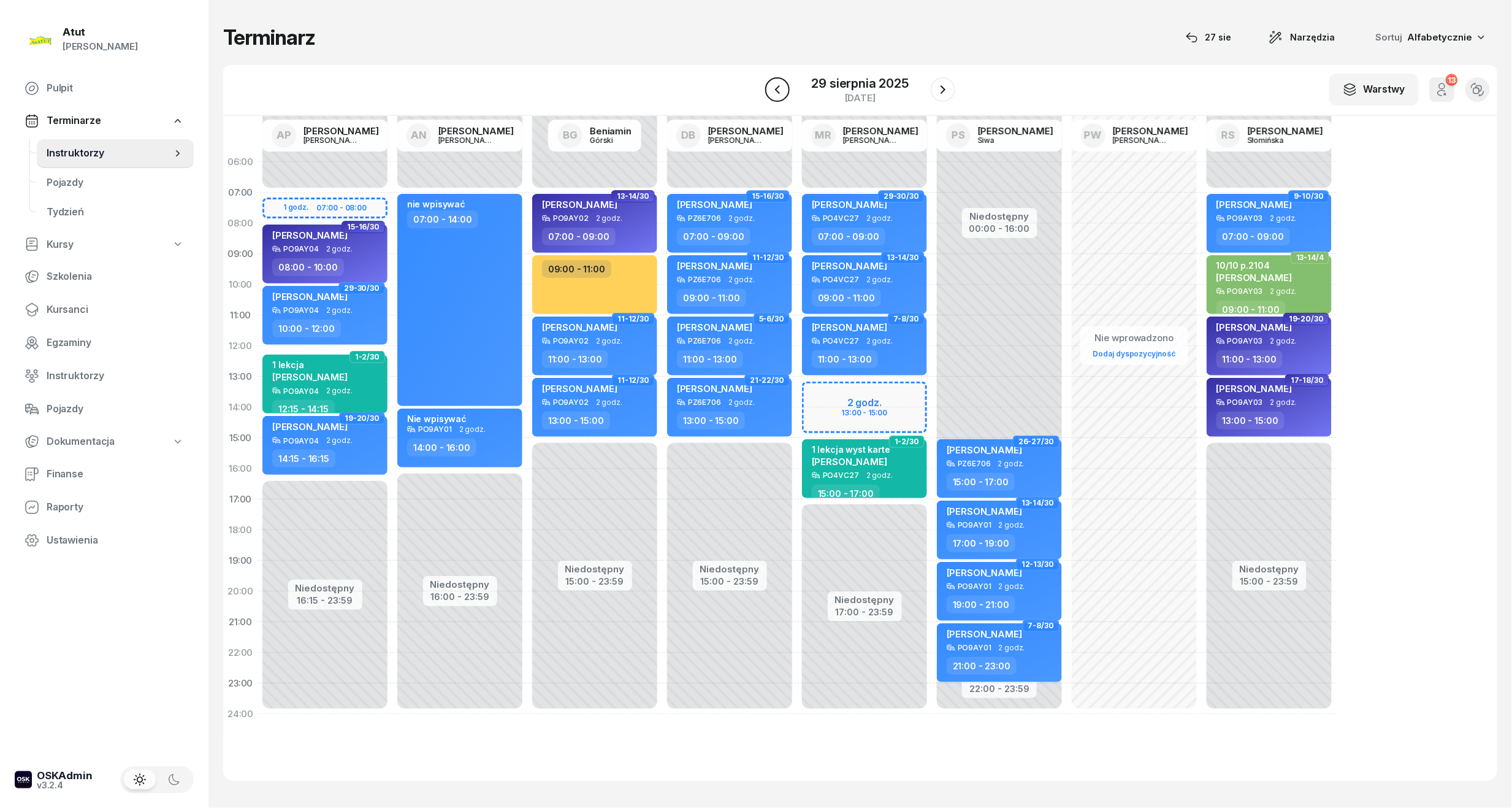
click at [776, 91] on icon "button" at bounding box center [778, 90] width 5 height 9
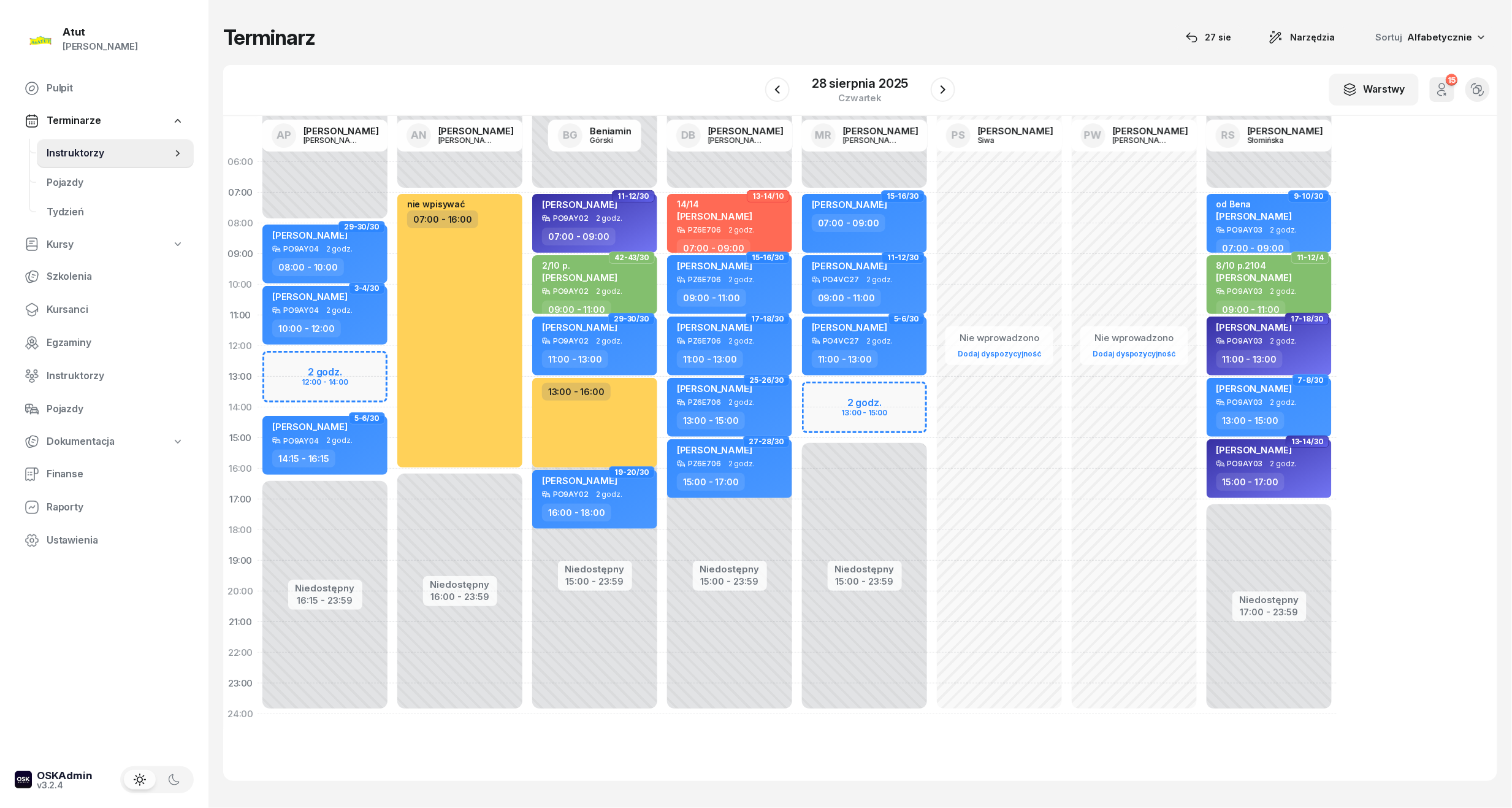
click at [1462, 84] on div "Widok alternatywny" at bounding box center [1478, 90] width 40 height 40
click at [1448, 89] on icon "button" at bounding box center [1442, 90] width 15 height 15
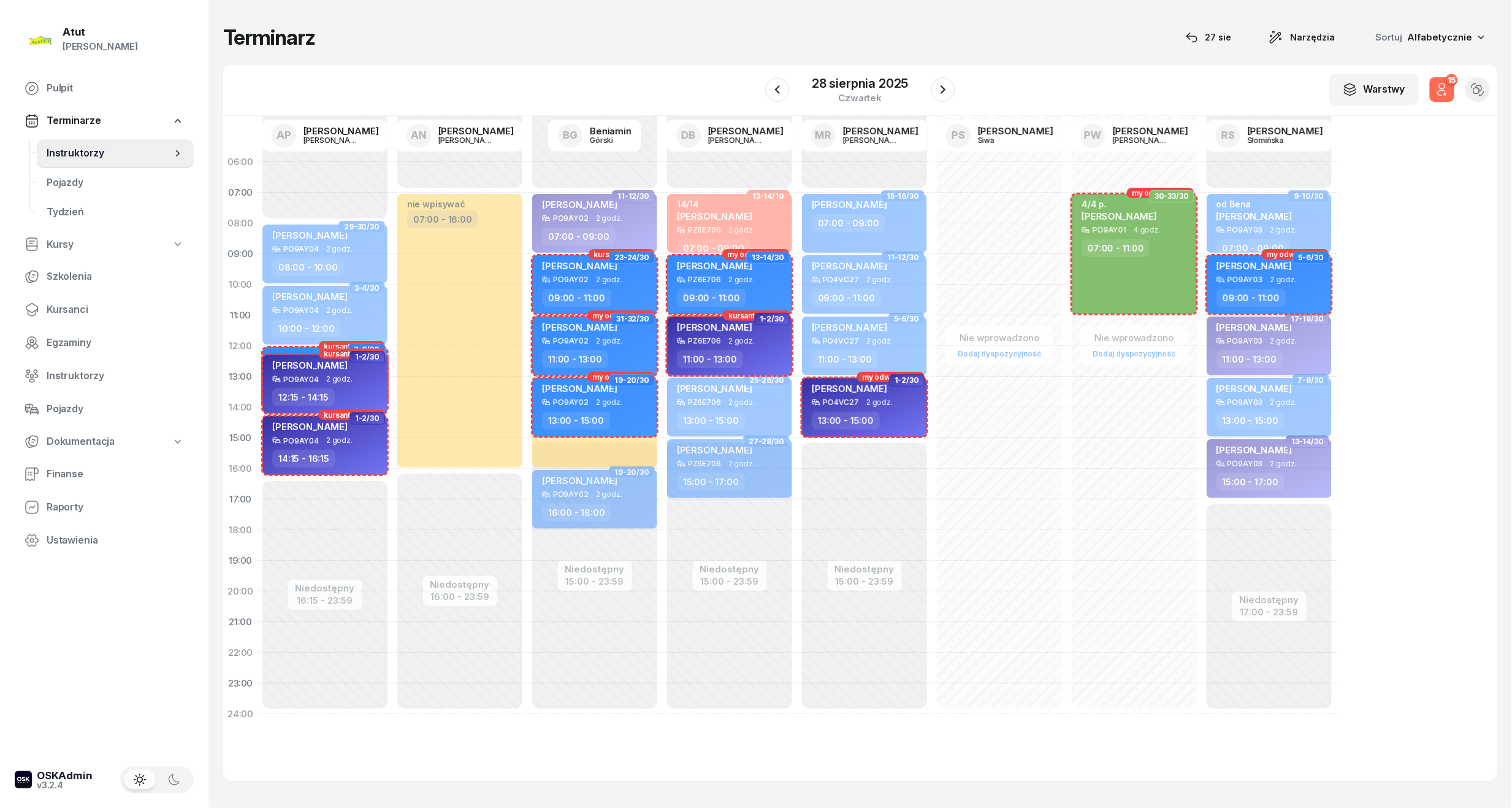
click at [1445, 90] on icon "button" at bounding box center [1442, 90] width 15 height 15
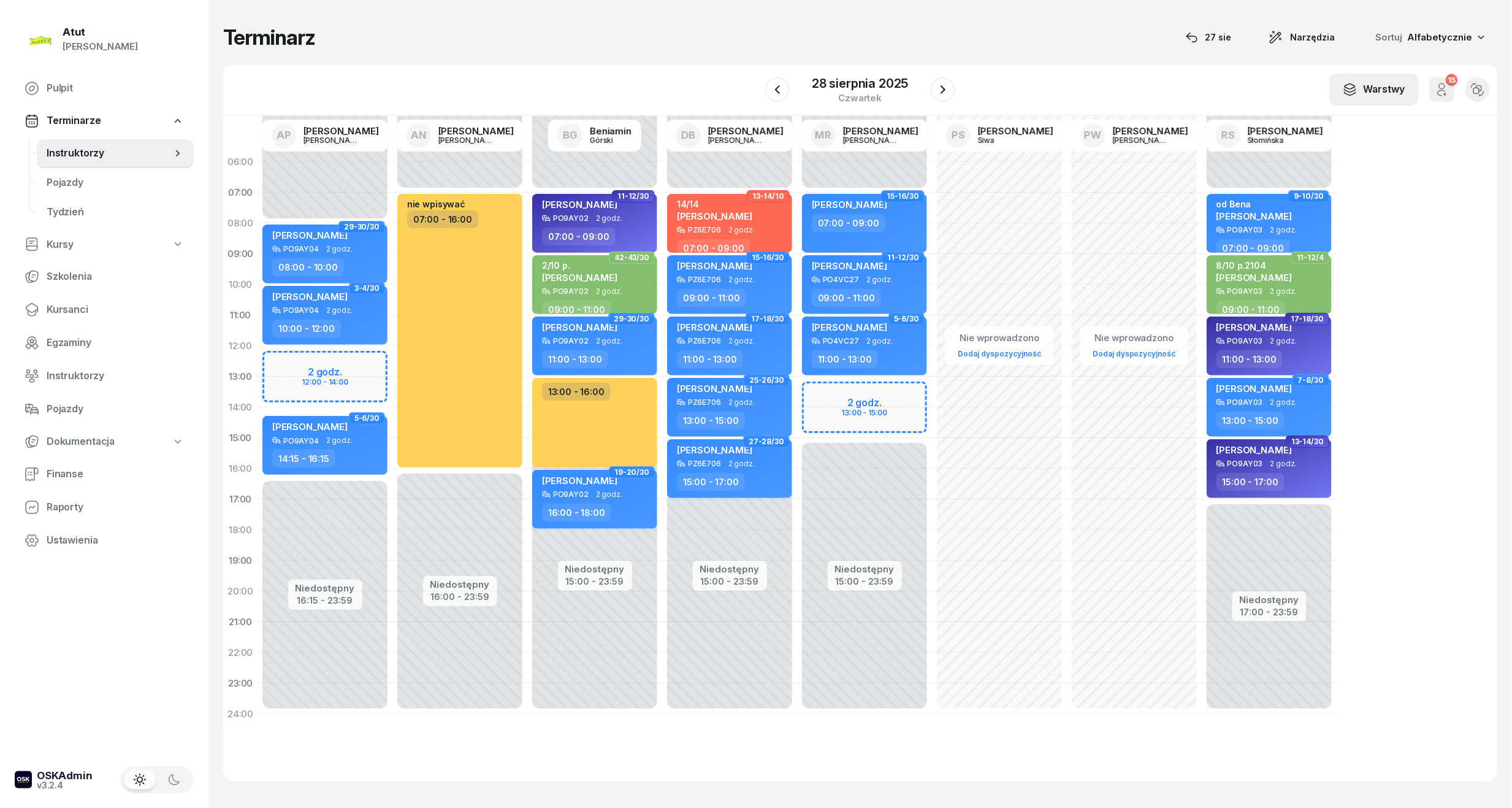
click at [1390, 97] on div "Warstwy" at bounding box center [1374, 90] width 62 height 16
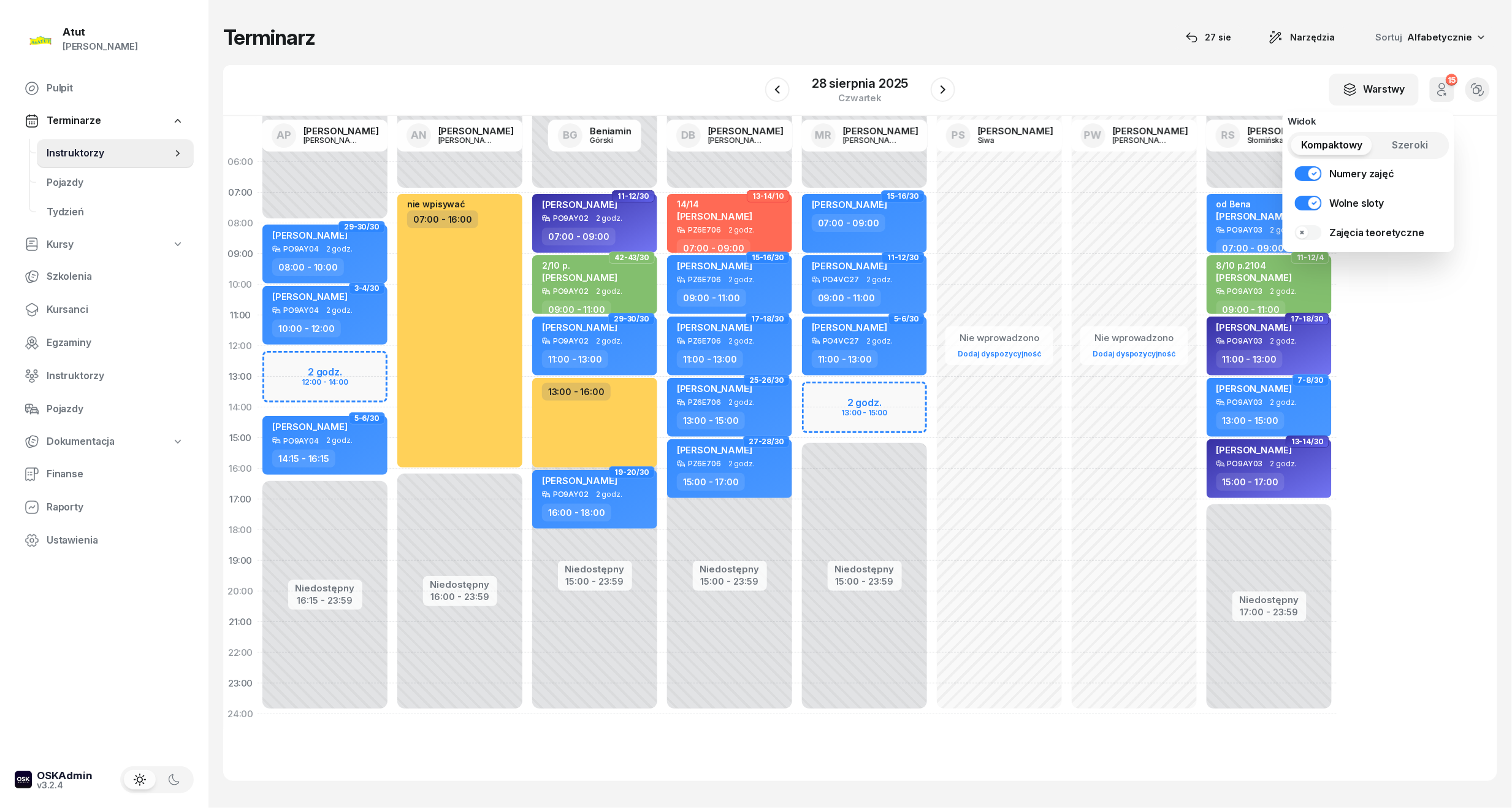
click at [1445, 88] on icon "button" at bounding box center [1442, 86] width 6 height 6
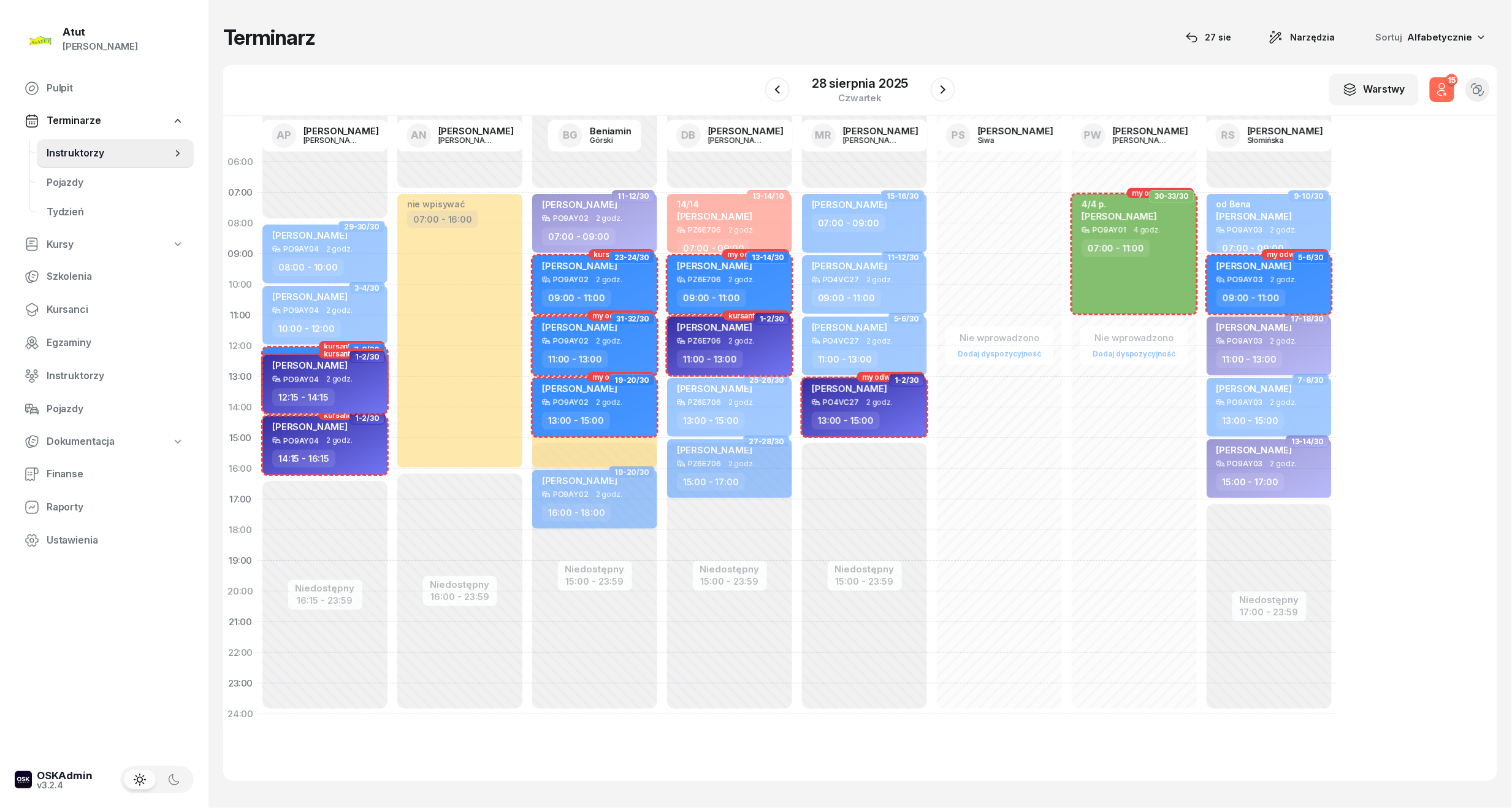
click at [322, 369] on div "[PERSON_NAME]" at bounding box center [310, 367] width 75 height 15
select select "12"
select select "15"
select select "14"
select select "15"
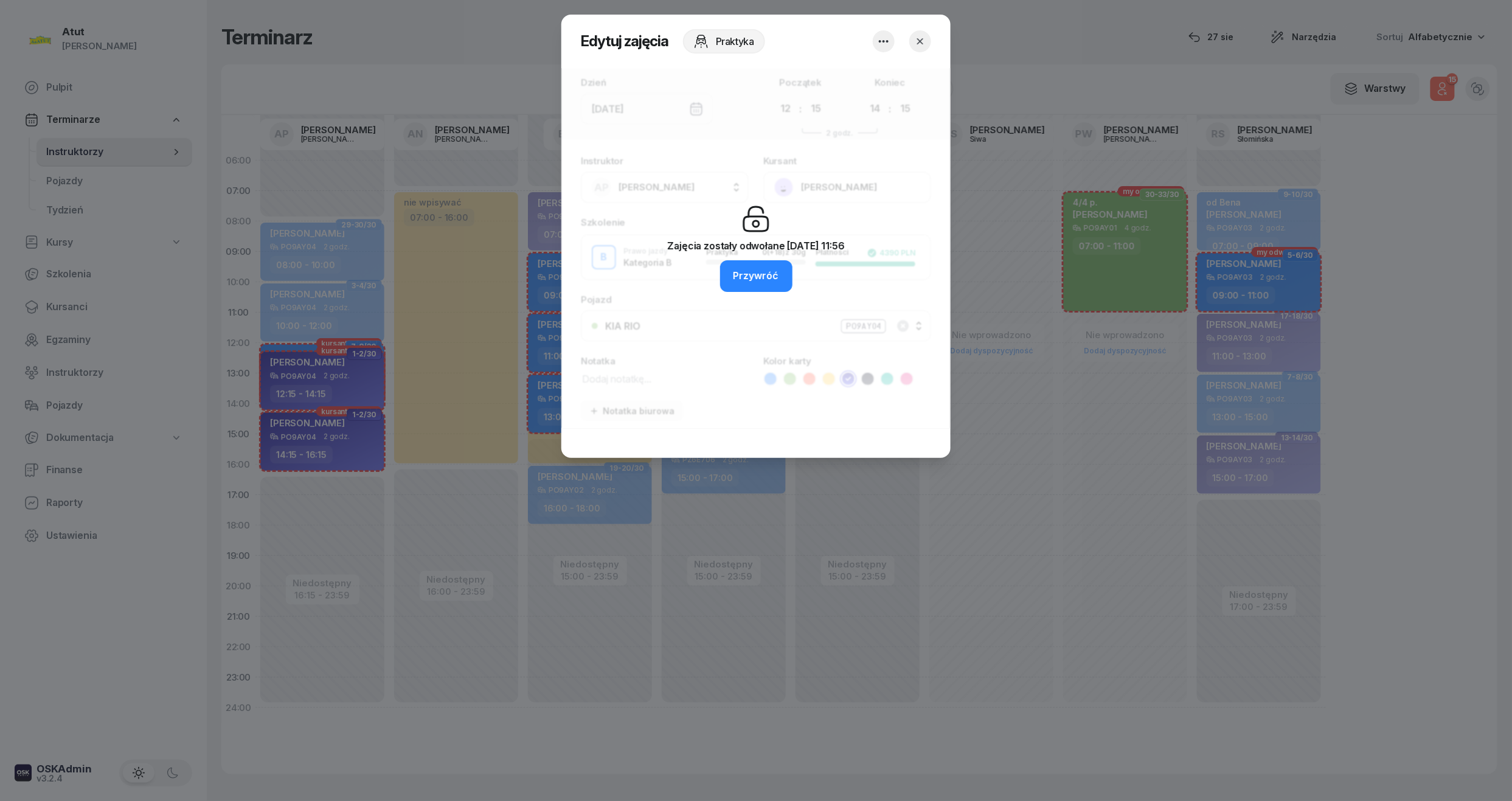
click at [928, 40] on button "button" at bounding box center [920, 42] width 22 height 22
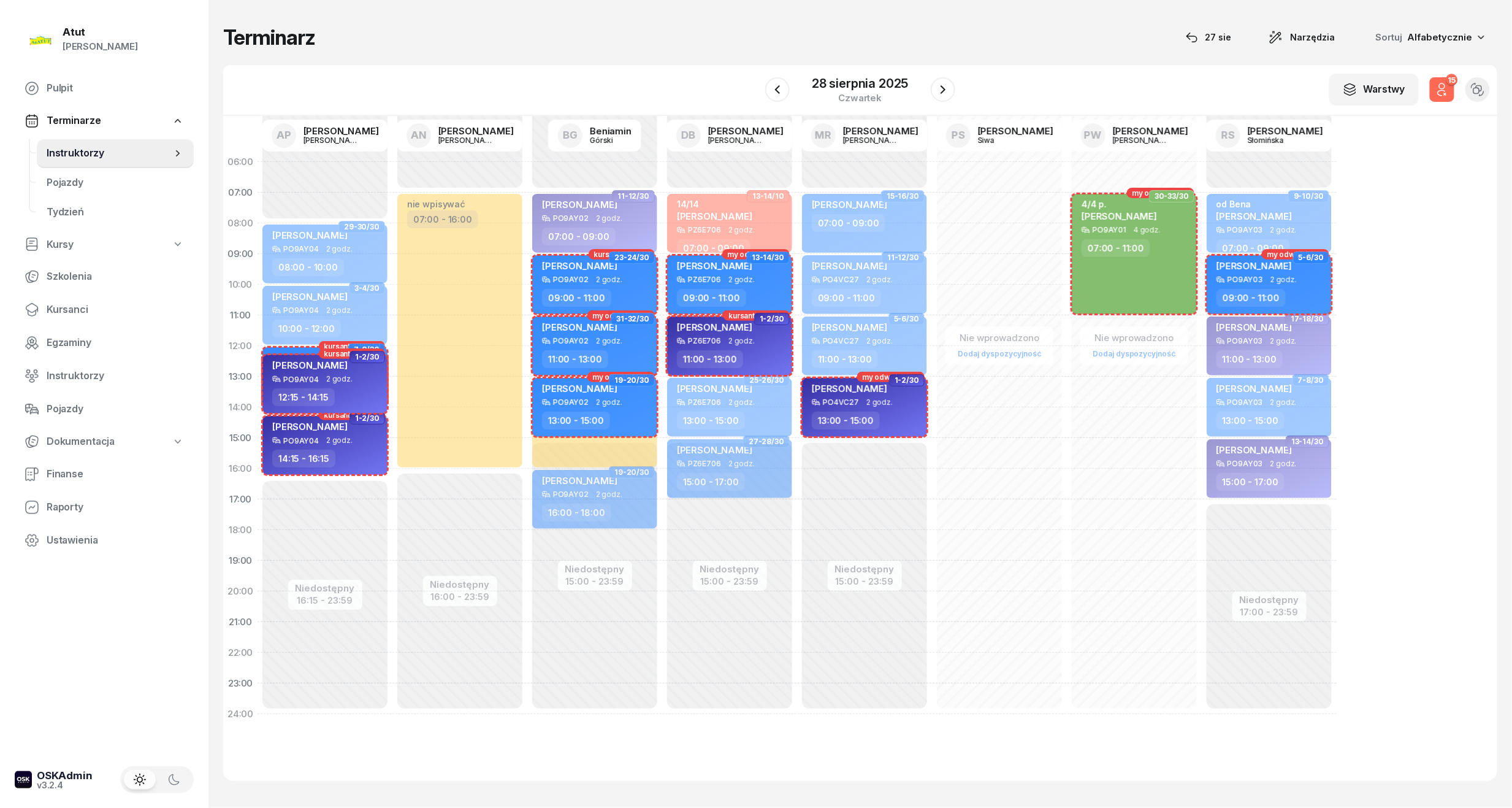
click at [319, 377] on div "PO9AY04 2 godz." at bounding box center [326, 379] width 108 height 9
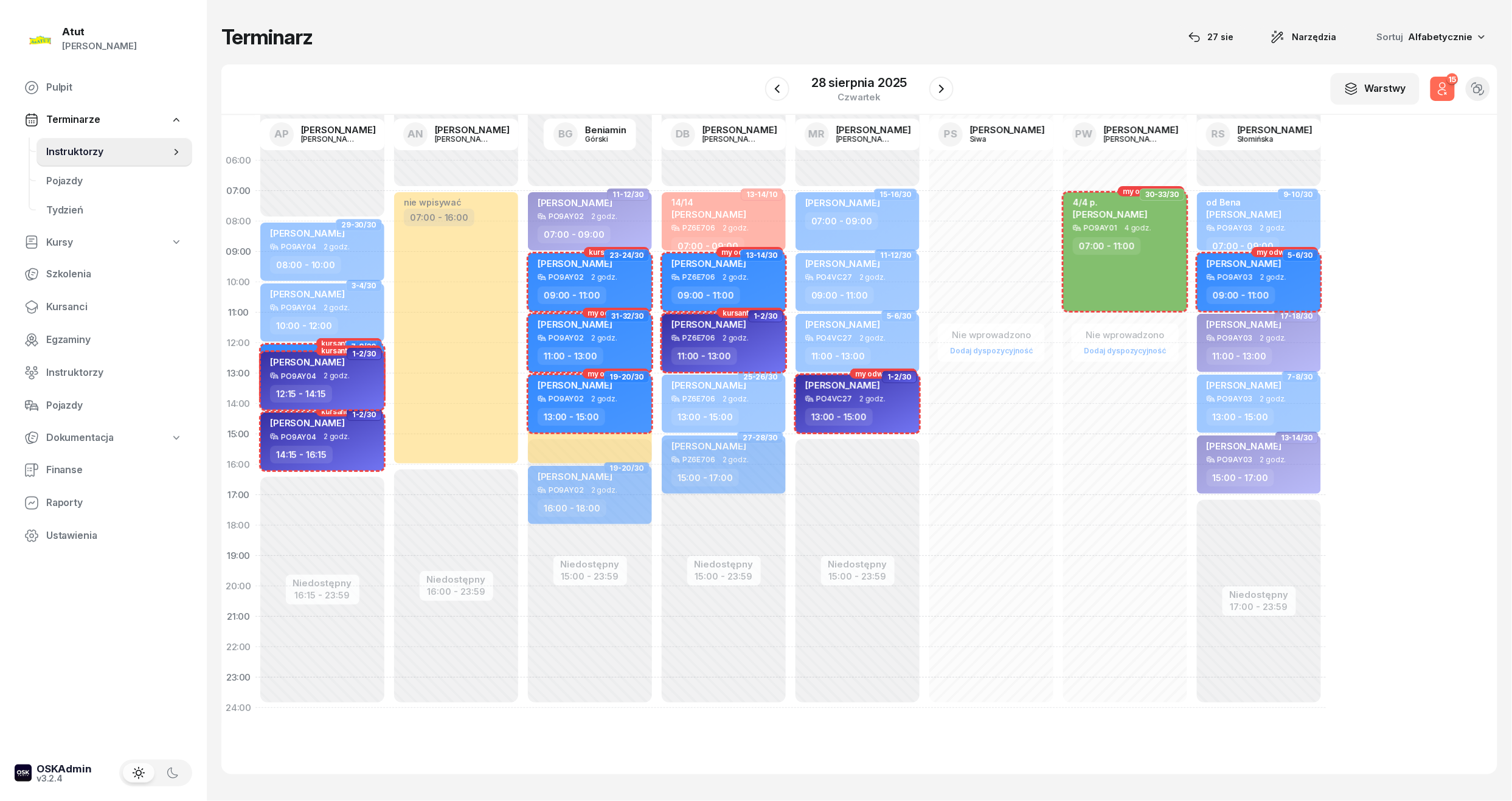
select select "12"
select select "15"
select select "14"
select select "15"
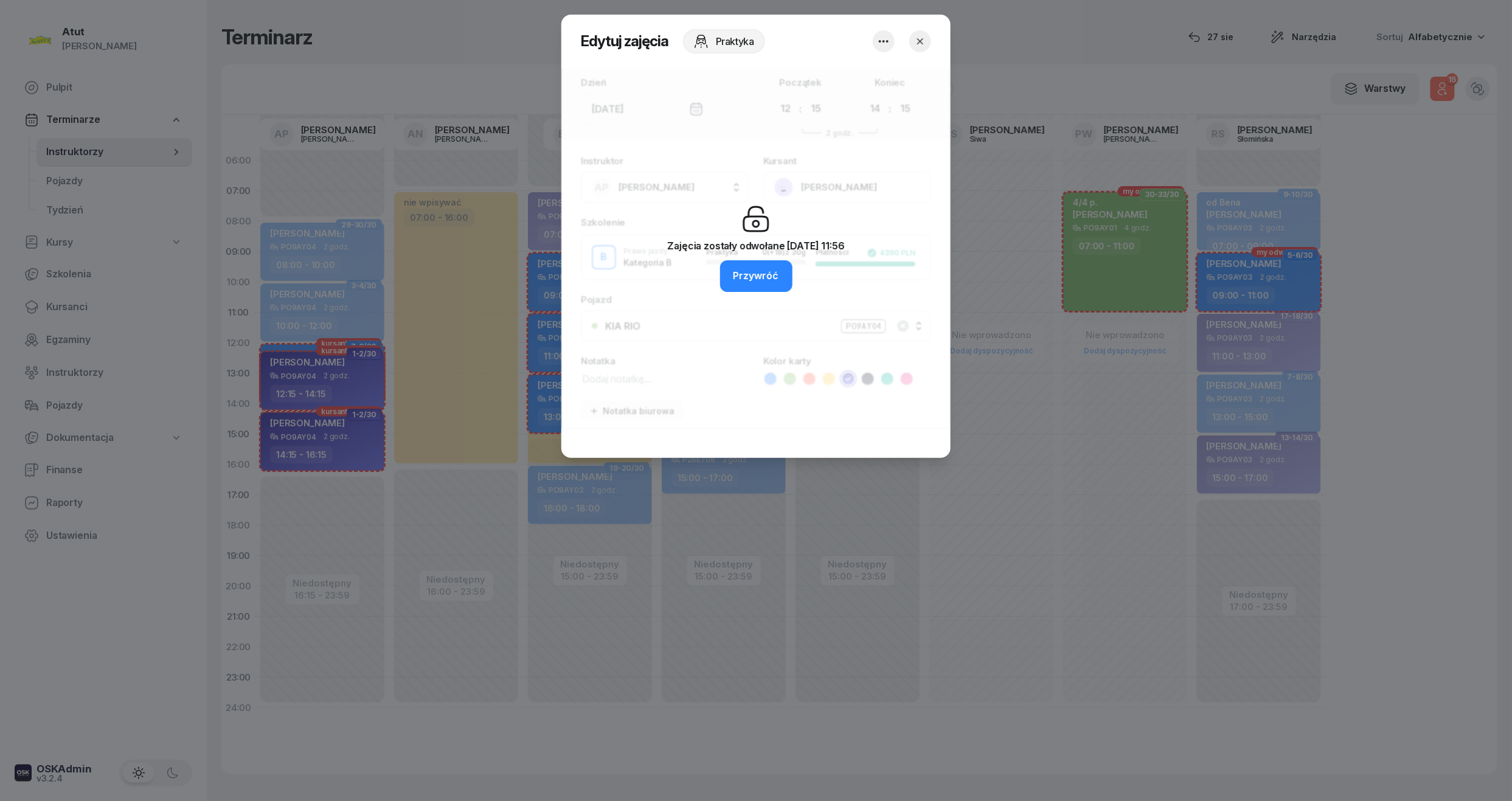
click at [928, 31] on div at bounding box center [902, 42] width 58 height 22
click at [927, 31] on div at bounding box center [902, 42] width 58 height 22
drag, startPoint x: 927, startPoint y: 31, endPoint x: 915, endPoint y: 42, distance: 16.3
click at [915, 42] on icon "button" at bounding box center [920, 42] width 12 height 12
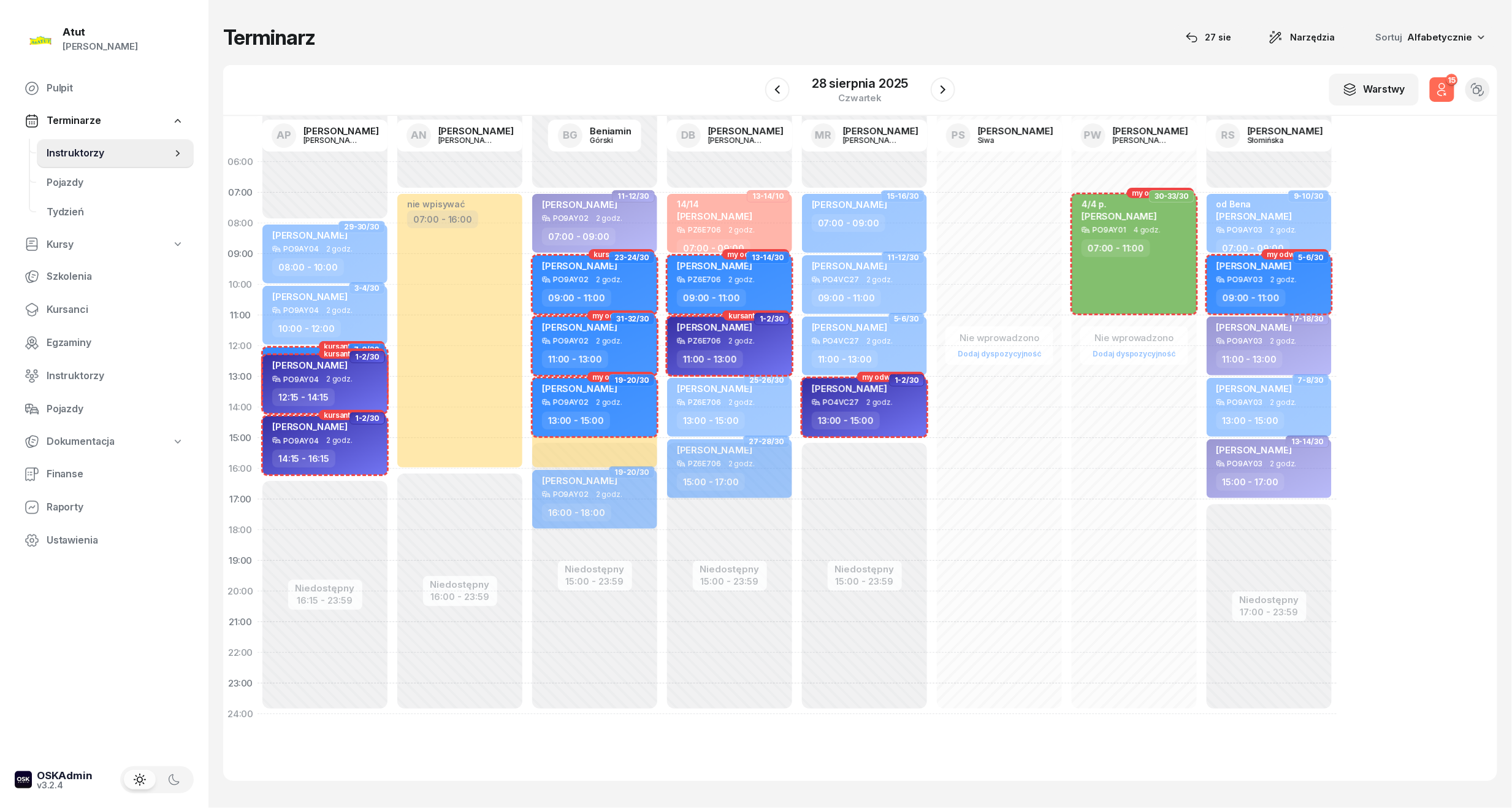
click at [1430, 88] on button "15" at bounding box center [1442, 90] width 25 height 25
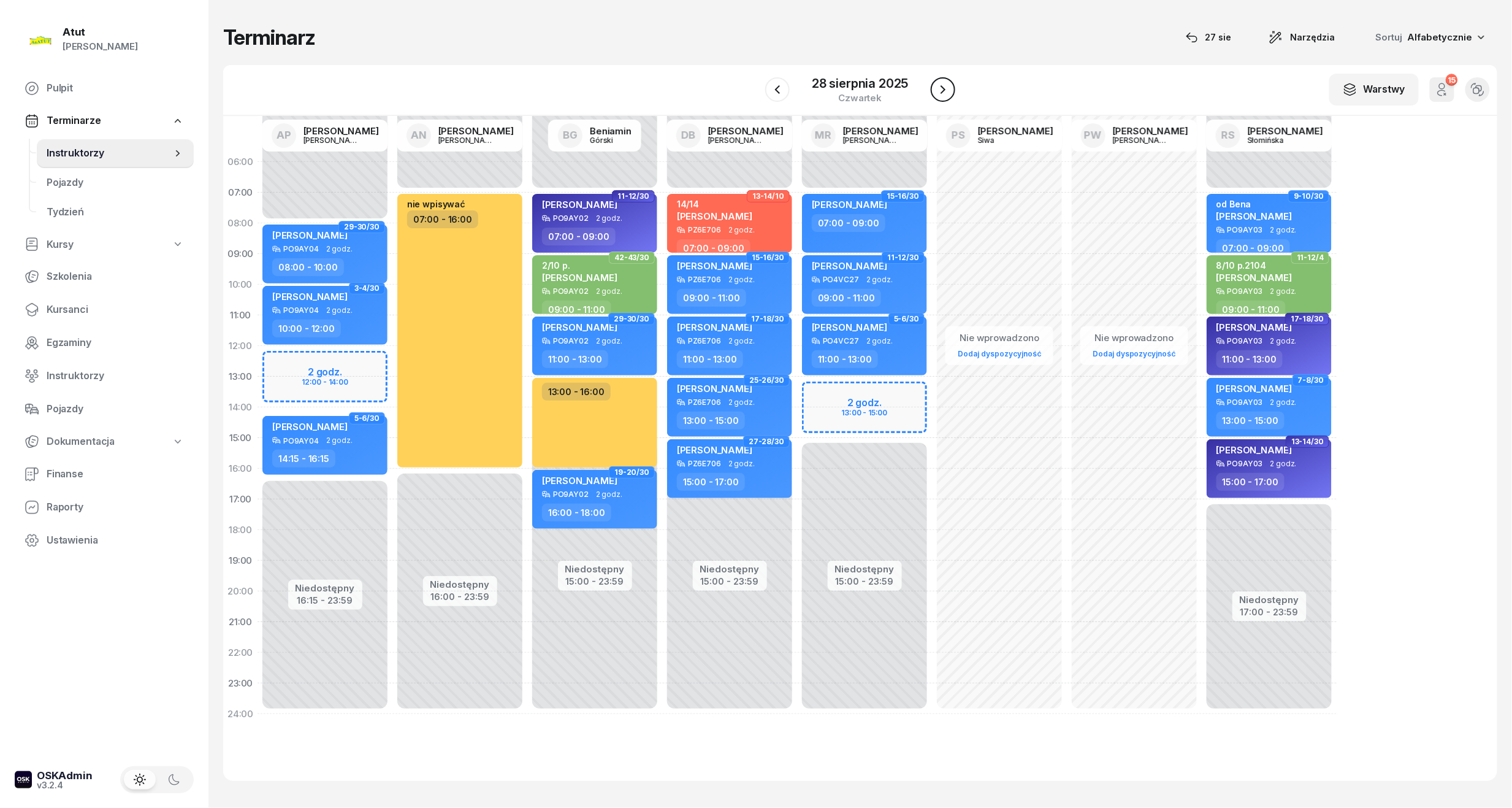
click at [943, 89] on icon "button" at bounding box center [943, 90] width 5 height 9
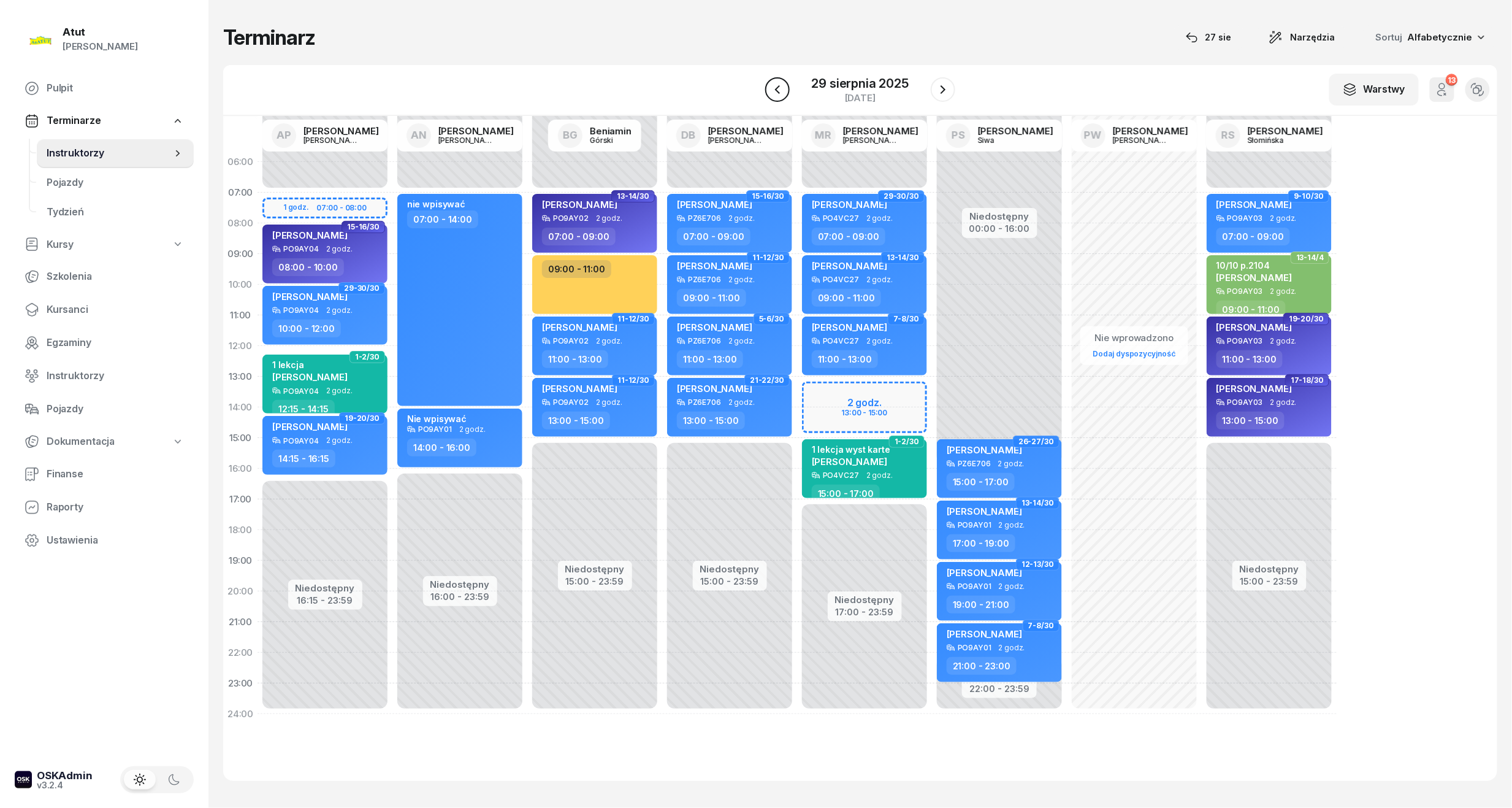
click at [775, 99] on button "button" at bounding box center [778, 90] width 25 height 25
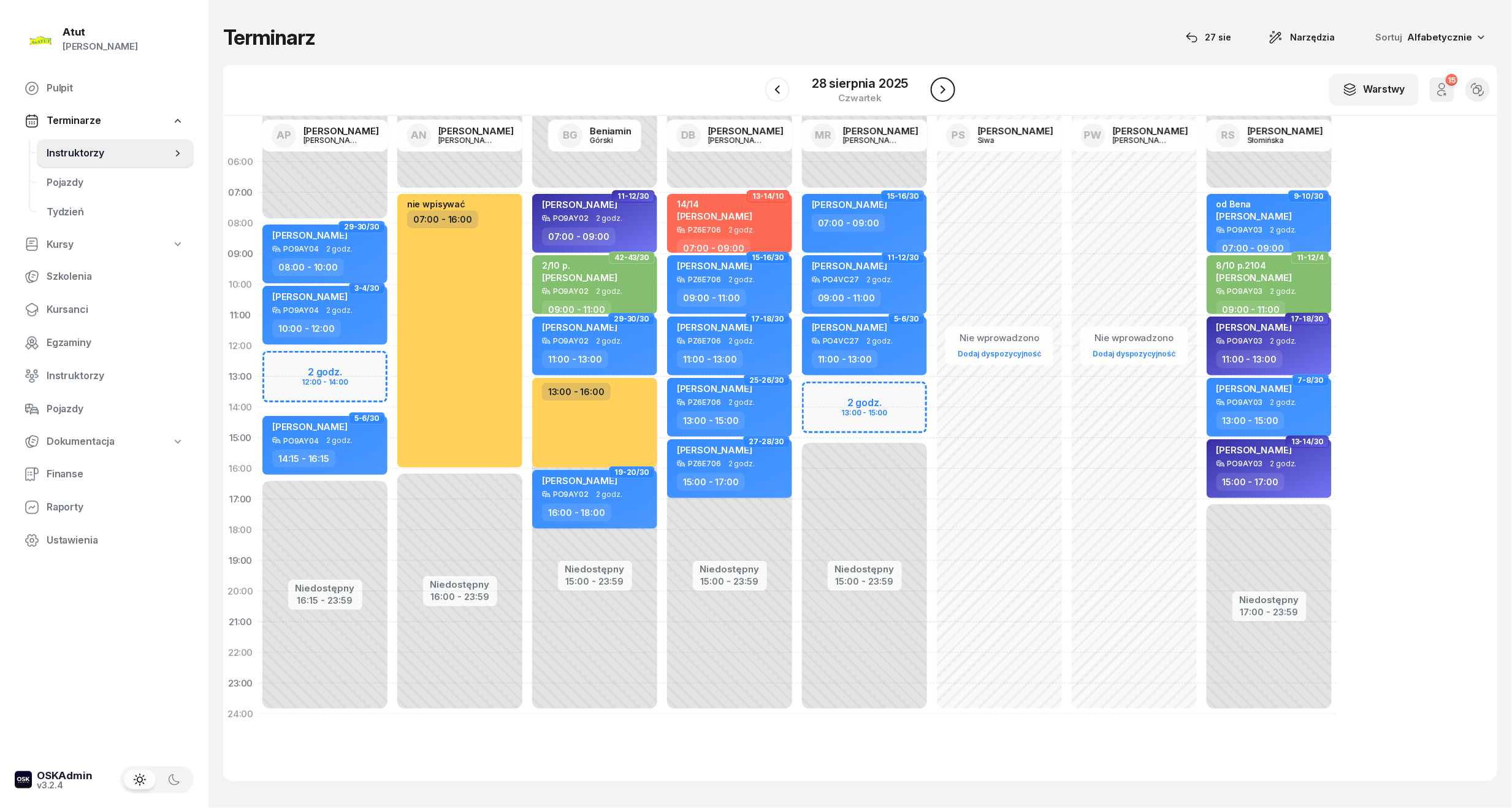
click at [939, 90] on icon "button" at bounding box center [943, 90] width 15 height 15
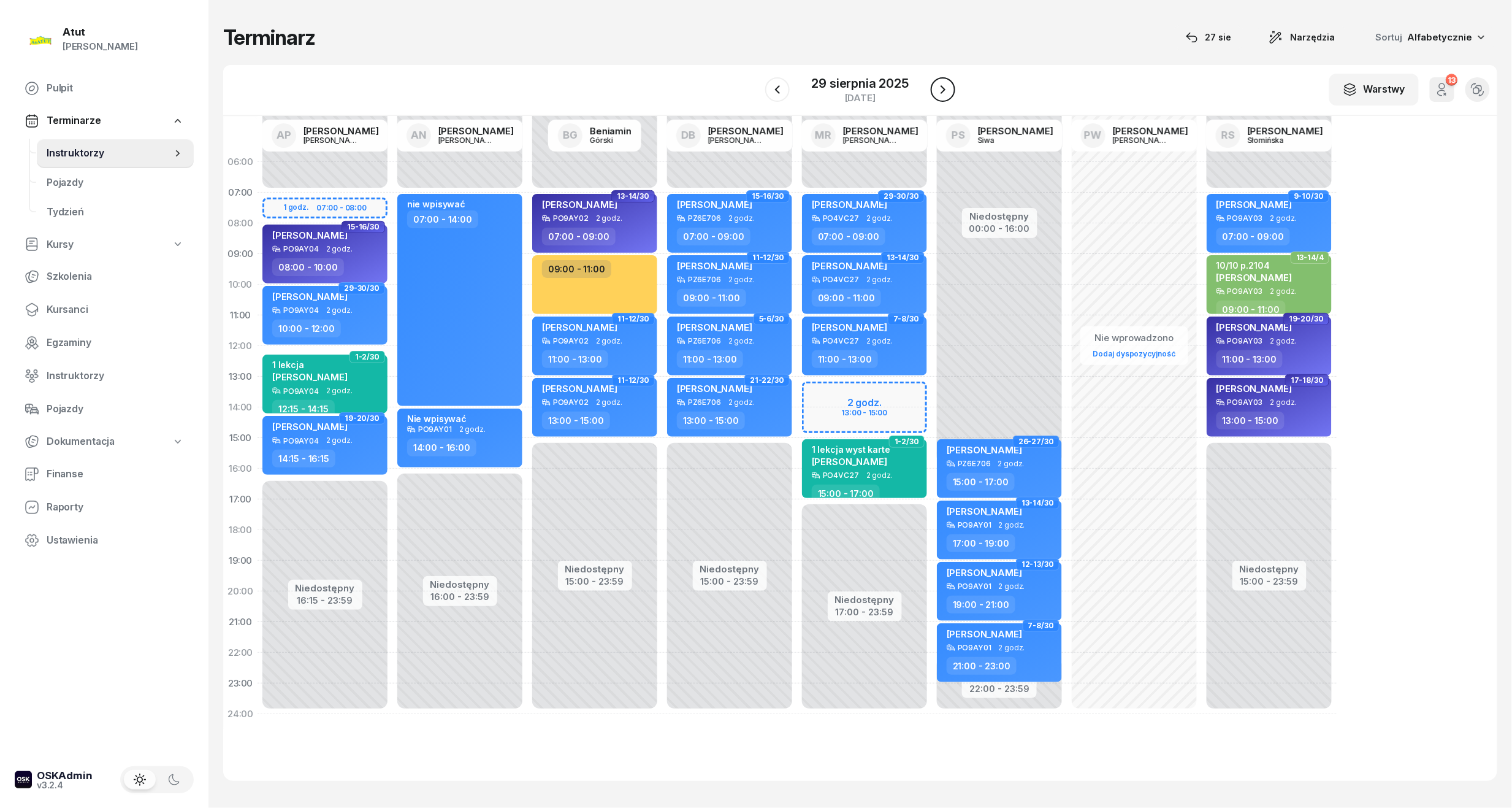
click at [939, 90] on icon "button" at bounding box center [943, 90] width 15 height 15
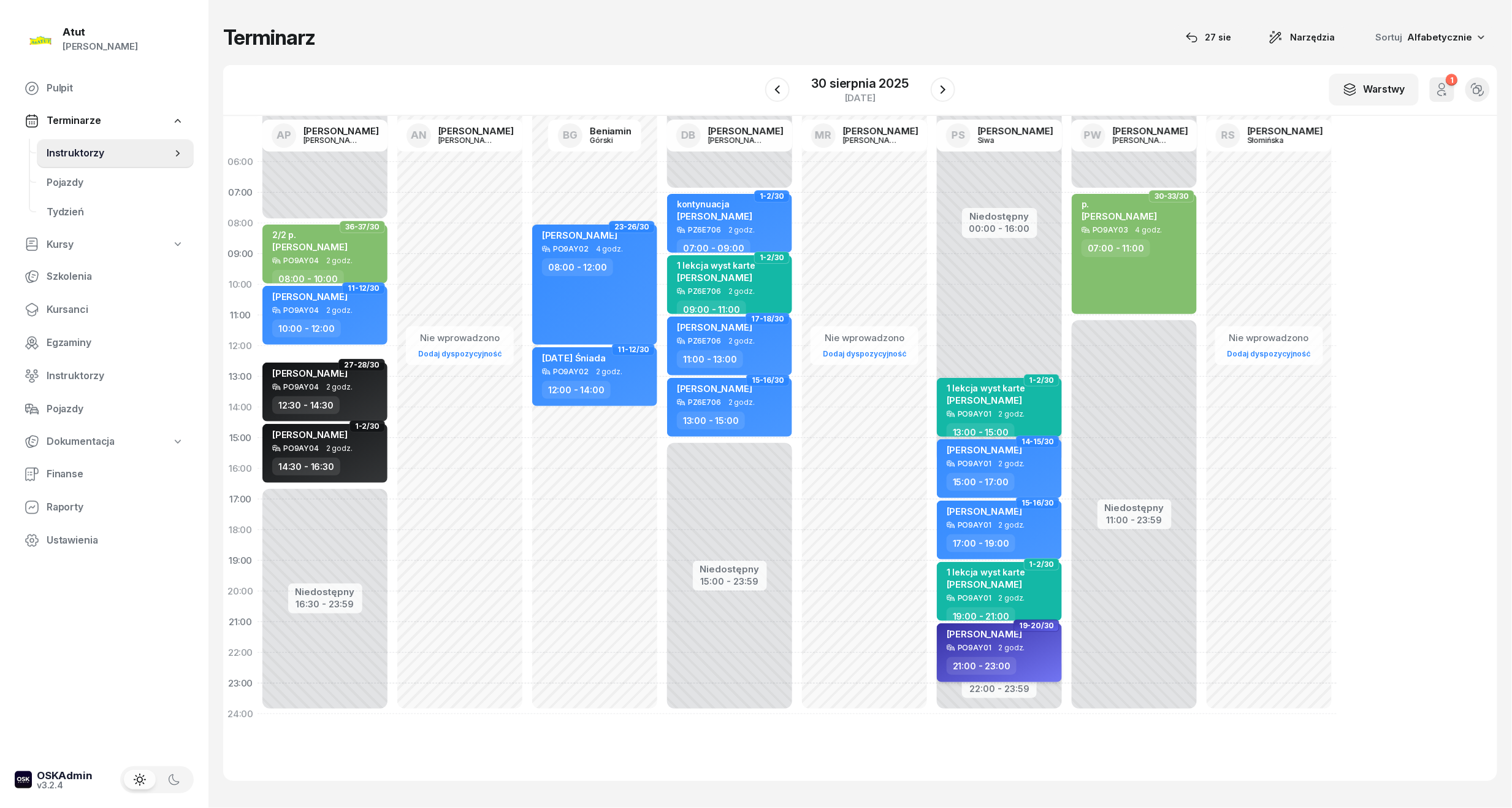
click at [972, 636] on span "[PERSON_NAME]" at bounding box center [985, 634] width 75 height 12
select select "21"
select select "23"
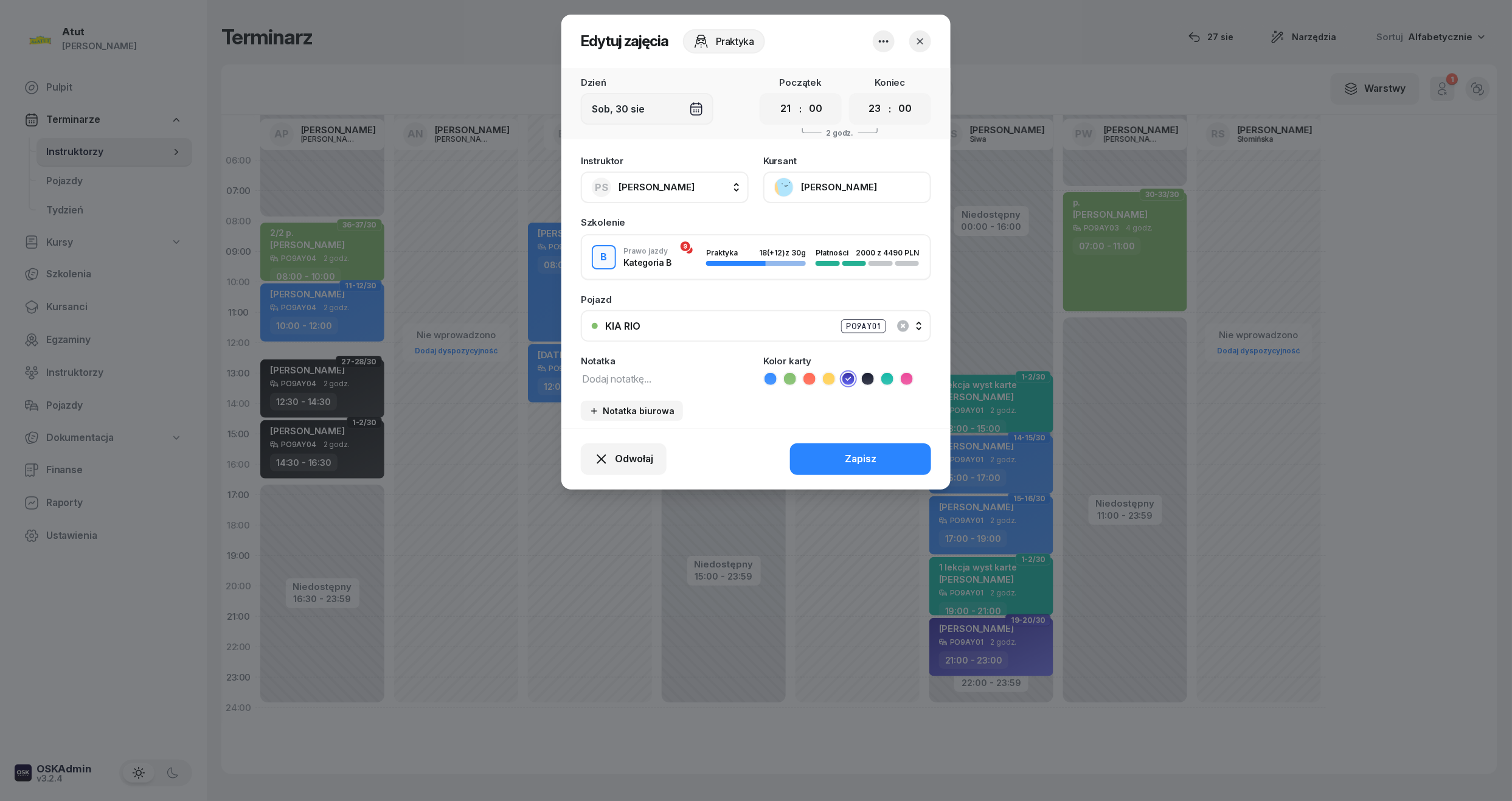
click at [923, 36] on icon "button" at bounding box center [920, 42] width 12 height 12
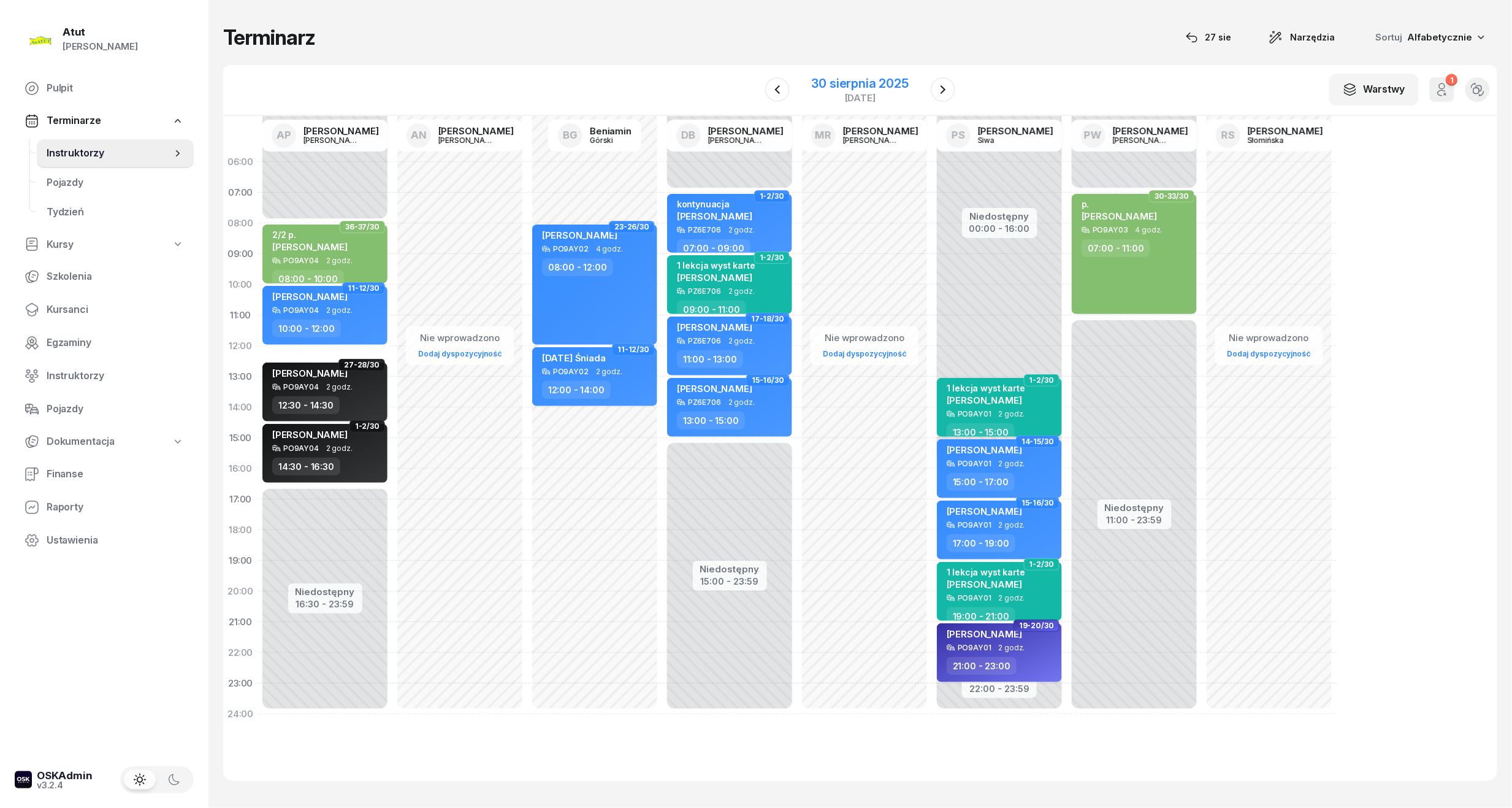
click at [842, 78] on div "30 sierpnia 2025" at bounding box center [860, 83] width 97 height 12
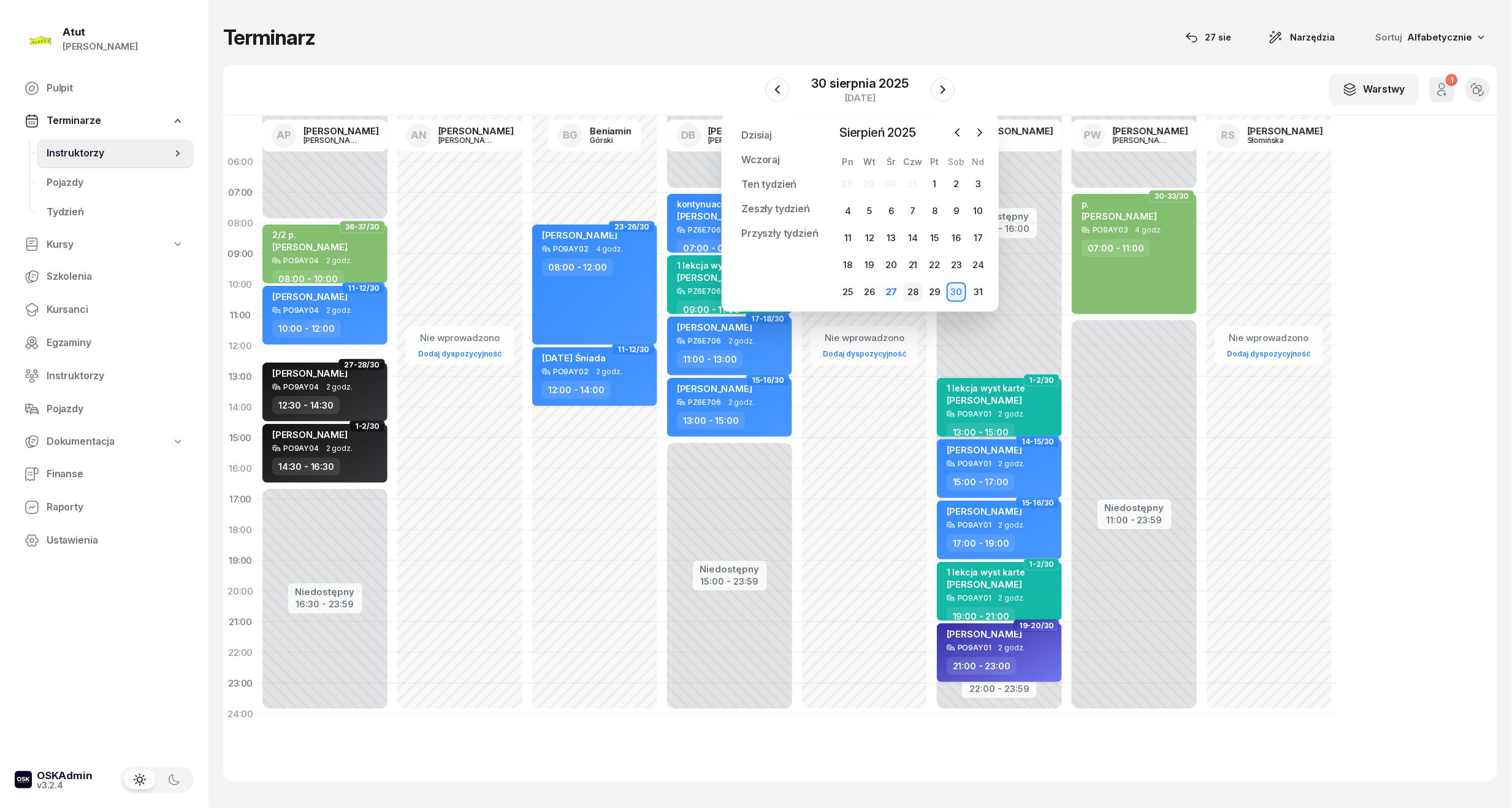
click at [913, 292] on div "28" at bounding box center [913, 292] width 20 height 20
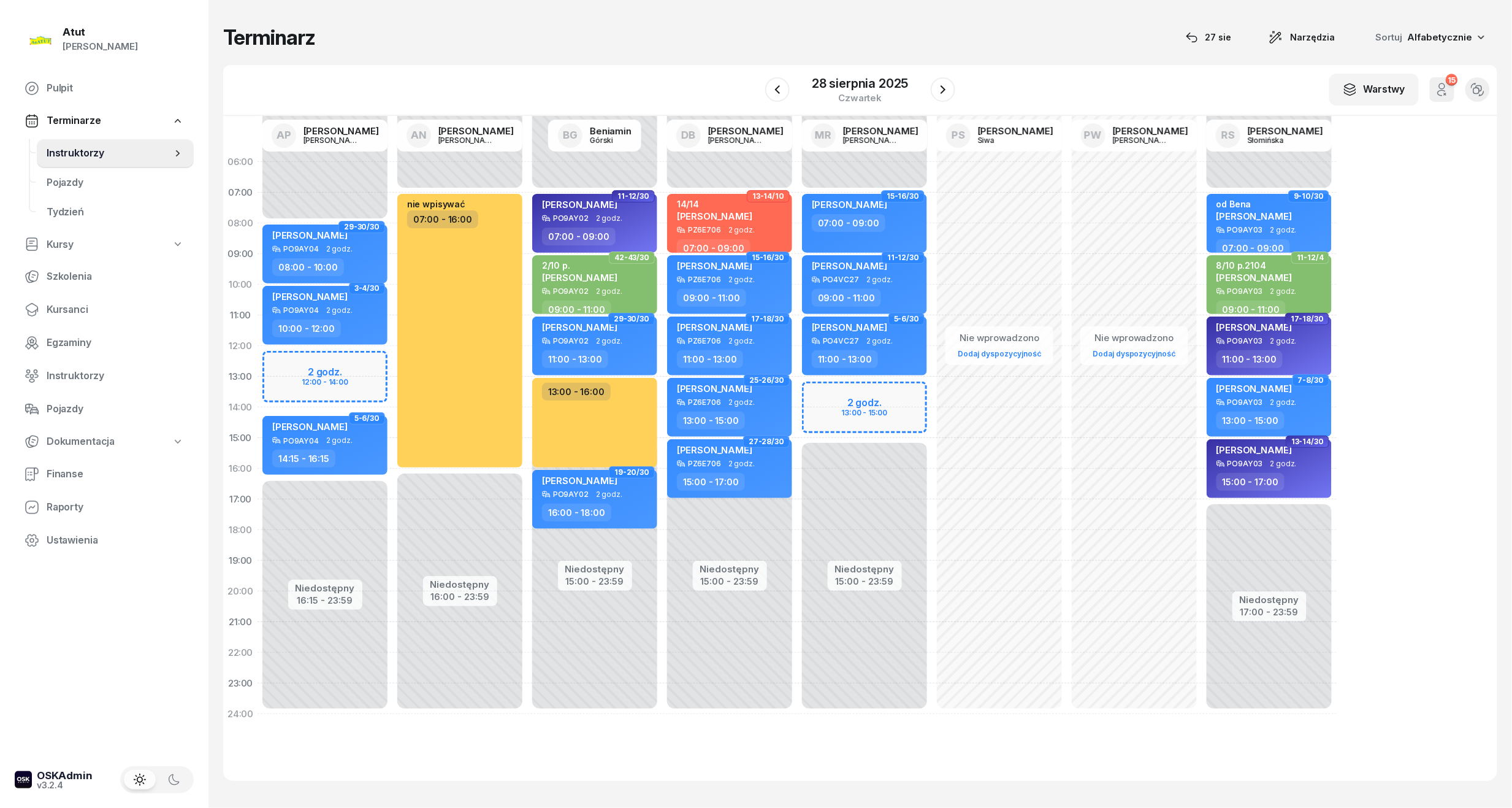
click at [932, 413] on div "Niedostępny 00:00 - 07:00 Niedostępny 15:00 - 23:59 2 godz. 13:00 - 15:00 15-16…" at bounding box center [999, 437] width 135 height 583
select select "14"
select select "16"
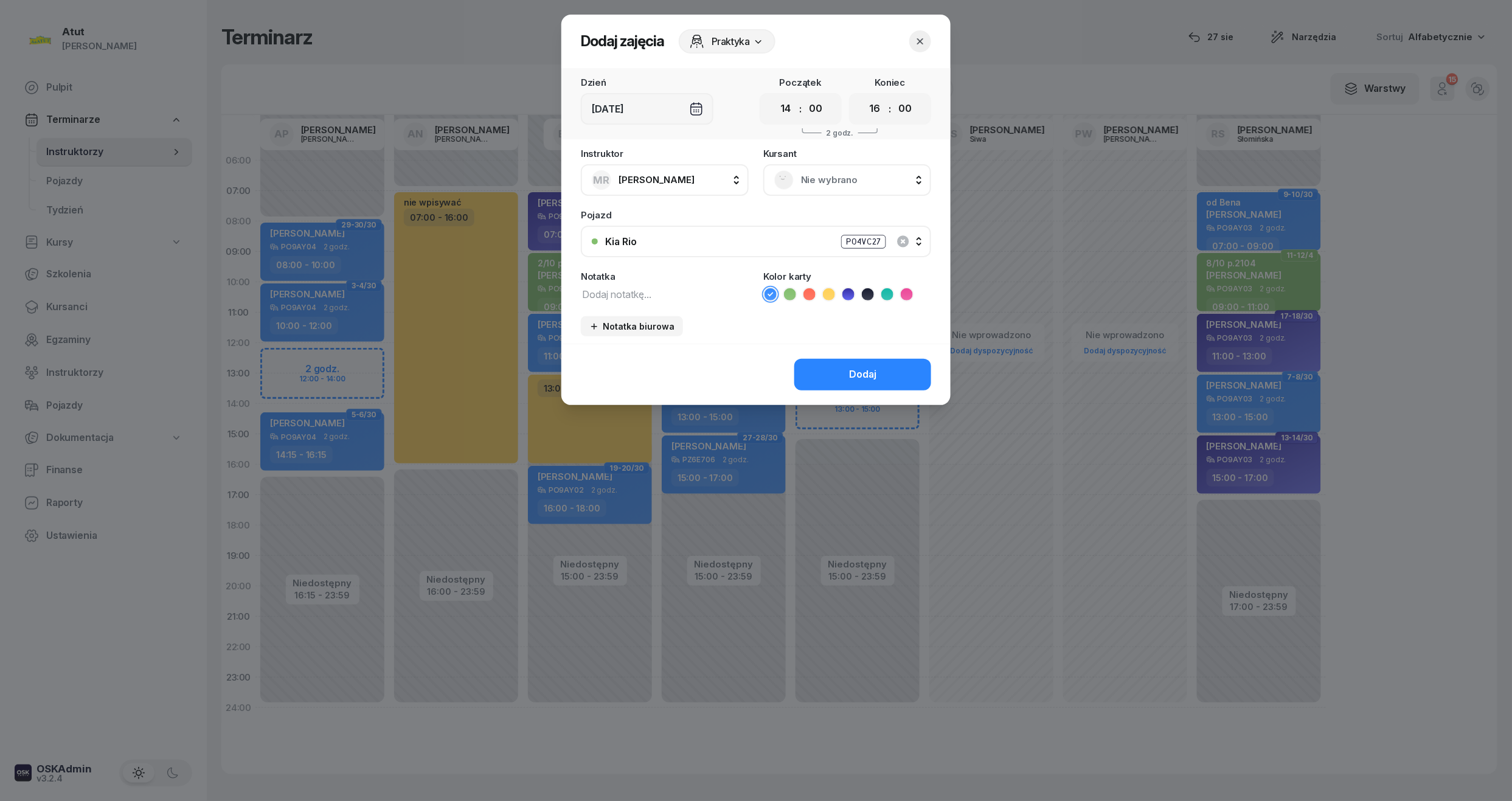
click at [837, 183] on span "Nie wybrano" at bounding box center [861, 180] width 119 height 16
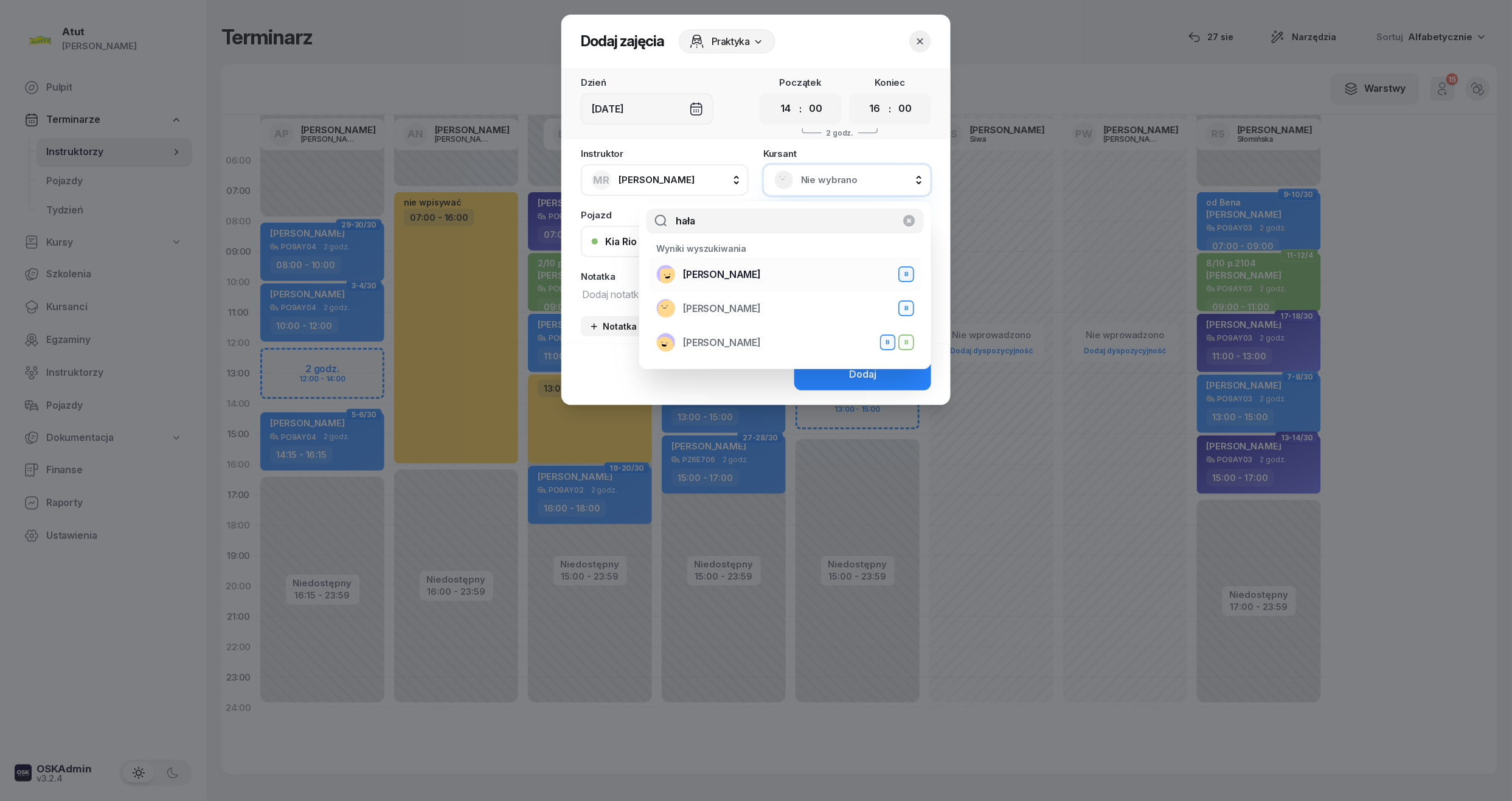
type input "hała"
click at [765, 279] on div "[PERSON_NAME] B" at bounding box center [785, 274] width 258 height 20
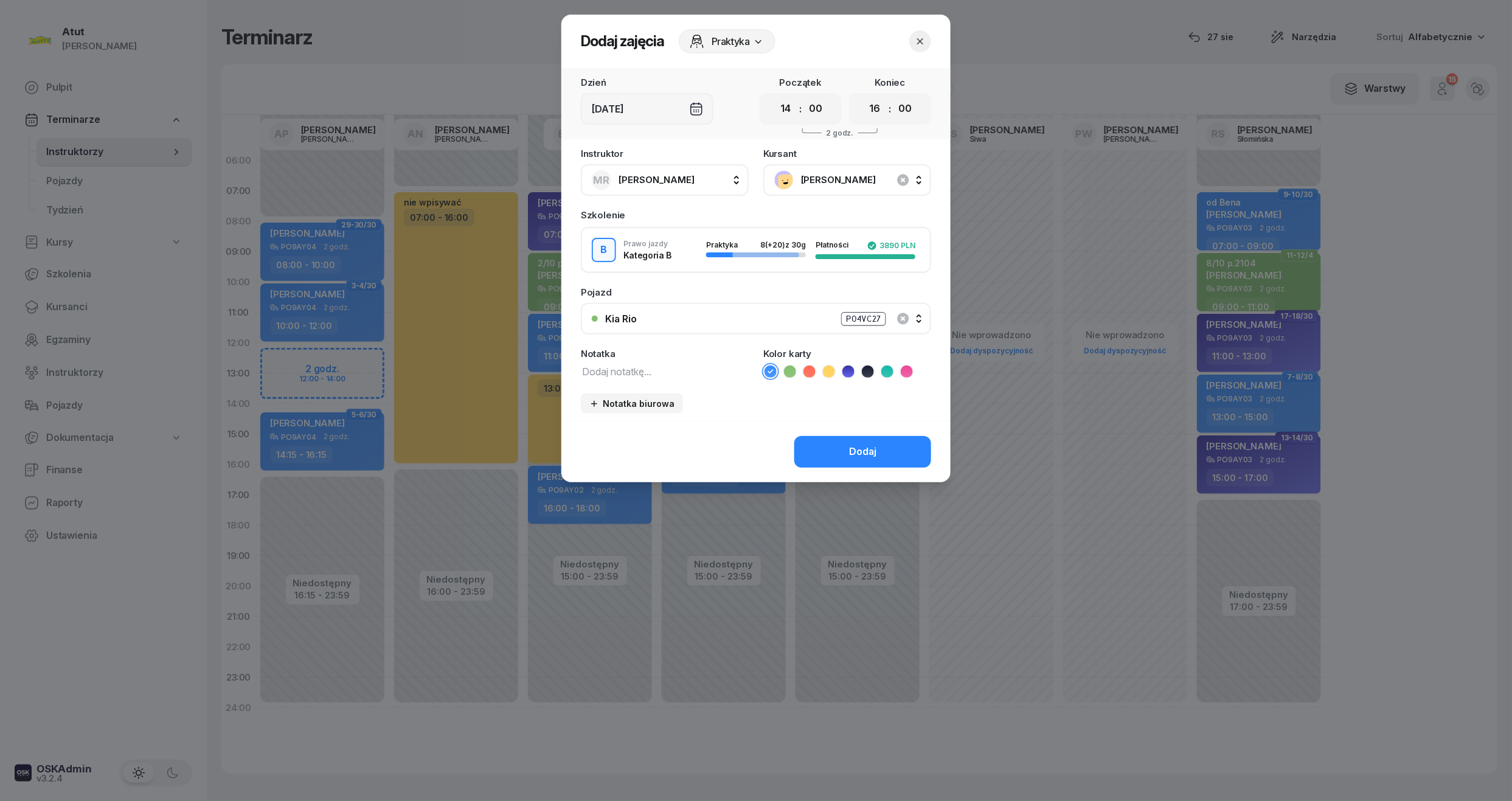
click at [875, 457] on button "Dodaj" at bounding box center [863, 452] width 137 height 32
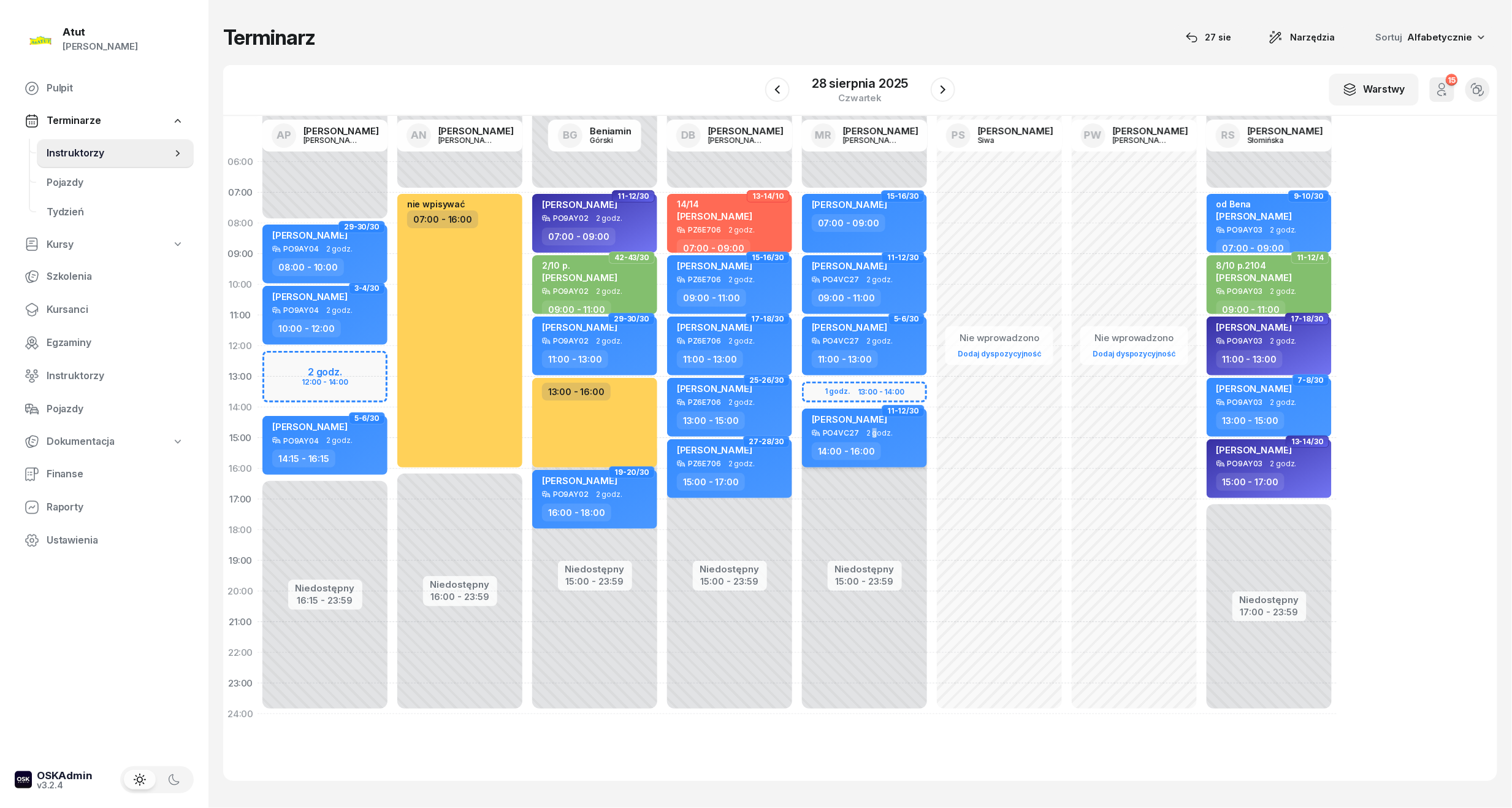
click at [874, 433] on span "2 godz." at bounding box center [880, 433] width 27 height 9
select select "14"
select select "16"
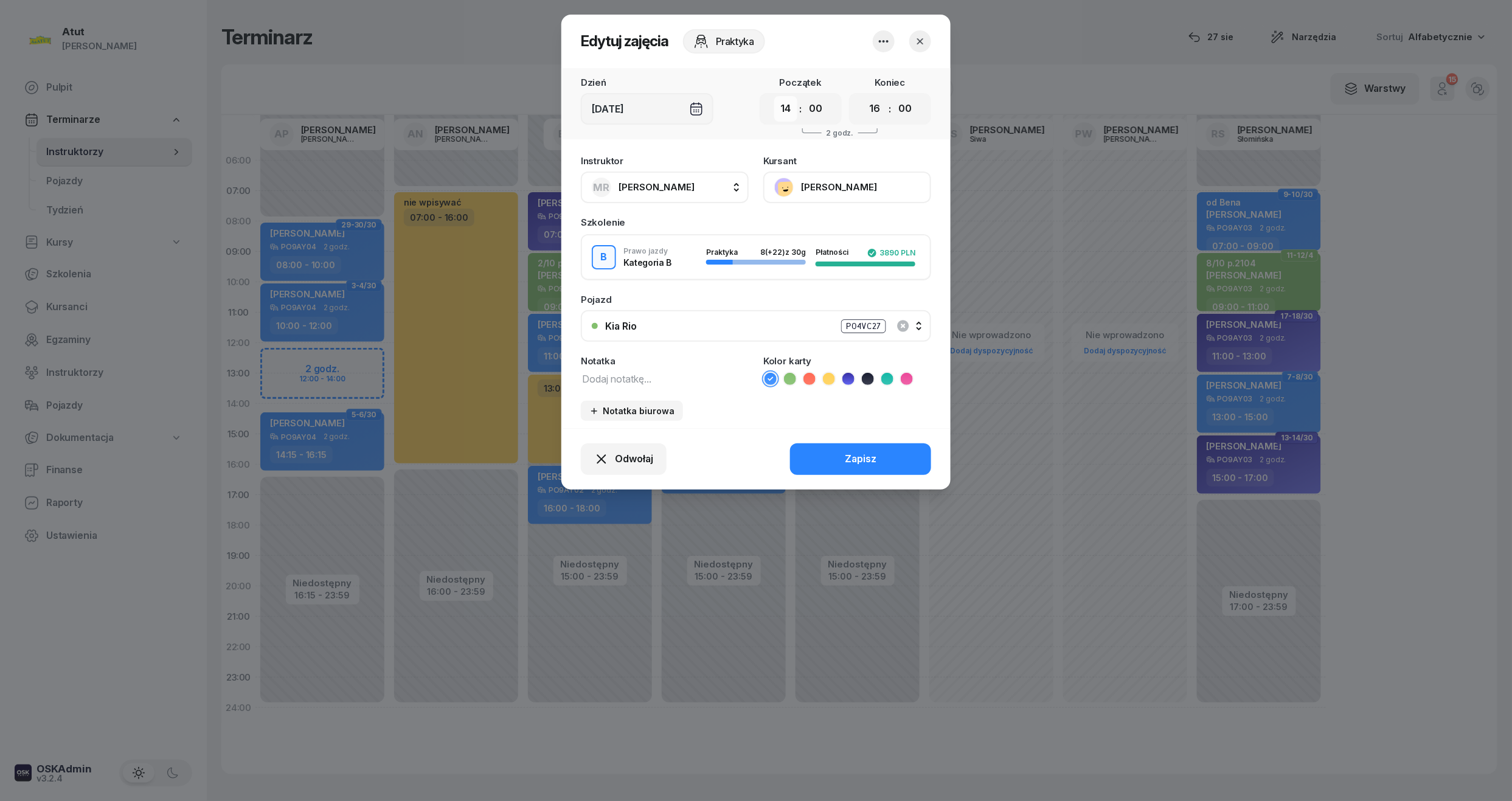
click at [787, 112] on select "00 01 02 03 04 05 06 07 08 09 10 11 12 13 14 15 16 17 18 19 20 21 22 23" at bounding box center [786, 109] width 23 height 26
select select "13"
click at [774, 96] on select "00 01 02 03 04 05 06 07 08 09 10 11 12 13 14 15 16 17 18 19 20 21 22 23" at bounding box center [786, 109] width 23 height 26
click at [877, 115] on select "00 01 02 03 04 05 06 07 08 09 10 11 12 13 14 15 16 17 18 19 20 21 22 23" at bounding box center [875, 109] width 23 height 26
select select "15"
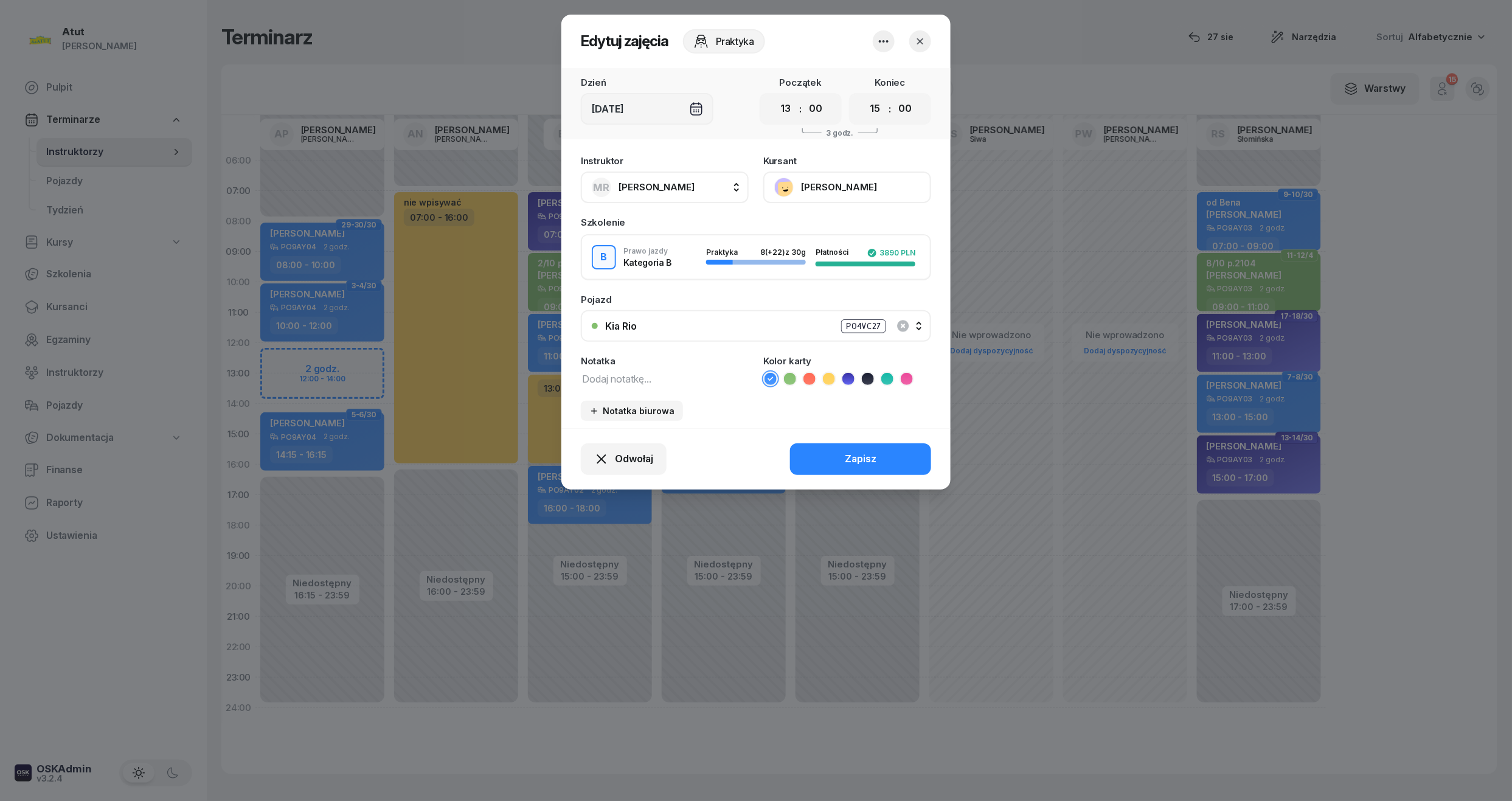
click at [864, 96] on select "00 01 02 03 04 05 06 07 08 09 10 11 12 13 14 15 16 17 18 19 20 21 22 23" at bounding box center [875, 109] width 23 height 26
click at [862, 457] on div "Zapisz" at bounding box center [861, 459] width 32 height 16
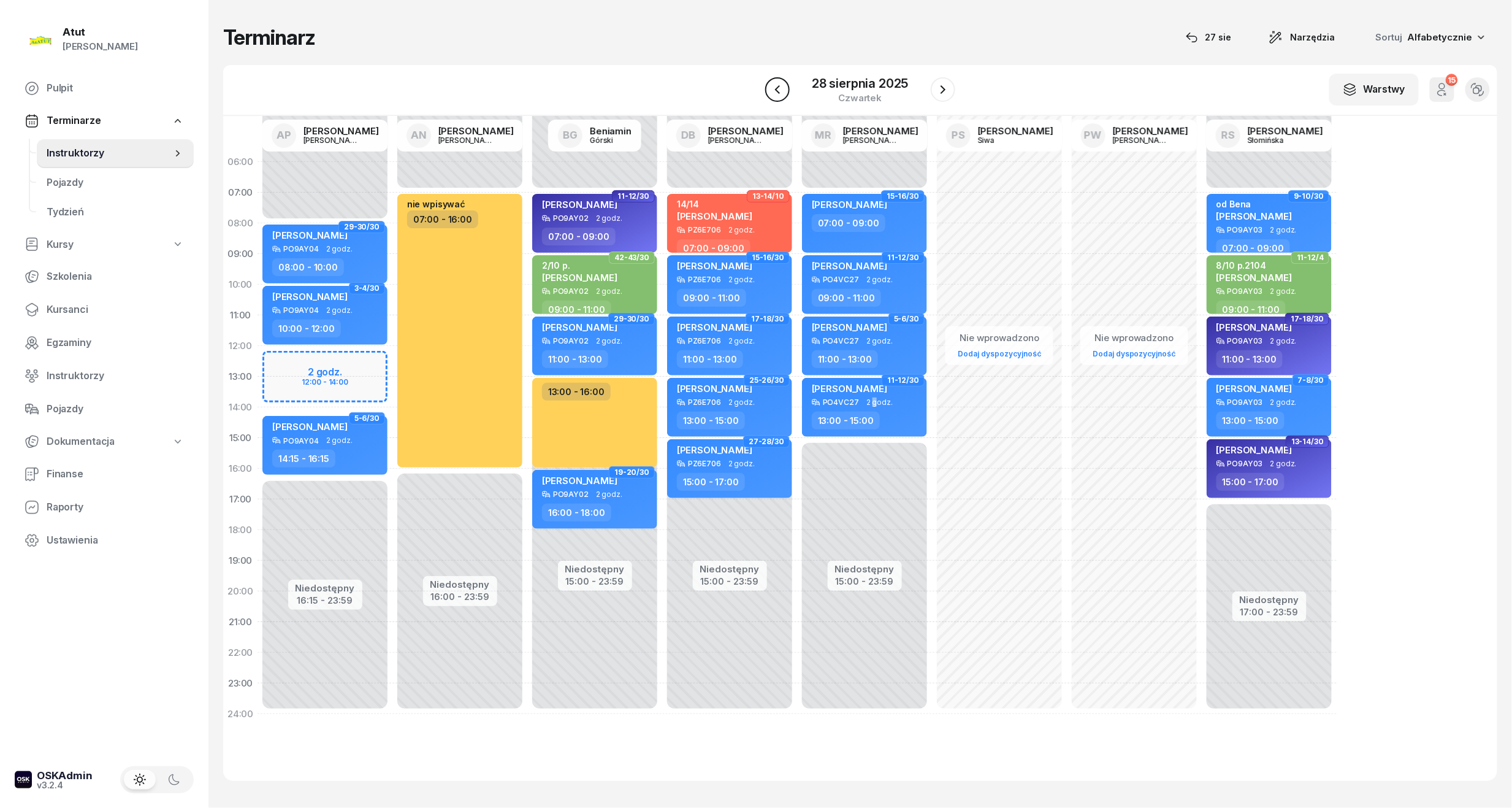
click at [780, 95] on icon "button" at bounding box center [778, 90] width 15 height 15
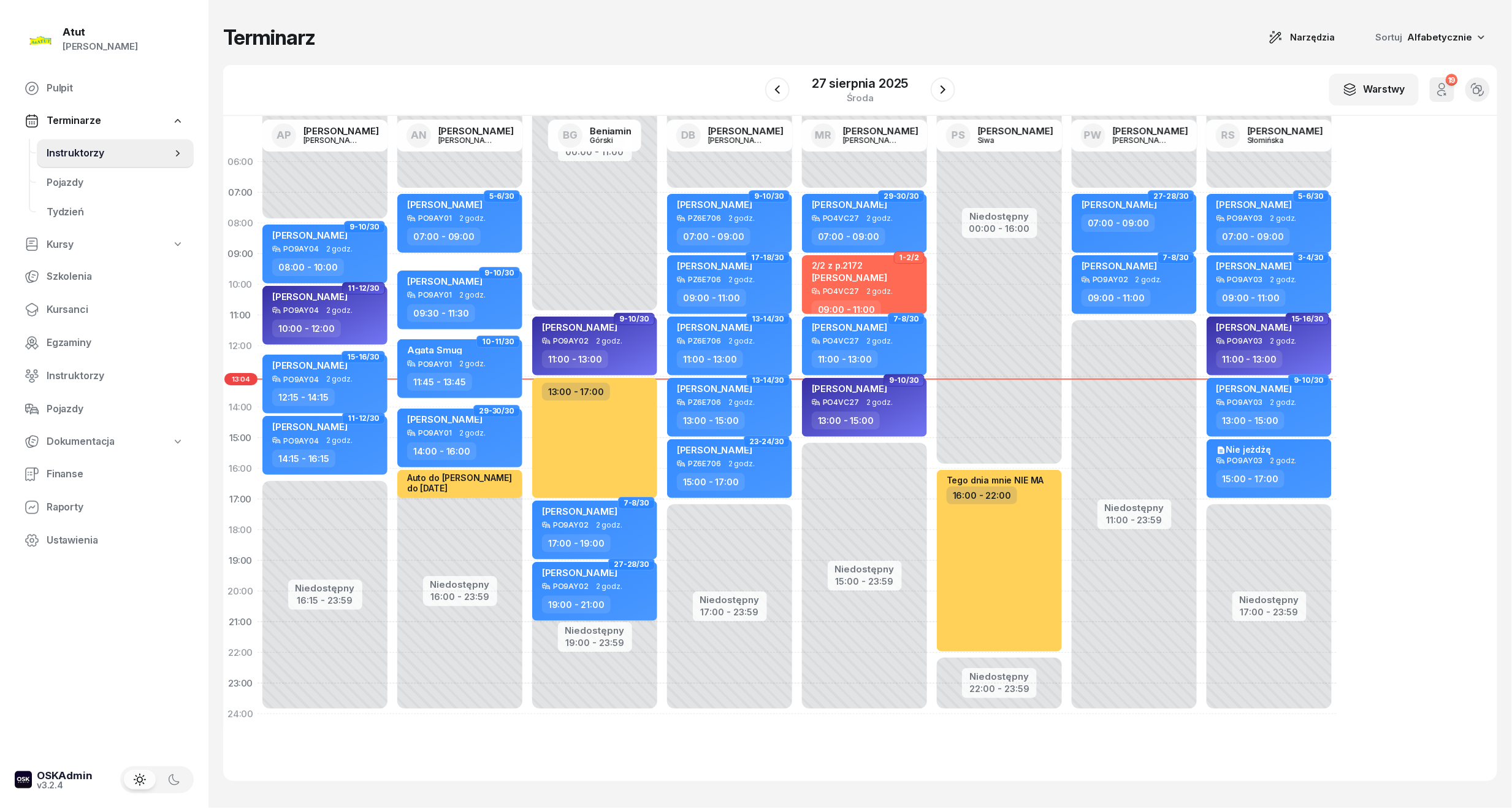
click at [925, 92] on div "[DATE]" at bounding box center [860, 90] width 190 height 35
click at [933, 95] on button "button" at bounding box center [943, 90] width 25 height 25
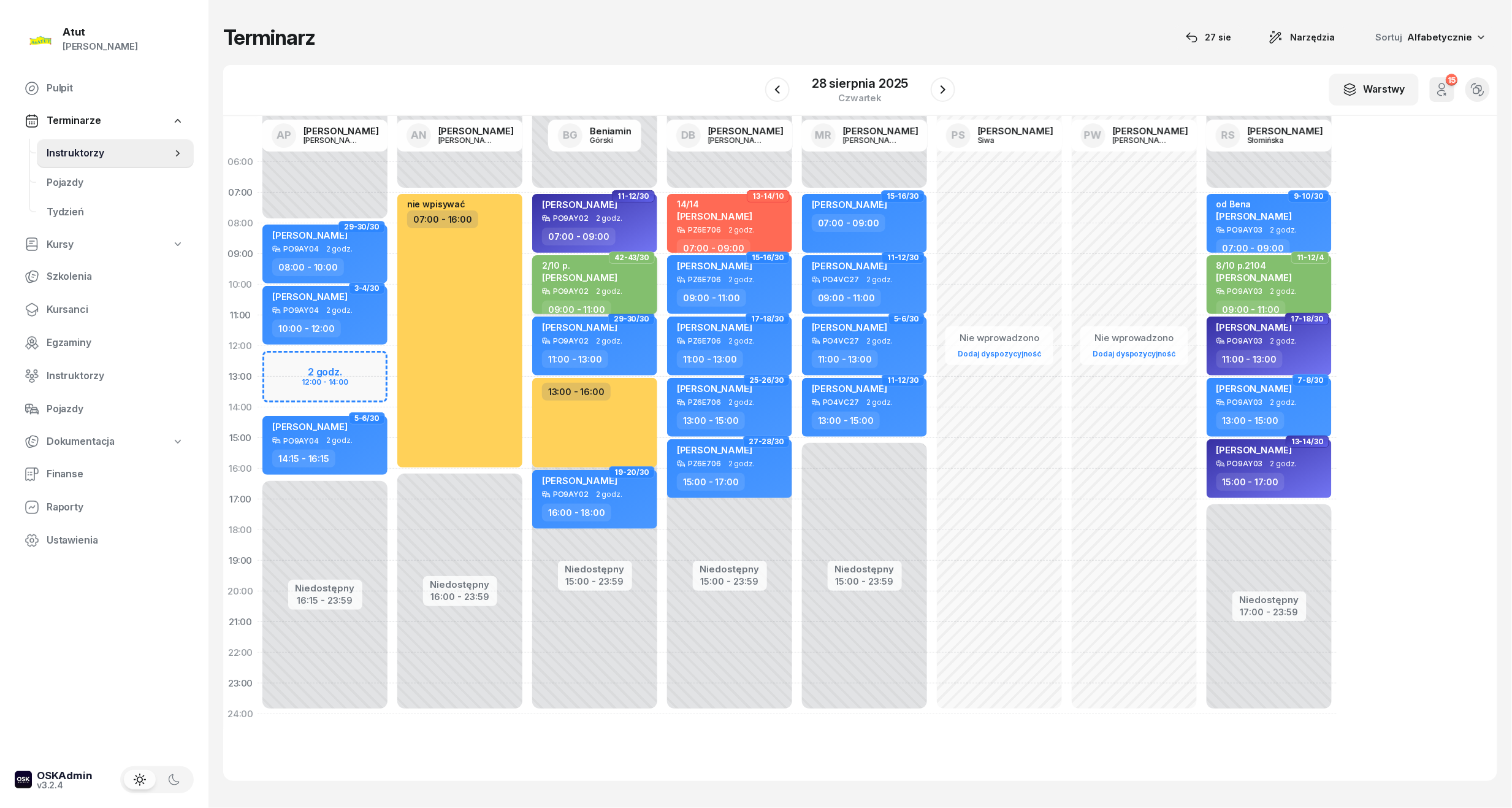
click at [618, 276] on span "[PERSON_NAME]" at bounding box center [580, 277] width 75 height 12
select select "09"
select select "11"
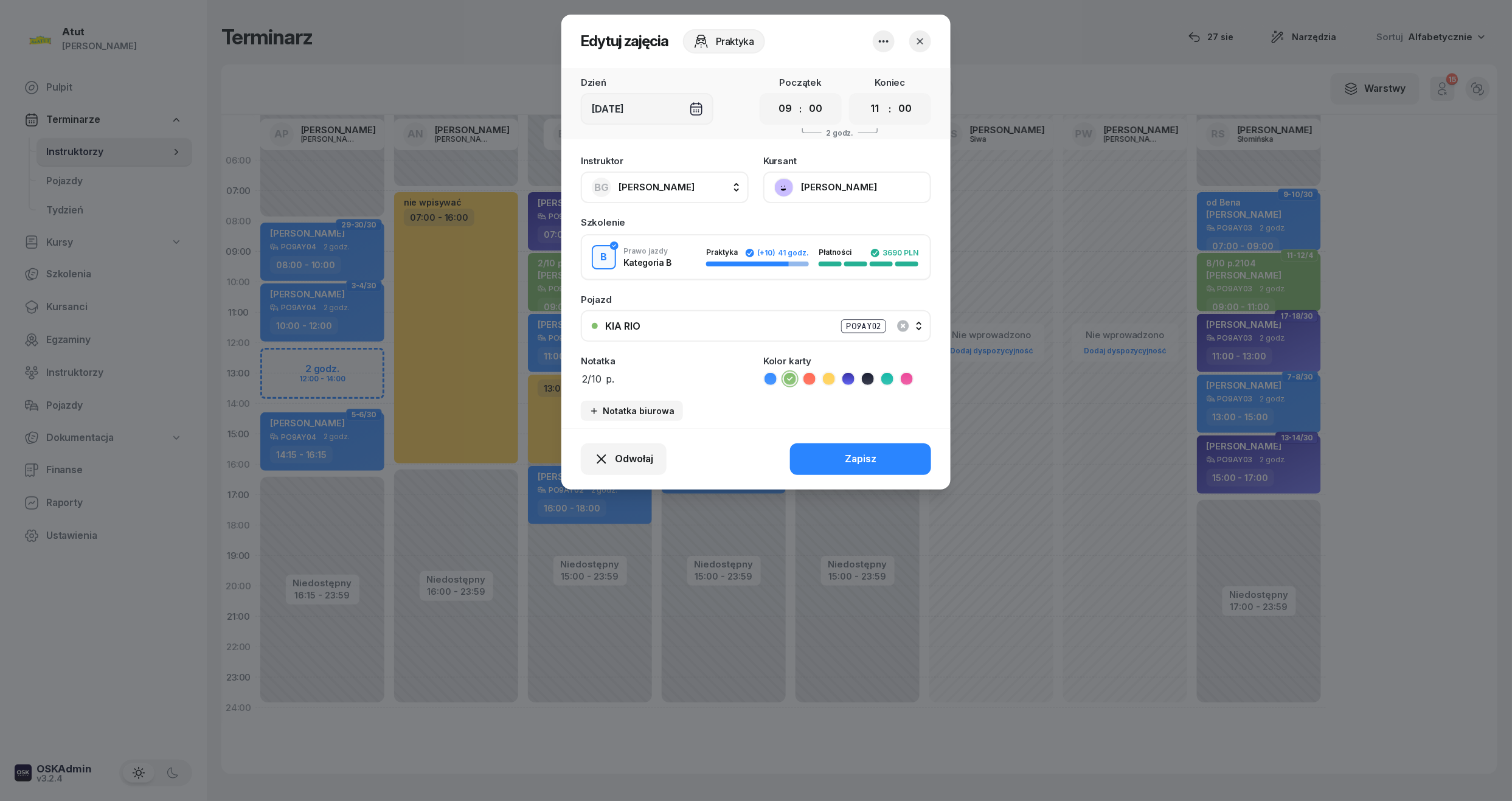
click at [915, 42] on icon "button" at bounding box center [920, 42] width 12 height 12
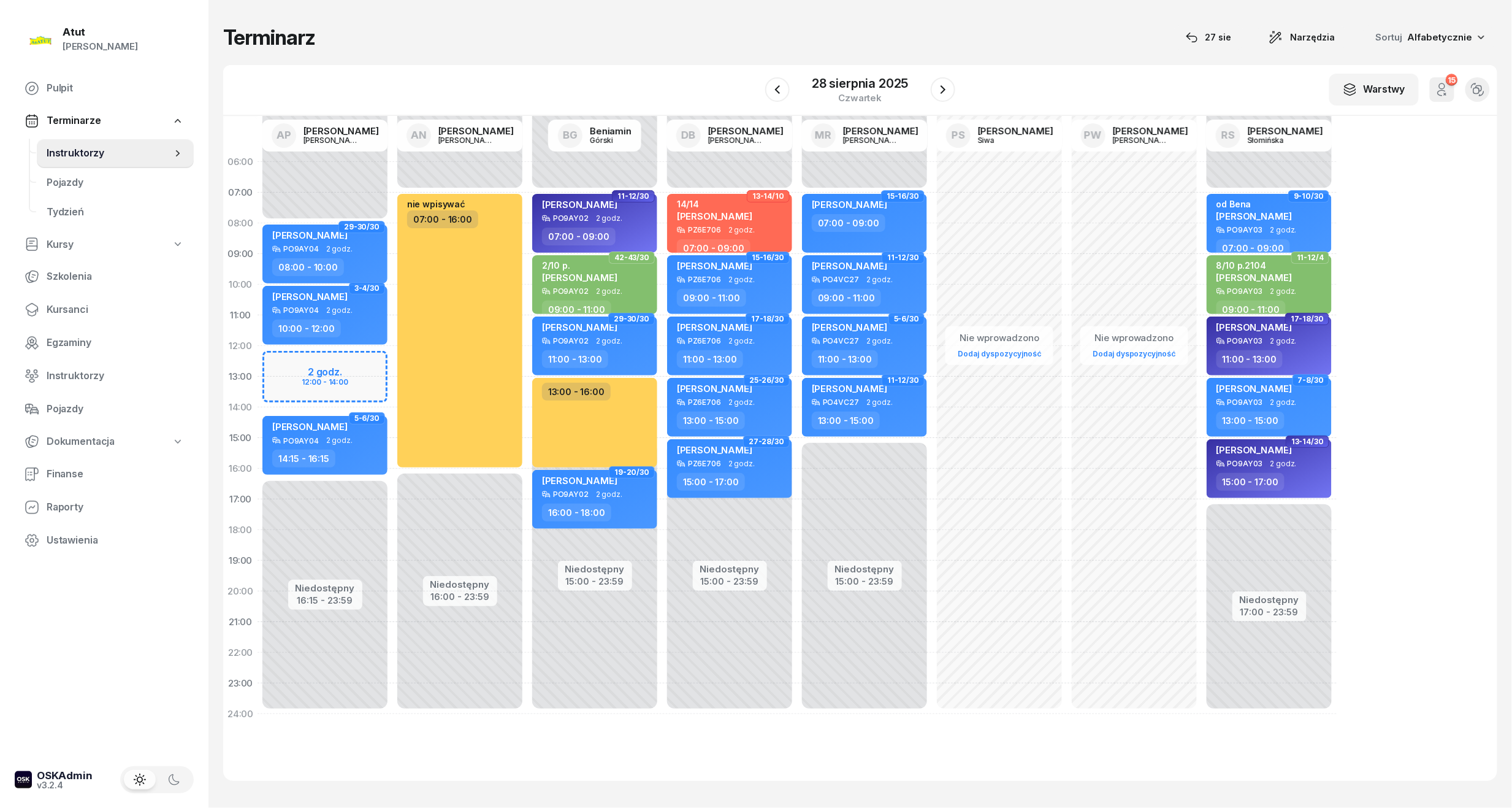
drag, startPoint x: 69, startPoint y: 313, endPoint x: 359, endPoint y: 169, distance: 323.8
click at [69, 313] on span "Kursanci" at bounding box center [115, 309] width 137 height 16
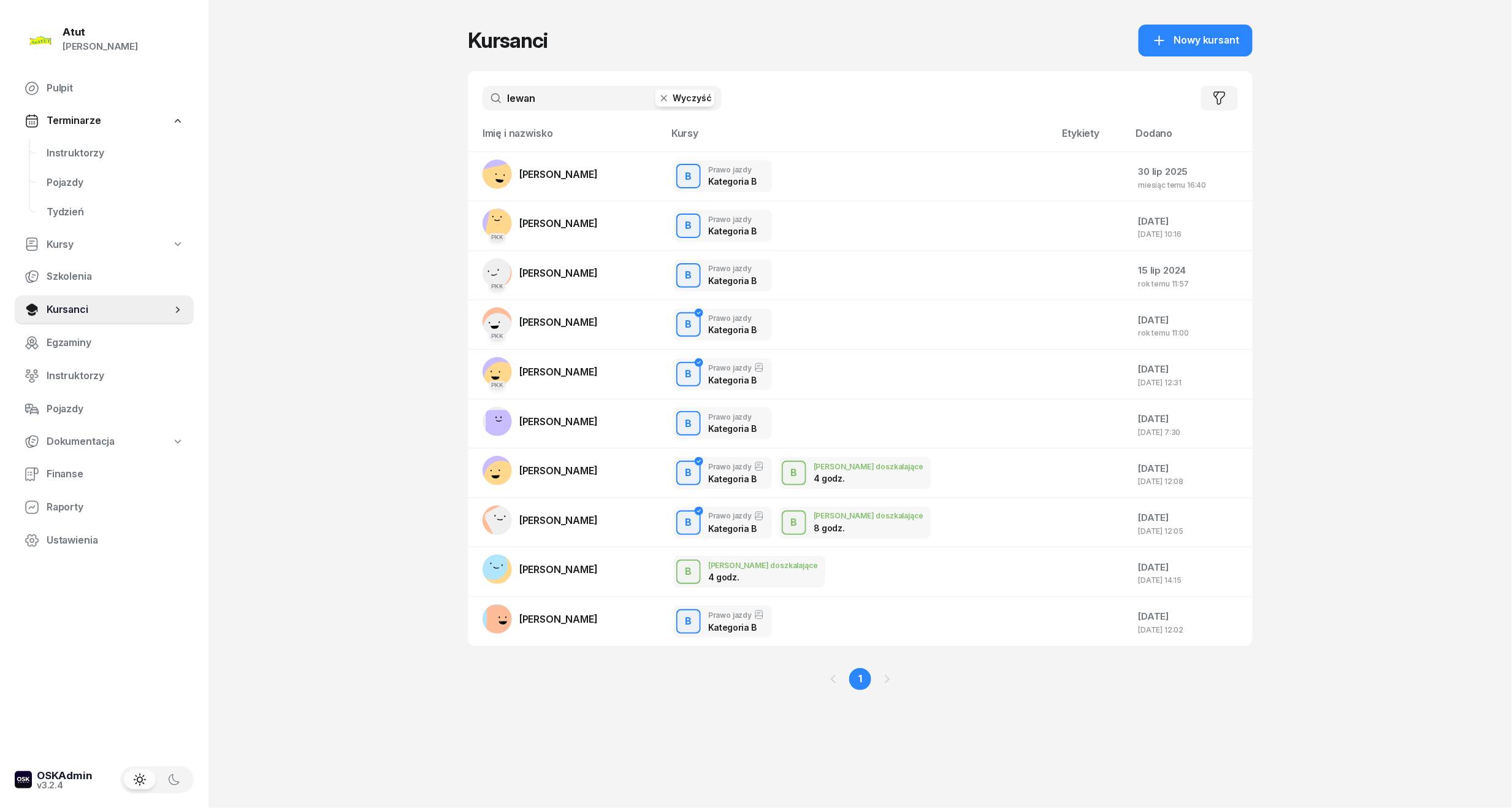
drag, startPoint x: 579, startPoint y: 99, endPoint x: -42, endPoint y: 142, distance: 622.5
click at [0, 142] on html "[PERSON_NAME] [PERSON_NAME] Pulpit Terminarze Instruktorzy Pojazdy Tydzień Kurs…" at bounding box center [756, 404] width 1512 height 808
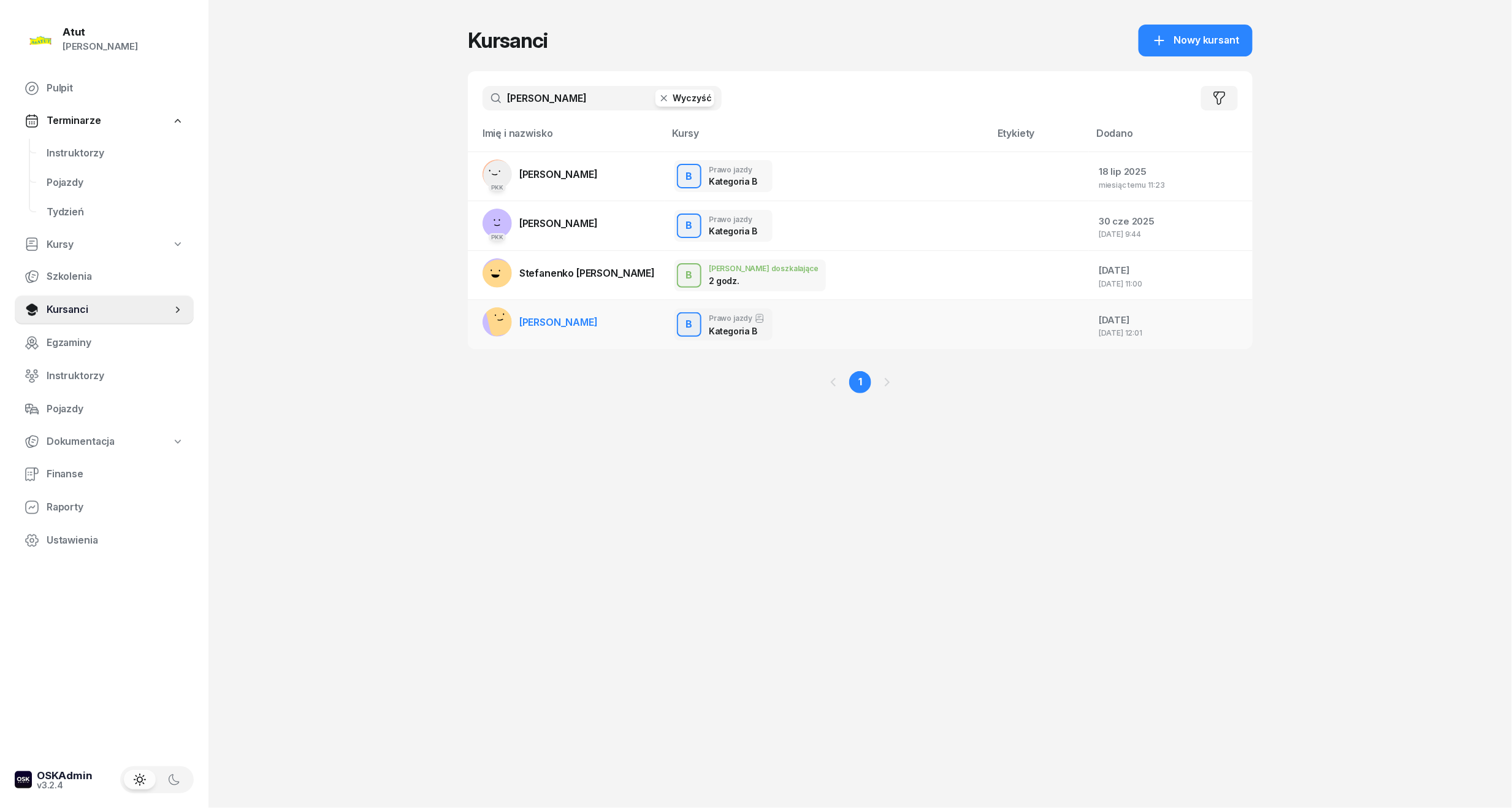
type input "[PERSON_NAME]"
click at [575, 324] on span "[PERSON_NAME]" at bounding box center [558, 322] width 78 height 12
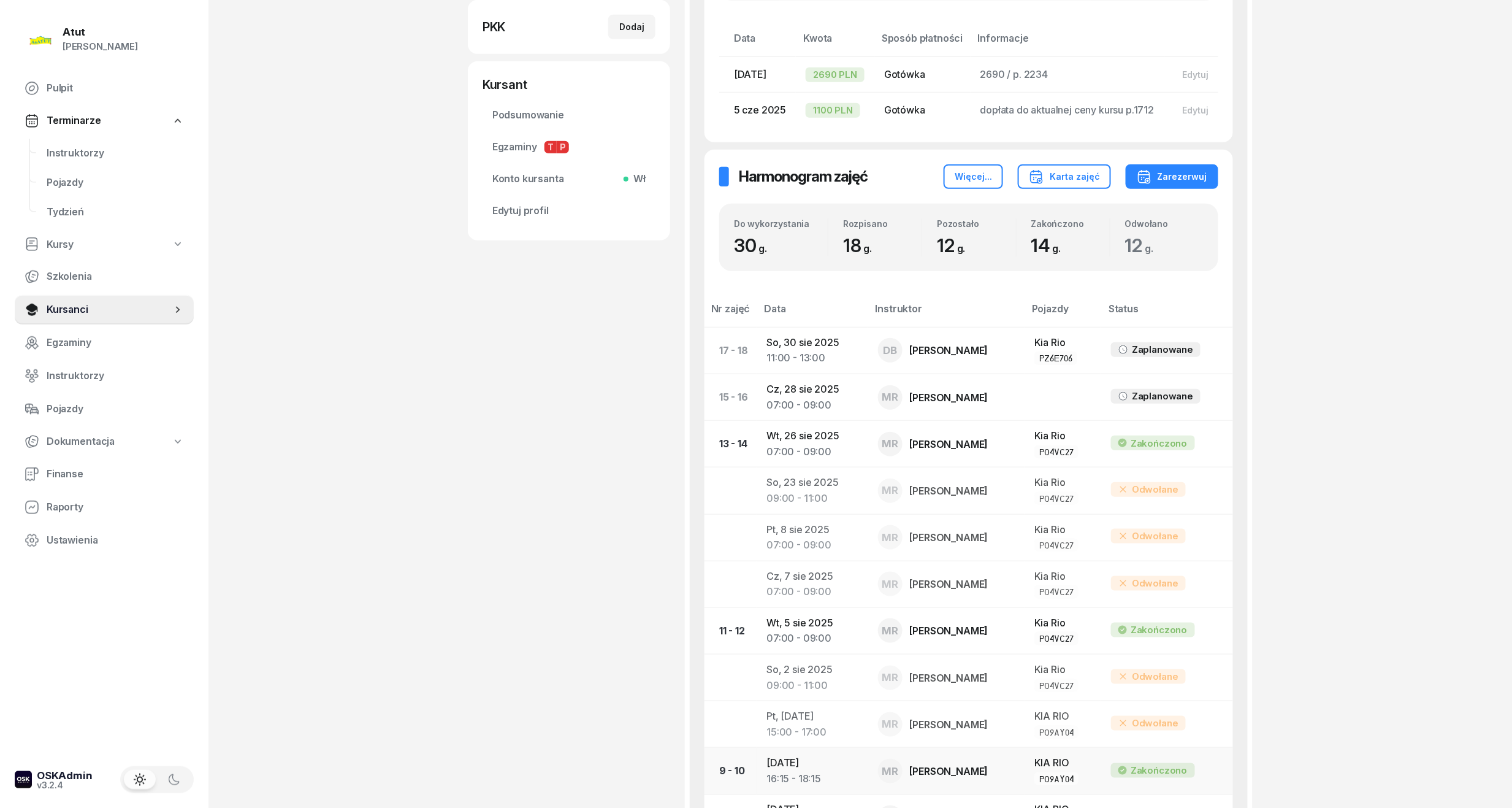
scroll to position [490, 0]
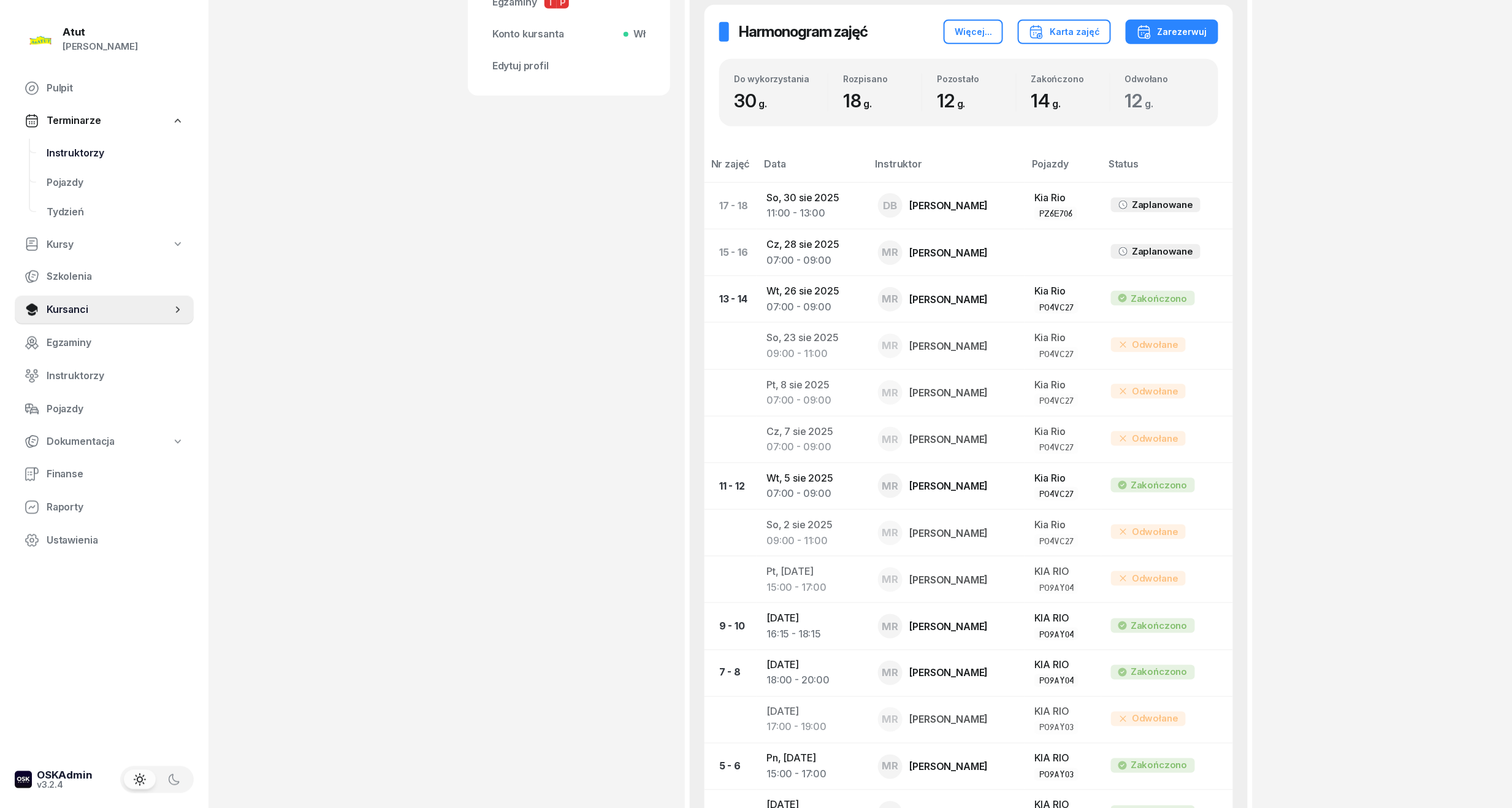
click at [78, 140] on link "Instruktorzy" at bounding box center [116, 153] width 157 height 30
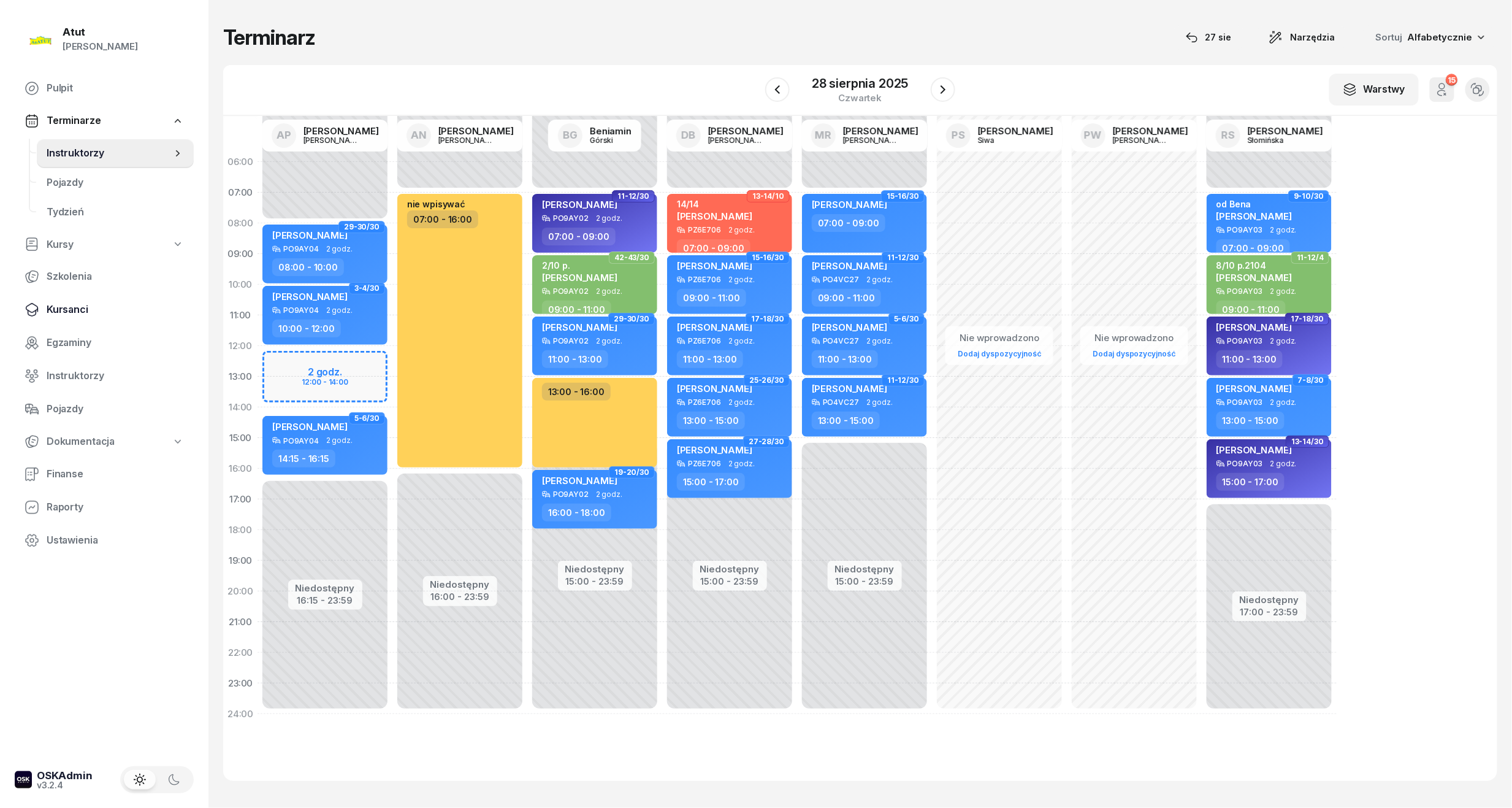
click at [65, 305] on span "Kursanci" at bounding box center [115, 309] width 137 height 16
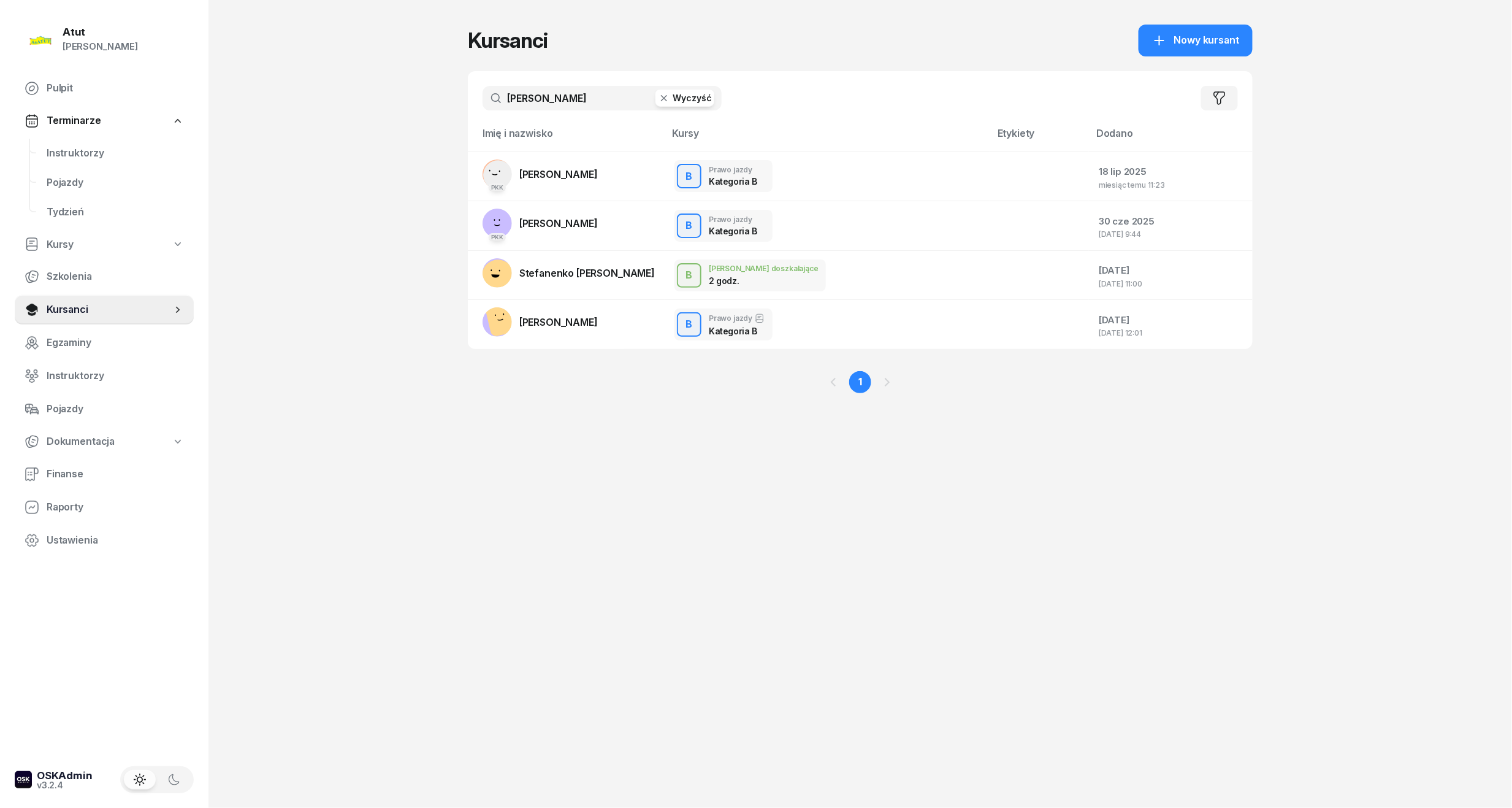
drag, startPoint x: 574, startPoint y: 109, endPoint x: -42, endPoint y: 271, distance: 636.9
click at [0, 271] on html "[PERSON_NAME] [PERSON_NAME] Pulpit Terminarze Instruktorzy Pojazdy Tydzień Kurs…" at bounding box center [756, 404] width 1512 height 808
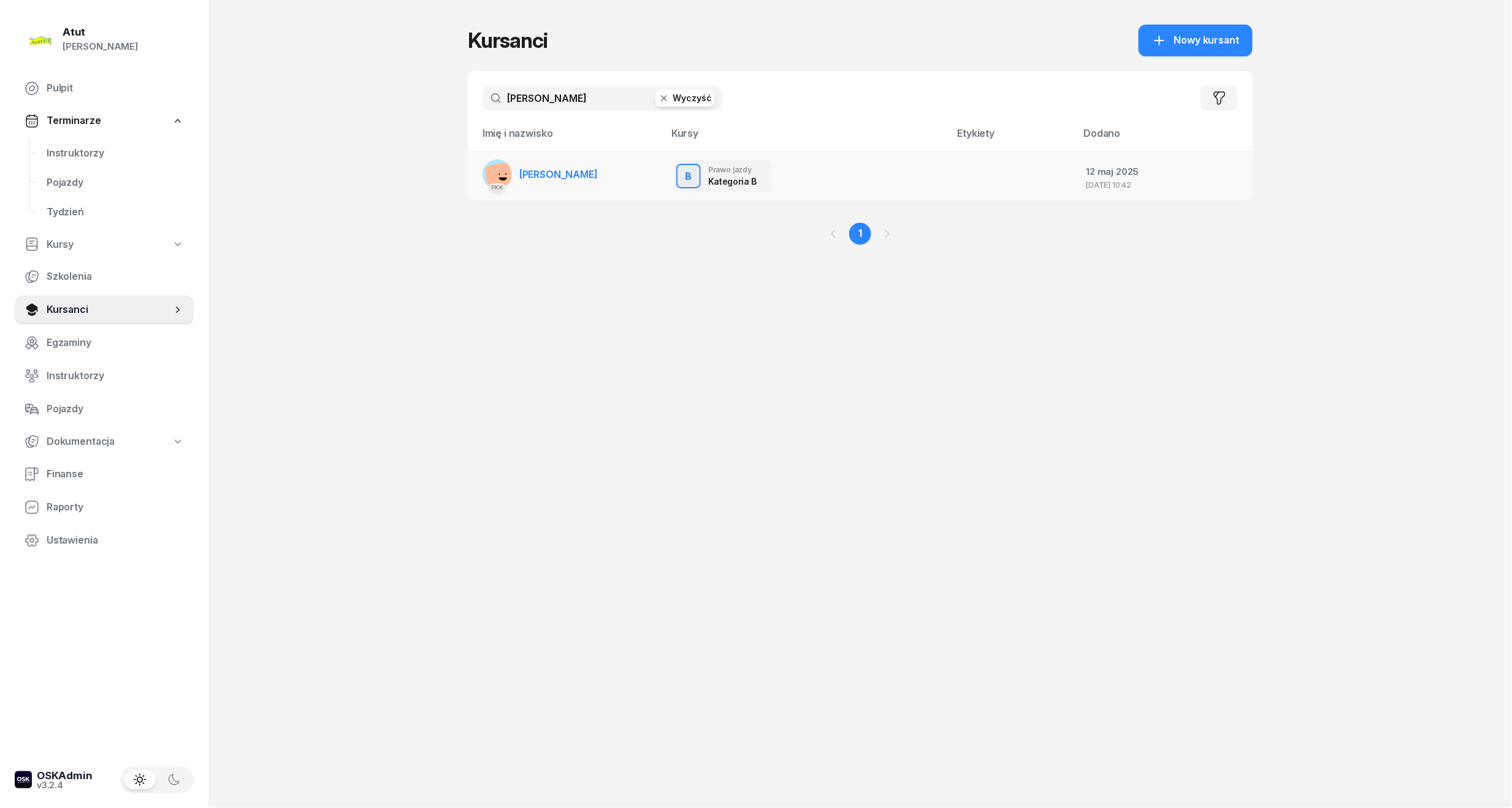
type input "[PERSON_NAME]"
click at [609, 170] on td "PKK [PERSON_NAME]" at bounding box center [566, 175] width 196 height 49
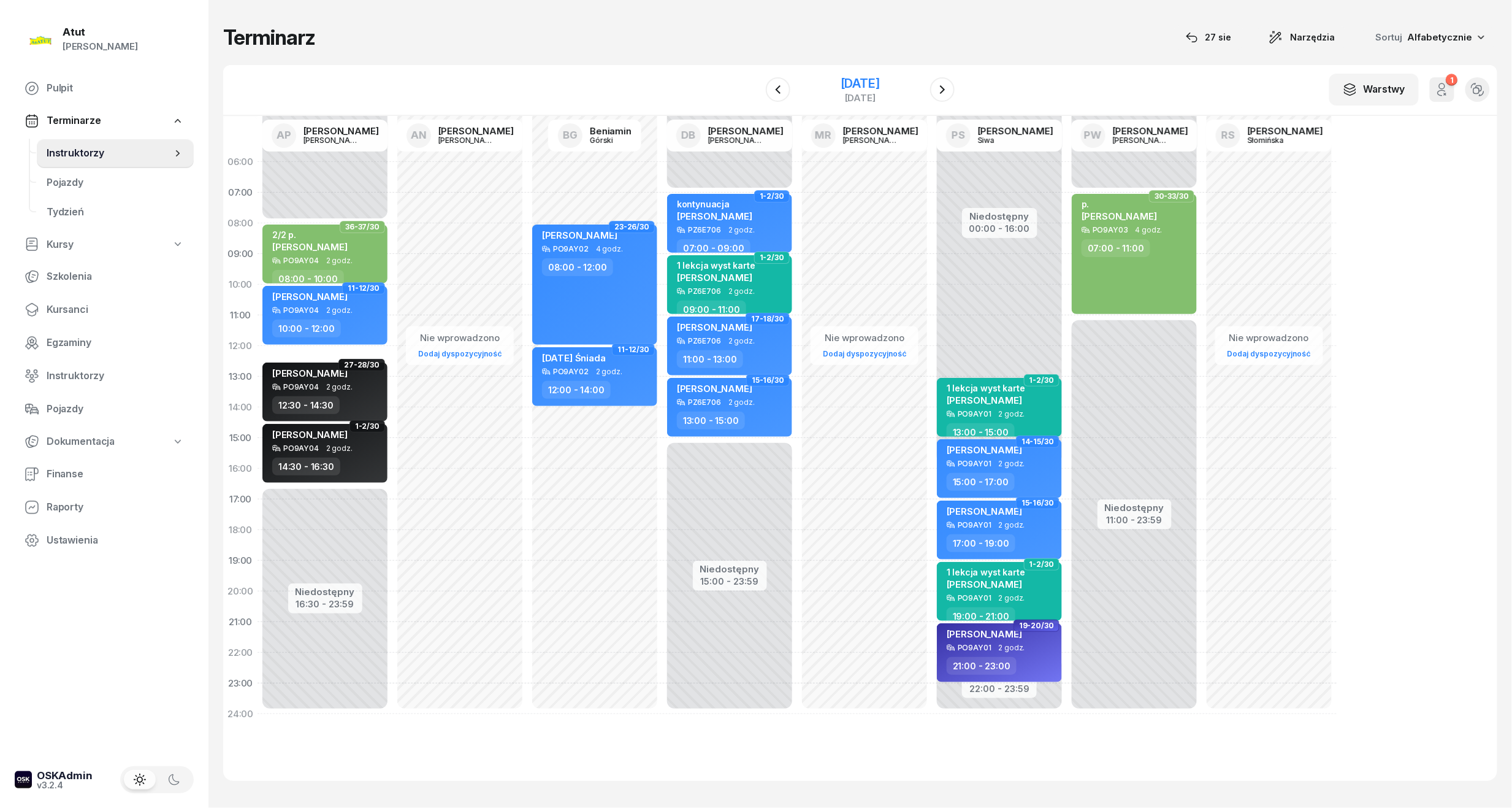
click at [864, 85] on div "30 sierpnia 2025" at bounding box center [860, 83] width 40 height 12
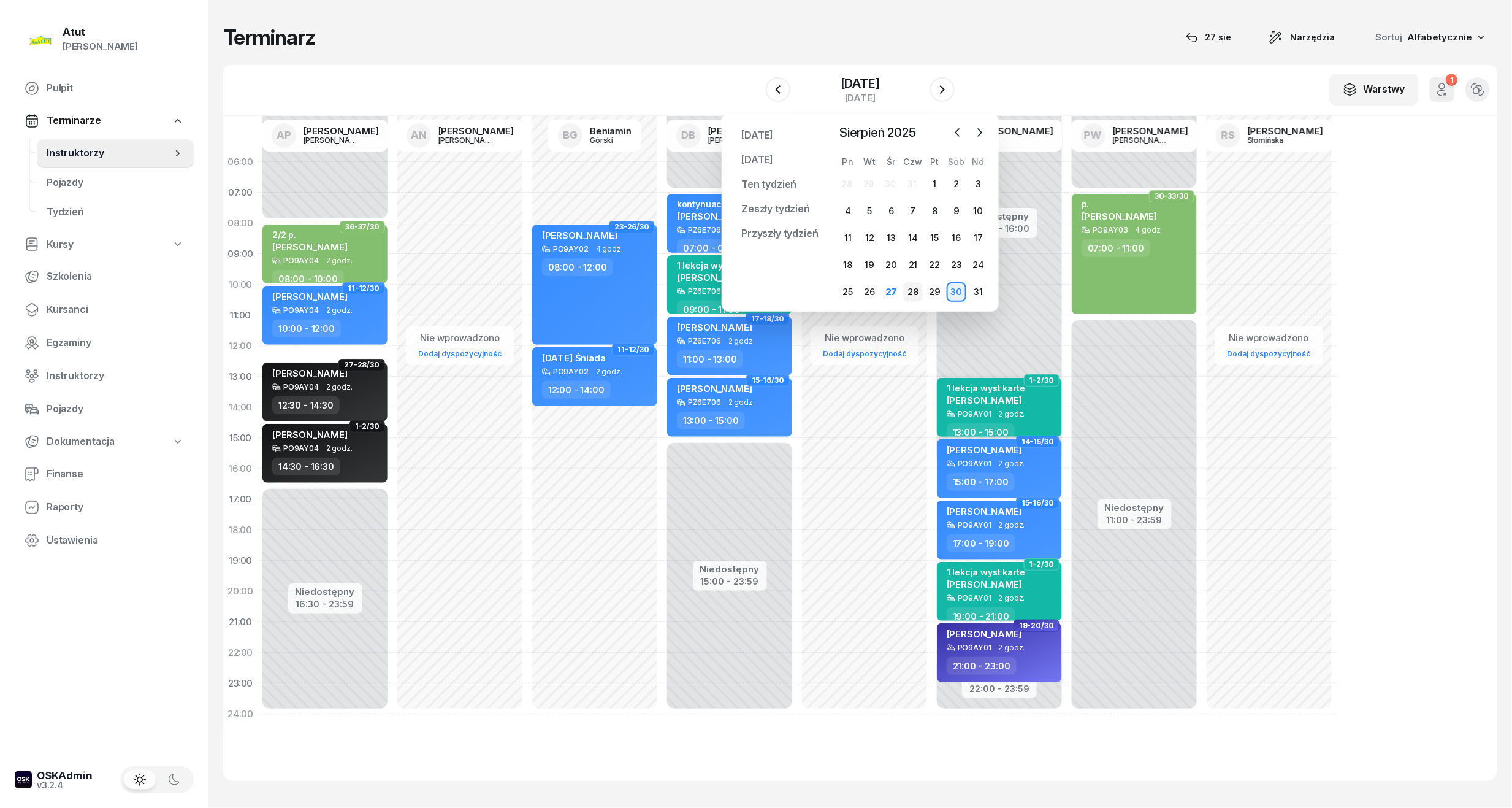
click at [918, 288] on div "28" at bounding box center [913, 292] width 20 height 20
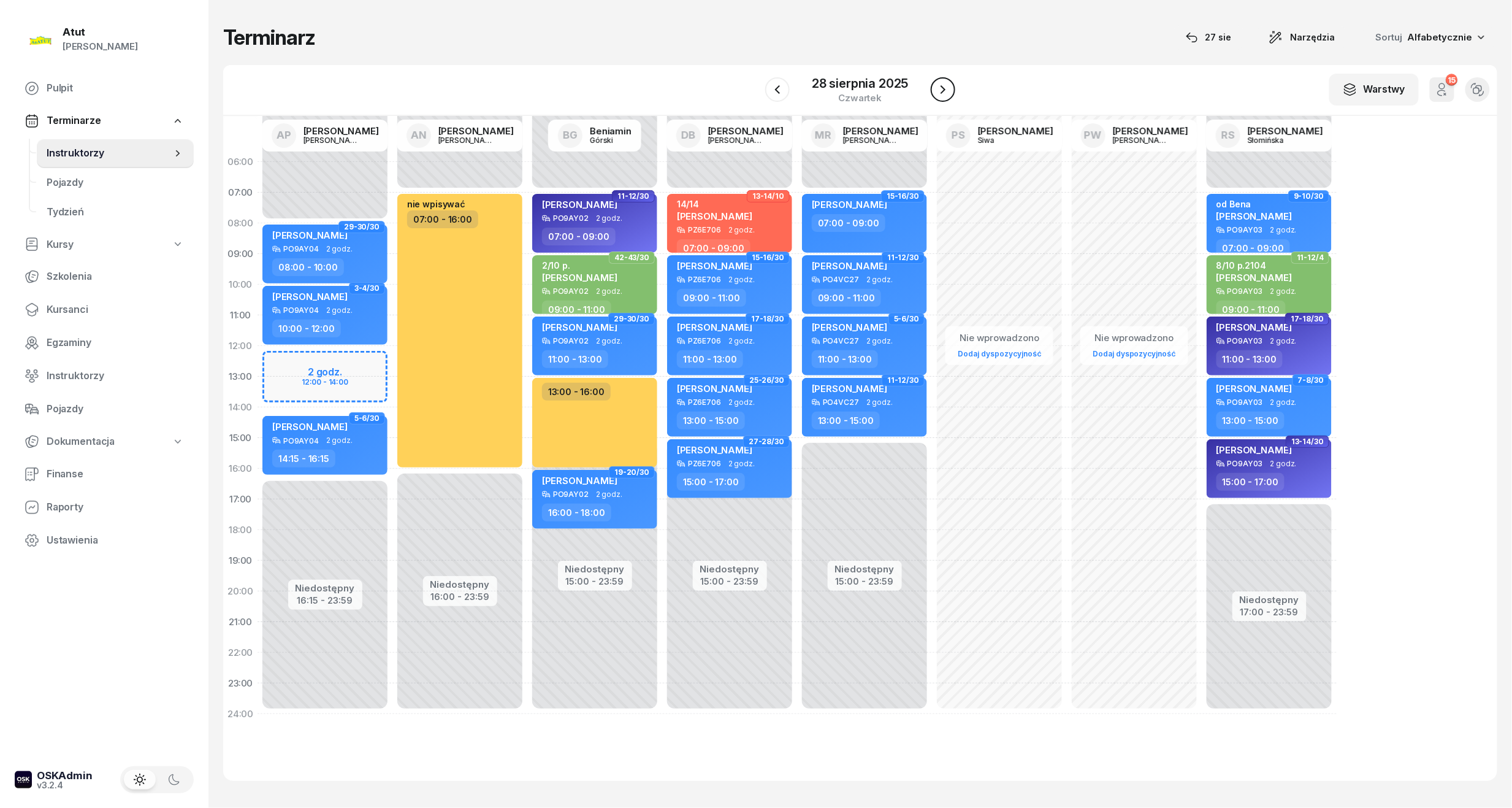
click at [948, 91] on icon "button" at bounding box center [943, 90] width 15 height 15
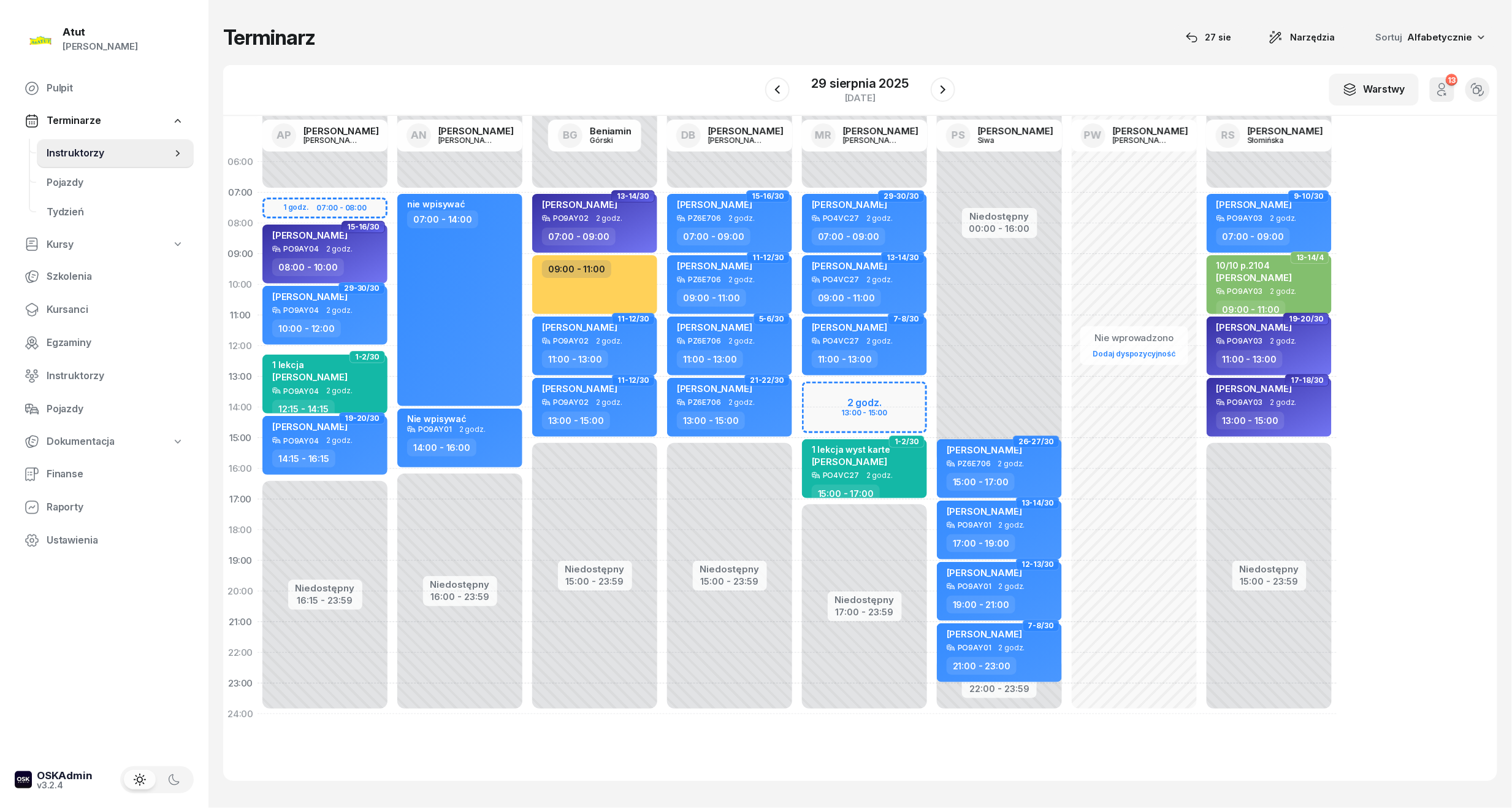
click at [932, 393] on div "Niedostępny 00:00 - 07:00 Niedostępny 17:00 - 23:59 2 godz. 13:00 - 15:00 29-30…" at bounding box center [999, 437] width 135 height 583
select select "13"
select select "15"
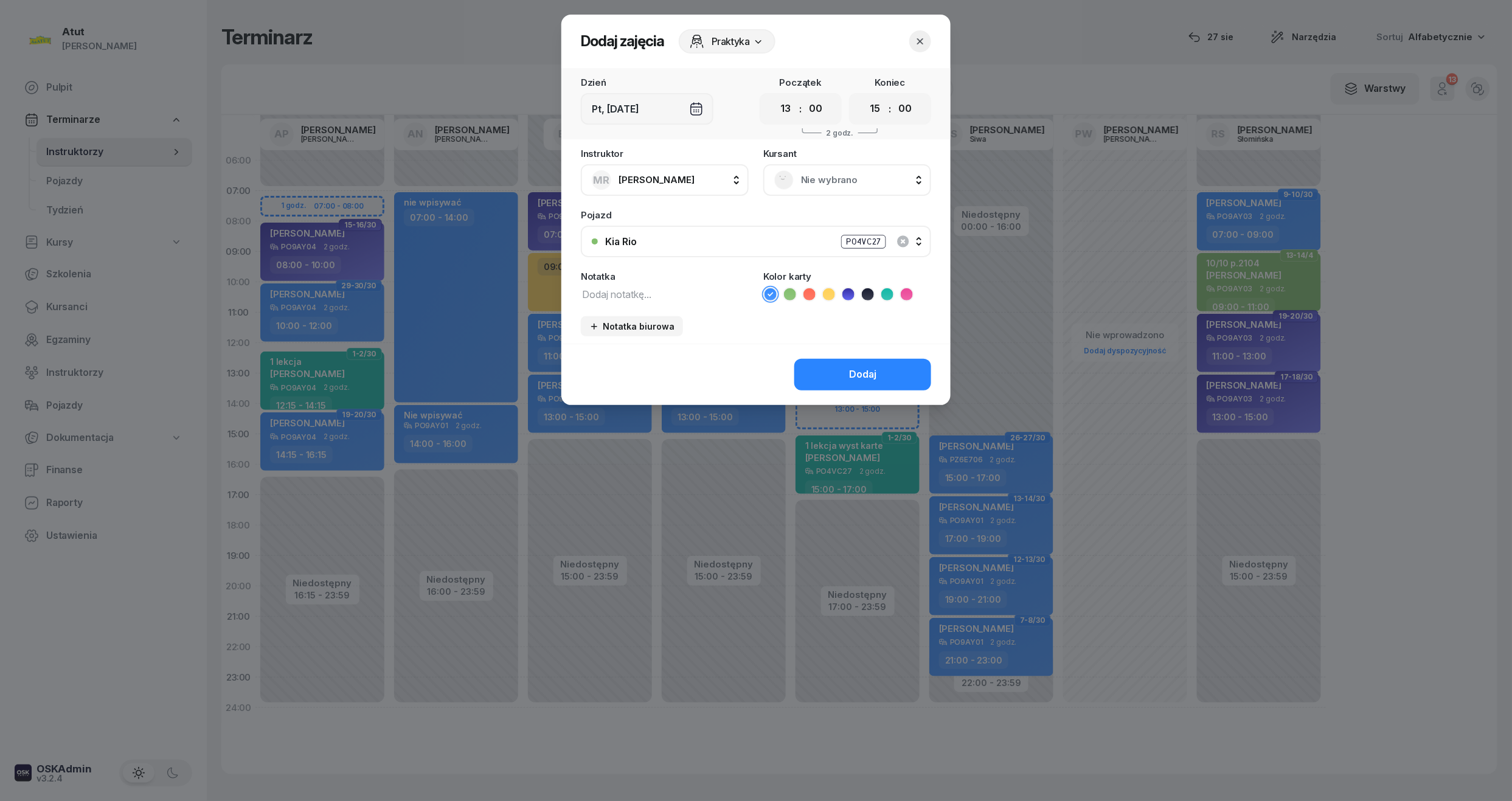
click at [847, 170] on div "Nie wybrano" at bounding box center [847, 180] width 146 height 20
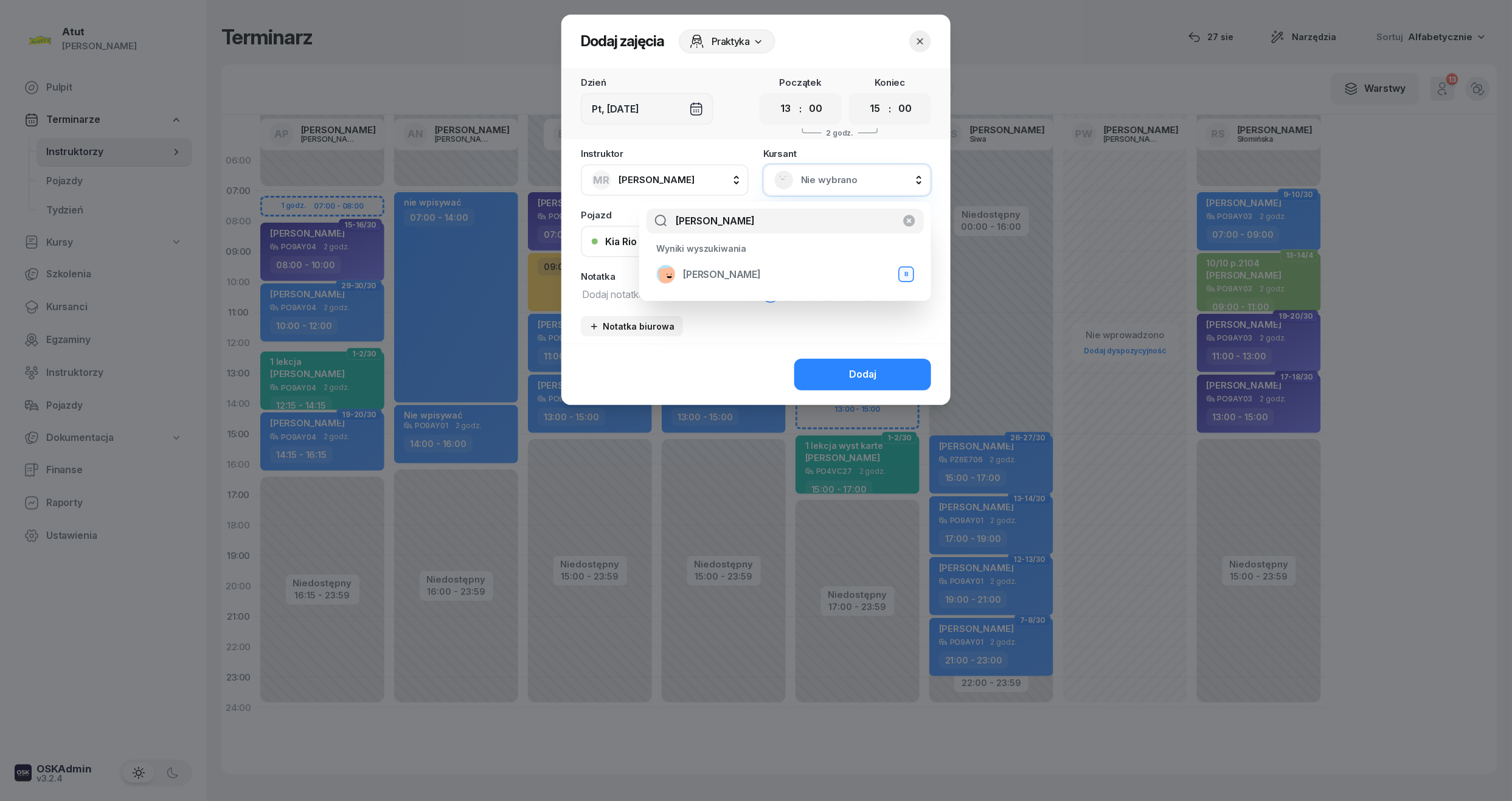
type input "[PERSON_NAME]"
click at [922, 37] on icon "button" at bounding box center [920, 42] width 12 height 12
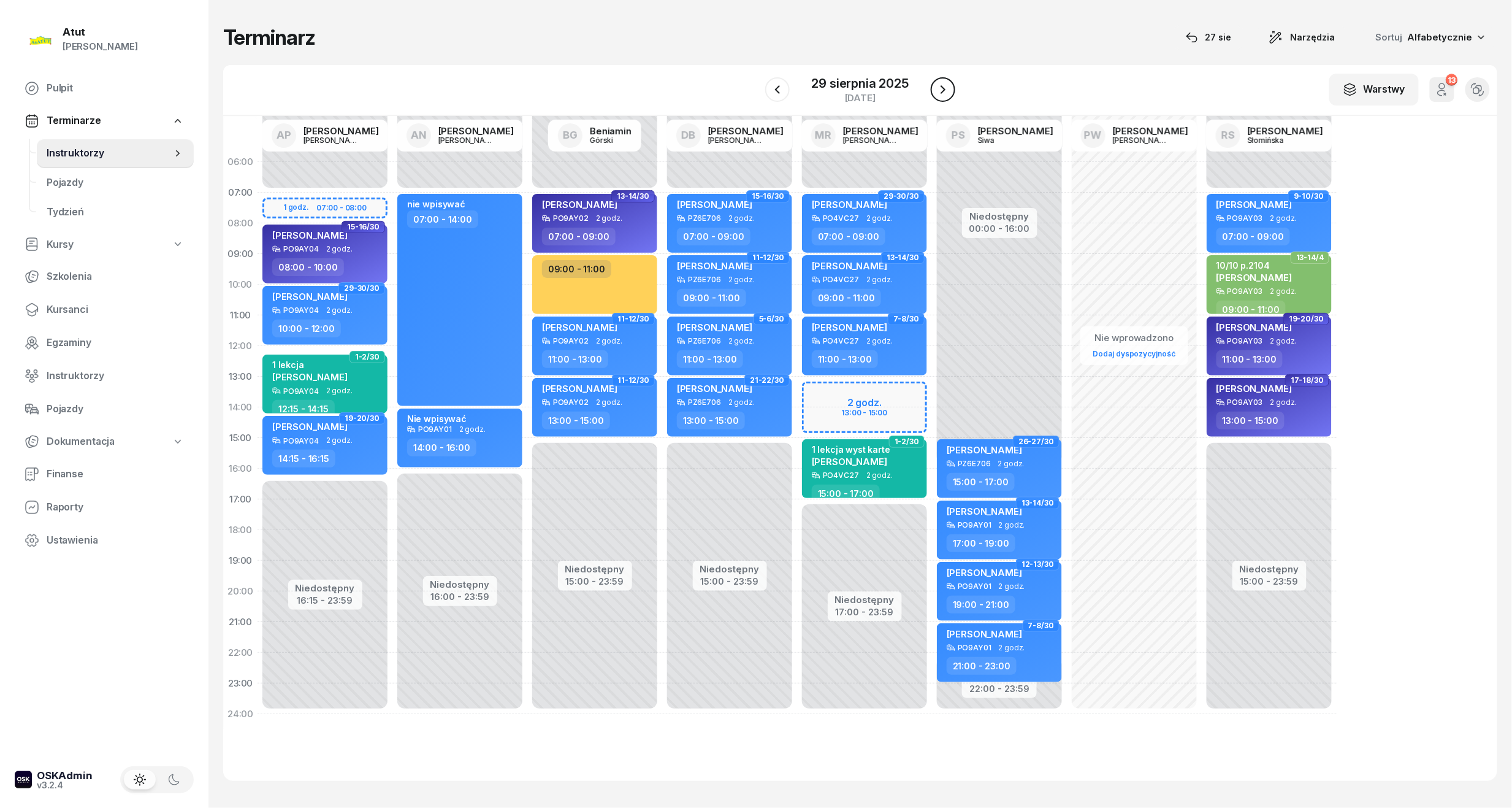
click at [938, 84] on icon "button" at bounding box center [943, 90] width 15 height 15
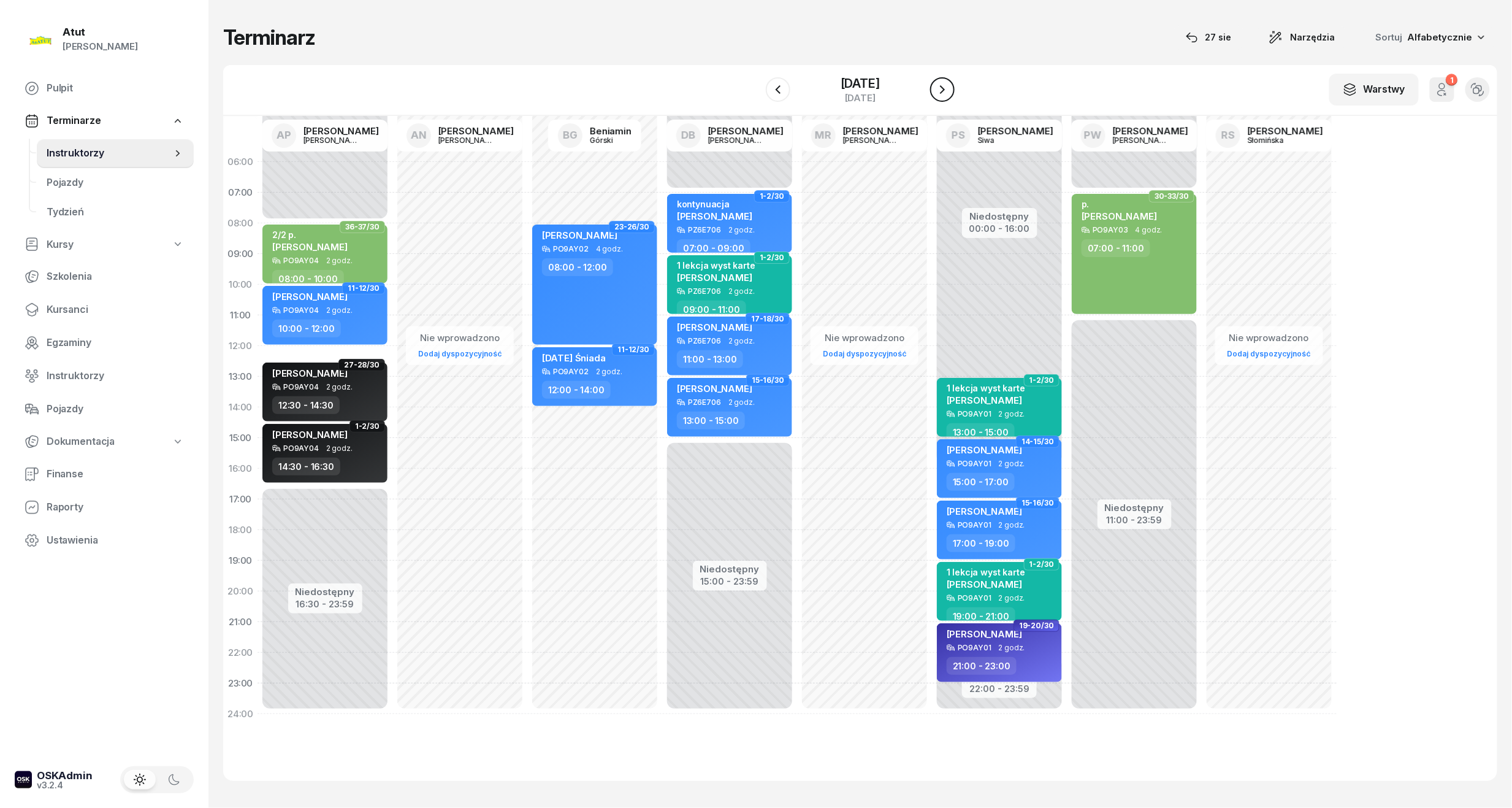
click at [938, 84] on icon "button" at bounding box center [943, 90] width 15 height 15
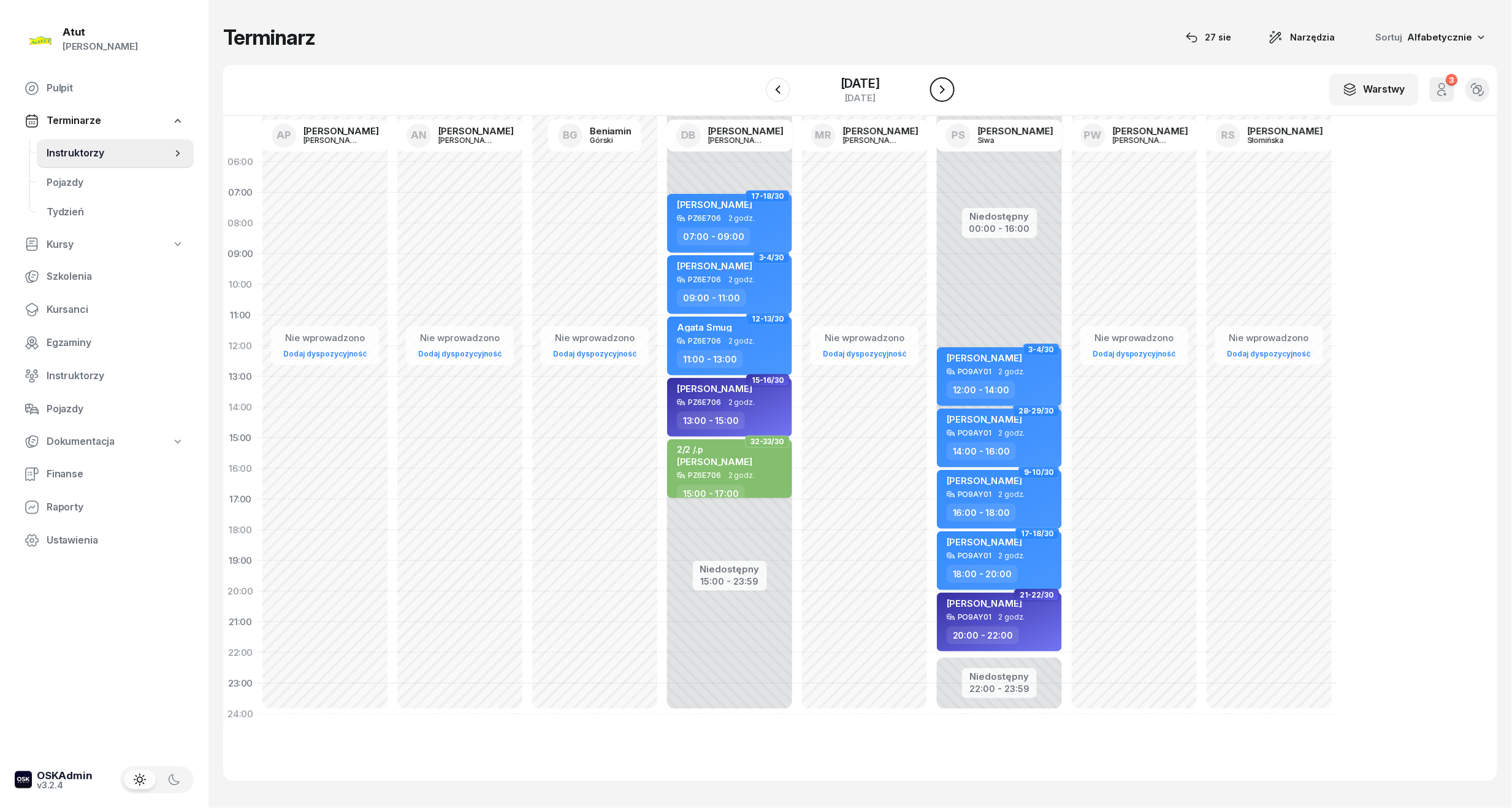
click at [938, 84] on icon "button" at bounding box center [943, 90] width 15 height 15
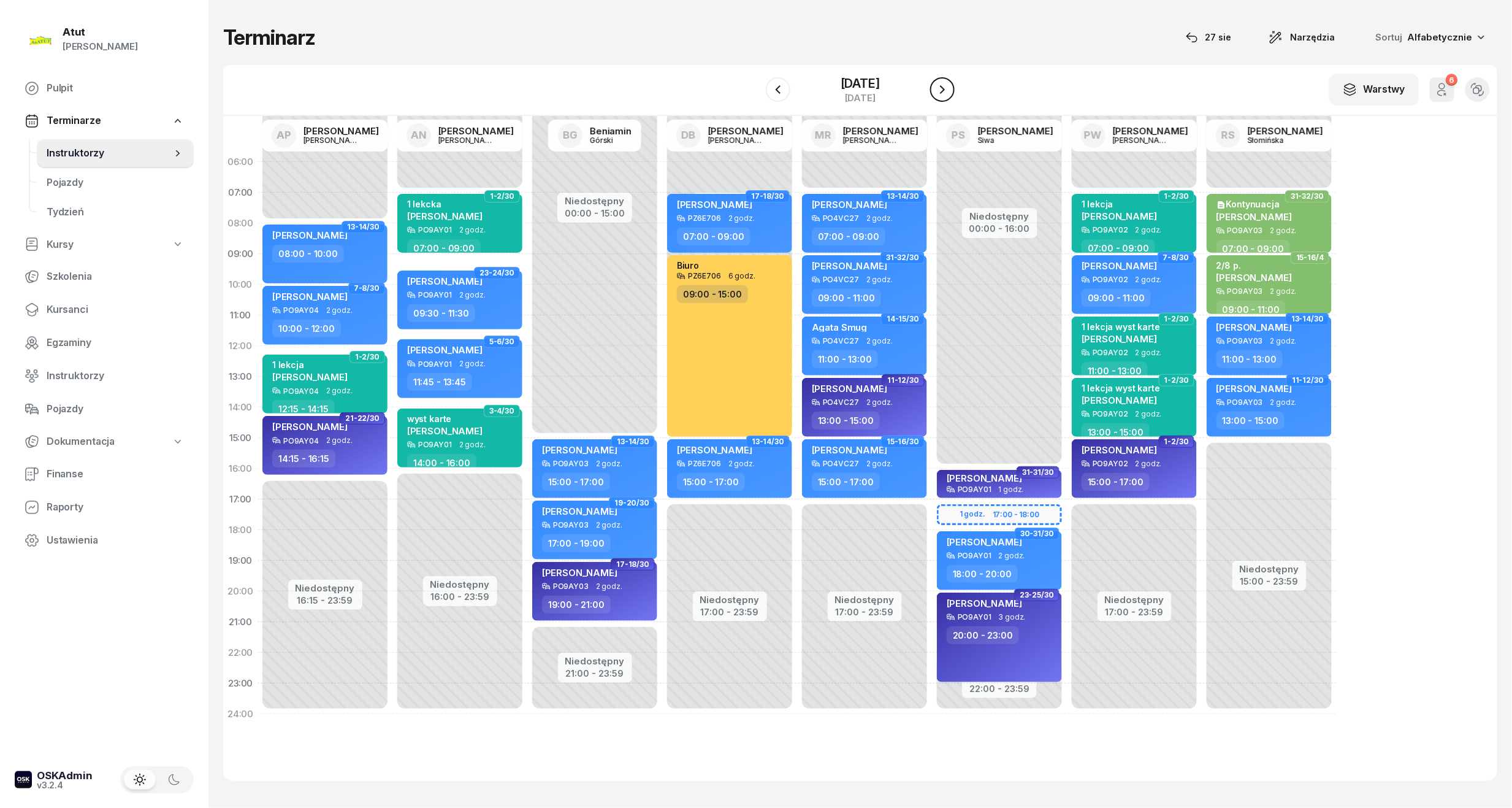
click at [938, 84] on icon "button" at bounding box center [943, 90] width 15 height 15
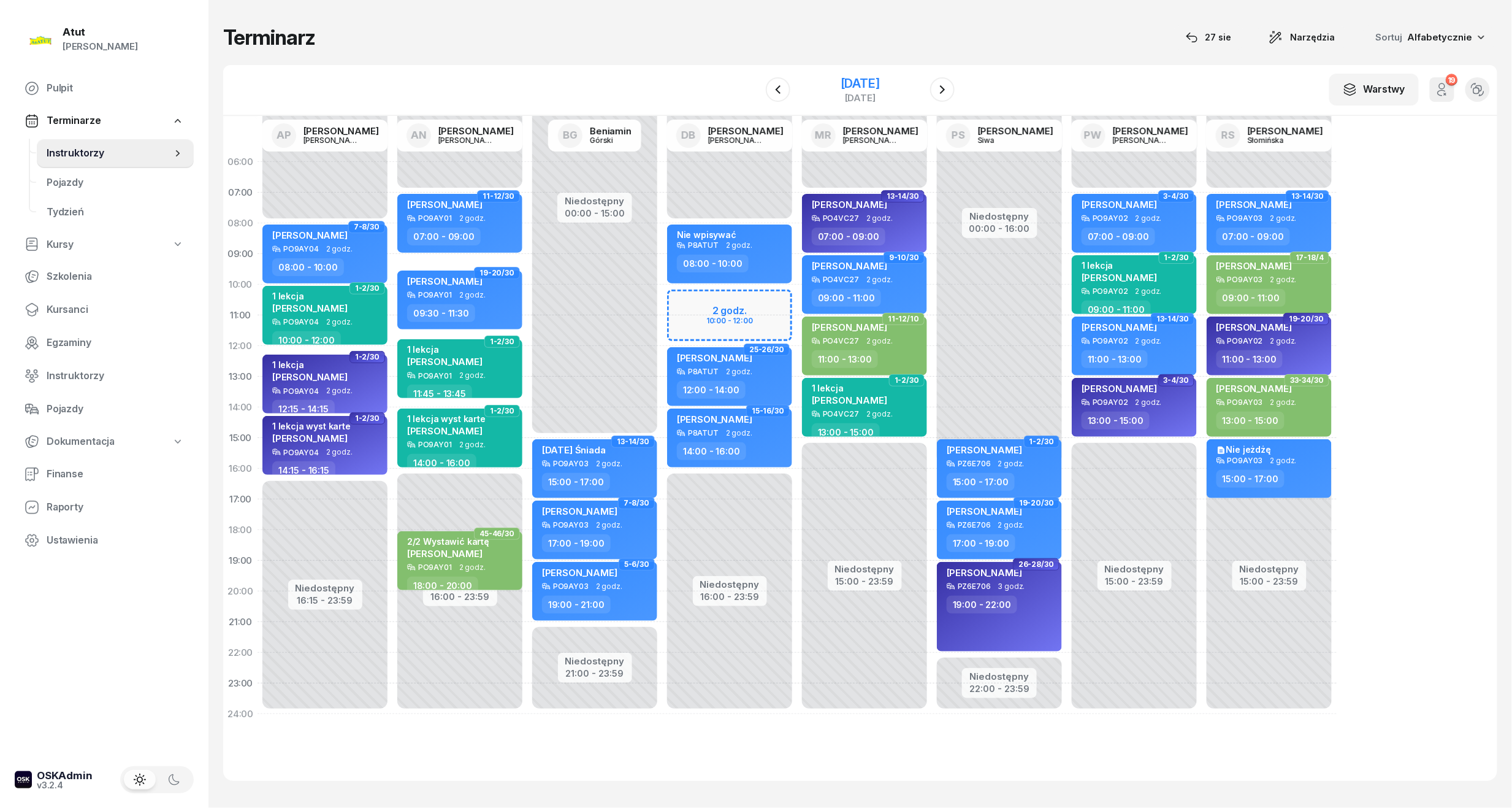
click at [841, 94] on div "wtorek" at bounding box center [860, 98] width 40 height 9
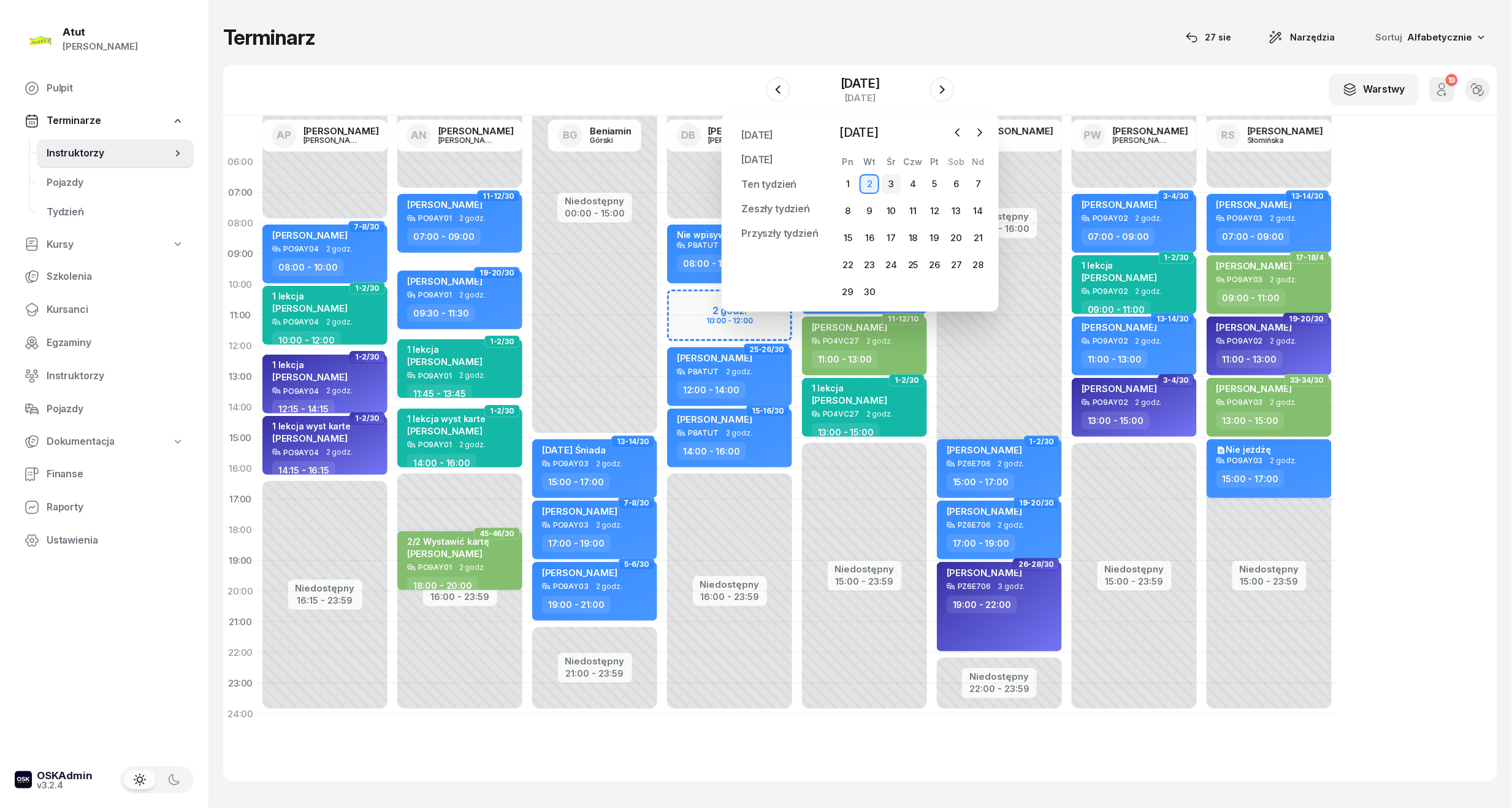
click at [891, 182] on div "3" at bounding box center [892, 184] width 20 height 20
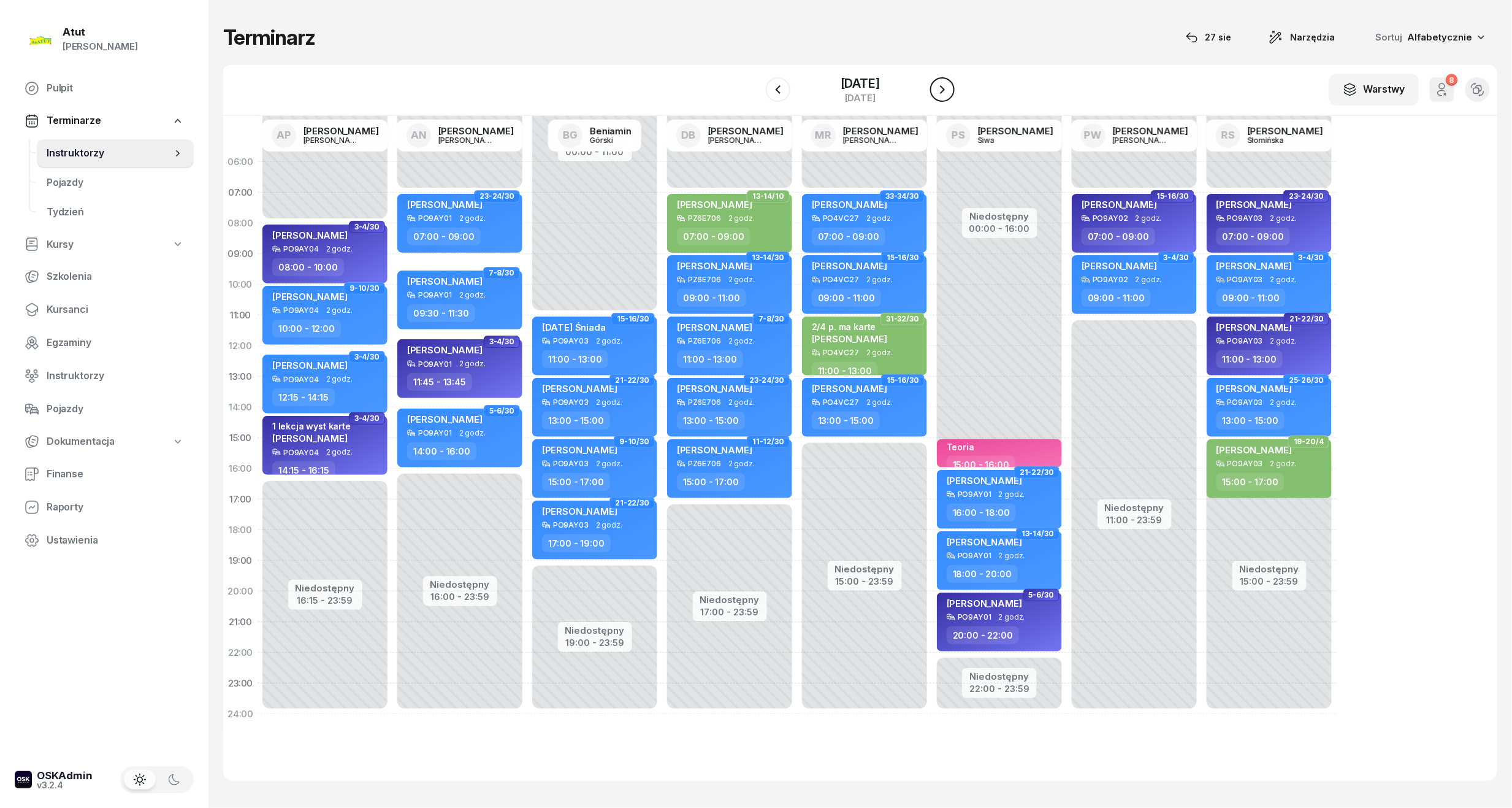
click at [941, 87] on icon "button" at bounding box center [943, 90] width 15 height 15
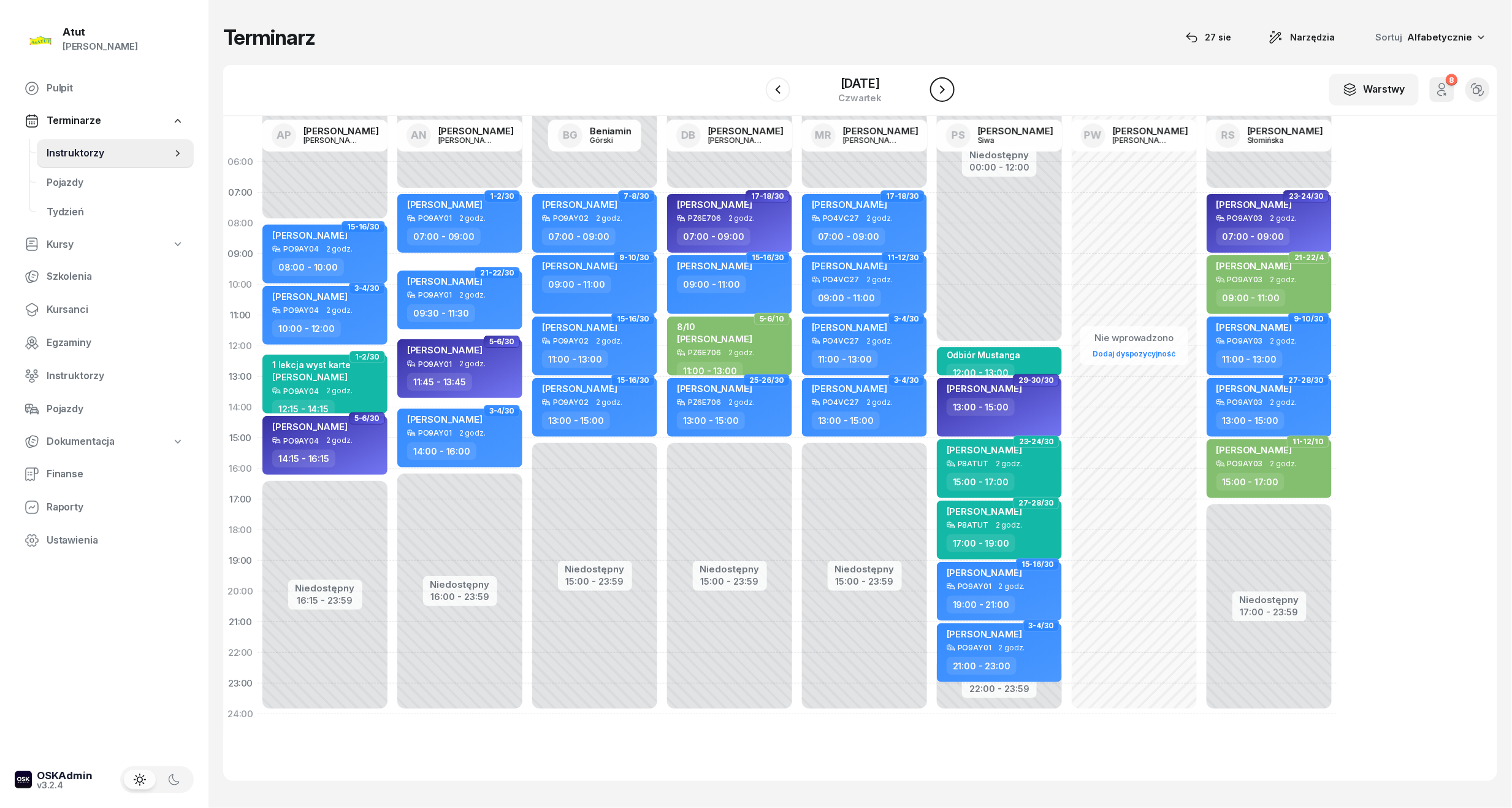
click at [941, 87] on icon "button" at bounding box center [943, 90] width 15 height 15
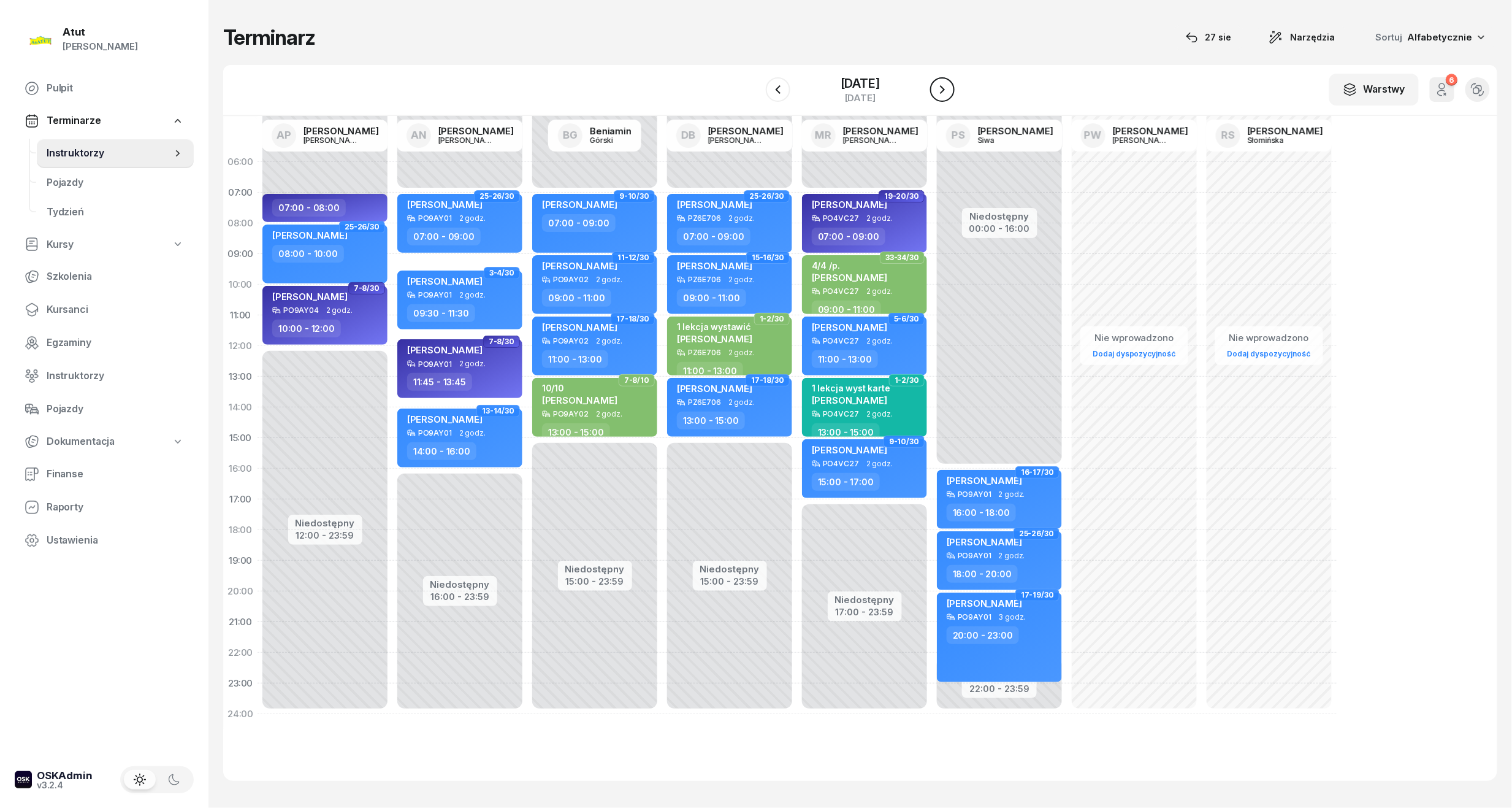
click at [941, 87] on icon "button" at bounding box center [943, 90] width 15 height 15
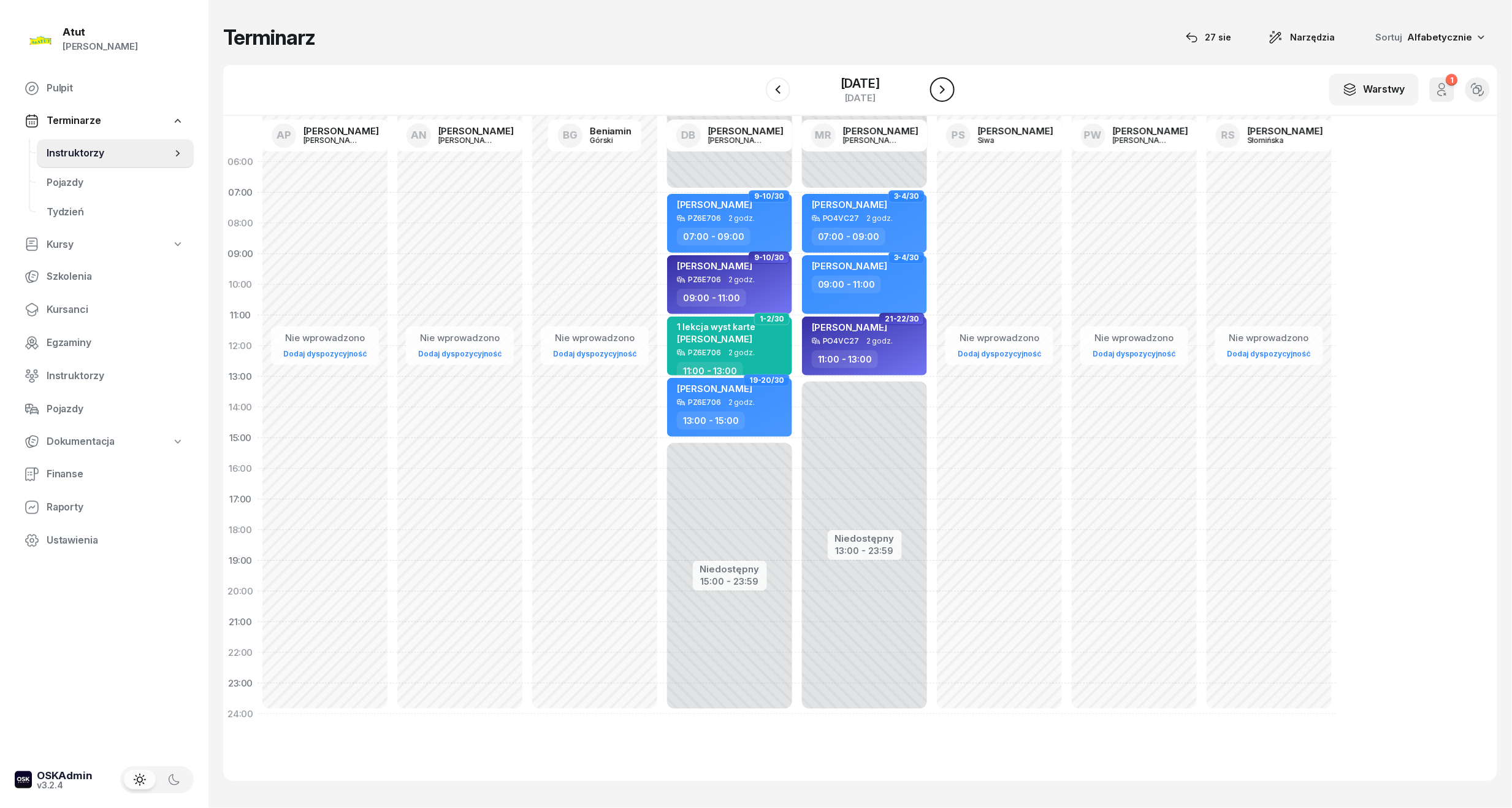
click at [941, 87] on icon "button" at bounding box center [943, 90] width 15 height 15
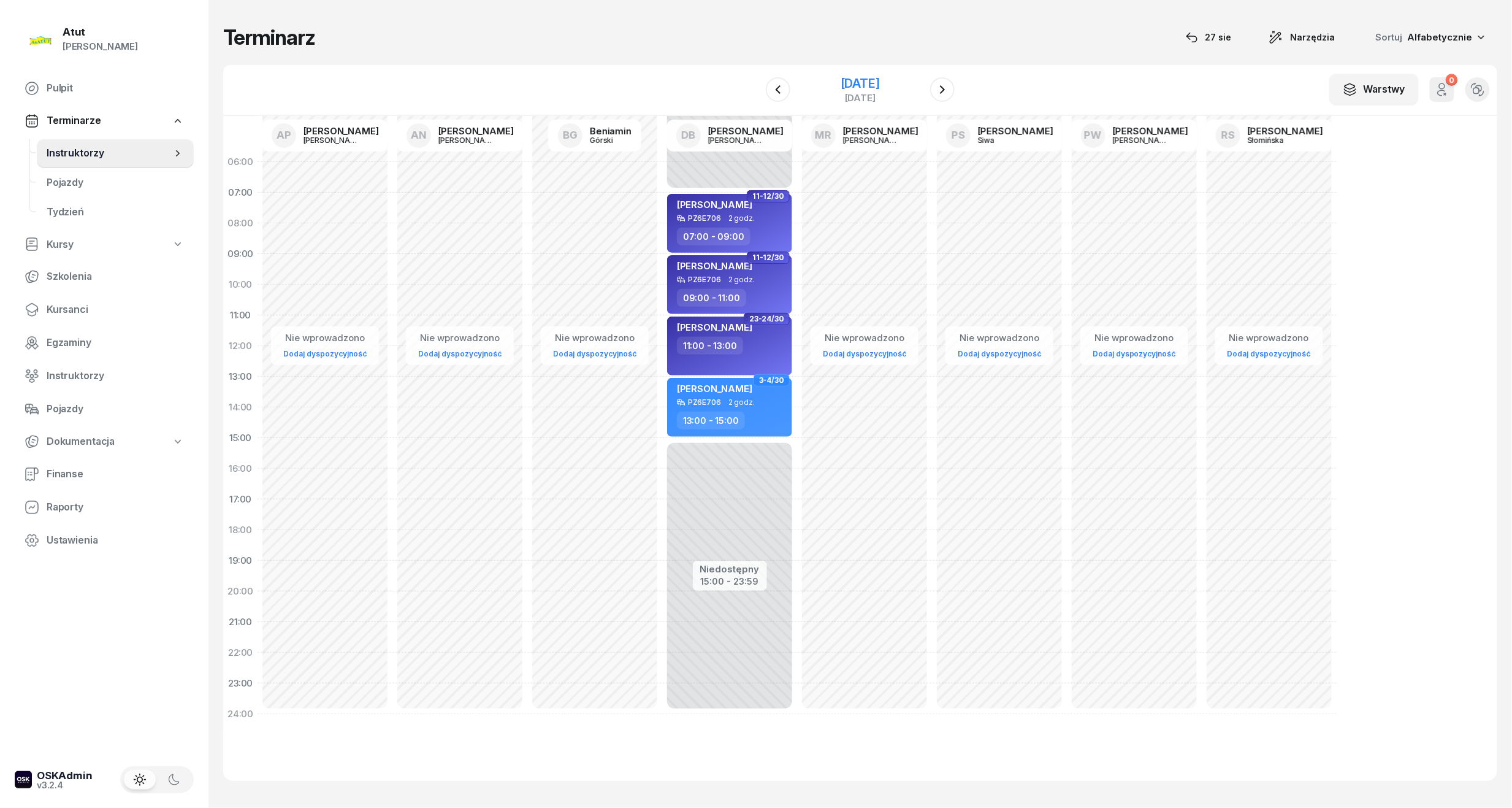
click at [857, 78] on div "[DATE]" at bounding box center [860, 83] width 40 height 12
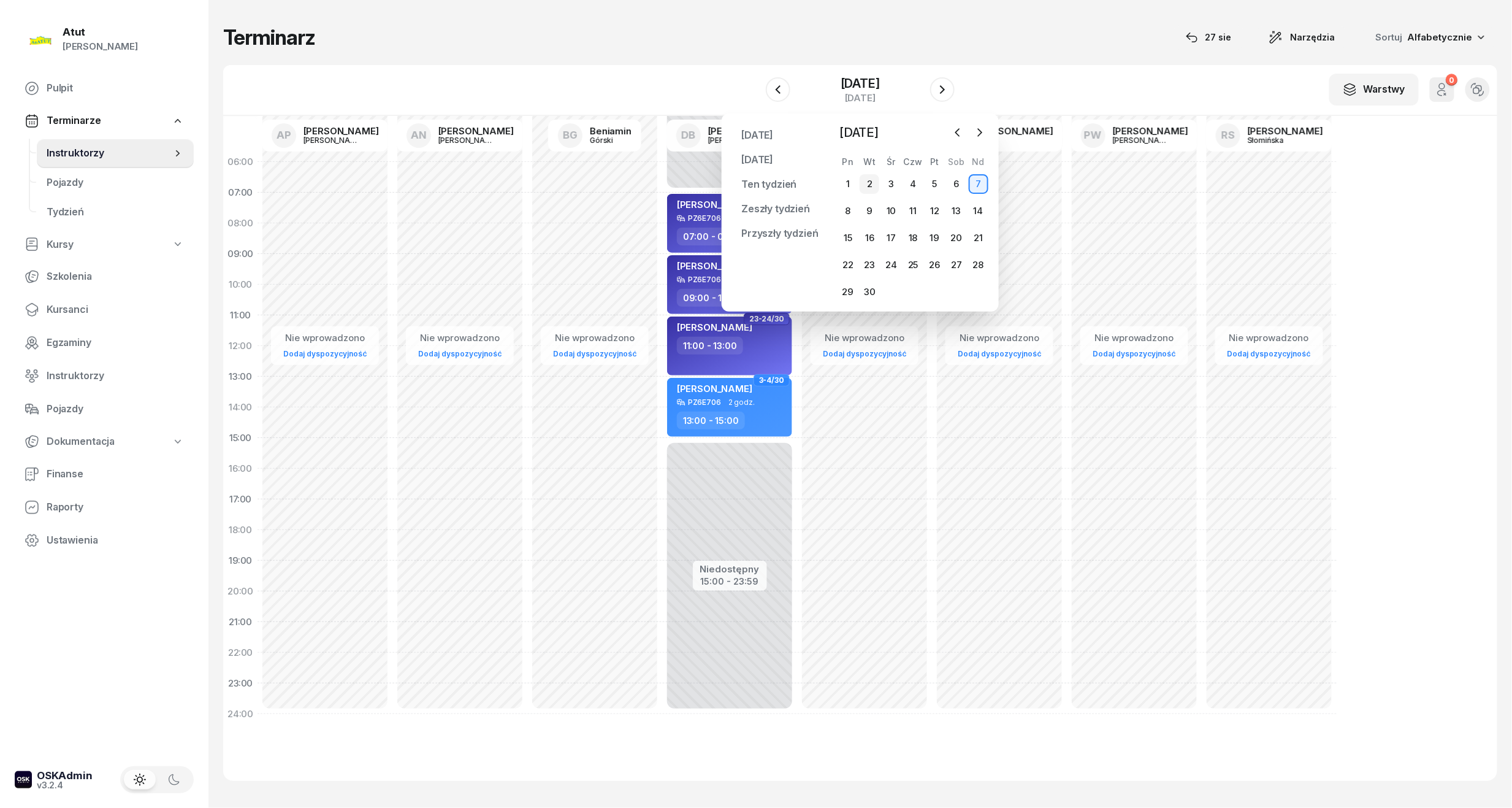
click at [874, 184] on div "2" at bounding box center [870, 184] width 20 height 20
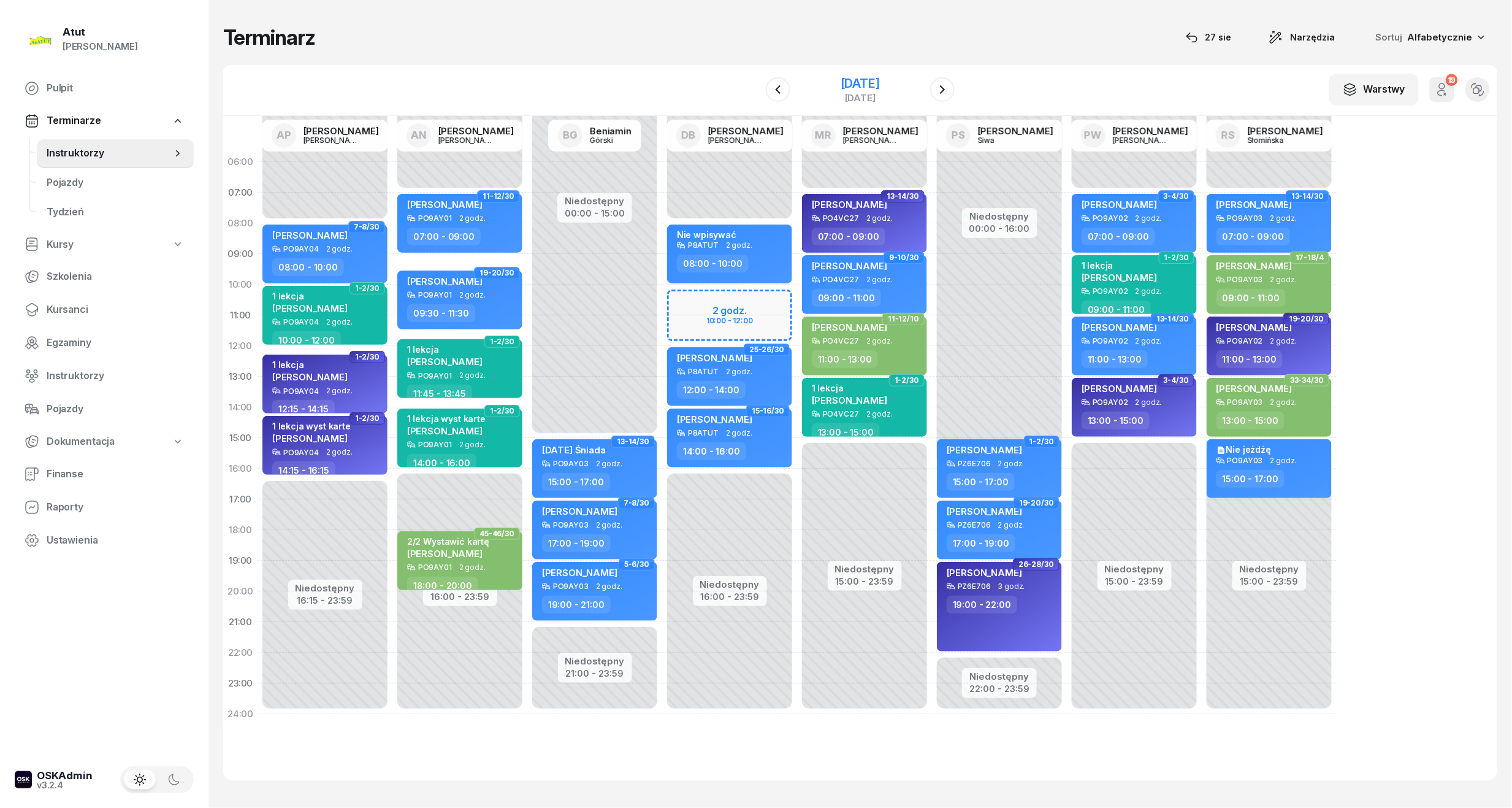
drag, startPoint x: 887, startPoint y: 77, endPoint x: 910, endPoint y: 93, distance: 28.0
click at [880, 77] on div "[DATE]" at bounding box center [860, 83] width 40 height 12
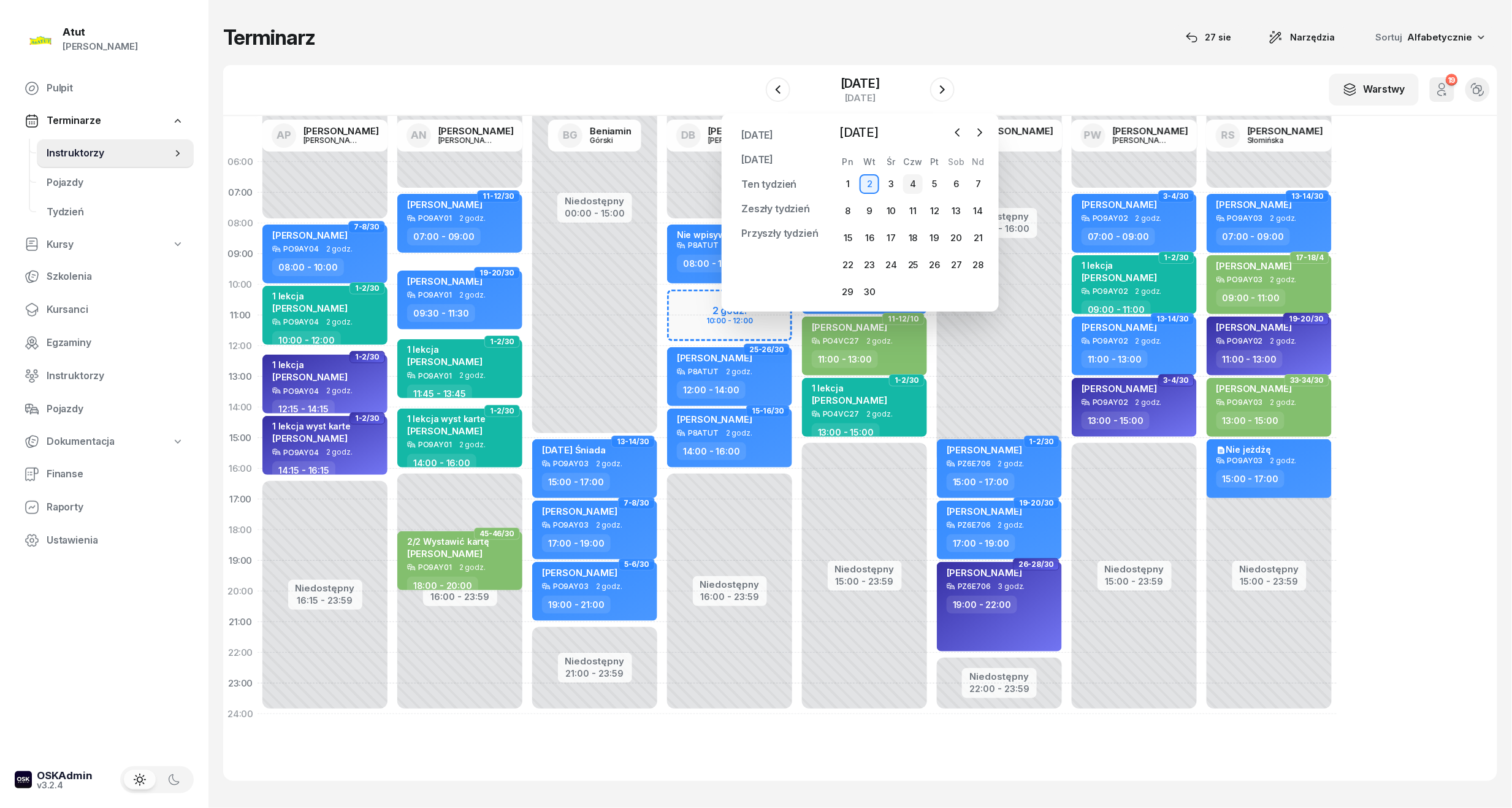
click at [906, 187] on div "4" at bounding box center [913, 184] width 20 height 20
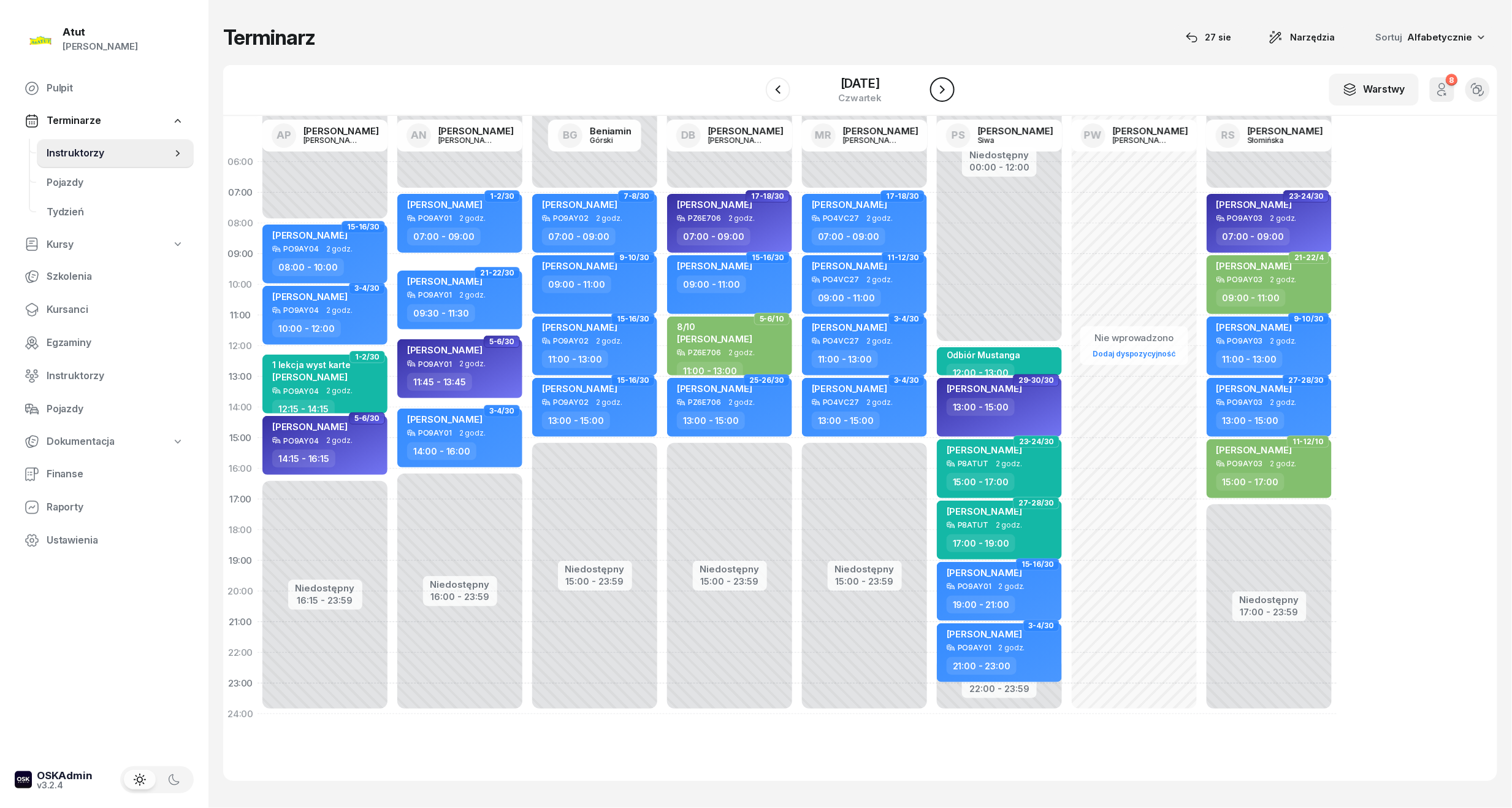
click at [944, 86] on icon "button" at bounding box center [943, 90] width 15 height 15
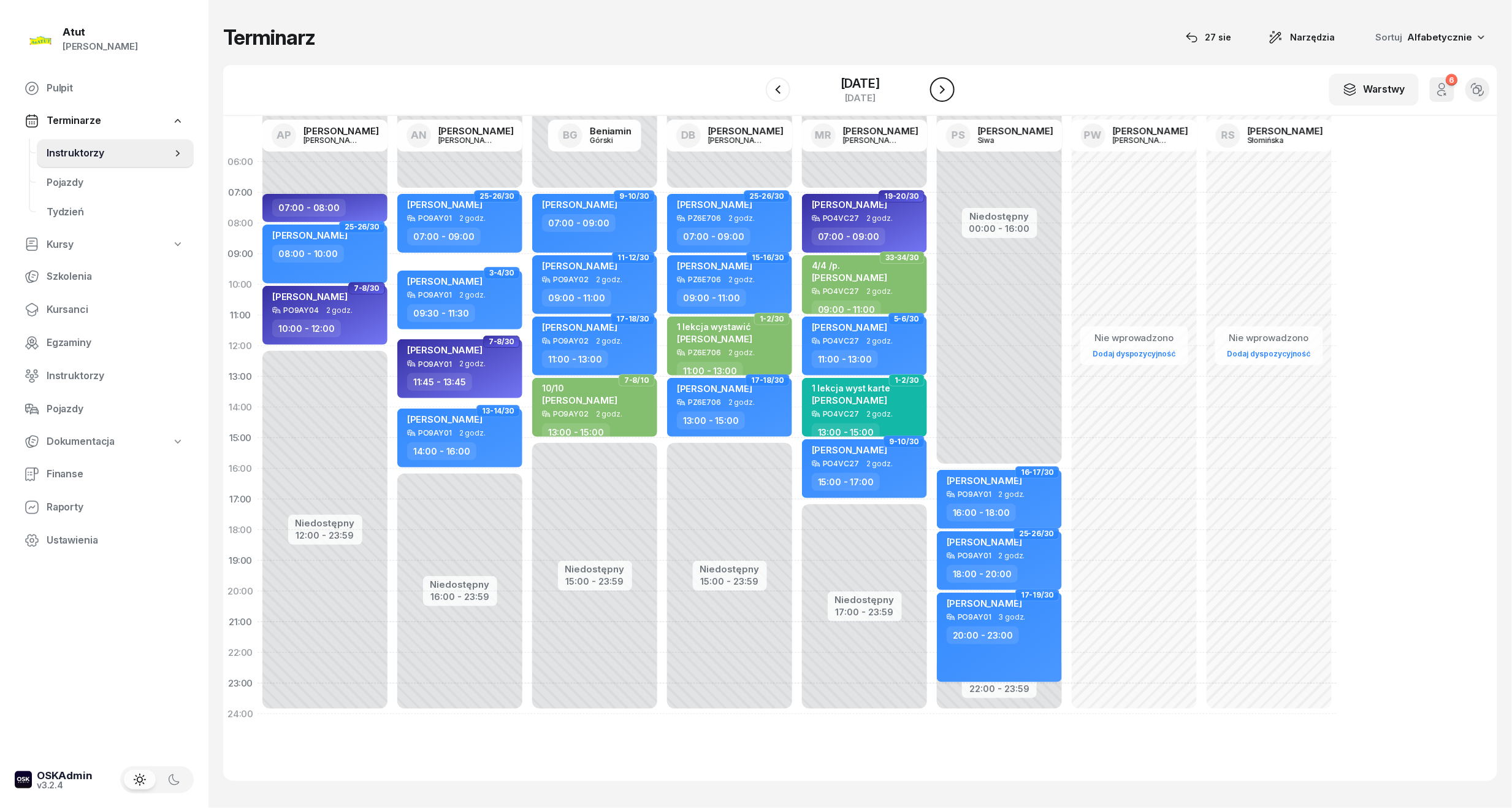
click at [944, 86] on icon "button" at bounding box center [943, 90] width 15 height 15
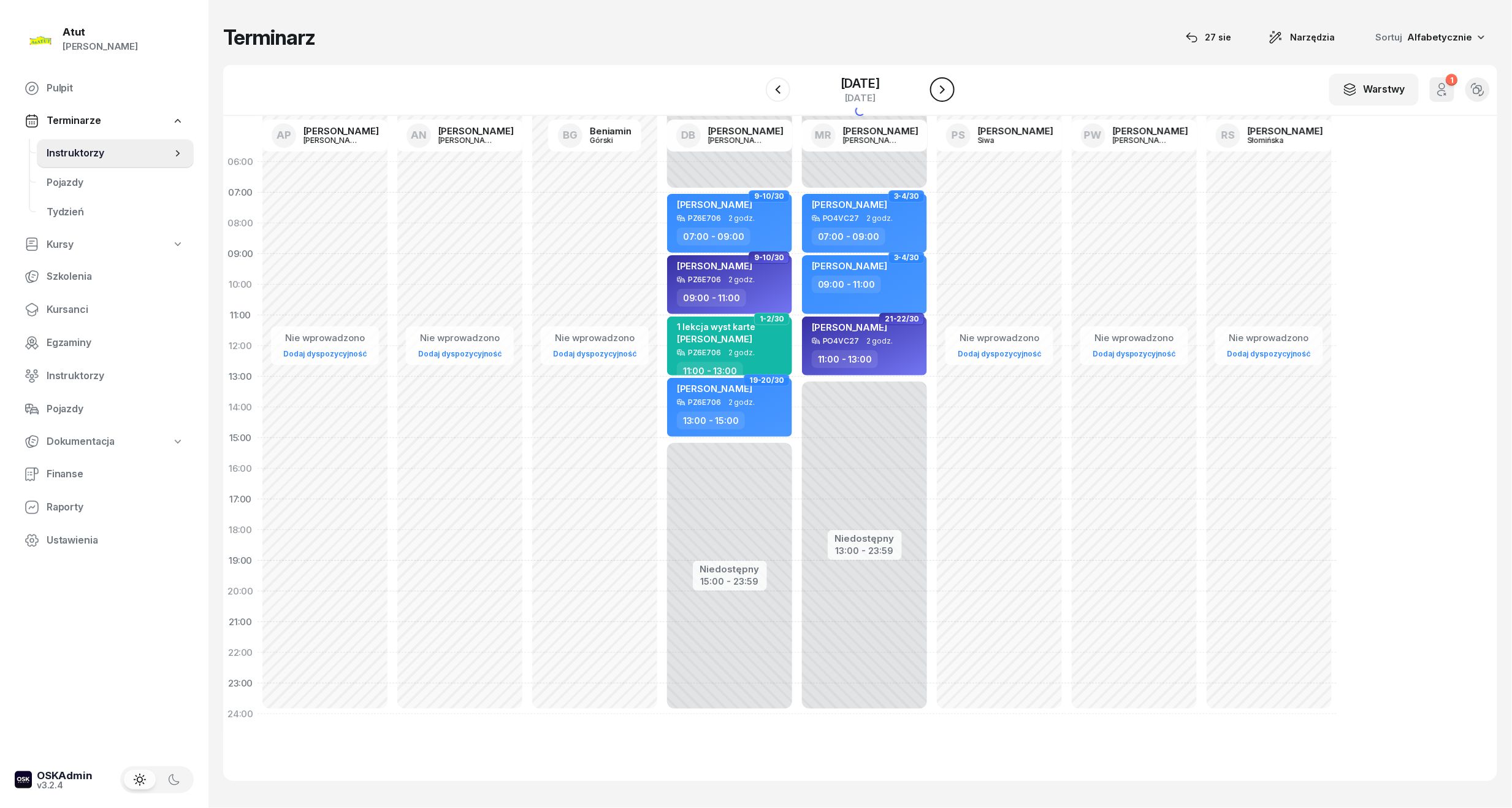
click at [944, 86] on icon "button" at bounding box center [943, 90] width 15 height 15
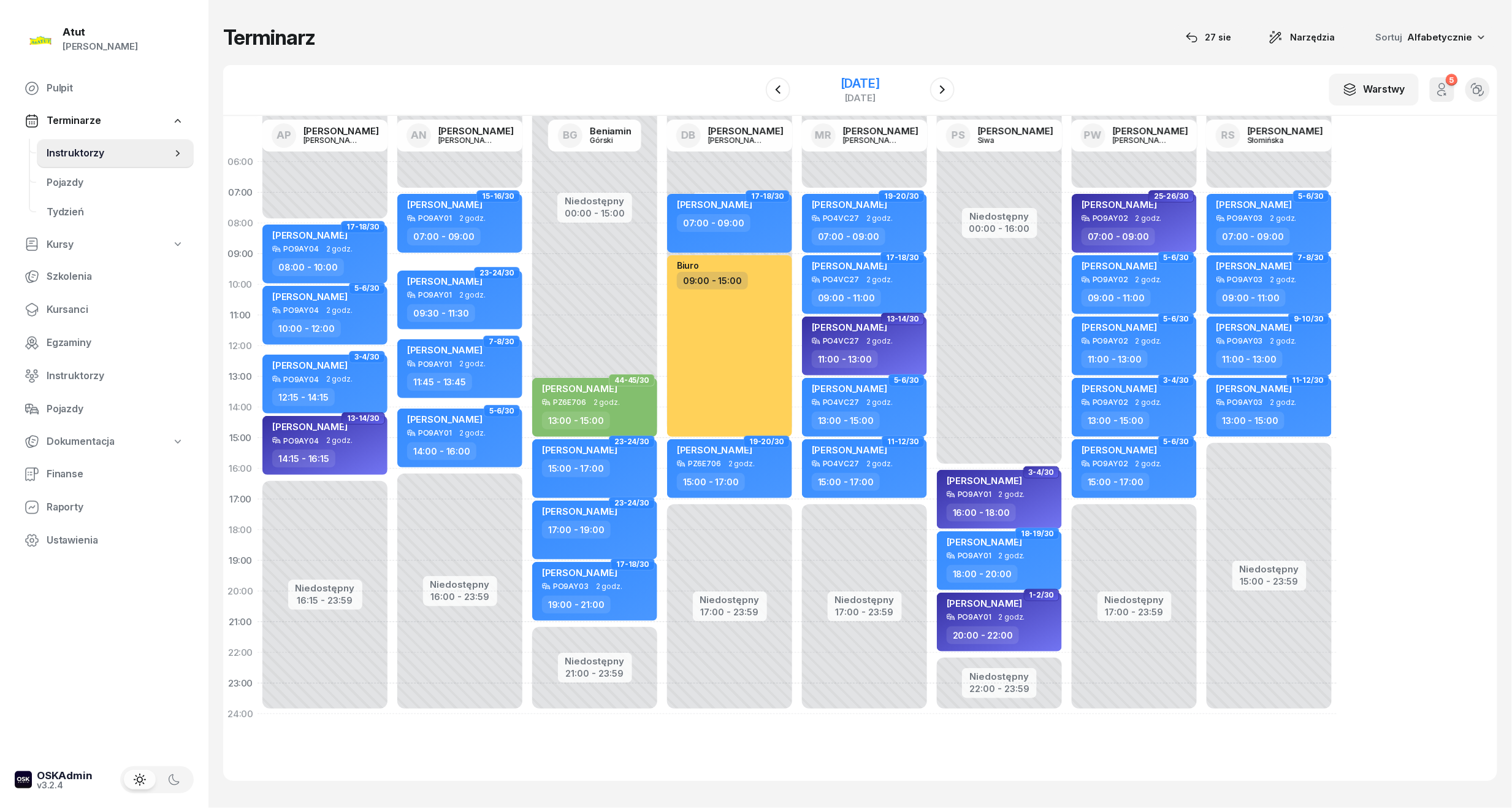
click at [841, 81] on div "[DATE]" at bounding box center [860, 83] width 40 height 12
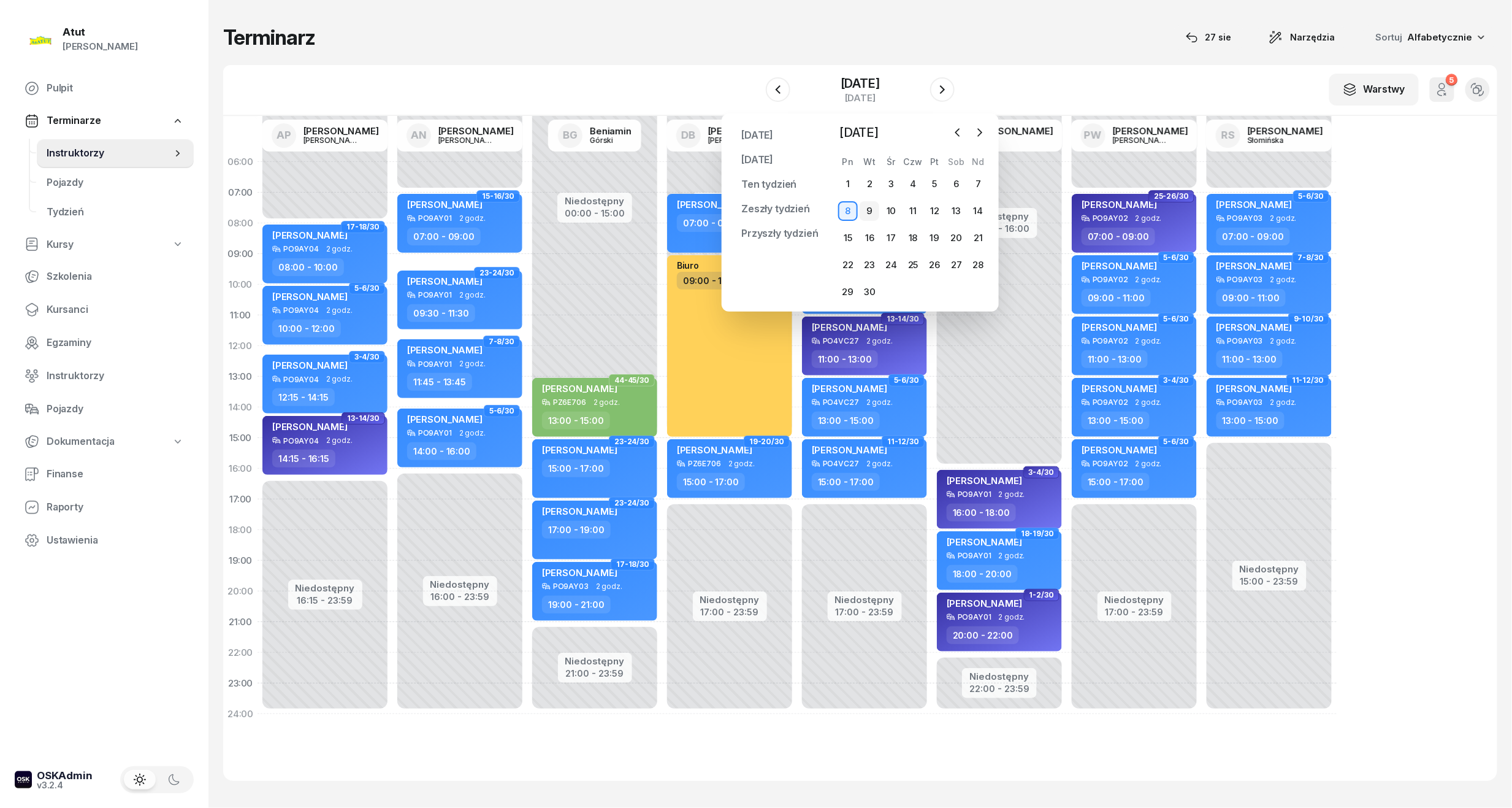
click at [867, 209] on div "9" at bounding box center [870, 211] width 20 height 20
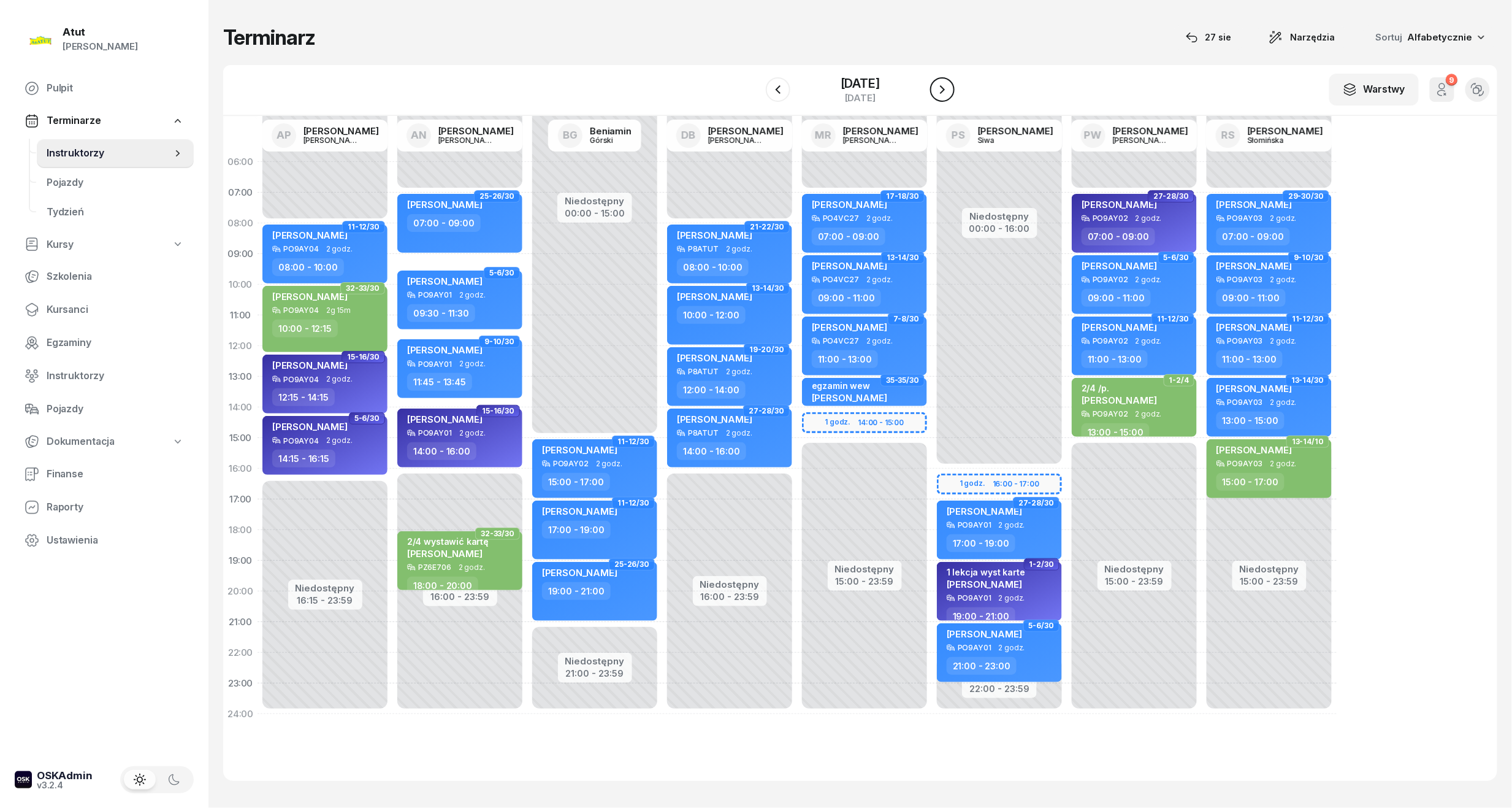
click at [943, 84] on icon "button" at bounding box center [943, 90] width 15 height 15
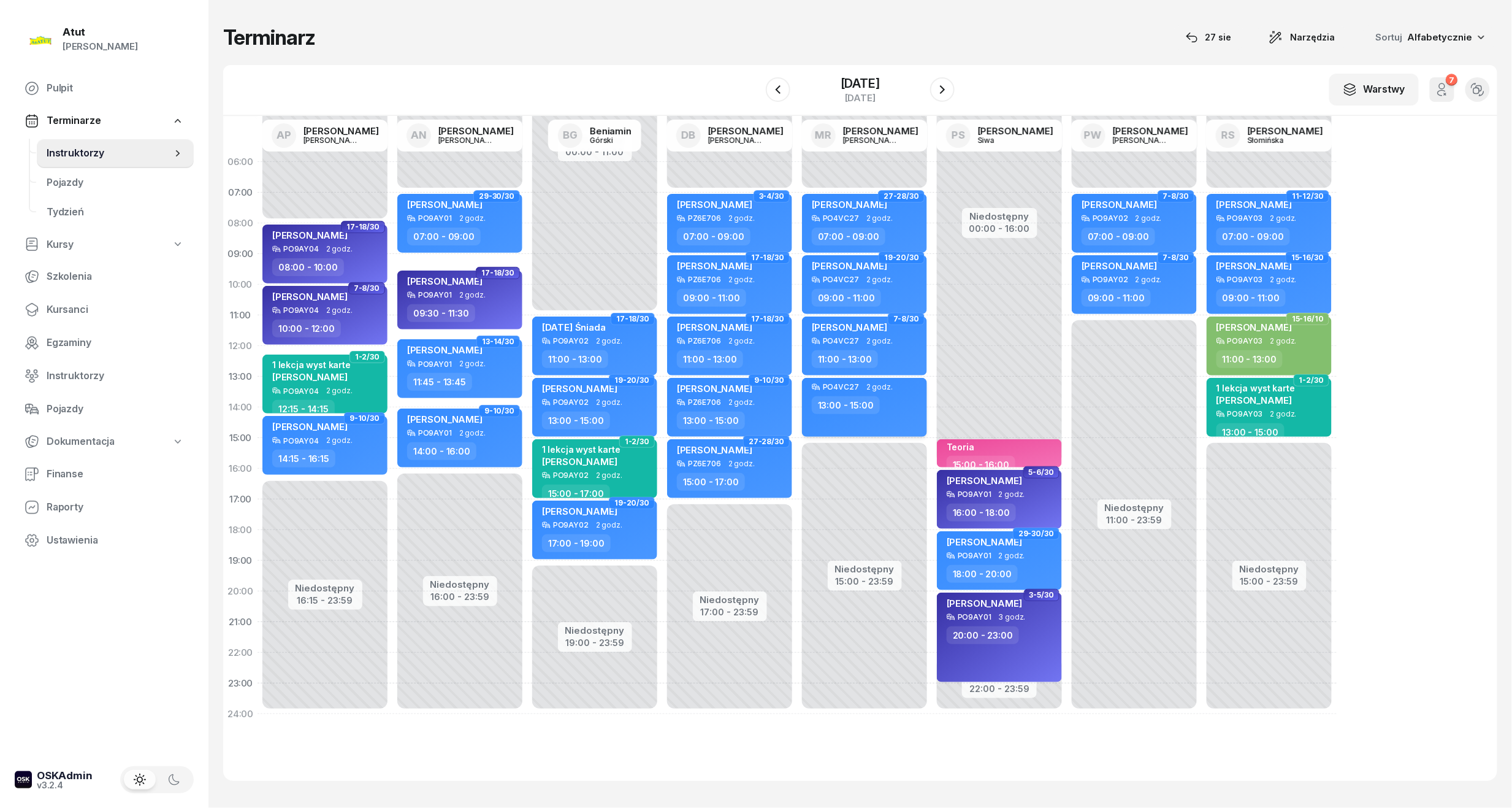
click at [877, 421] on div "PO4VC27 2 godz. 13:00 - 15:00" at bounding box center [865, 407] width 125 height 59
select select "13"
select select "15"
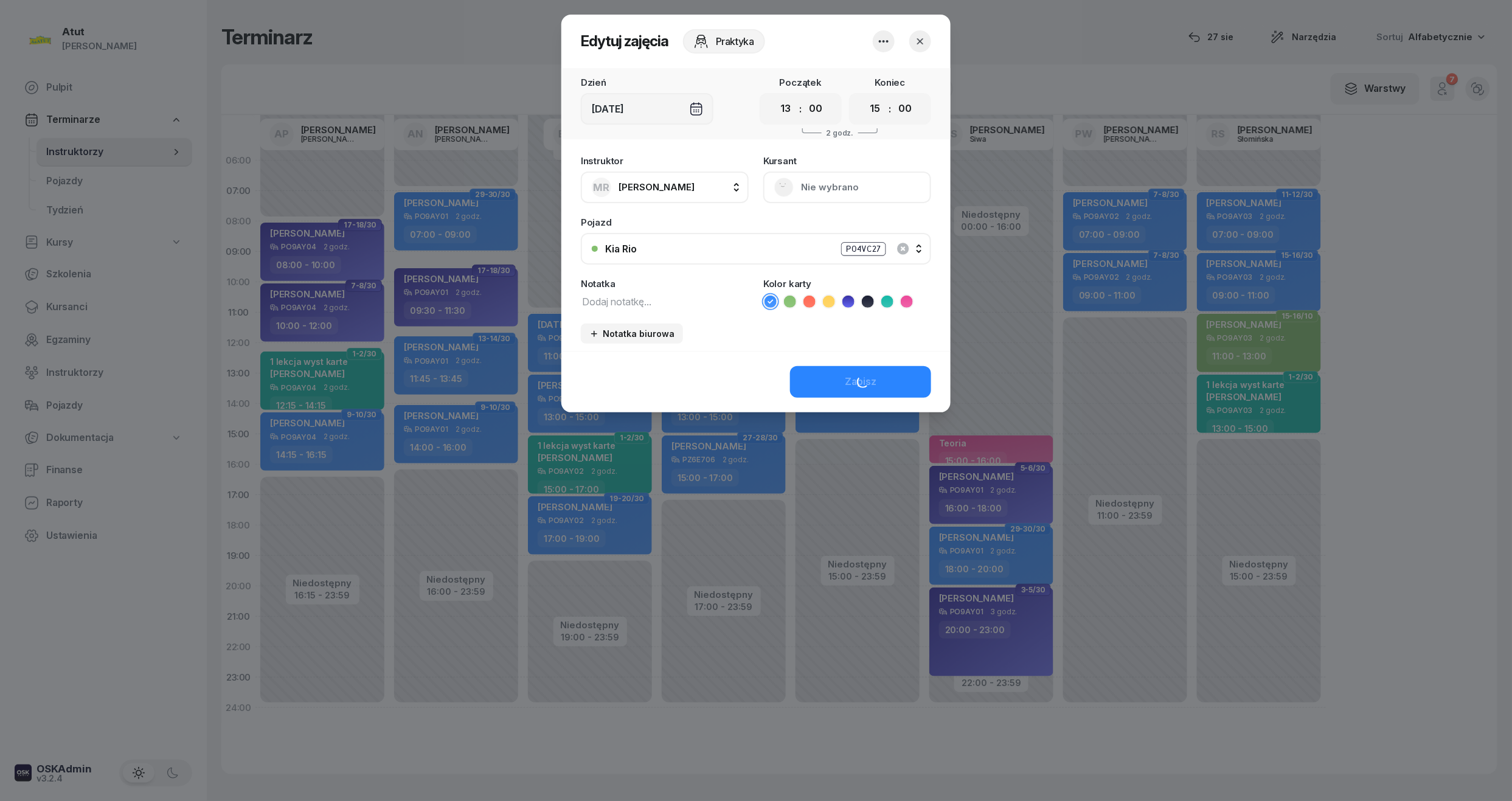
click at [886, 38] on icon "button" at bounding box center [884, 42] width 15 height 15
click at [854, 78] on link "Usuń" at bounding box center [878, 78] width 161 height 31
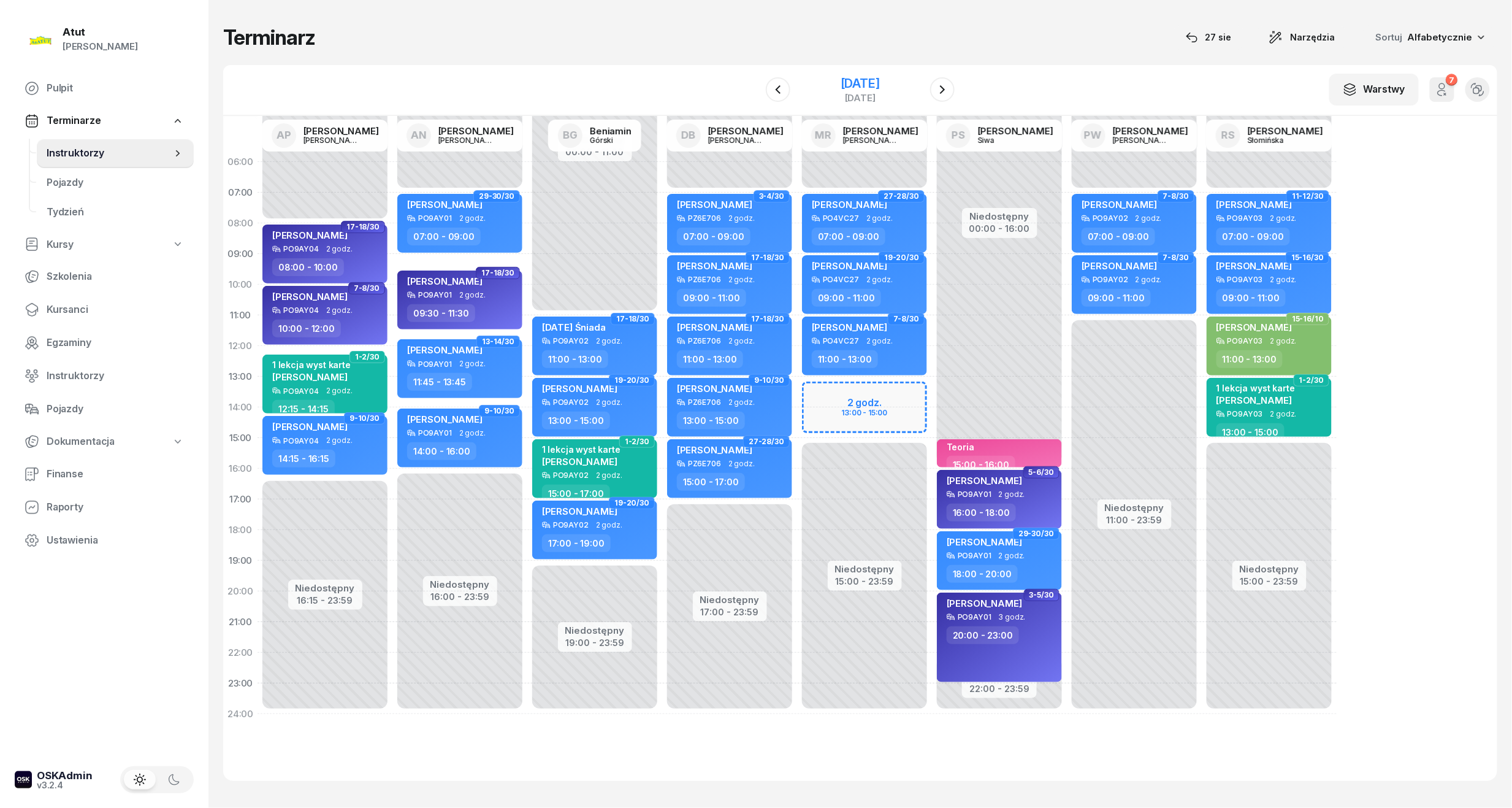
click at [862, 79] on div "[DATE]" at bounding box center [860, 83] width 40 height 12
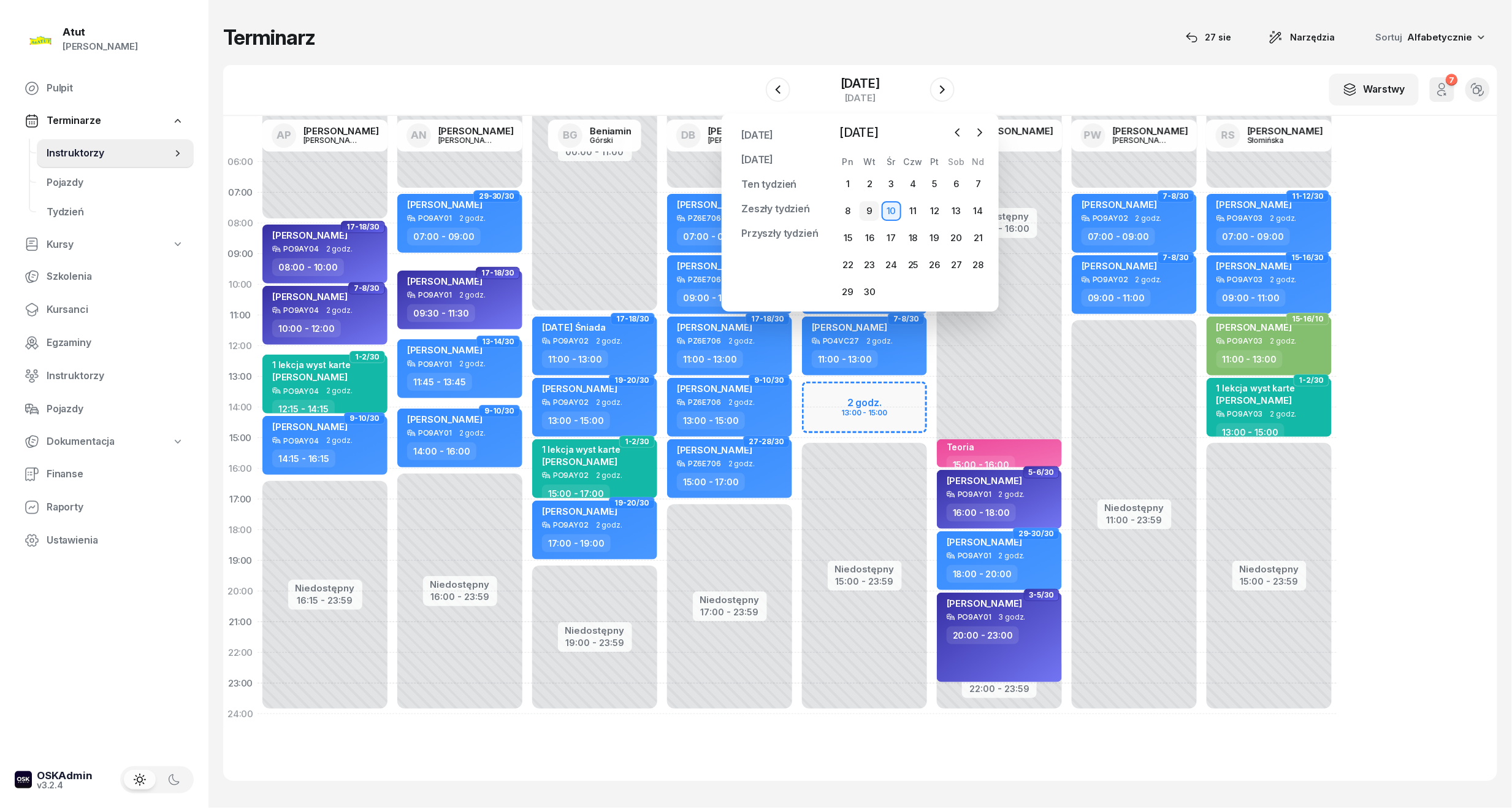
click at [872, 211] on div "9" at bounding box center [870, 211] width 20 height 20
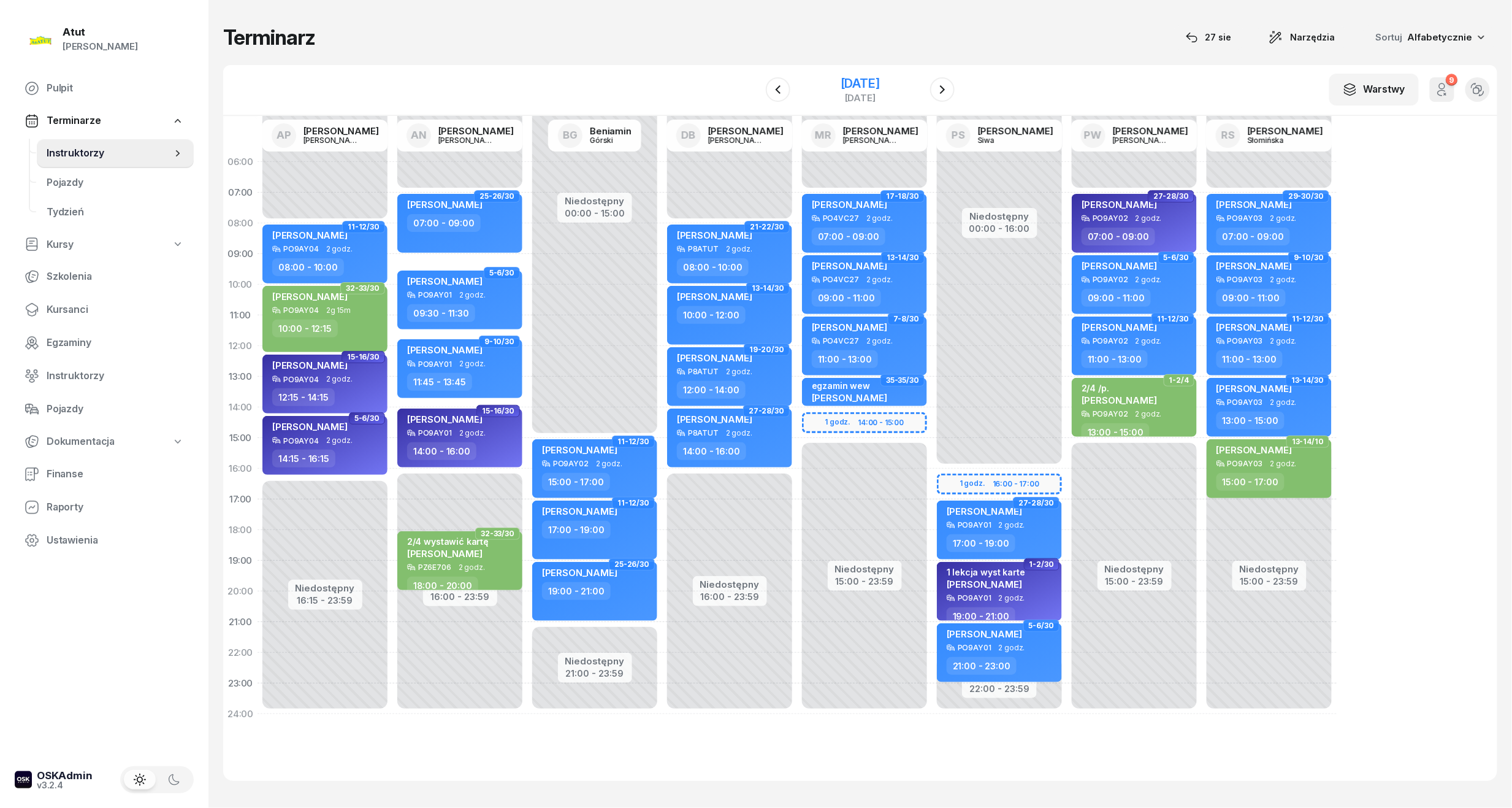
click at [849, 93] on div "wtorek" at bounding box center [860, 98] width 40 height 9
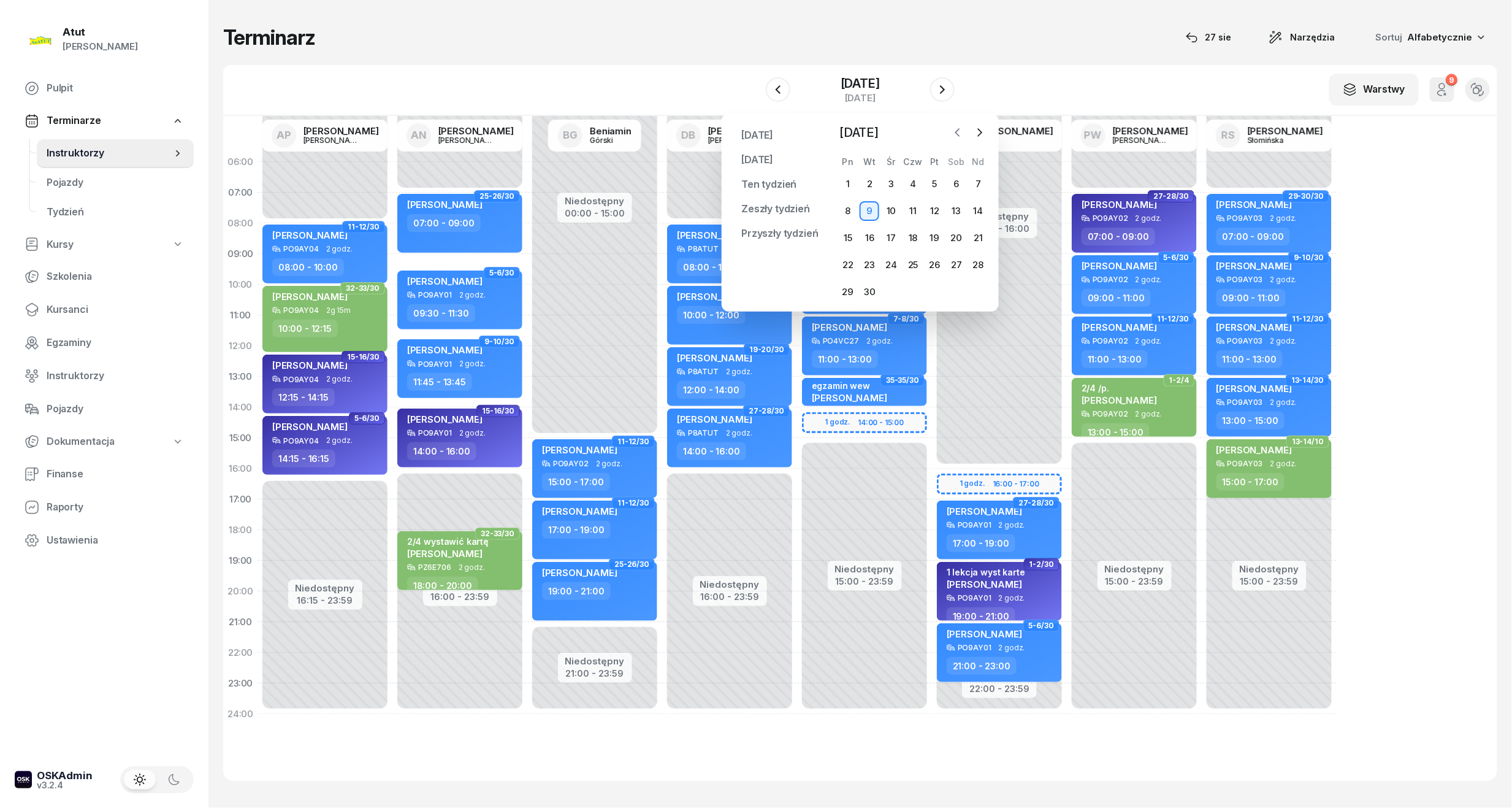
click at [958, 133] on icon "button" at bounding box center [958, 133] width 12 height 12
click at [896, 292] on div "27" at bounding box center [892, 292] width 20 height 20
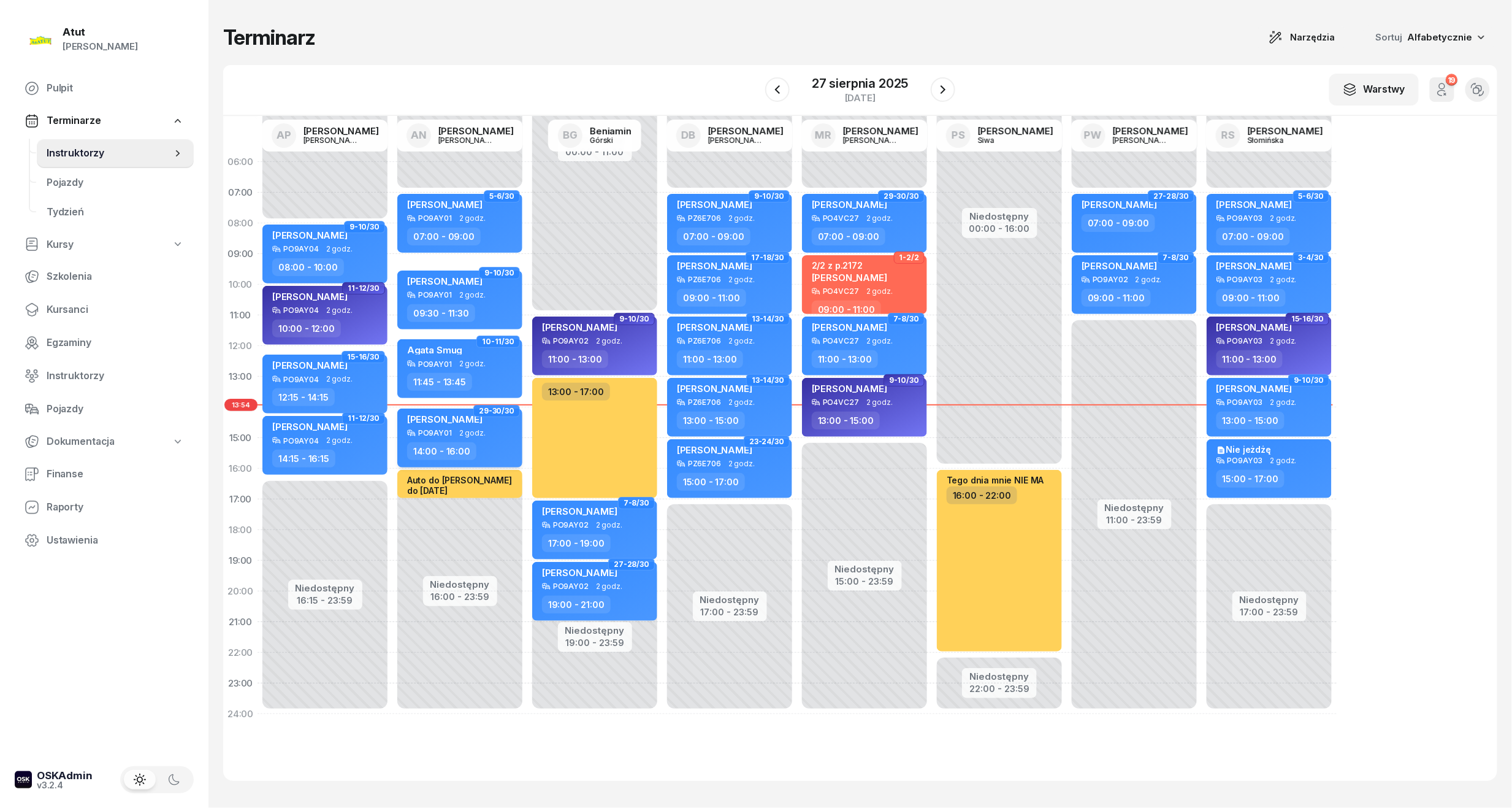
click at [477, 425] on div "[PERSON_NAME]" at bounding box center [445, 421] width 75 height 15
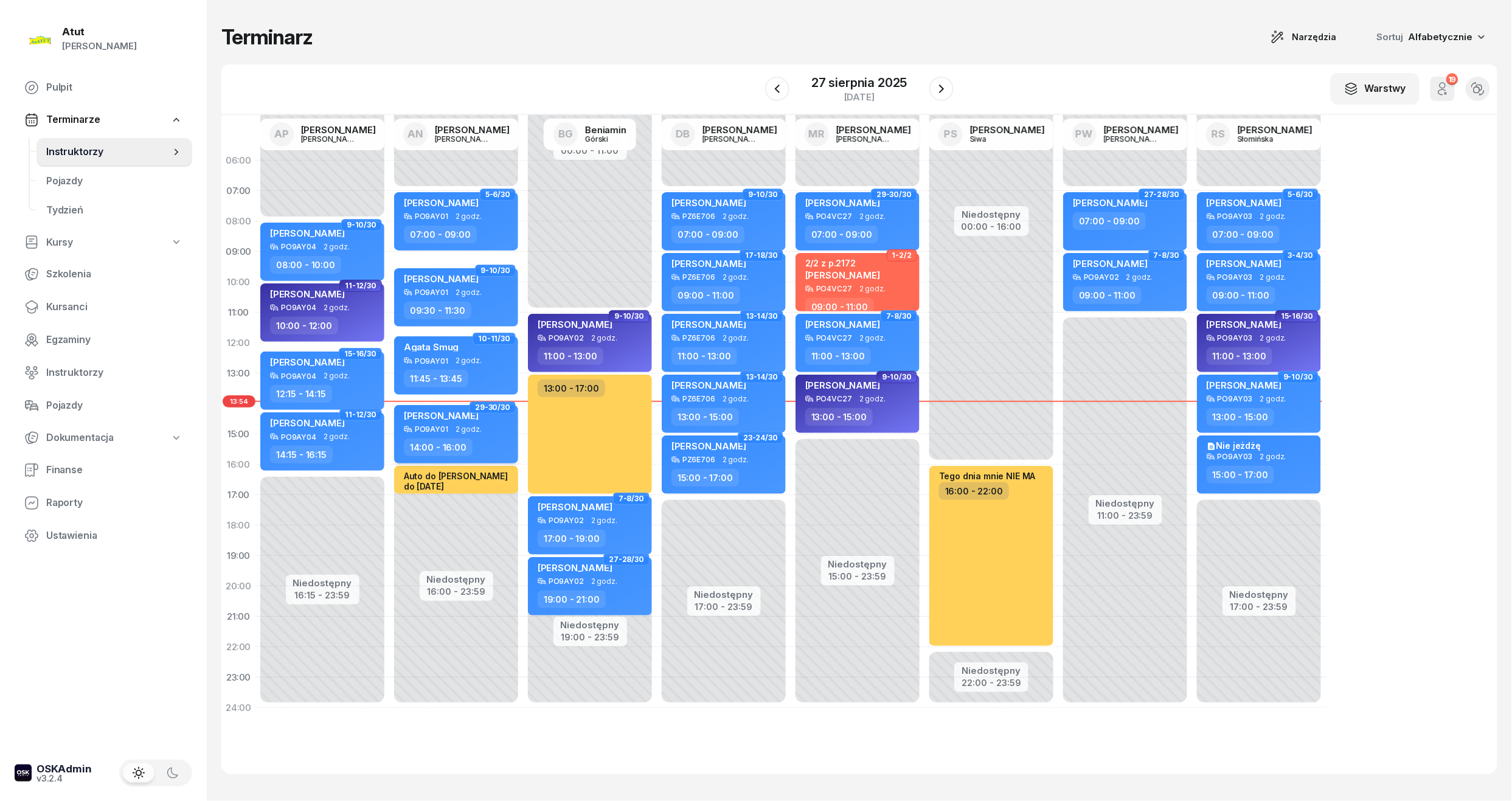
select select "14"
select select "16"
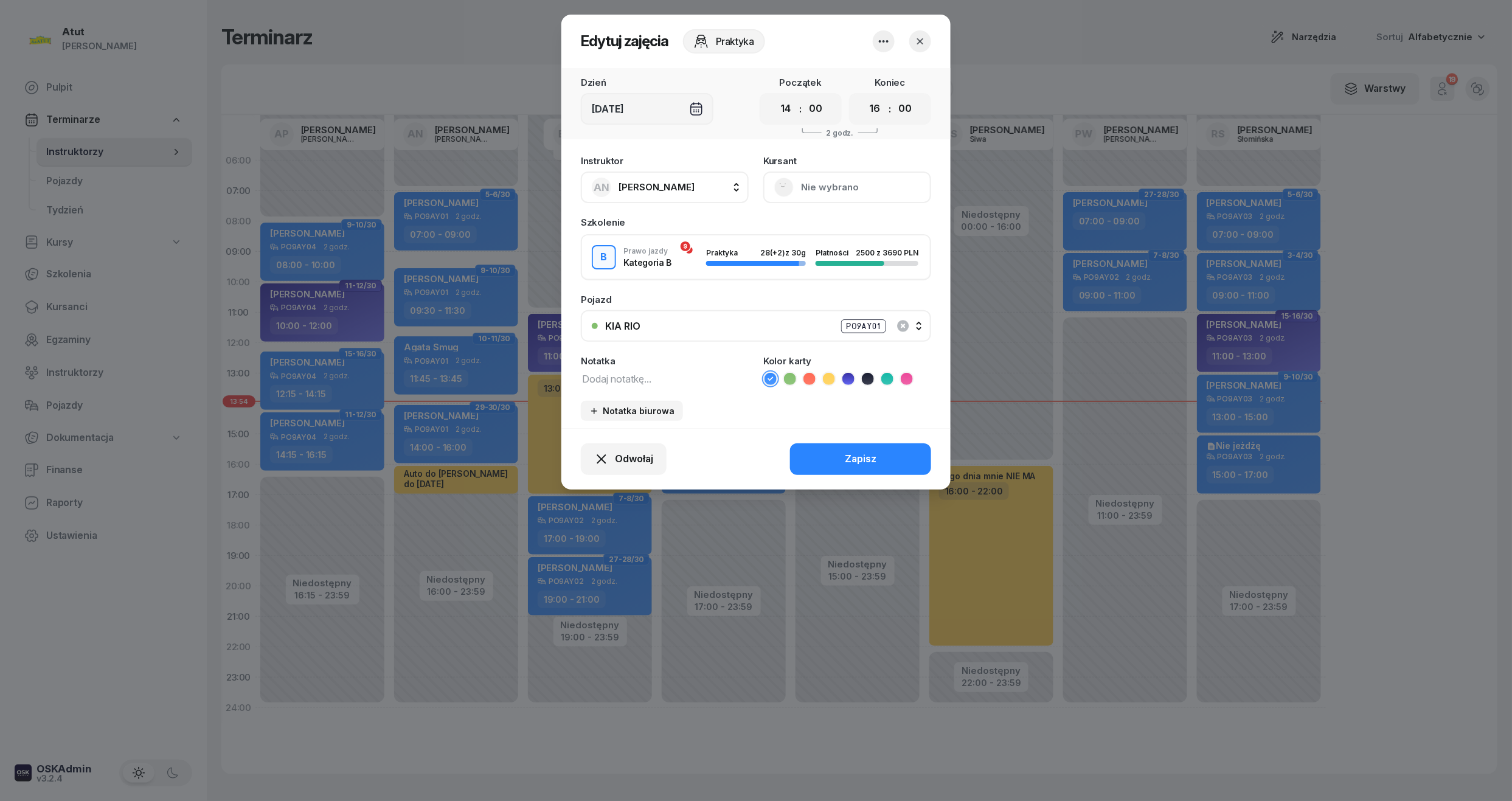
click at [825, 188] on button "Nie wybrano" at bounding box center [847, 187] width 168 height 32
click at [823, 214] on link "Otwórz profil" at bounding box center [846, 228] width 161 height 31
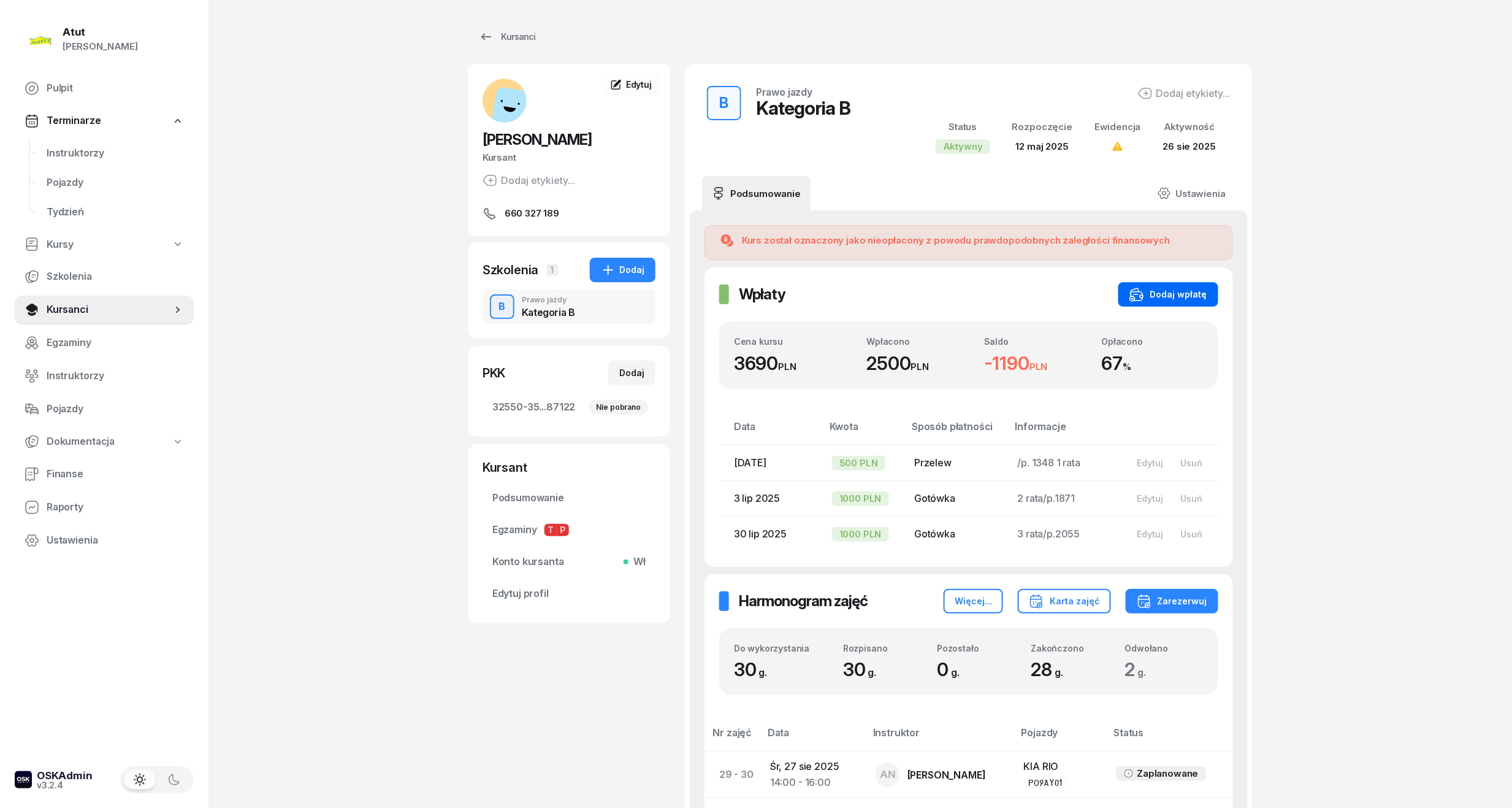
click at [1166, 293] on div "Dodaj wpłatę" at bounding box center [1169, 295] width 78 height 15
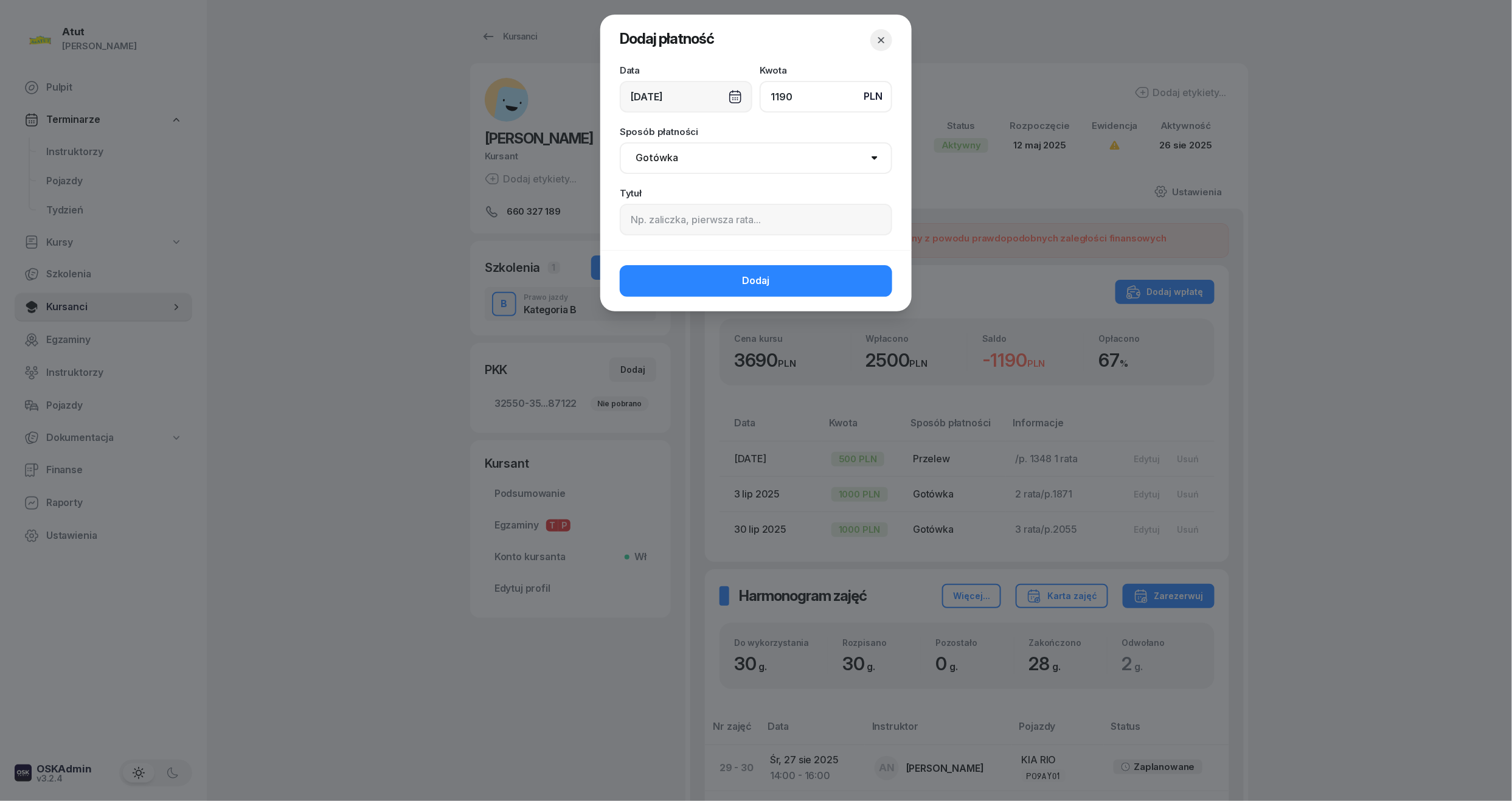
type input "1190"
click at [732, 204] on input at bounding box center [756, 220] width 273 height 32
type input "p.2176"
click at [723, 283] on button "Dodaj" at bounding box center [756, 281] width 273 height 32
